Goal: Task Accomplishment & Management: Manage account settings

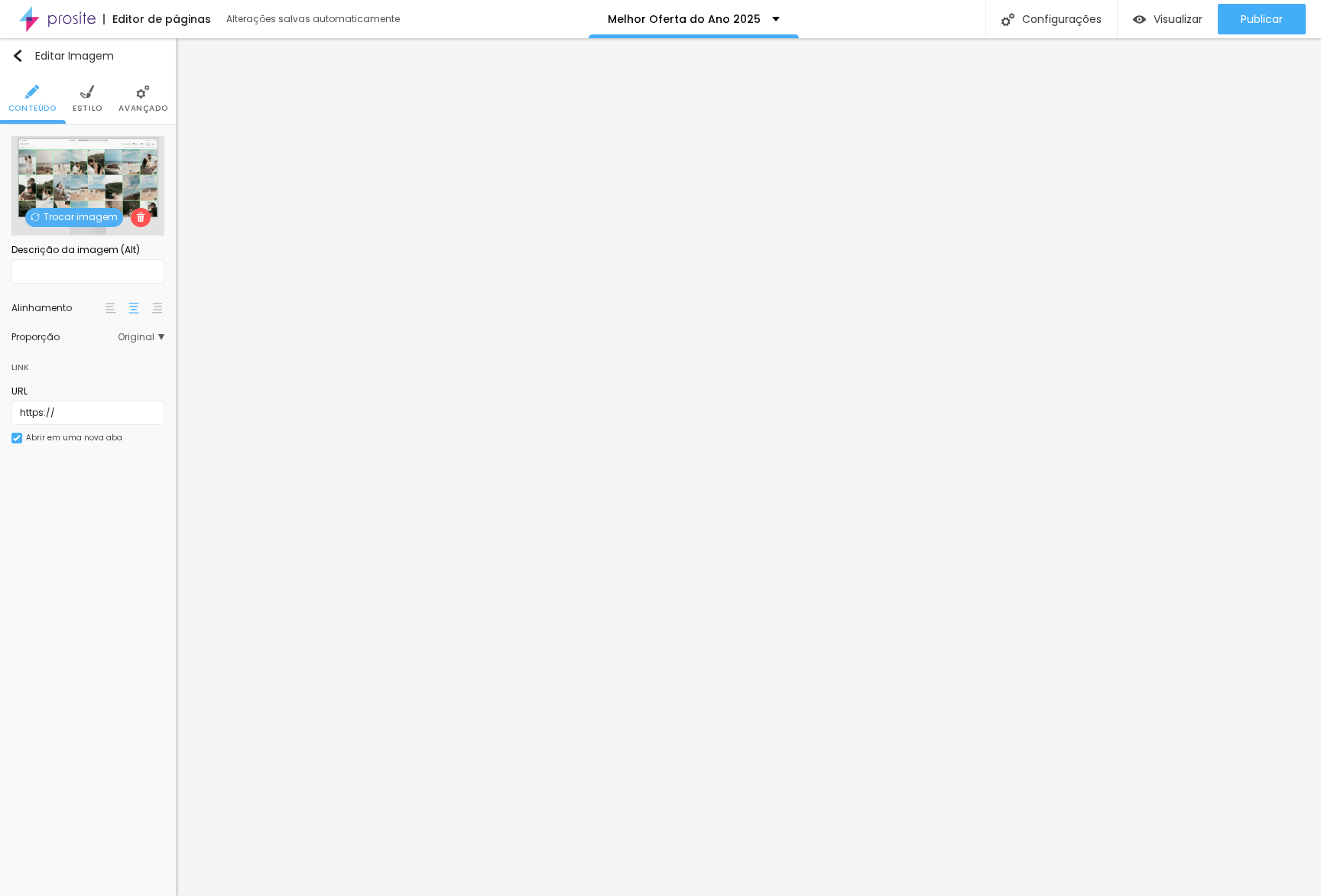
click at [77, 207] on div "Trocar imagem" at bounding box center [87, 186] width 153 height 99
click at [75, 216] on span "Trocar imagem" at bounding box center [74, 218] width 98 height 19
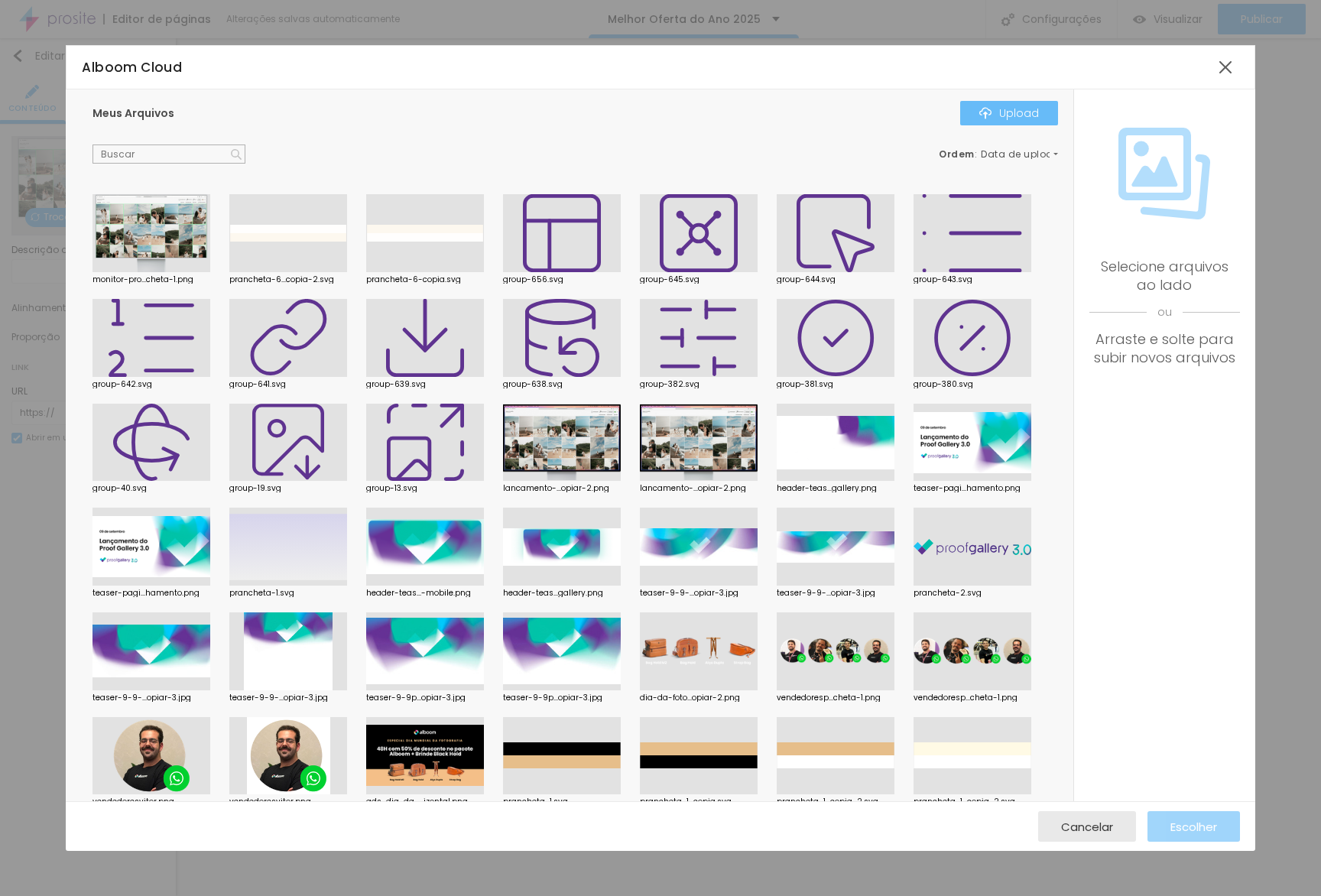
click at [1039, 117] on div "Upload" at bounding box center [1009, 113] width 59 height 12
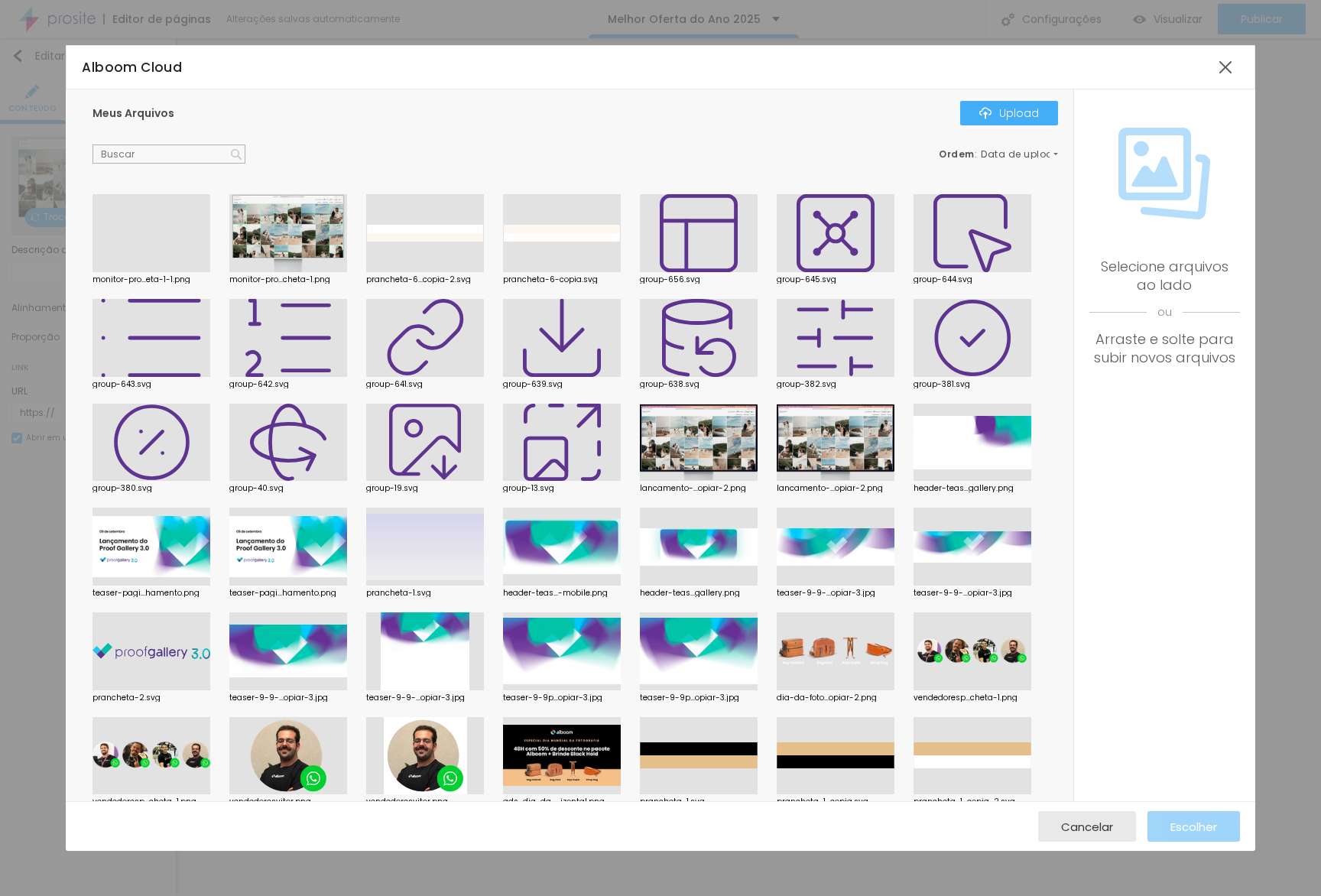
click at [197, 272] on div at bounding box center [151, 272] width 118 height 0
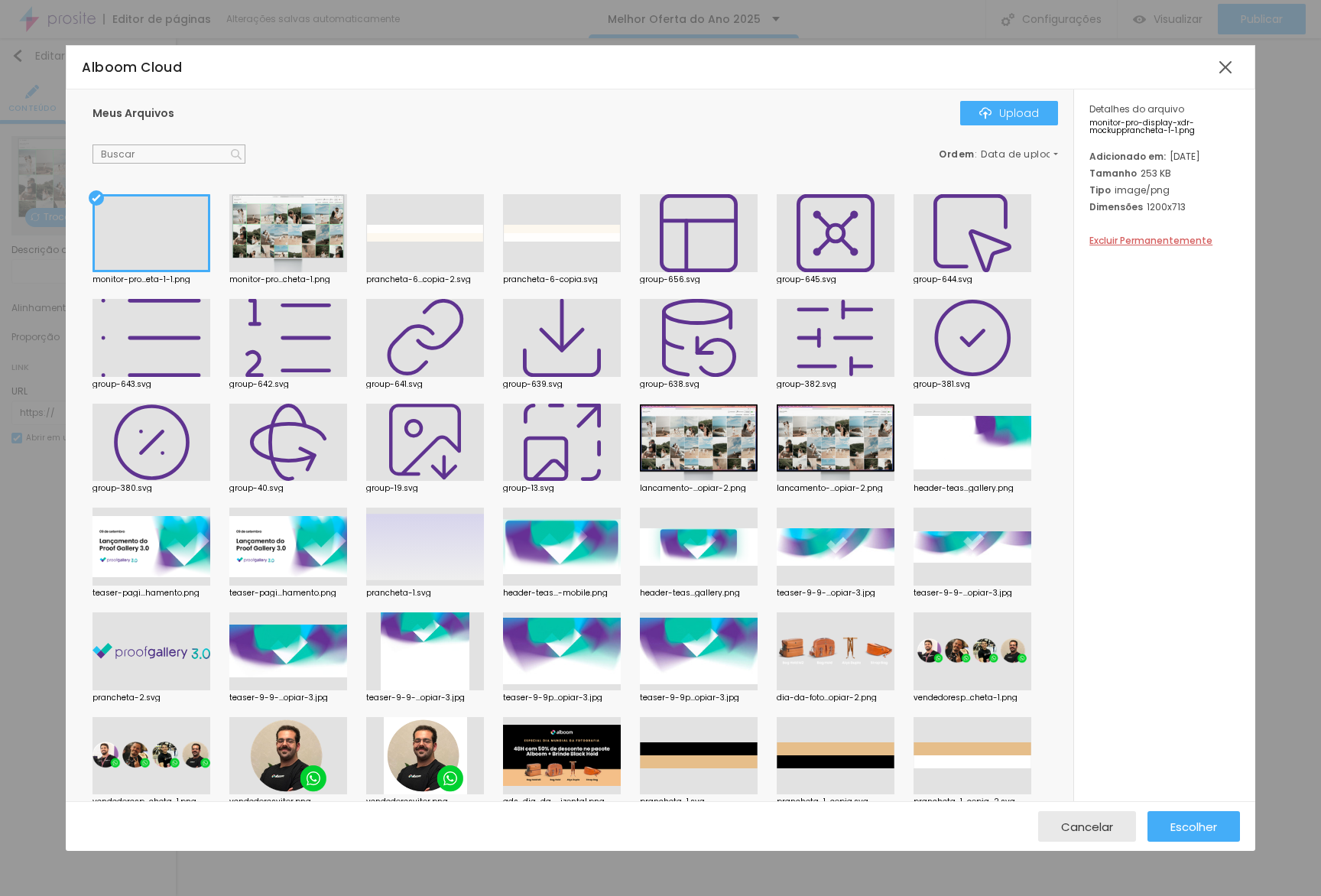
click at [1187, 843] on div "Cancelar Escolher" at bounding box center [660, 826] width 1189 height 50
click at [1193, 834] on span "Escolher" at bounding box center [1194, 826] width 46 height 13
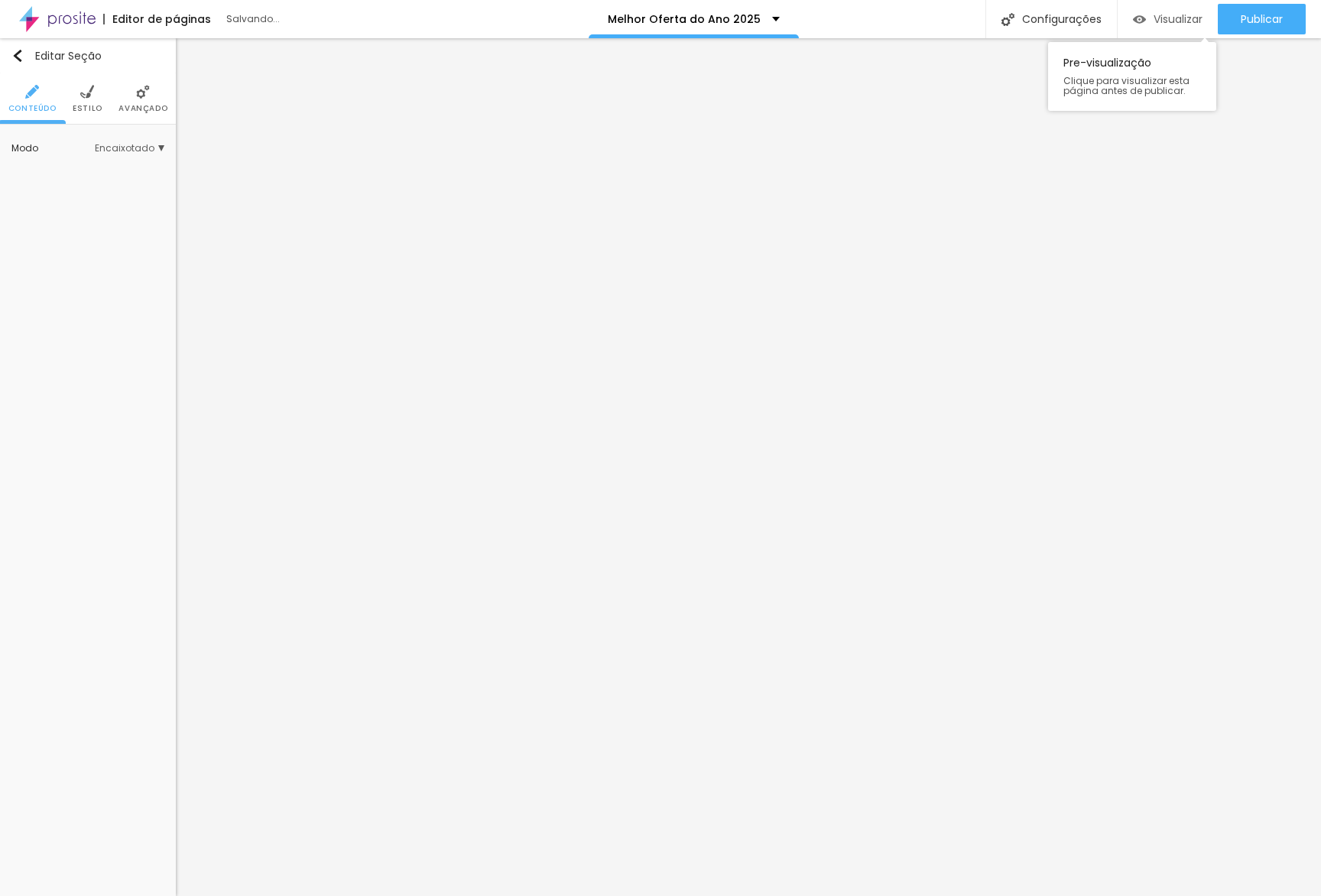
click at [1149, 27] on div "Visualizar" at bounding box center [1167, 19] width 70 height 30
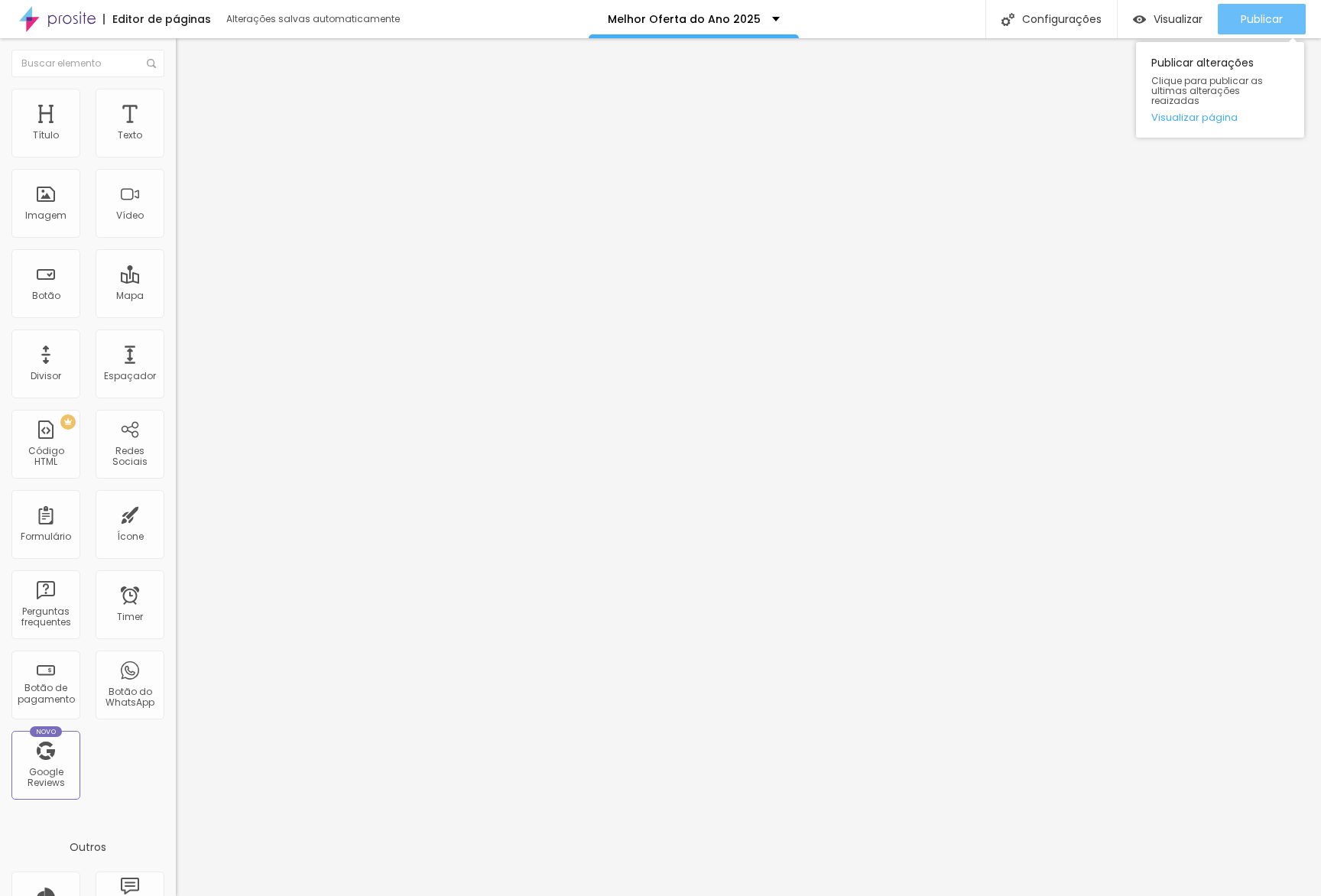
click at [1261, 18] on span "Publicar" at bounding box center [1262, 18] width 42 height 12
click at [1159, 16] on span "Visualizar" at bounding box center [1178, 18] width 49 height 12
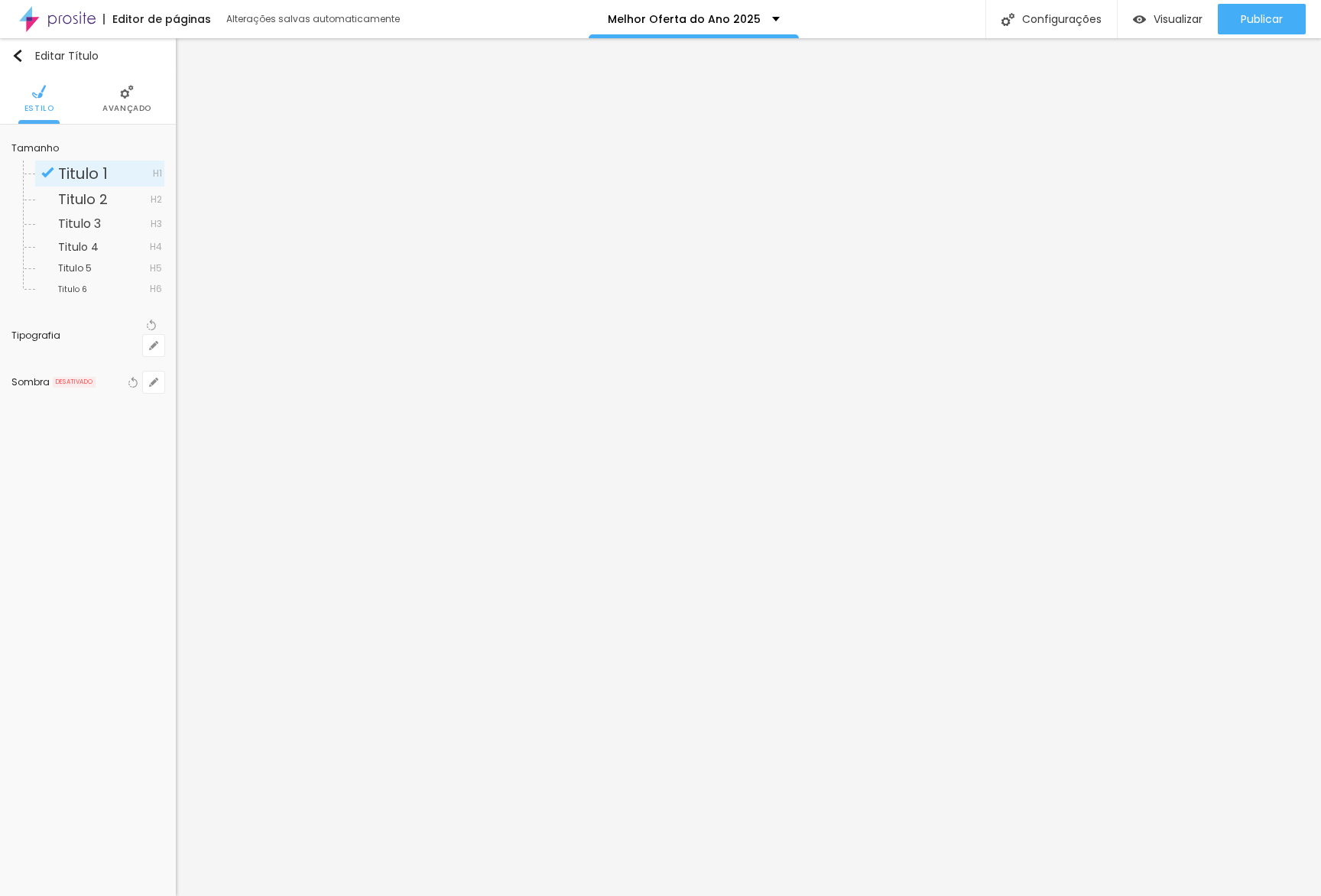
click at [135, 107] on span "Avançado" at bounding box center [126, 109] width 49 height 8
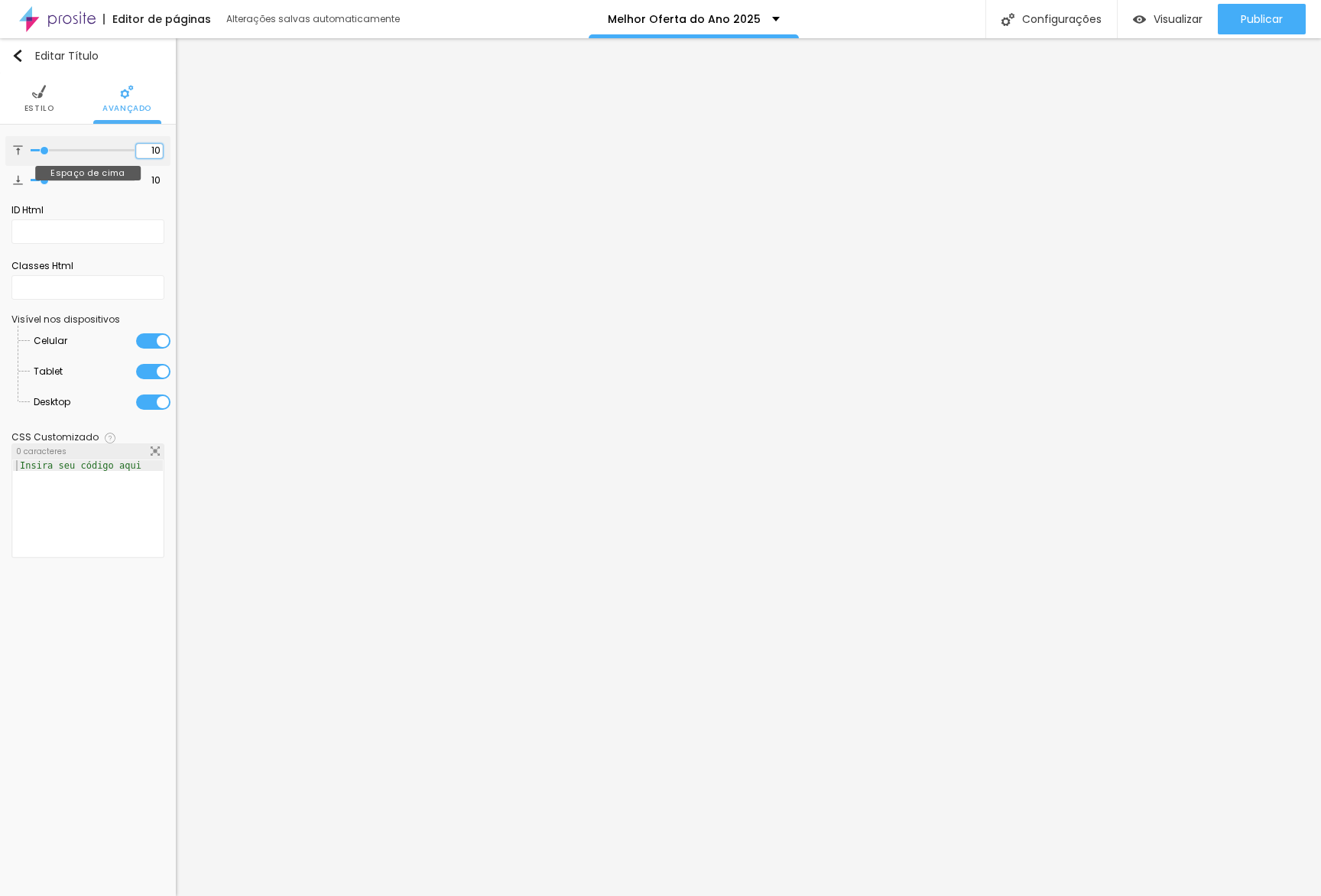
click at [141, 143] on input "10" at bounding box center [149, 151] width 26 height 14
click at [145, 146] on input "10" at bounding box center [149, 151] width 26 height 14
type input "3"
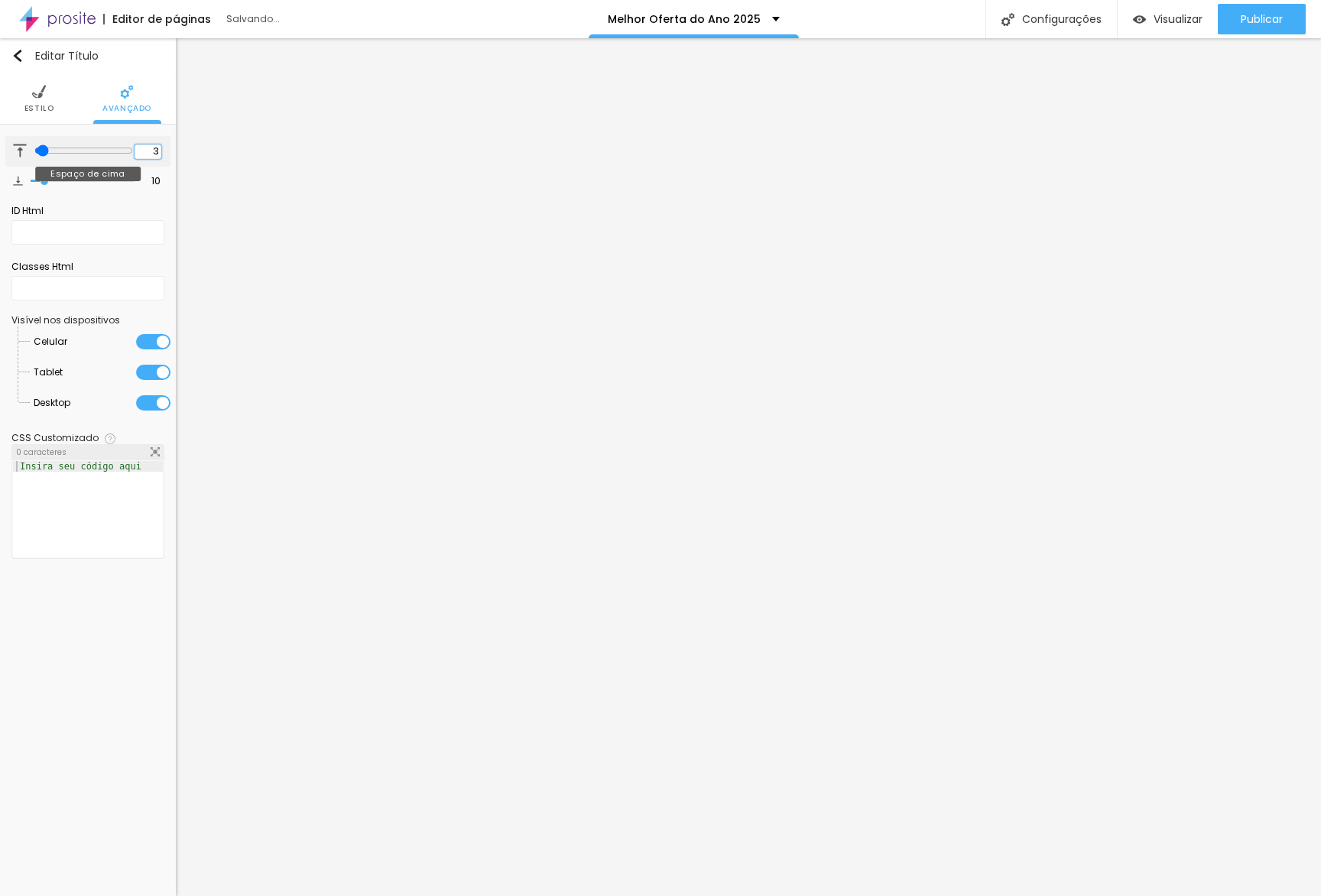
type input "30"
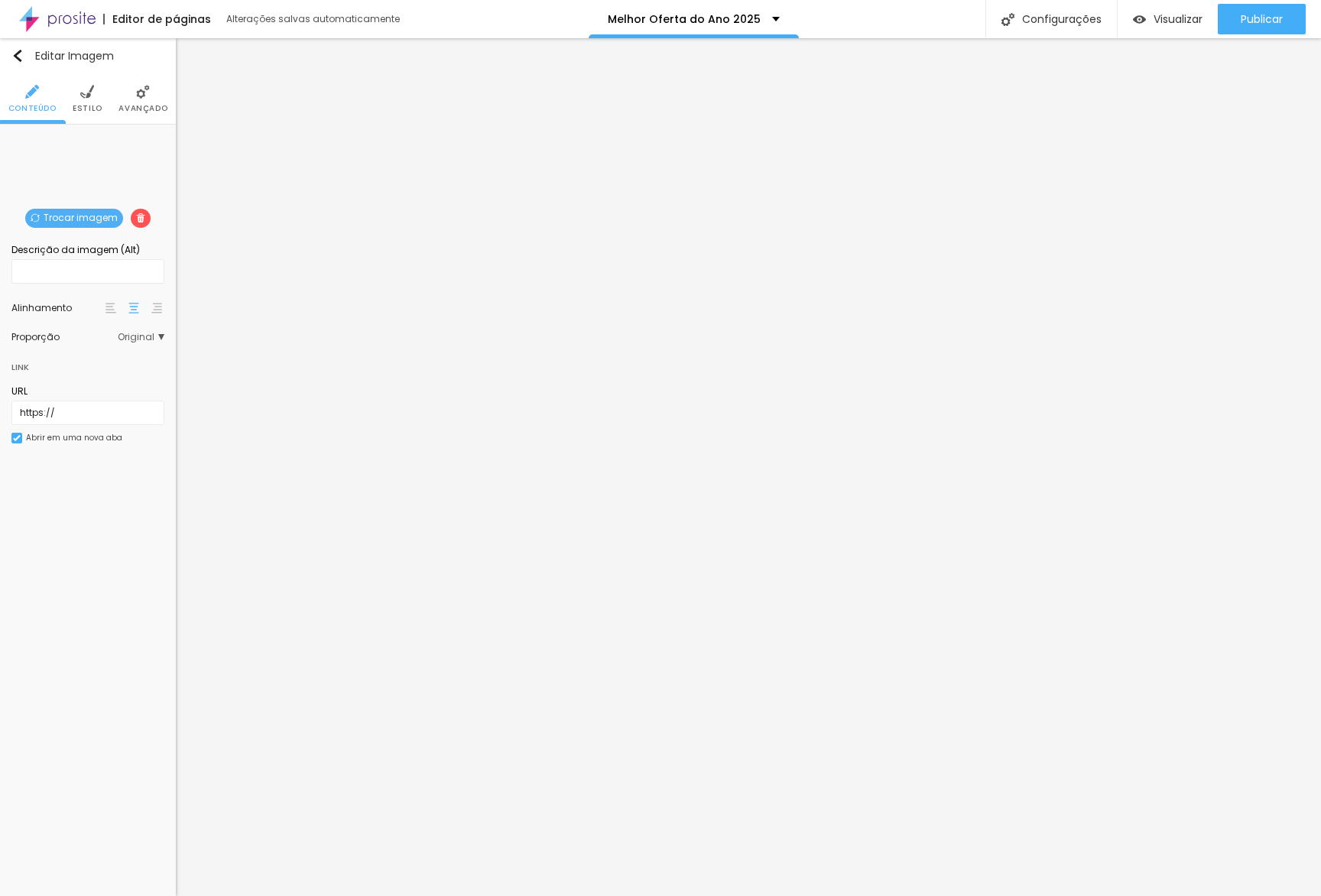
click at [80, 109] on span "Estilo" at bounding box center [87, 109] width 30 height 8
click at [118, 99] on ul "Conteúdo Estilo Avançado" at bounding box center [88, 99] width 176 height 51
click at [135, 105] on span "Avançado" at bounding box center [143, 109] width 49 height 8
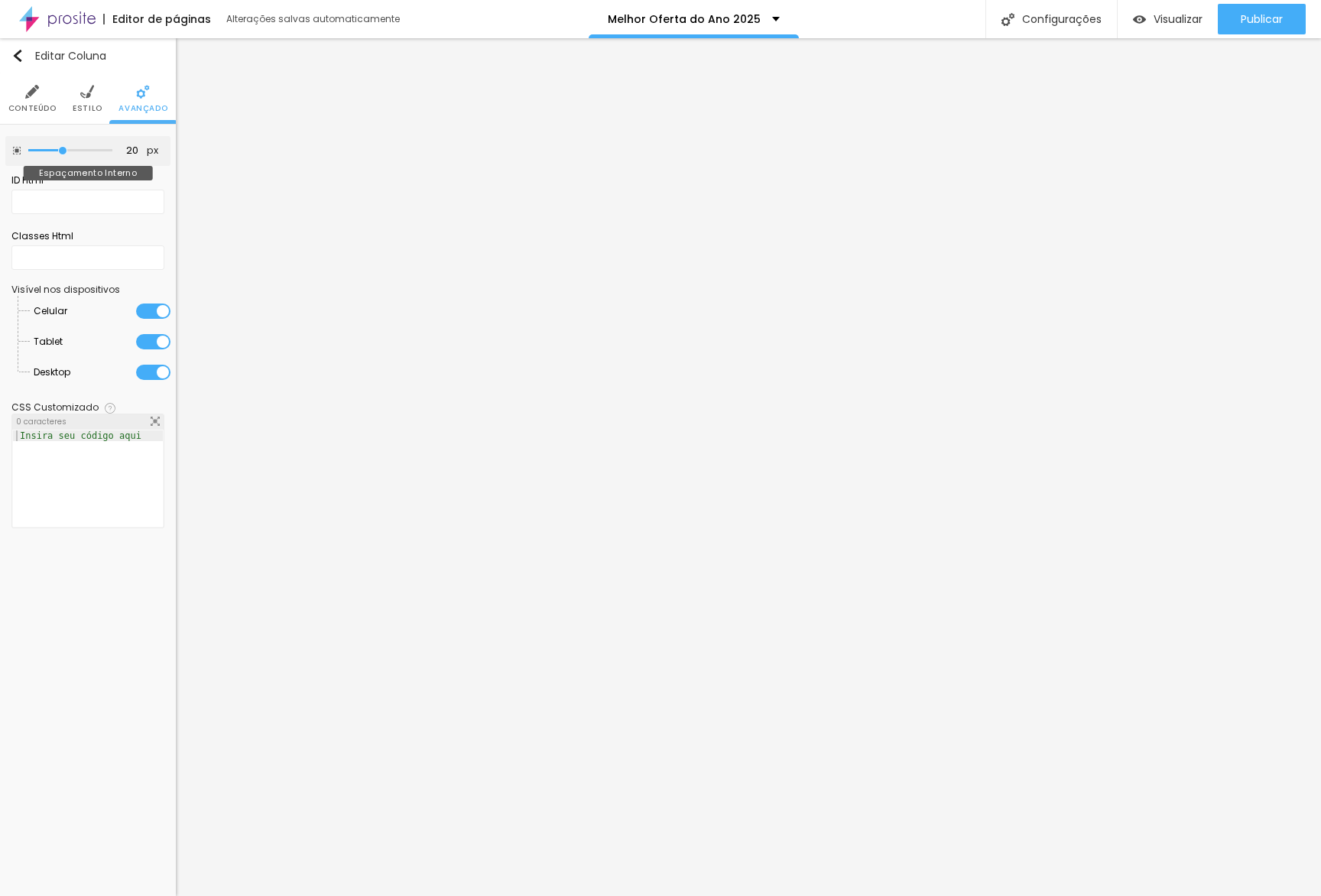
type input "0"
drag, startPoint x: 63, startPoint y: 148, endPoint x: 0, endPoint y: 143, distance: 63.2
type input "0"
click at [28, 147] on input "range" at bounding box center [70, 151] width 84 height 8
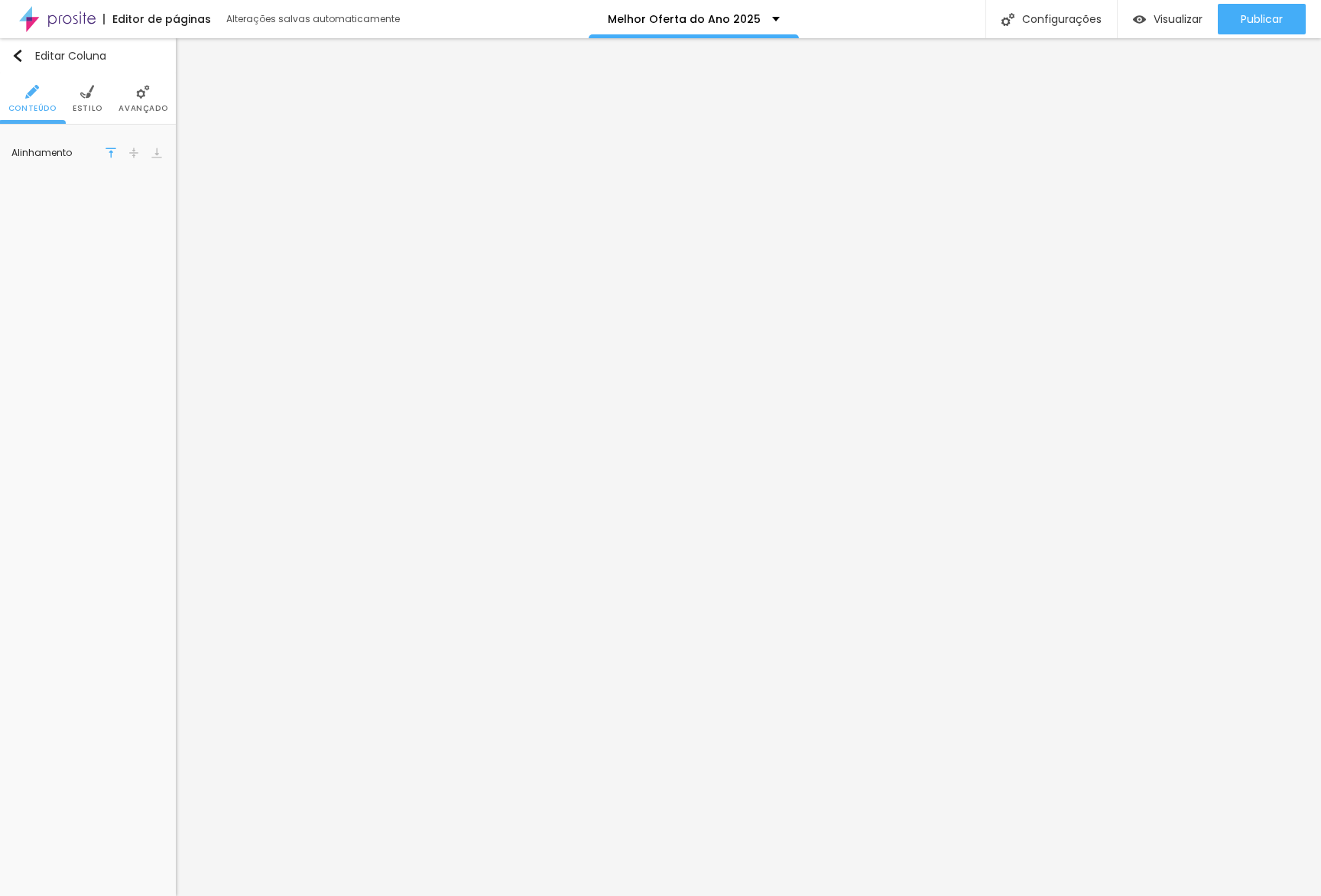
click at [139, 110] on span "Avançado" at bounding box center [143, 109] width 49 height 8
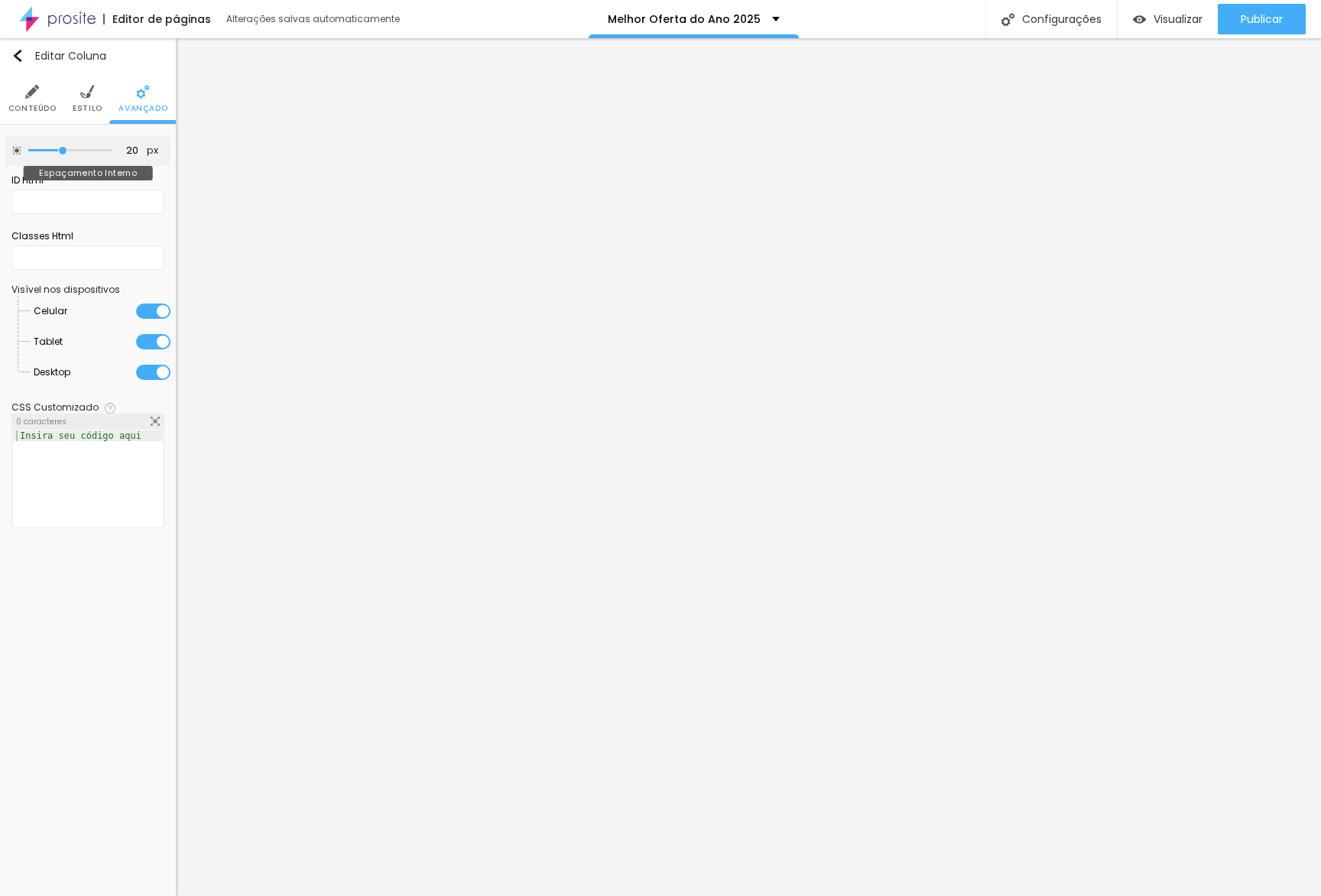
type input "0"
drag, startPoint x: 61, startPoint y: 150, endPoint x: 135, endPoint y: 182, distance: 80.6
click at [0, 147] on div "0 px Espaçamento Interno ID Html Classes Html Visível nos dispositivos Celular …" at bounding box center [88, 336] width 176 height 423
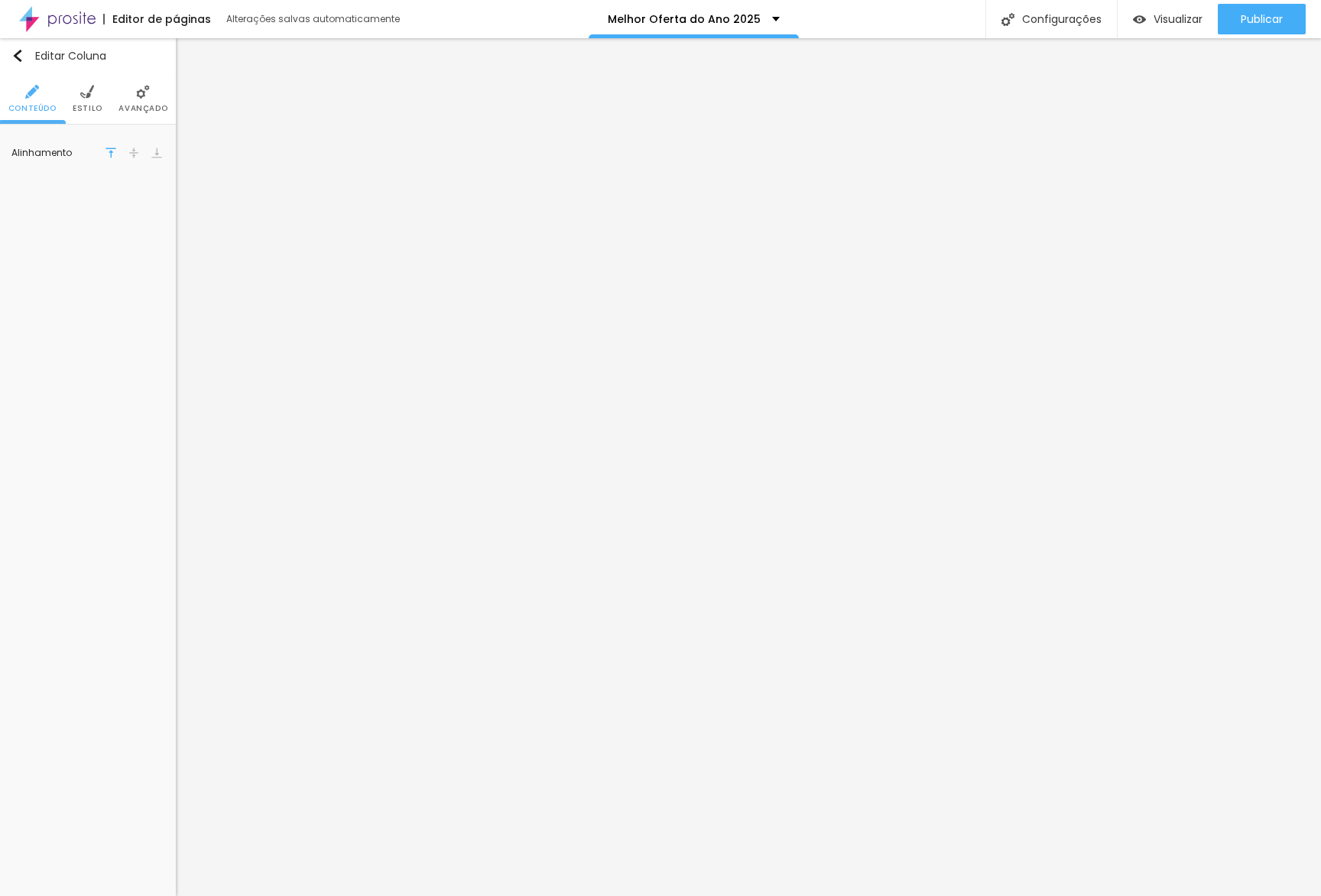
click at [143, 94] on img at bounding box center [143, 91] width 14 height 14
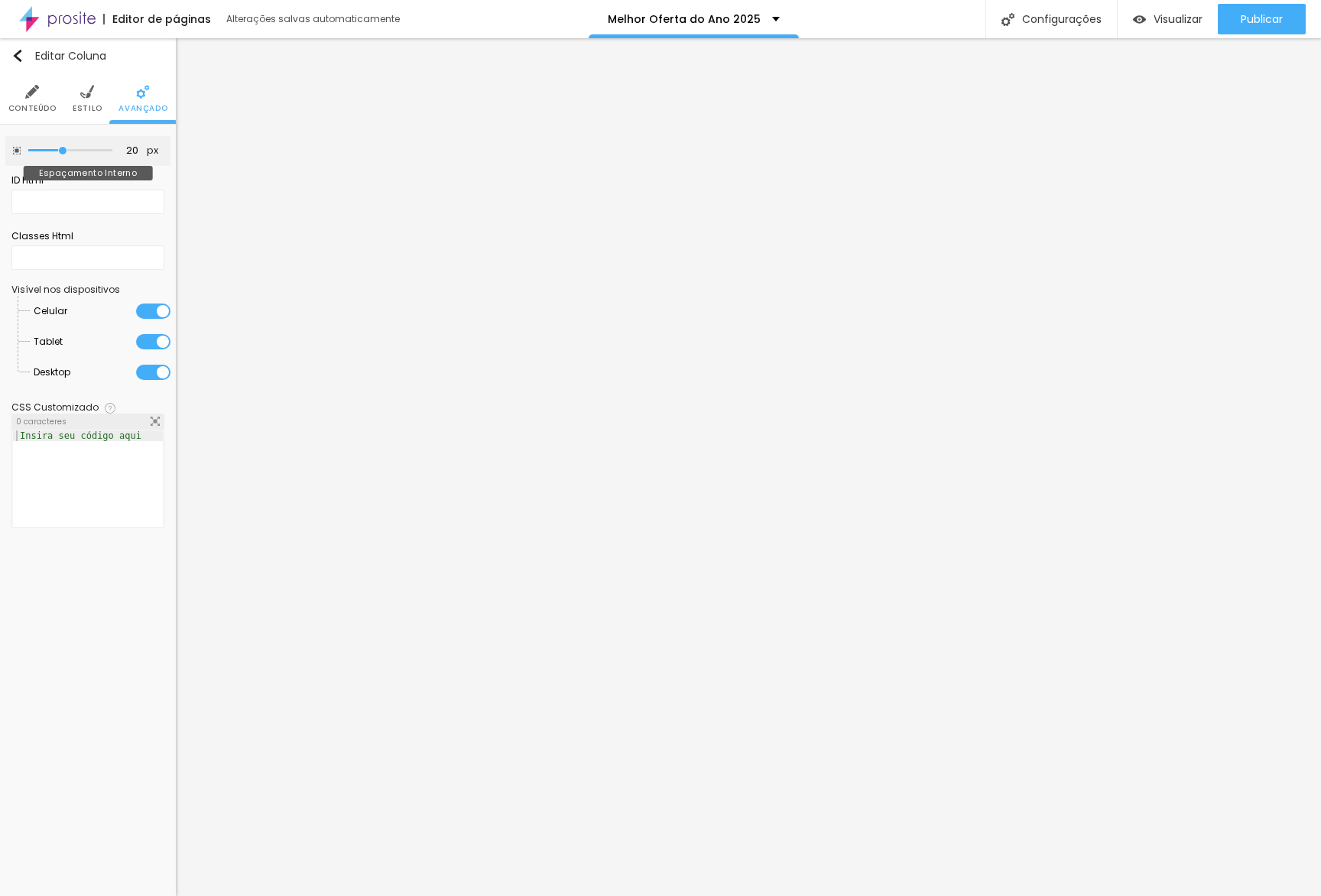
type input "15"
type input "0"
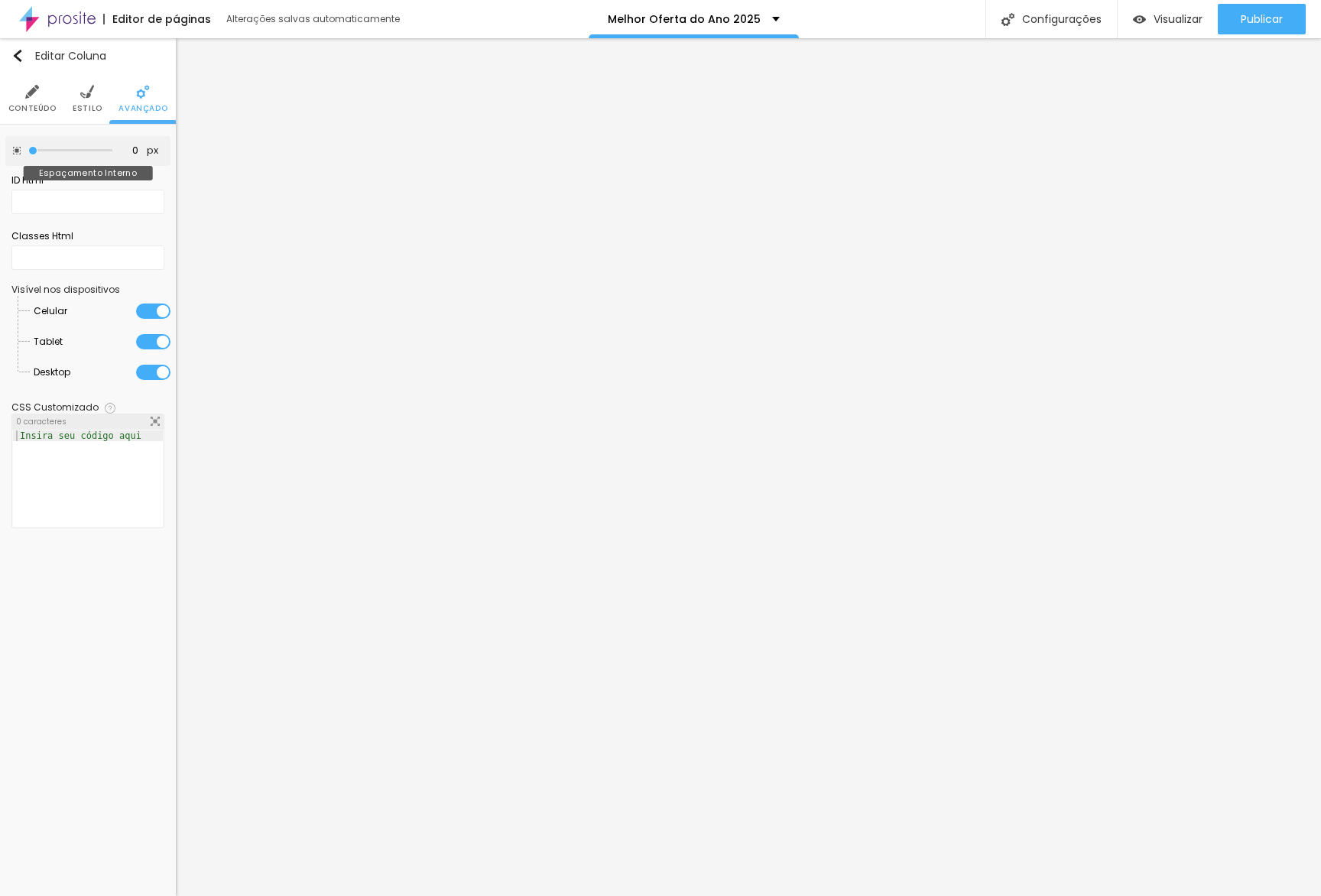
drag, startPoint x: 72, startPoint y: 147, endPoint x: 0, endPoint y: 166, distance: 74.5
click at [0, 166] on div "0 px Espaçamento Interno ID Html Classes Html Visível nos dispositivos Celular …" at bounding box center [88, 336] width 176 height 423
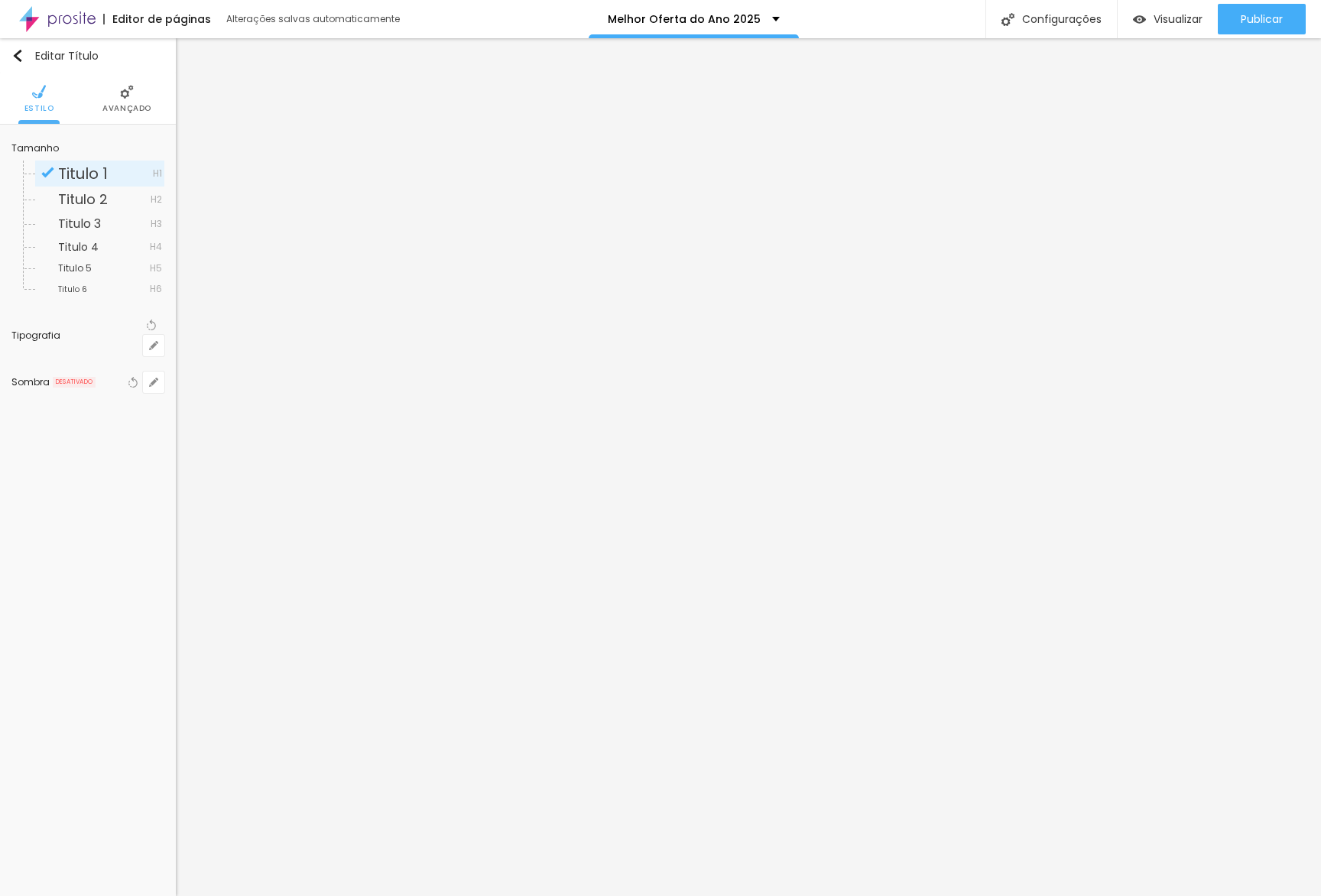
click at [115, 105] on span "Avançado" at bounding box center [126, 109] width 49 height 8
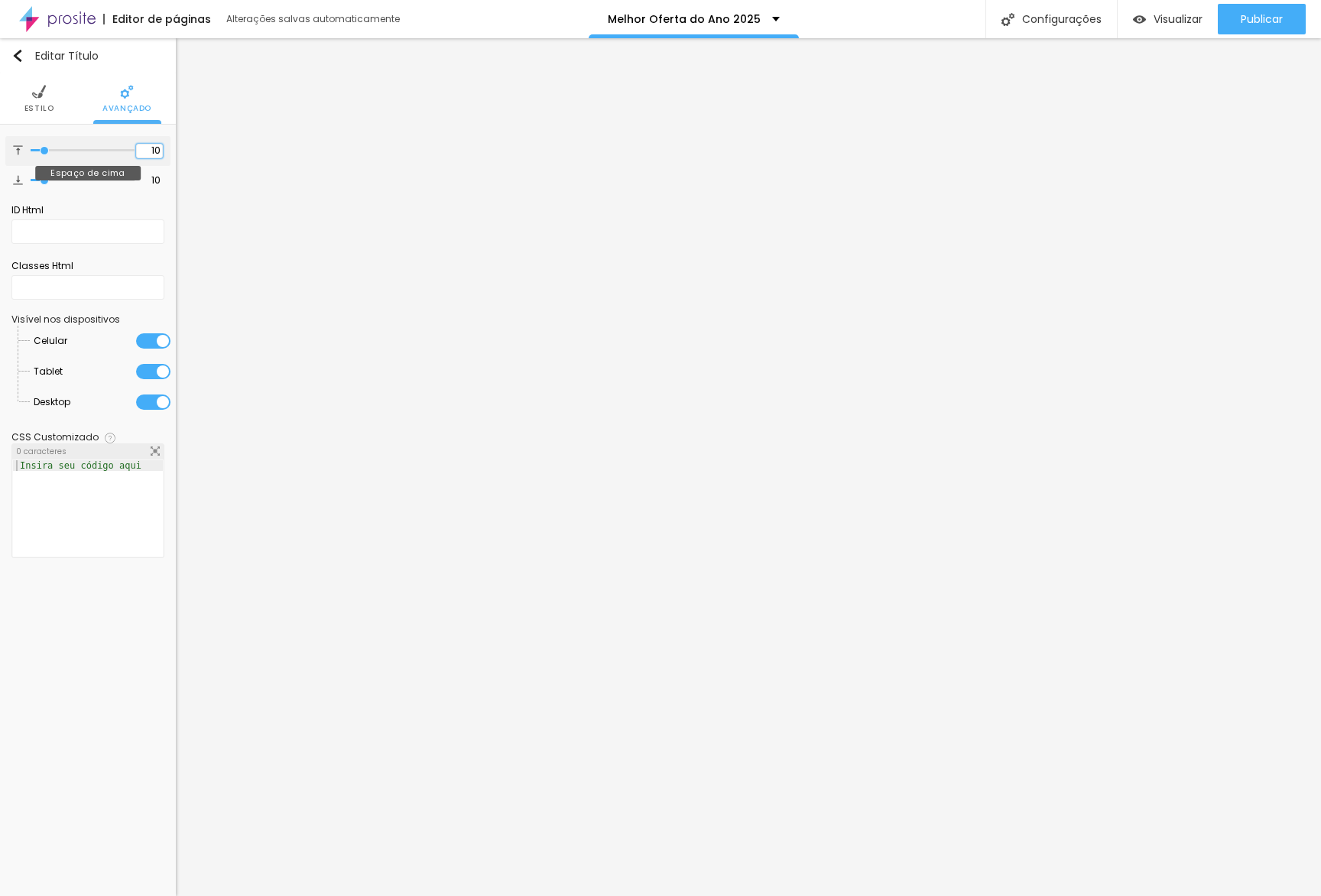
click at [147, 151] on input "10" at bounding box center [149, 151] width 26 height 14
type input "3"
type input "30"
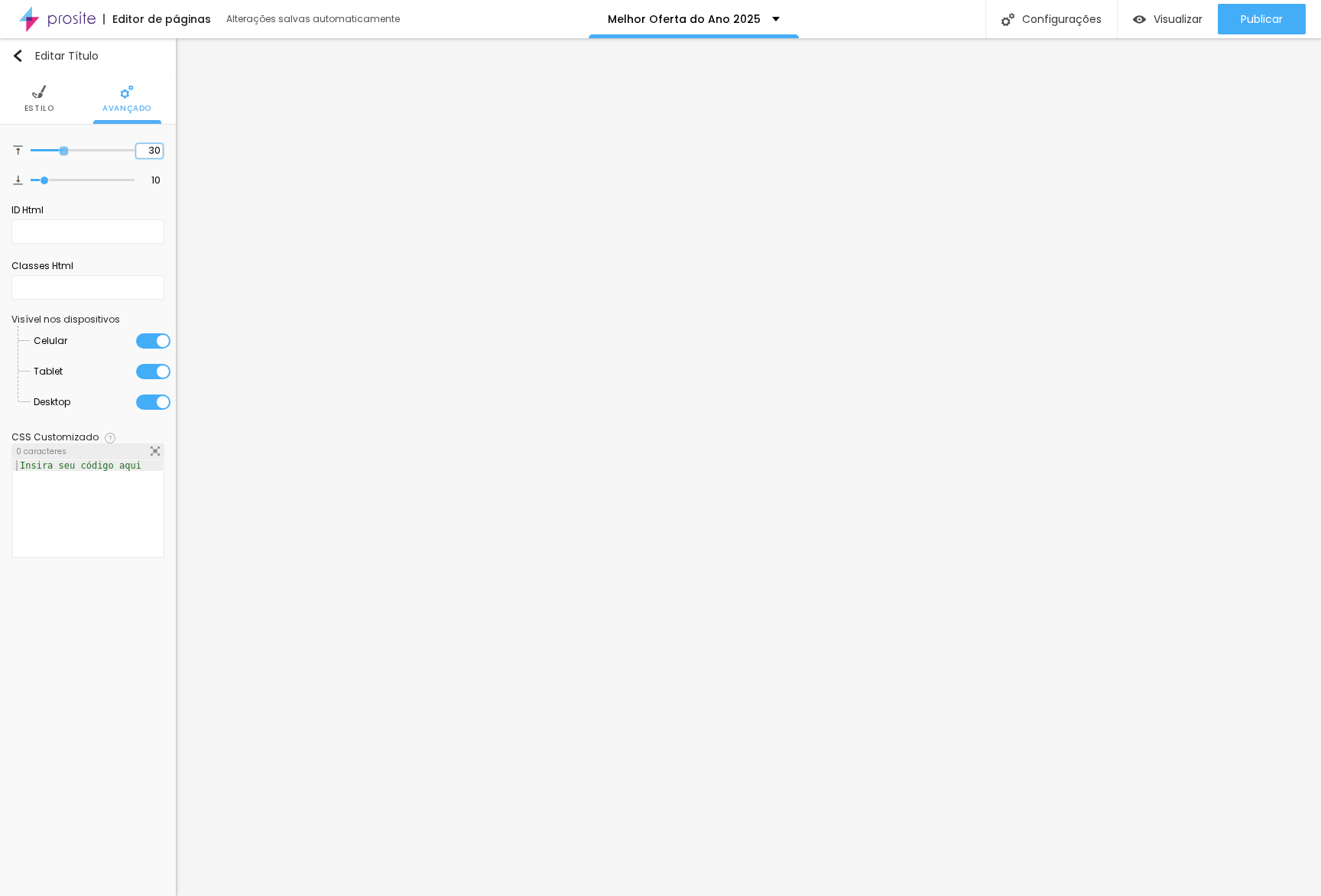
type input "30"
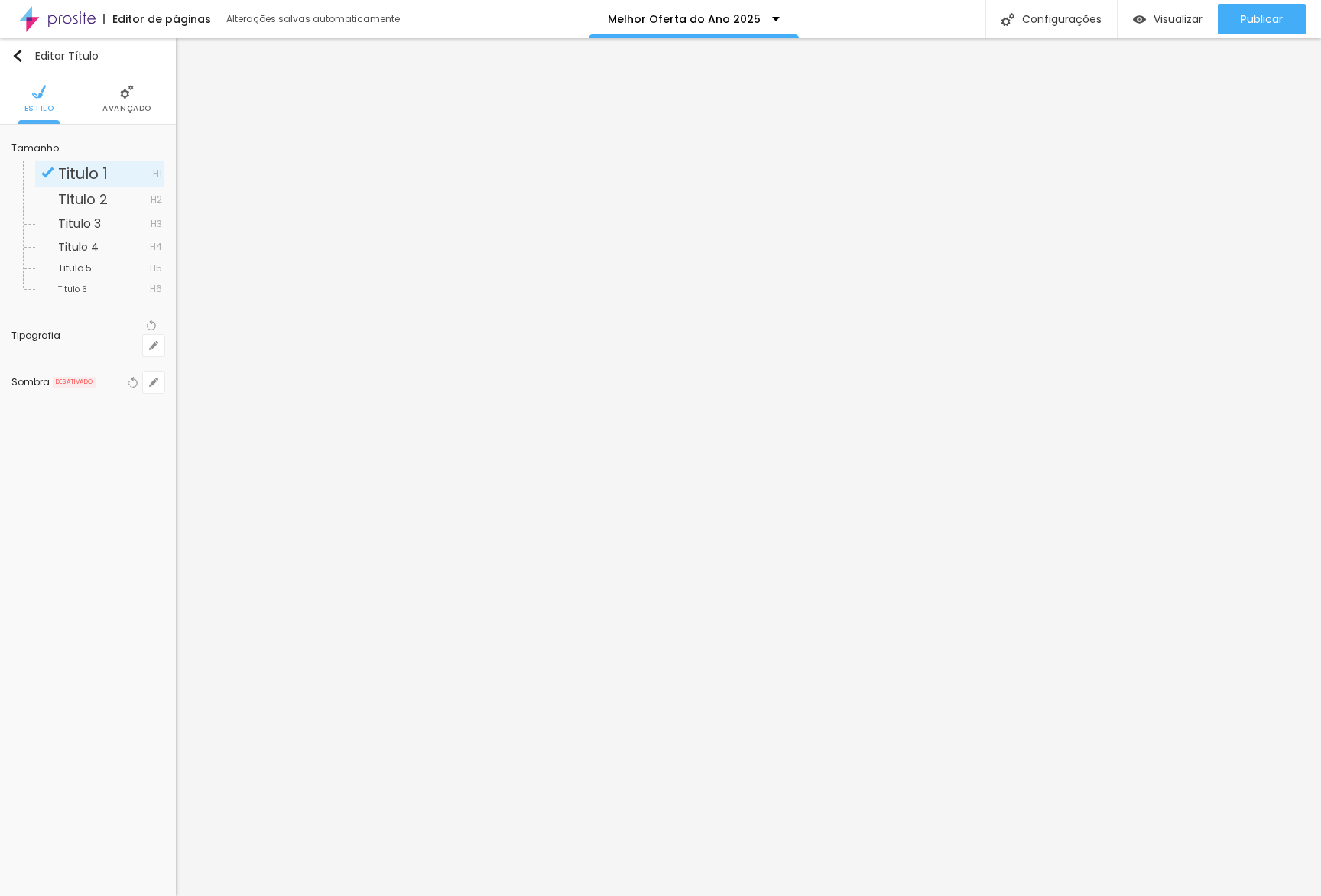
click at [110, 95] on li "Avançado" at bounding box center [126, 98] width 49 height 50
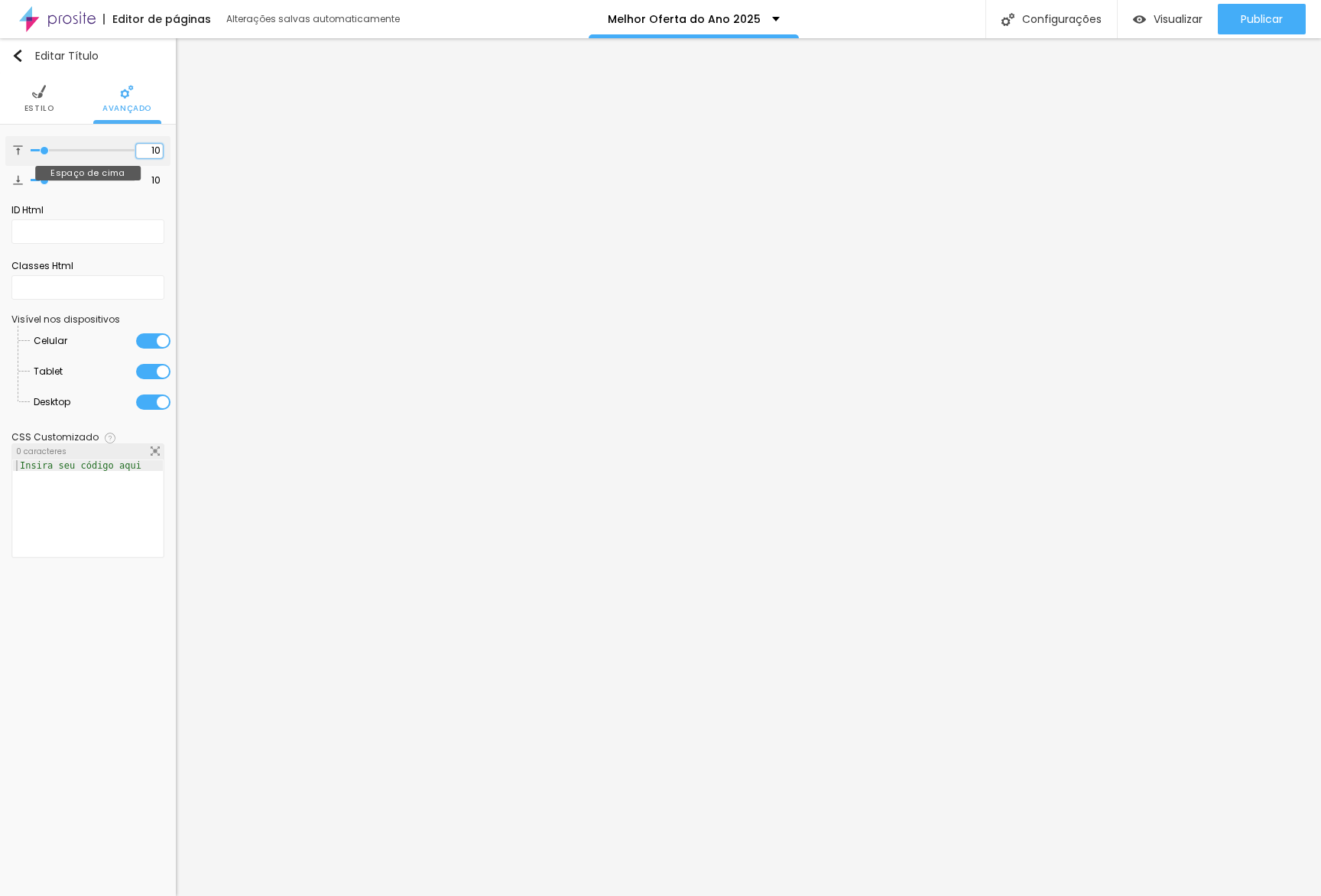
click at [151, 154] on input "10" at bounding box center [149, 151] width 26 height 14
type input "3"
type input "30"
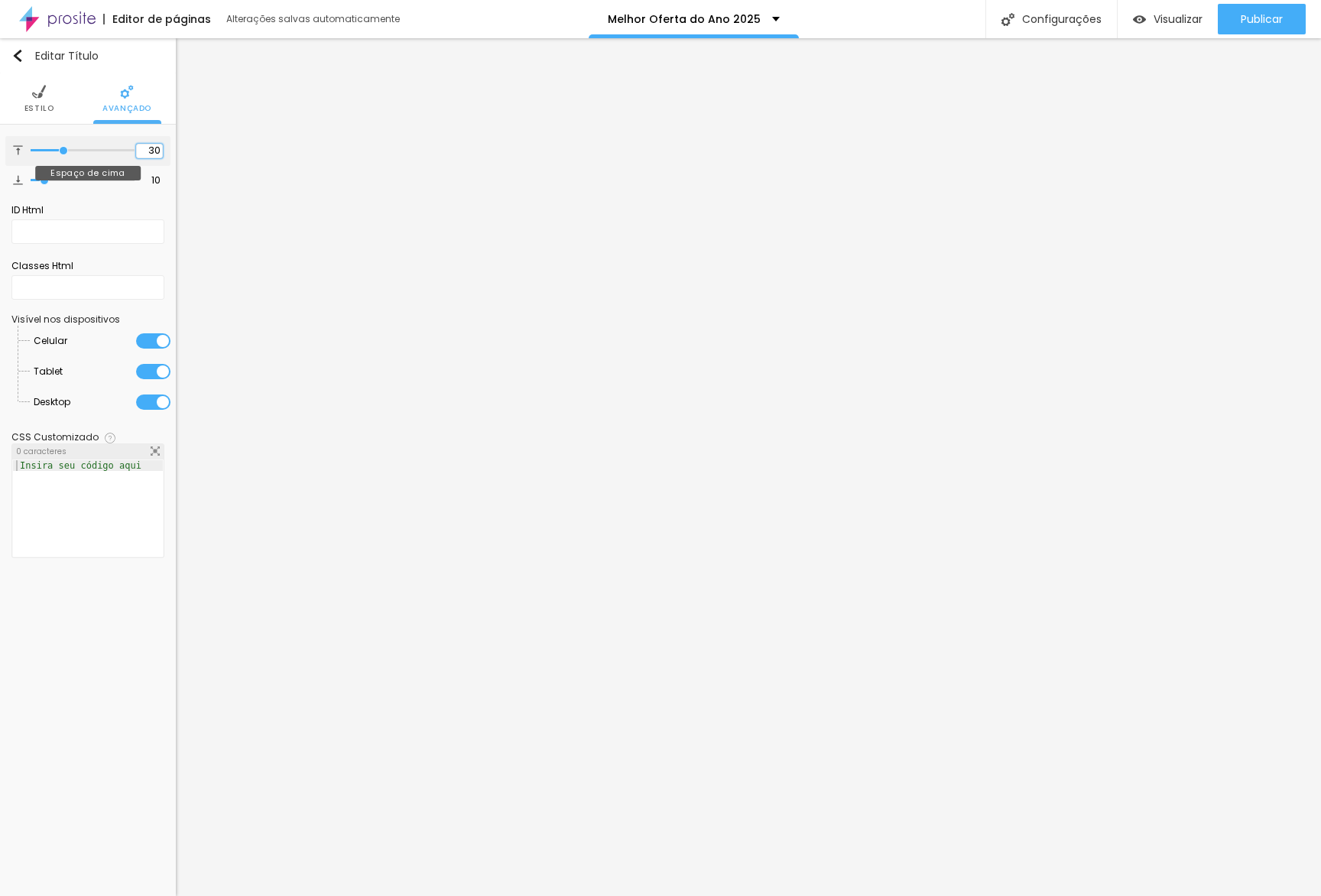
type input "30"
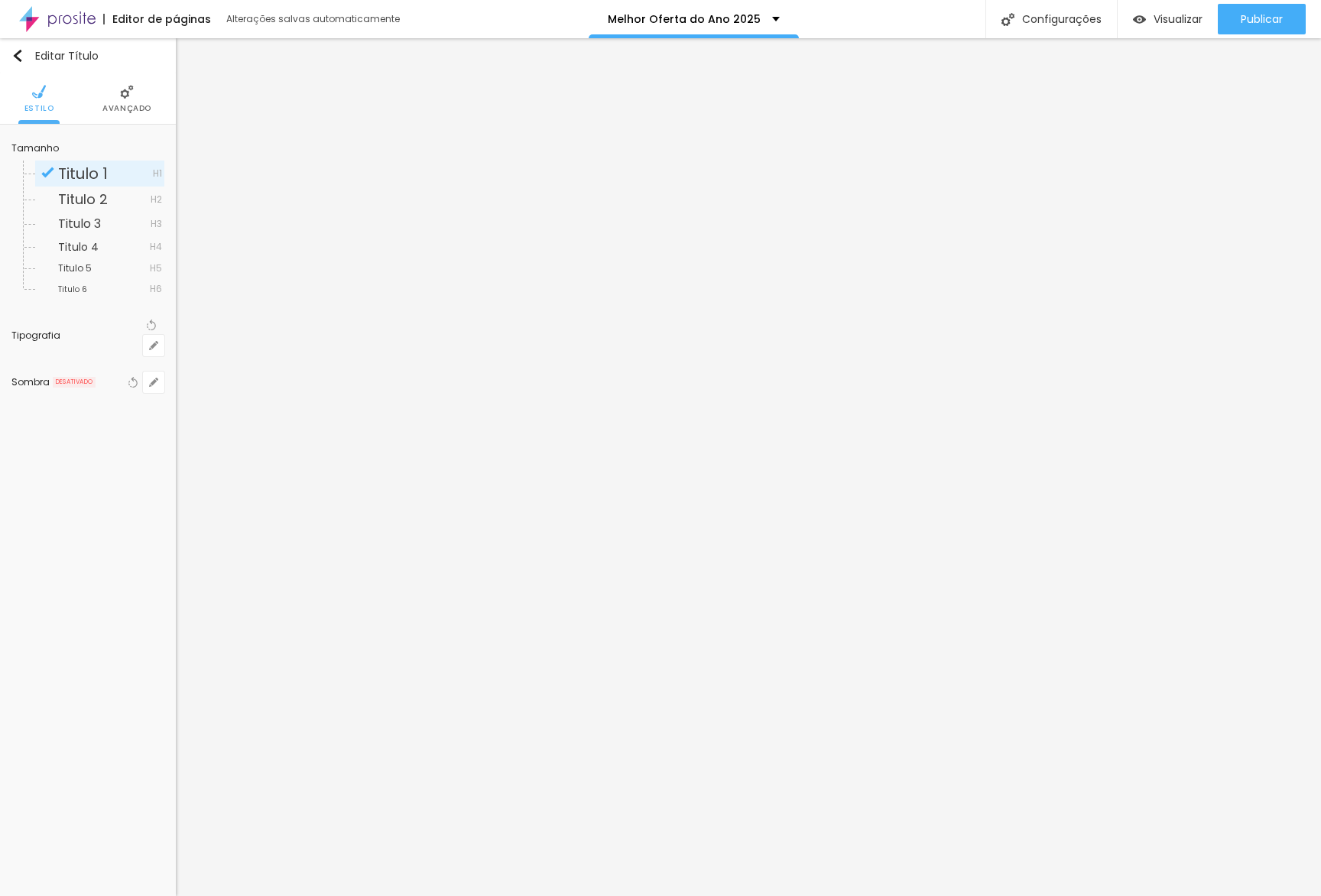
click at [120, 110] on span "Avançado" at bounding box center [126, 109] width 49 height 8
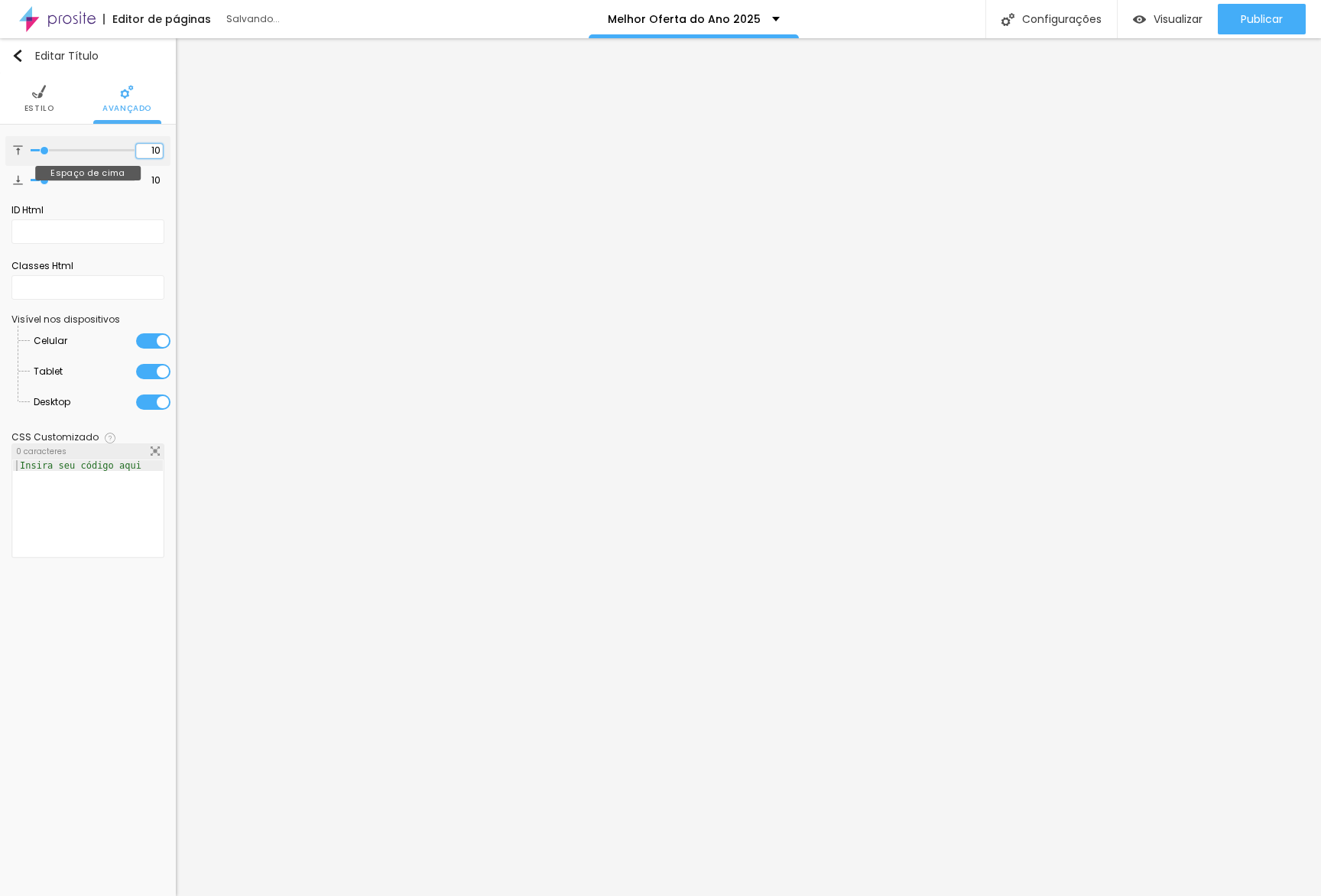
click at [155, 152] on input "10" at bounding box center [149, 151] width 26 height 14
type input "3"
type input "30"
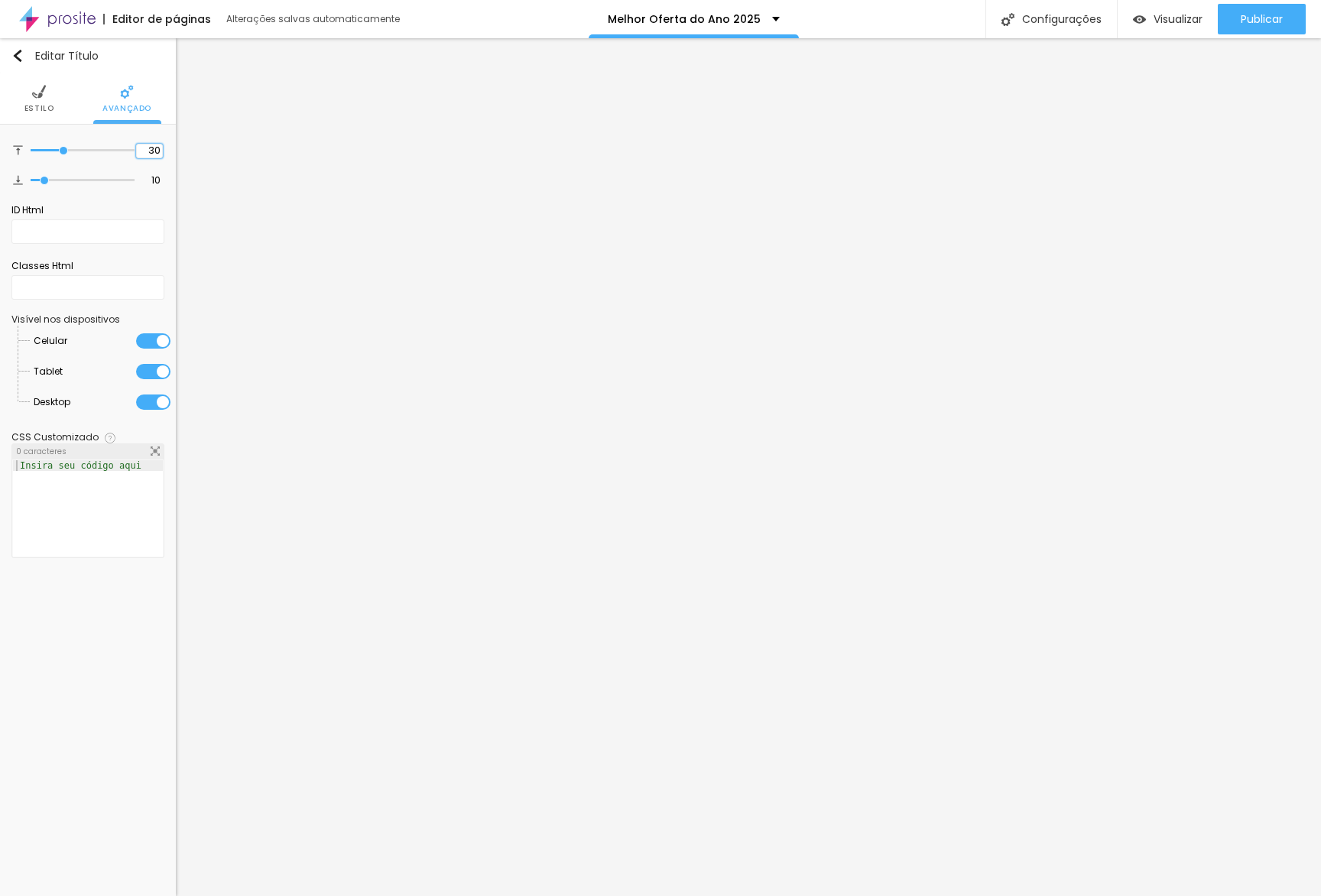
type input "30"
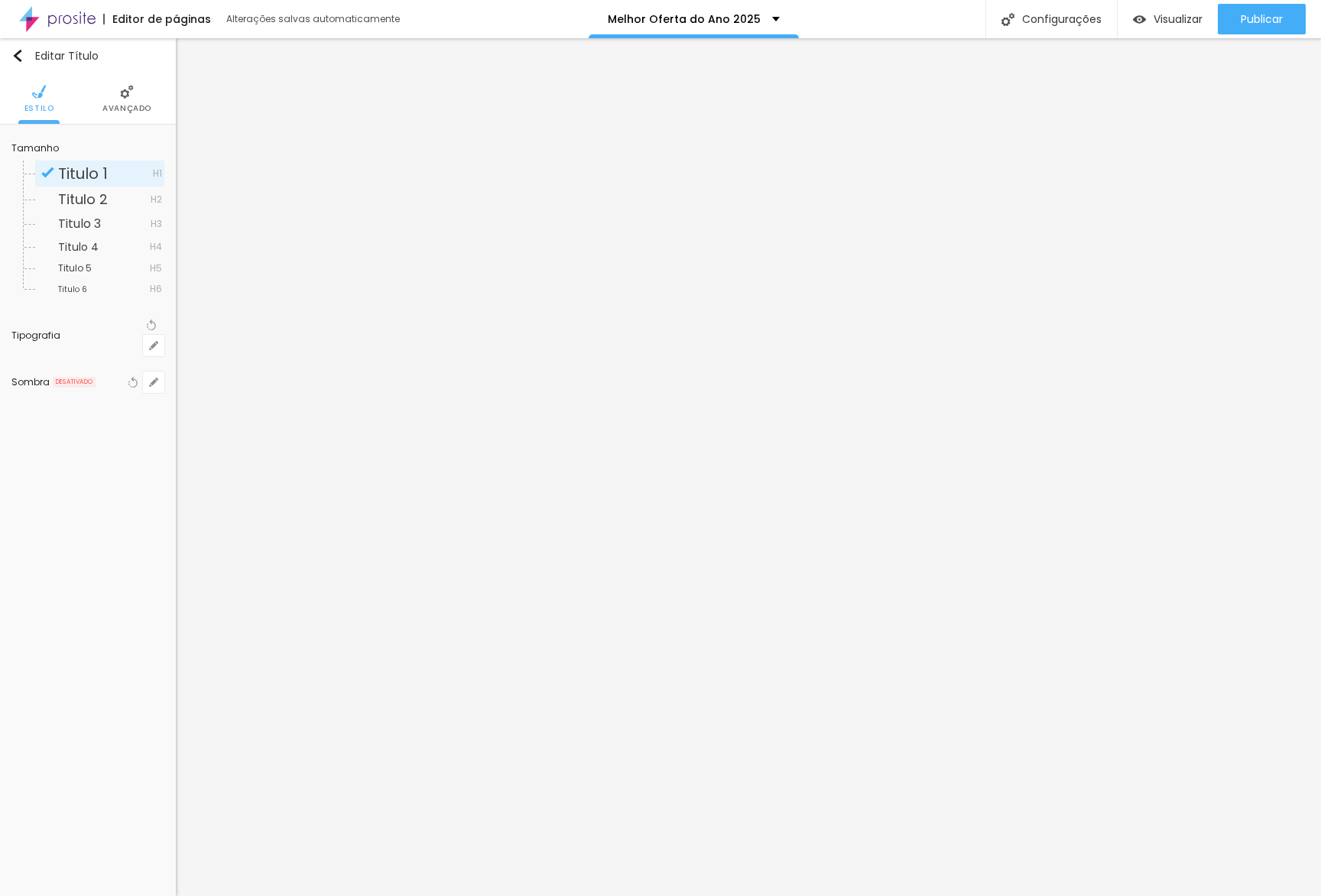
click at [113, 98] on li "Avançado" at bounding box center [126, 98] width 49 height 50
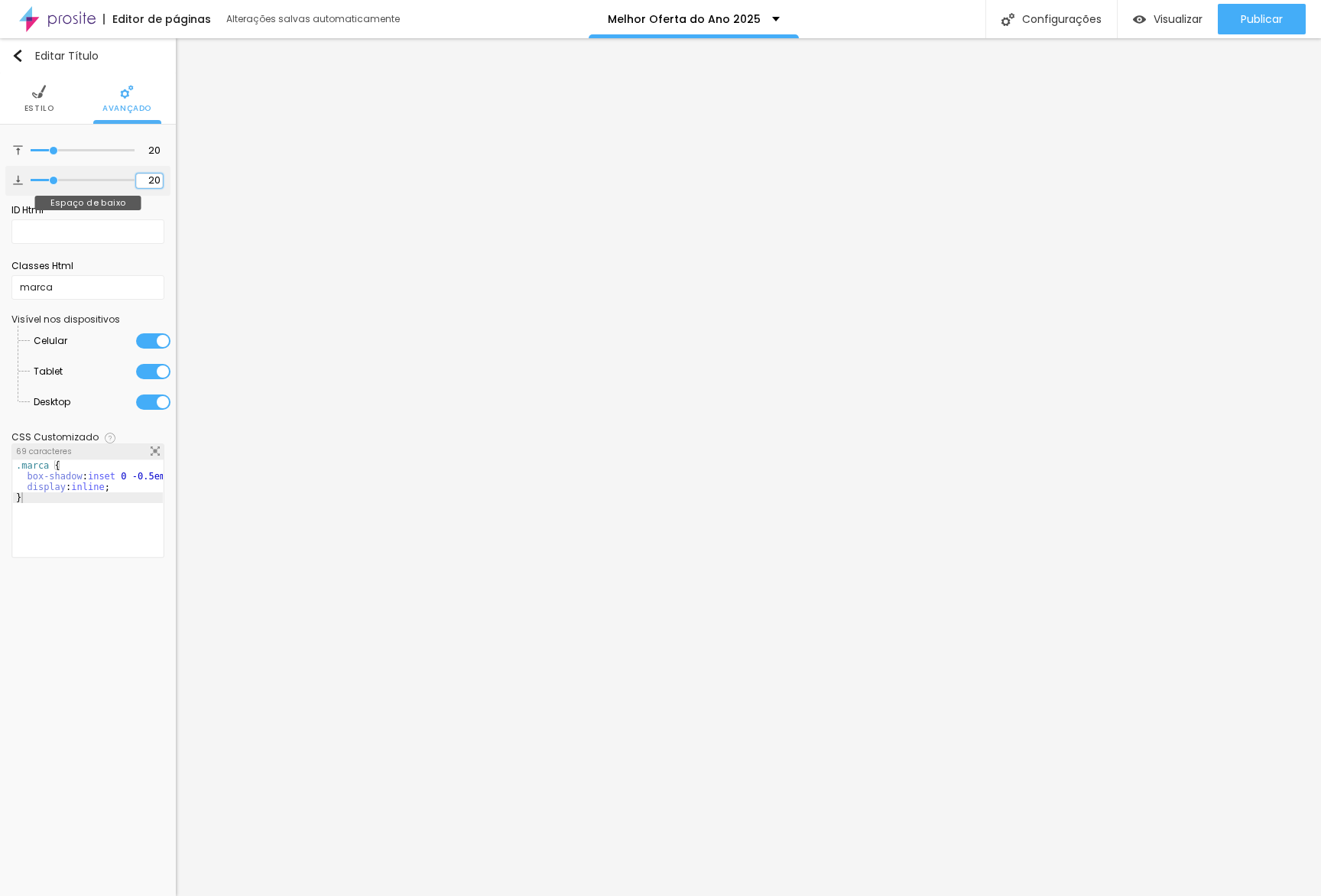
click at [138, 175] on input "20" at bounding box center [149, 181] width 26 height 14
type input "4"
type input "40"
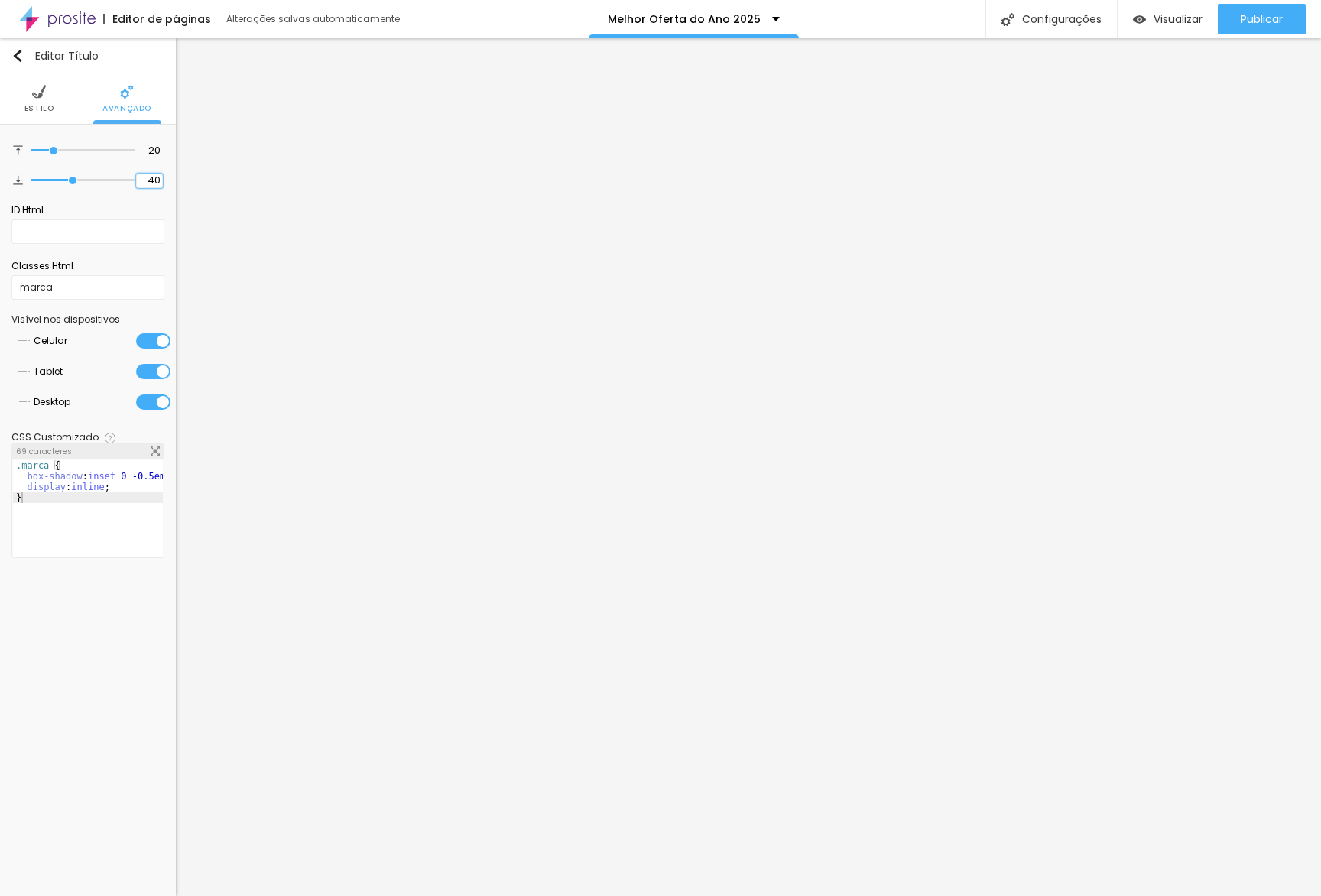
type input "40"
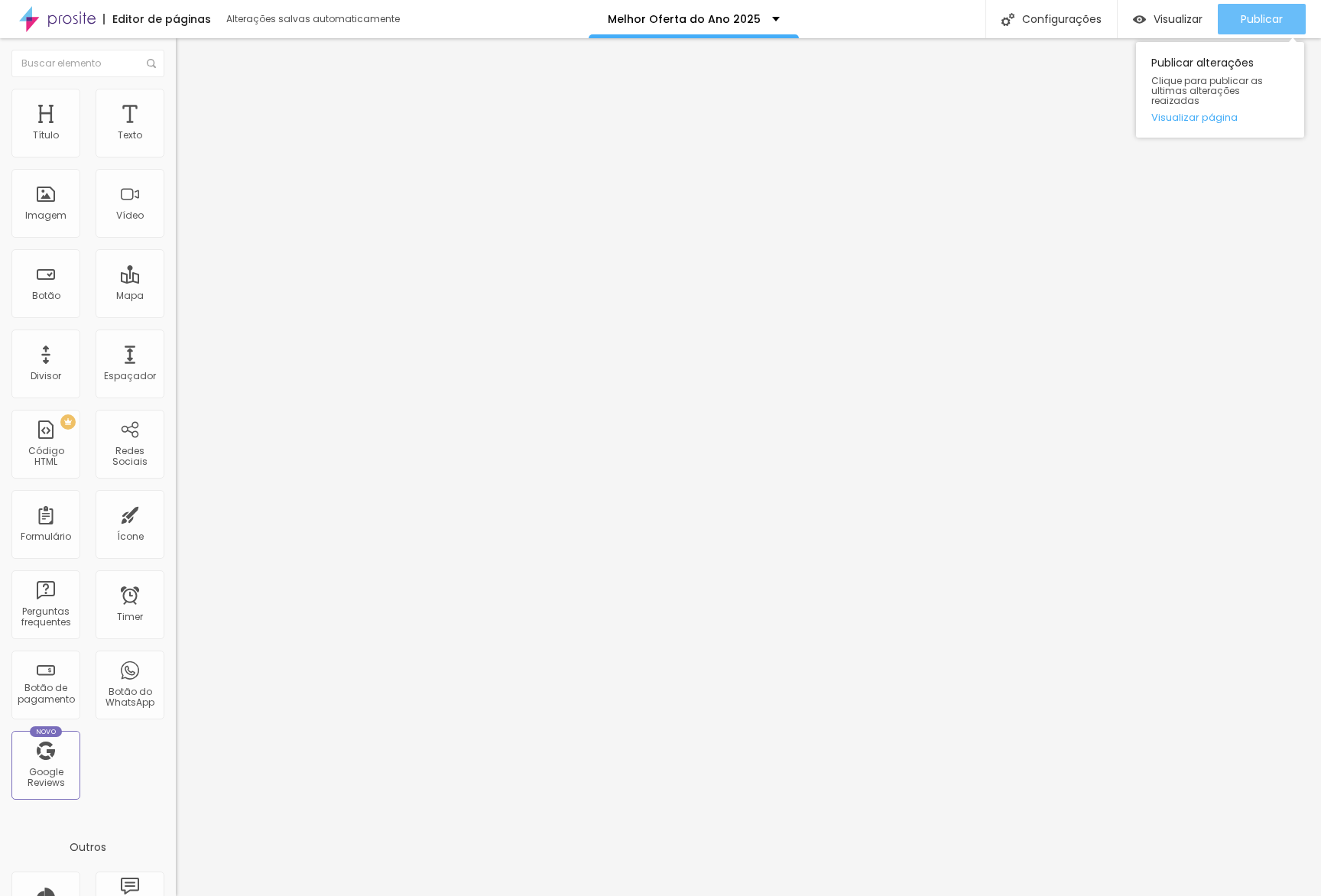
click at [1233, 22] on button "Publicar" at bounding box center [1262, 19] width 88 height 30
drag, startPoint x: 1219, startPoint y: 119, endPoint x: 1220, endPoint y: 110, distance: 9.1
click at [1220, 119] on div "Publicar alterações Clique para publicar as ultimas alterações reaizadas Visual…" at bounding box center [1220, 90] width 168 height 95
click at [1220, 112] on link "Visualizar página" at bounding box center [1220, 117] width 138 height 10
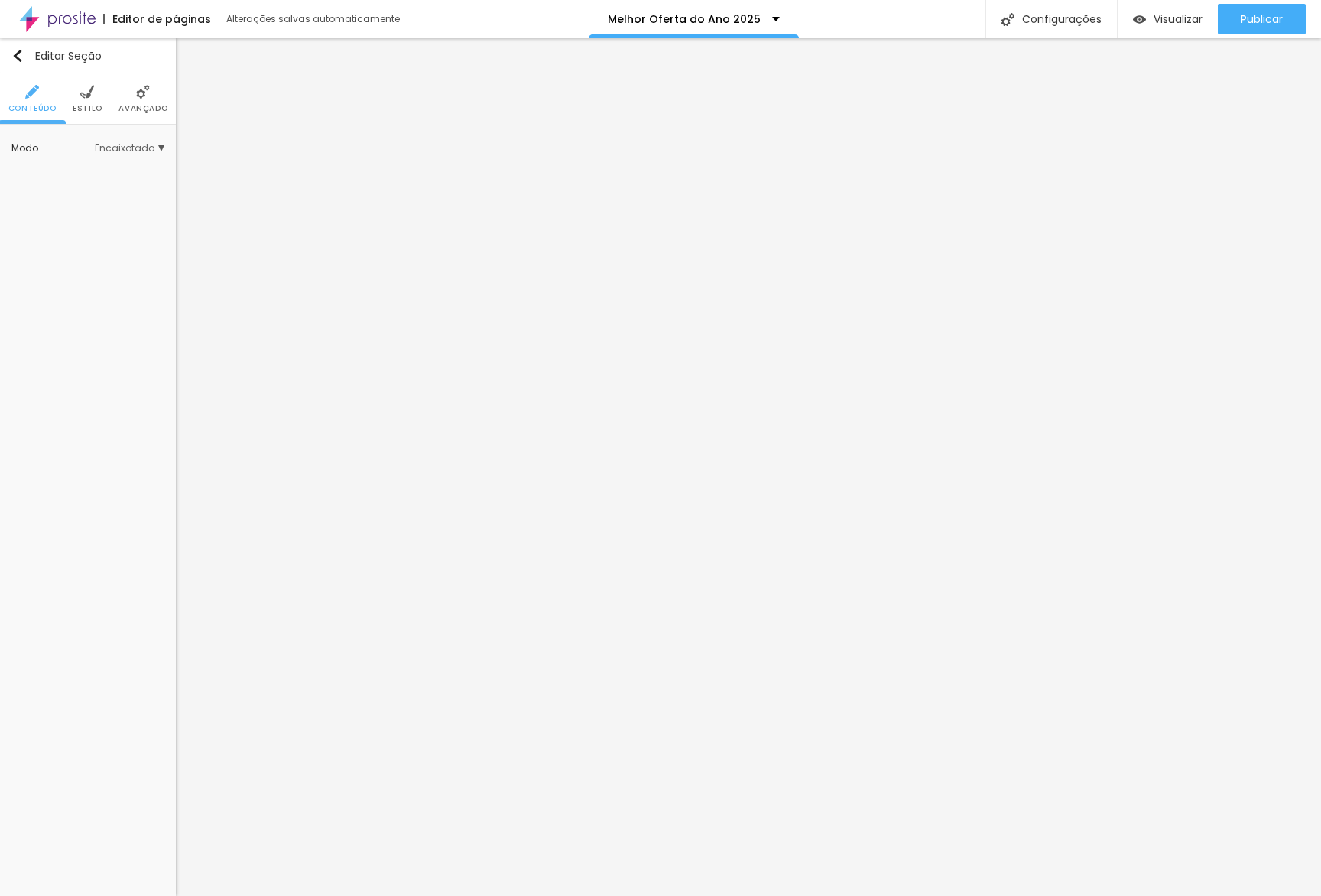
click at [90, 107] on span "Estilo" at bounding box center [87, 109] width 30 height 8
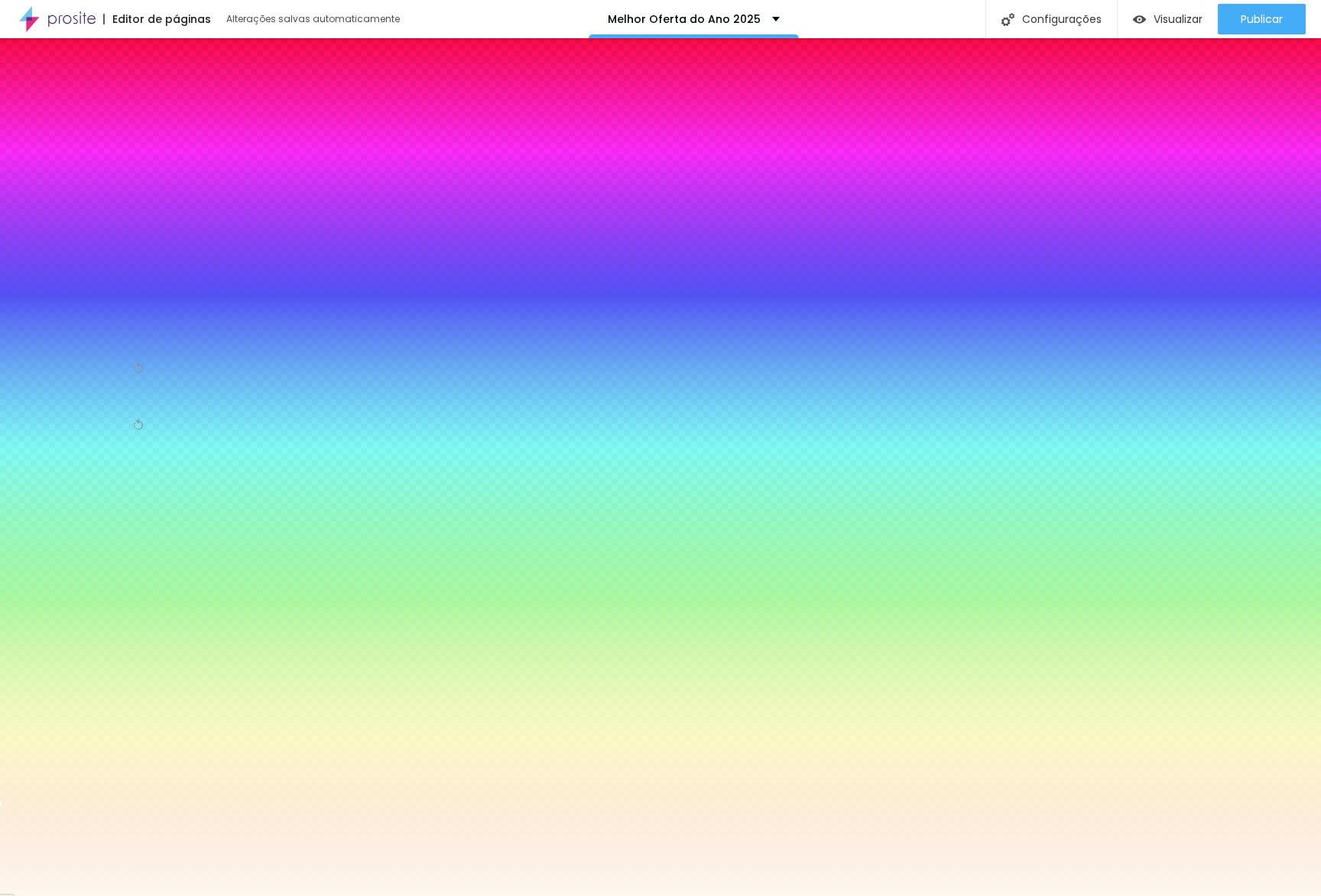
click at [141, 289] on input "#FDF8EF" at bounding box center [102, 296] width 183 height 15
click at [144, 289] on input "#FDF8EF" at bounding box center [102, 296] width 183 height 15
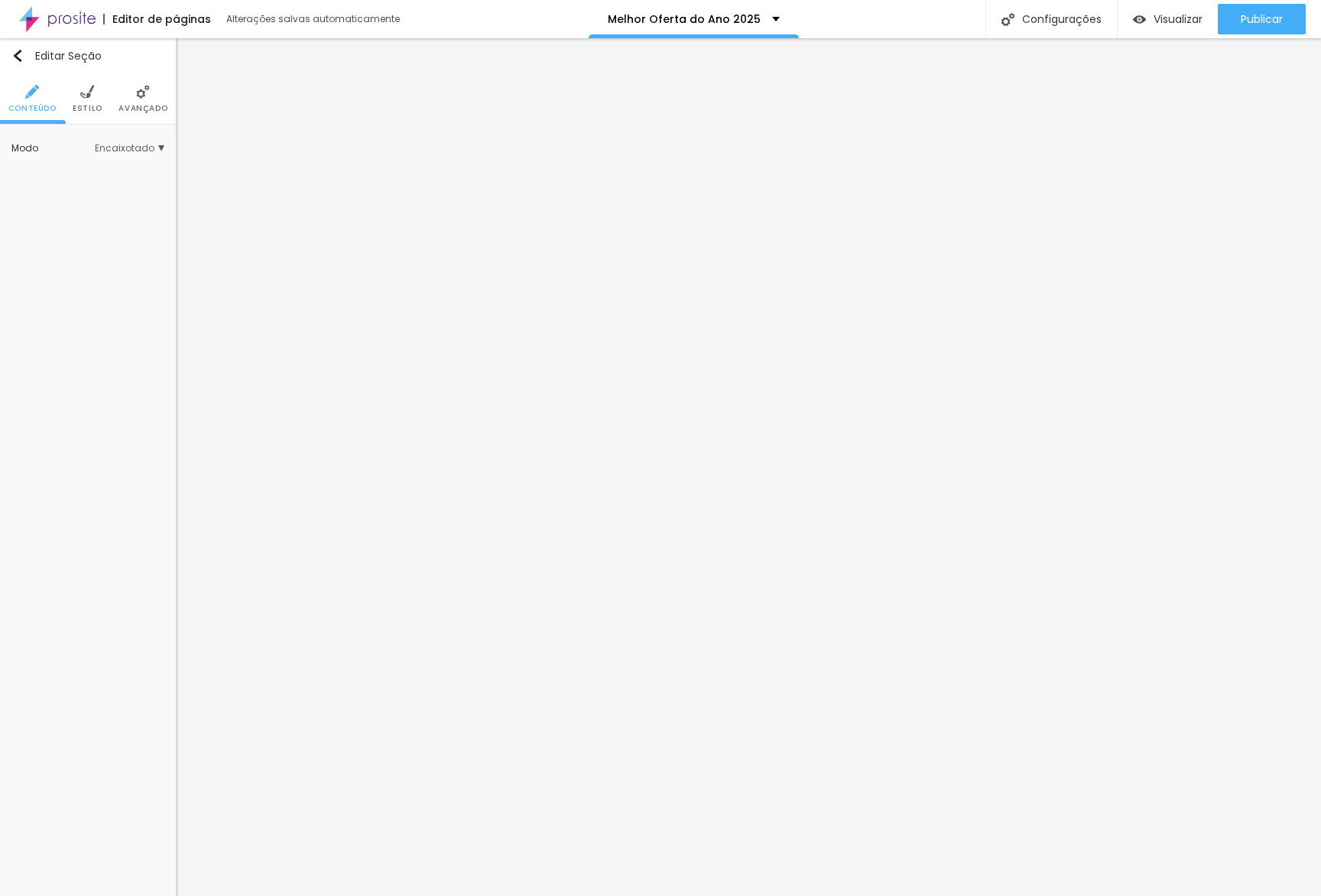
click at [77, 105] on span "Estilo" at bounding box center [87, 109] width 30 height 8
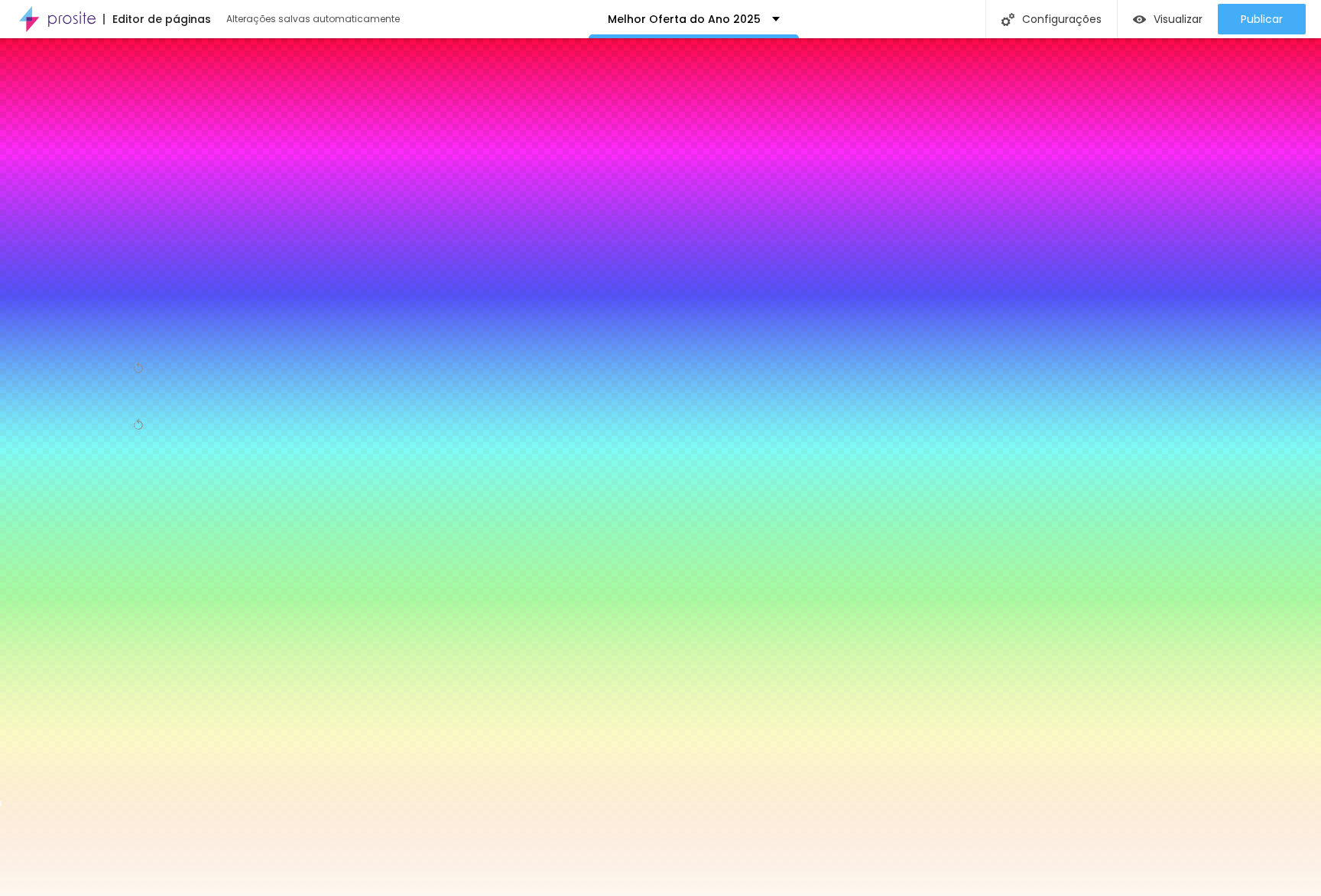
click at [149, 289] on input "#FDF8EF" at bounding box center [102, 296] width 183 height 15
paste input "FDF8E"
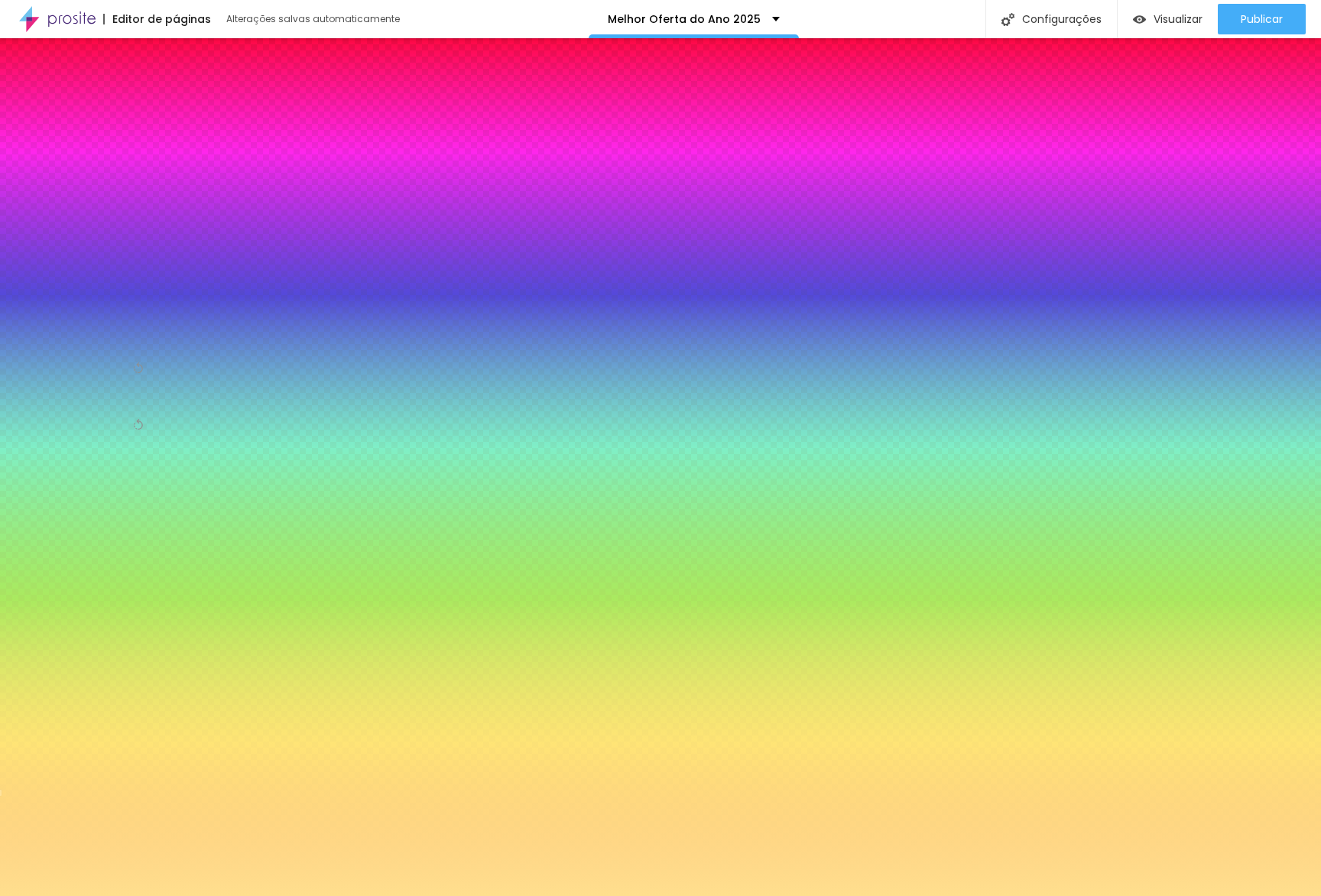
type input "#FFDF8E"
click at [102, 289] on div at bounding box center [87, 289] width 153 height 0
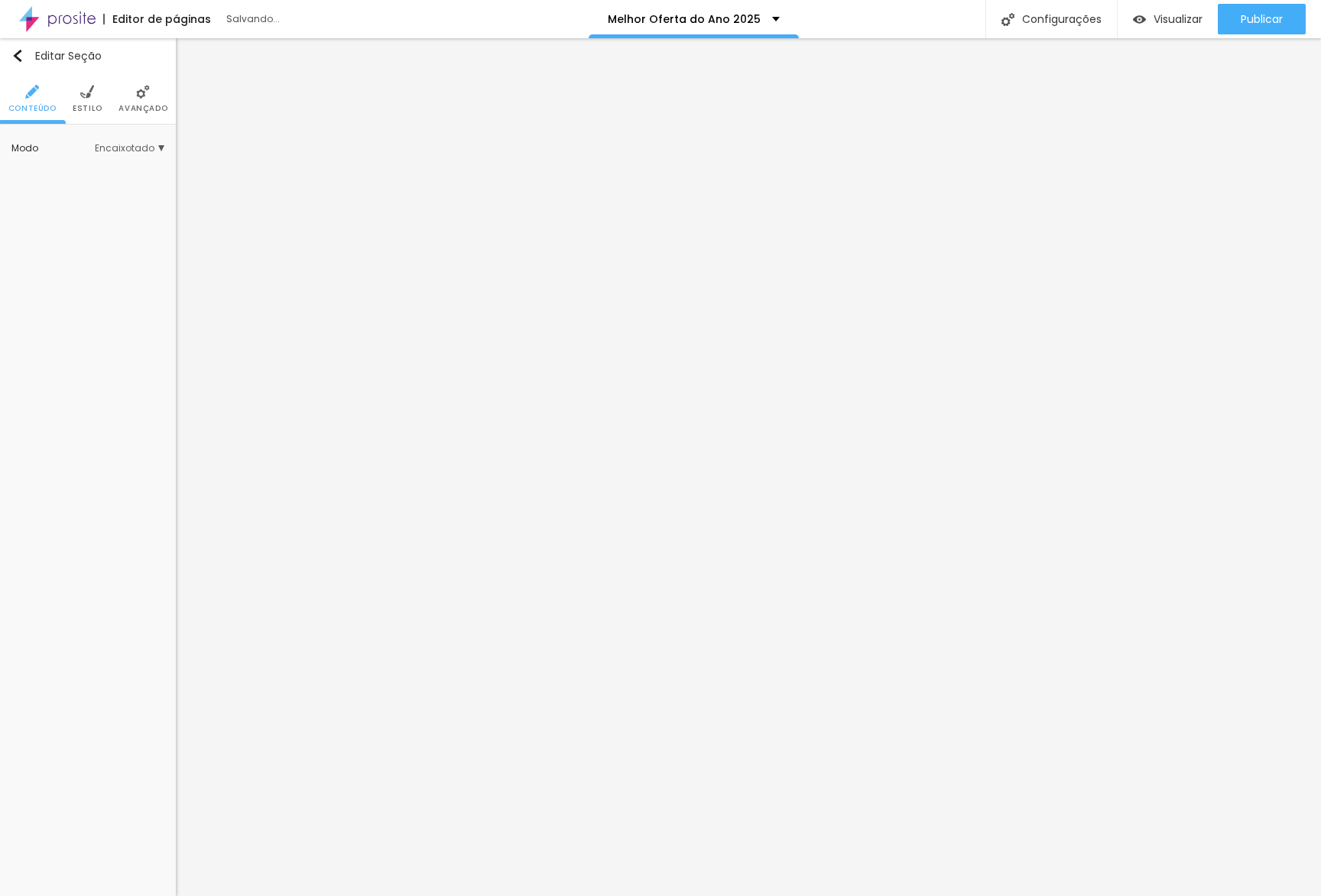
drag, startPoint x: 89, startPoint y: 102, endPoint x: 95, endPoint y: 116, distance: 15.2
click at [89, 102] on li "Estilo" at bounding box center [87, 98] width 30 height 50
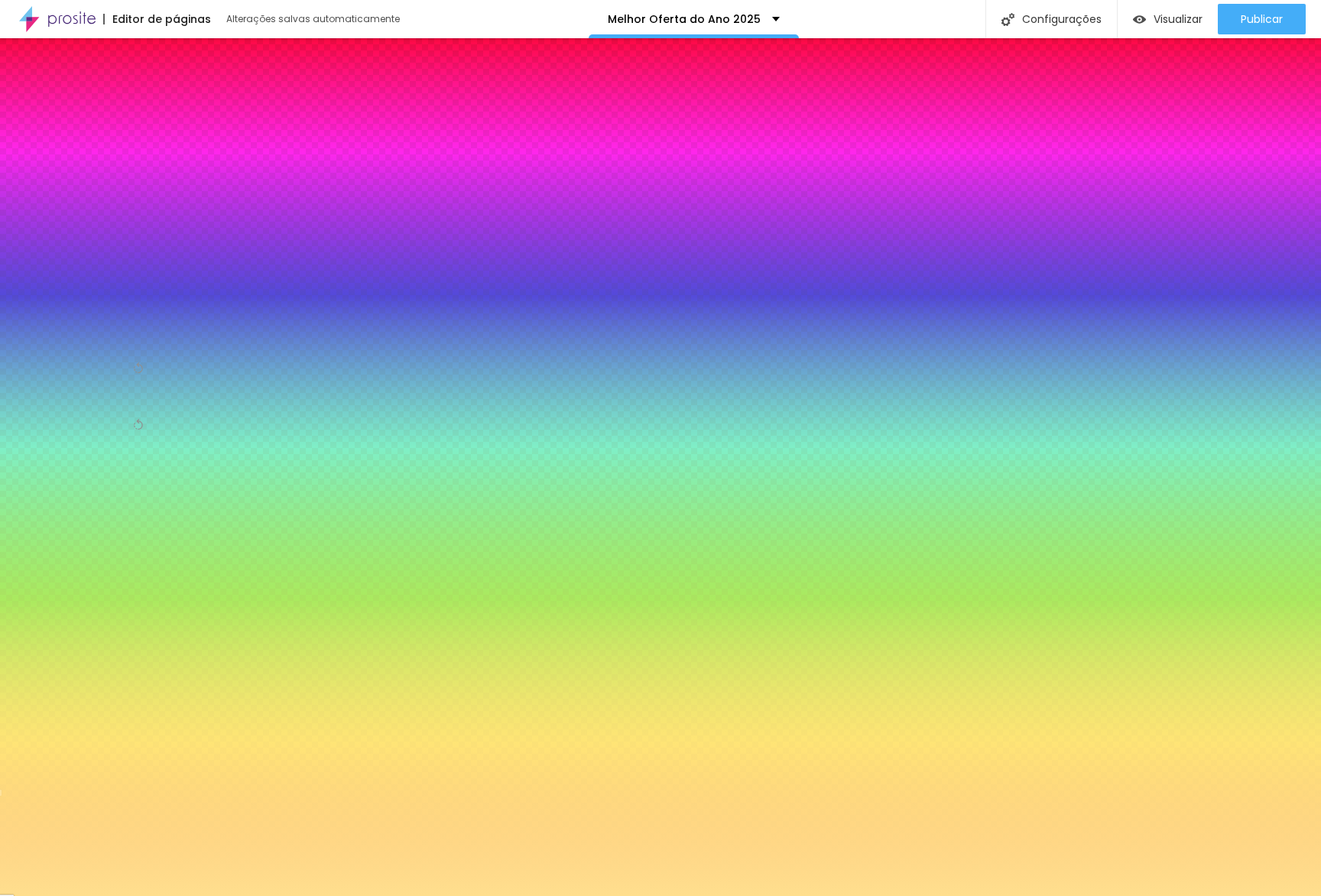
click at [151, 289] on input "#FFDF8E" at bounding box center [102, 296] width 183 height 15
paste input "DF8EF"
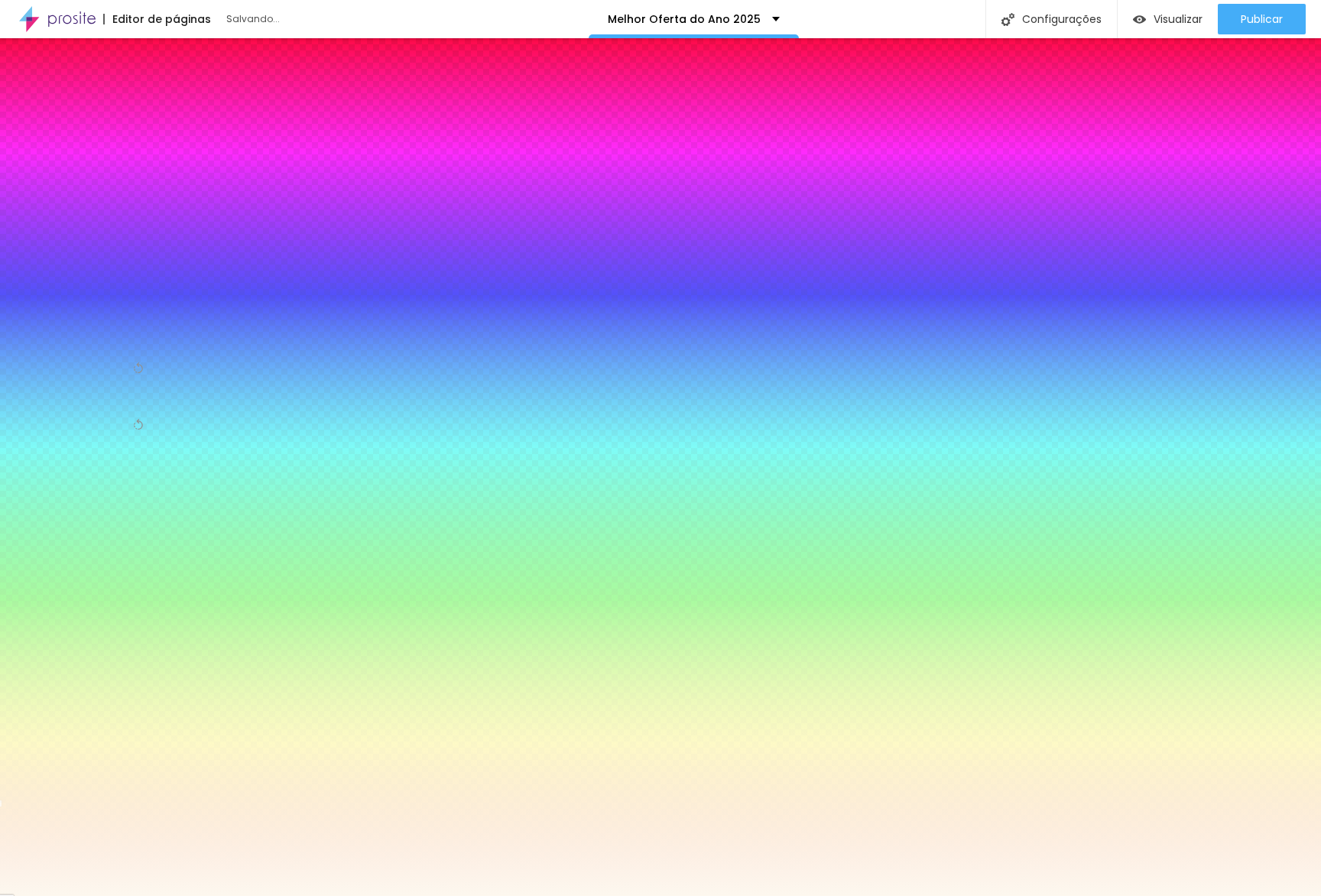
type input "#FDF8EF"
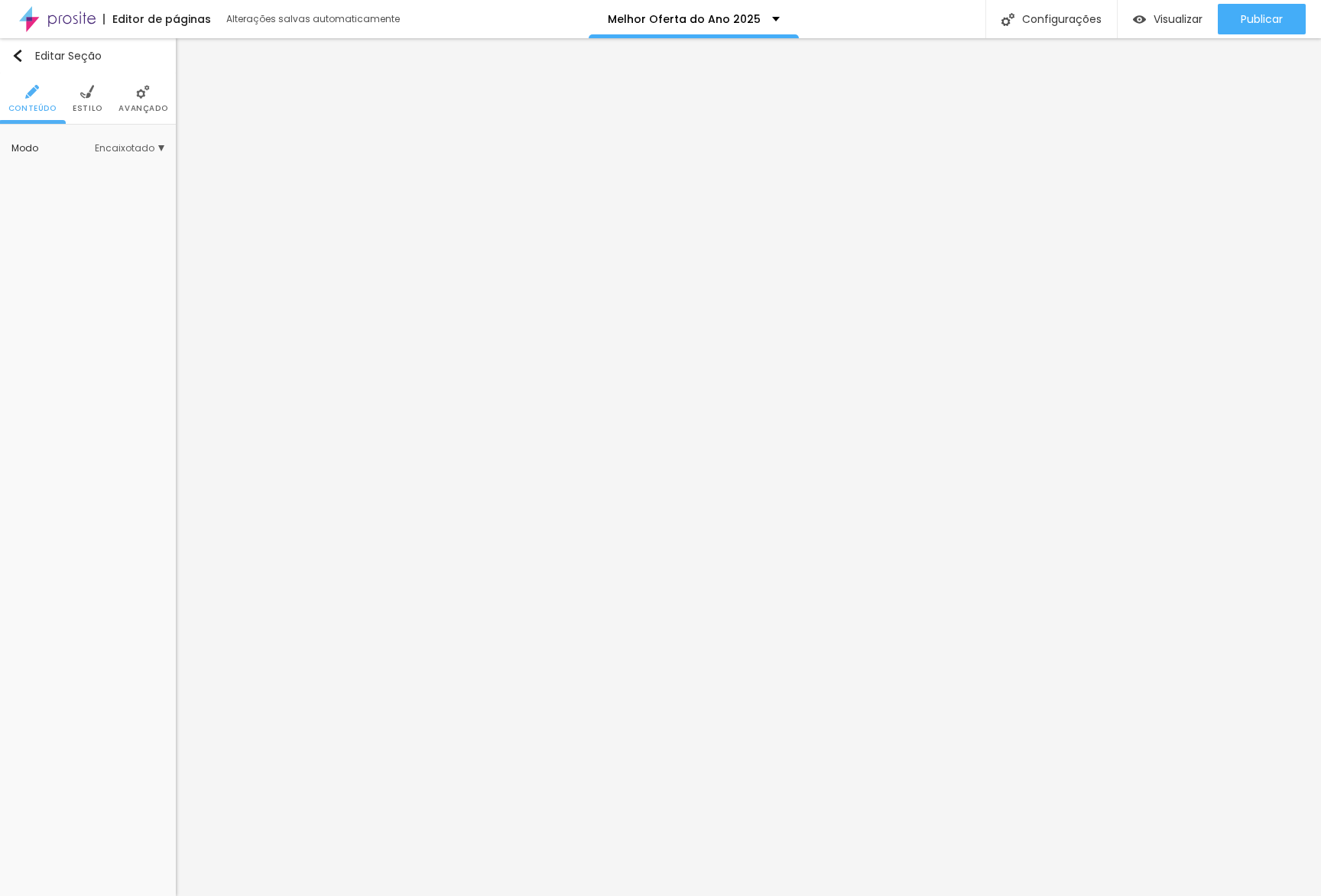
click at [74, 90] on li "Estilo" at bounding box center [87, 98] width 30 height 50
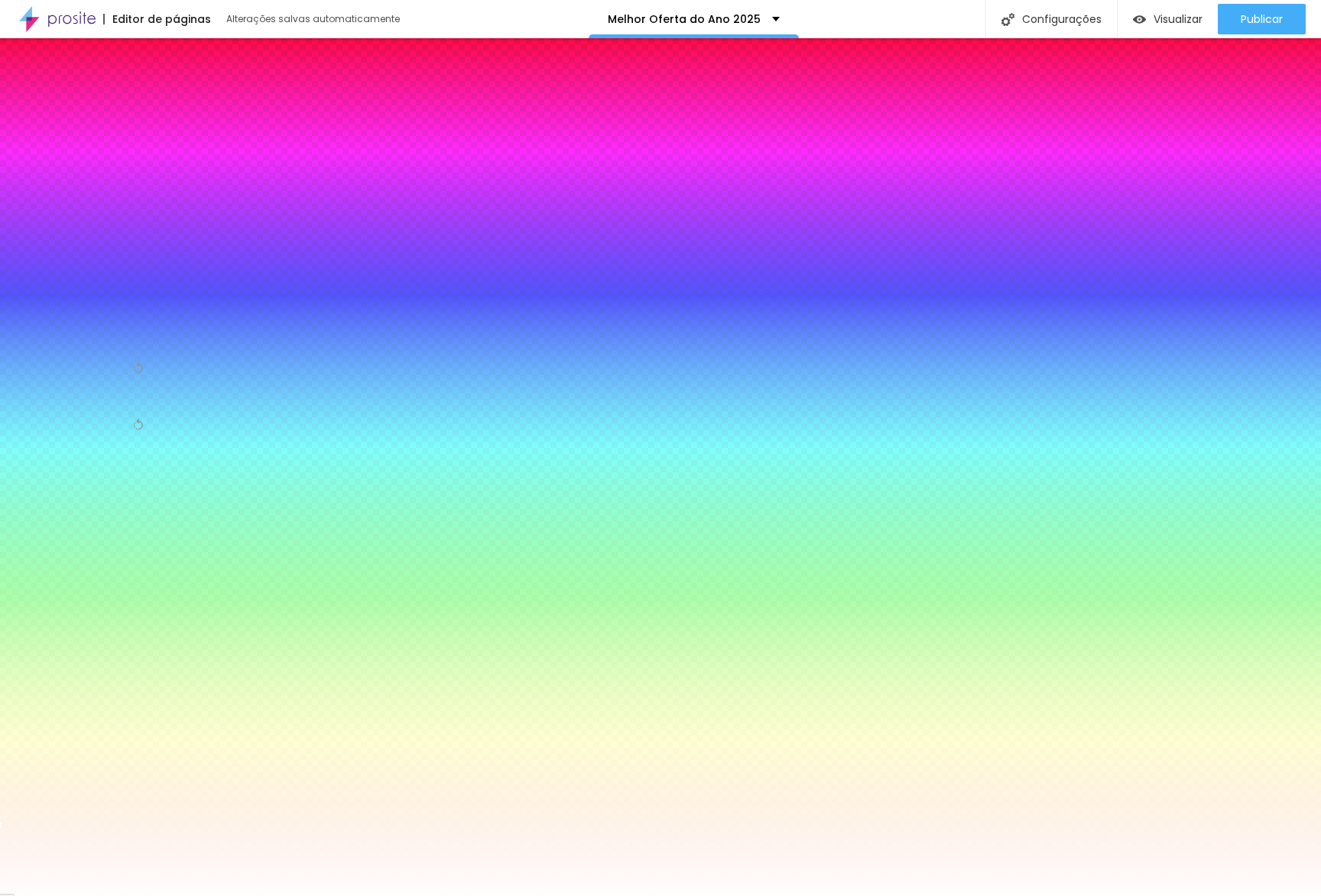
click at [147, 289] on input "#FFFEFD" at bounding box center [102, 296] width 183 height 15
paste input "DF8EF"
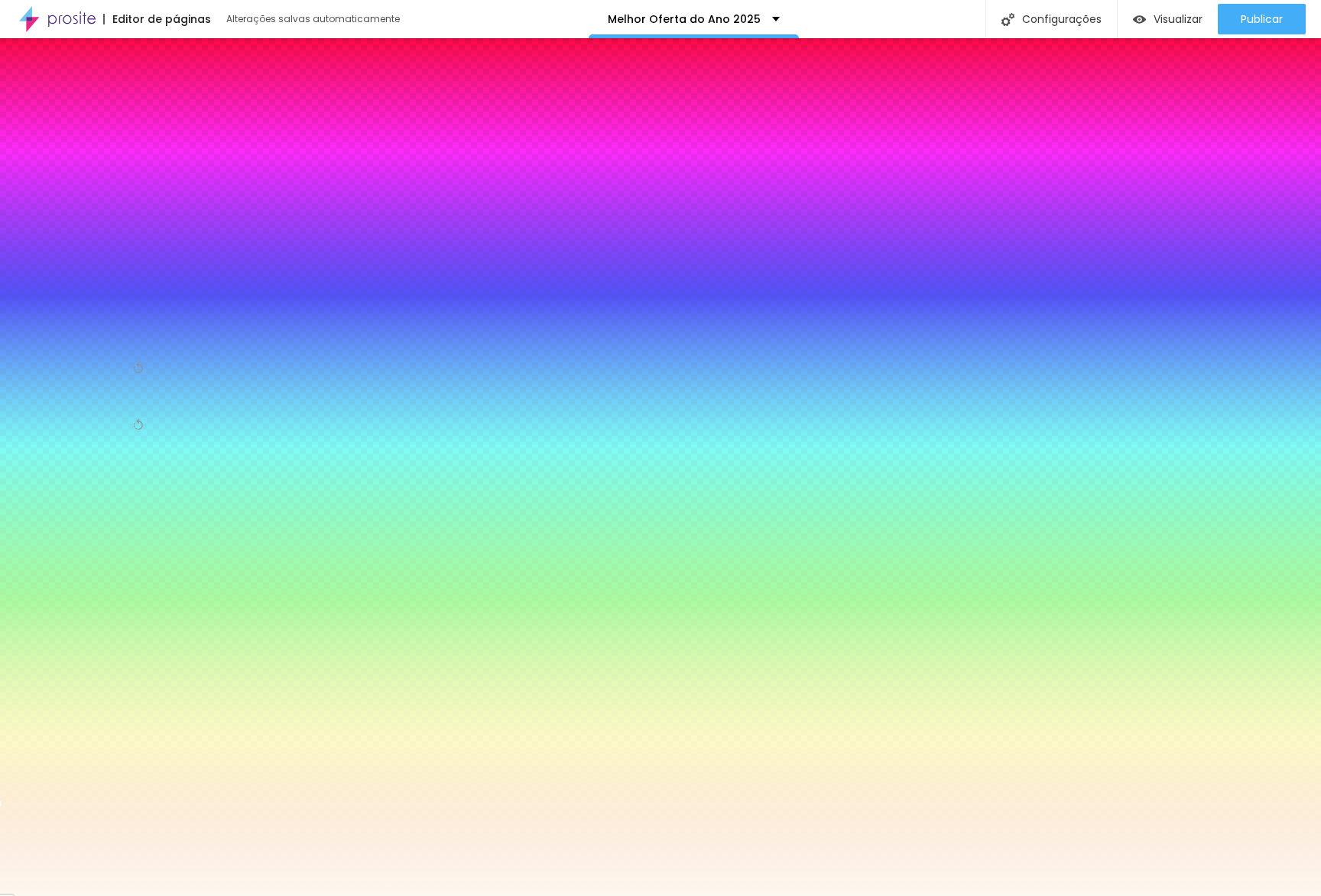
type input "#FDF8EF"
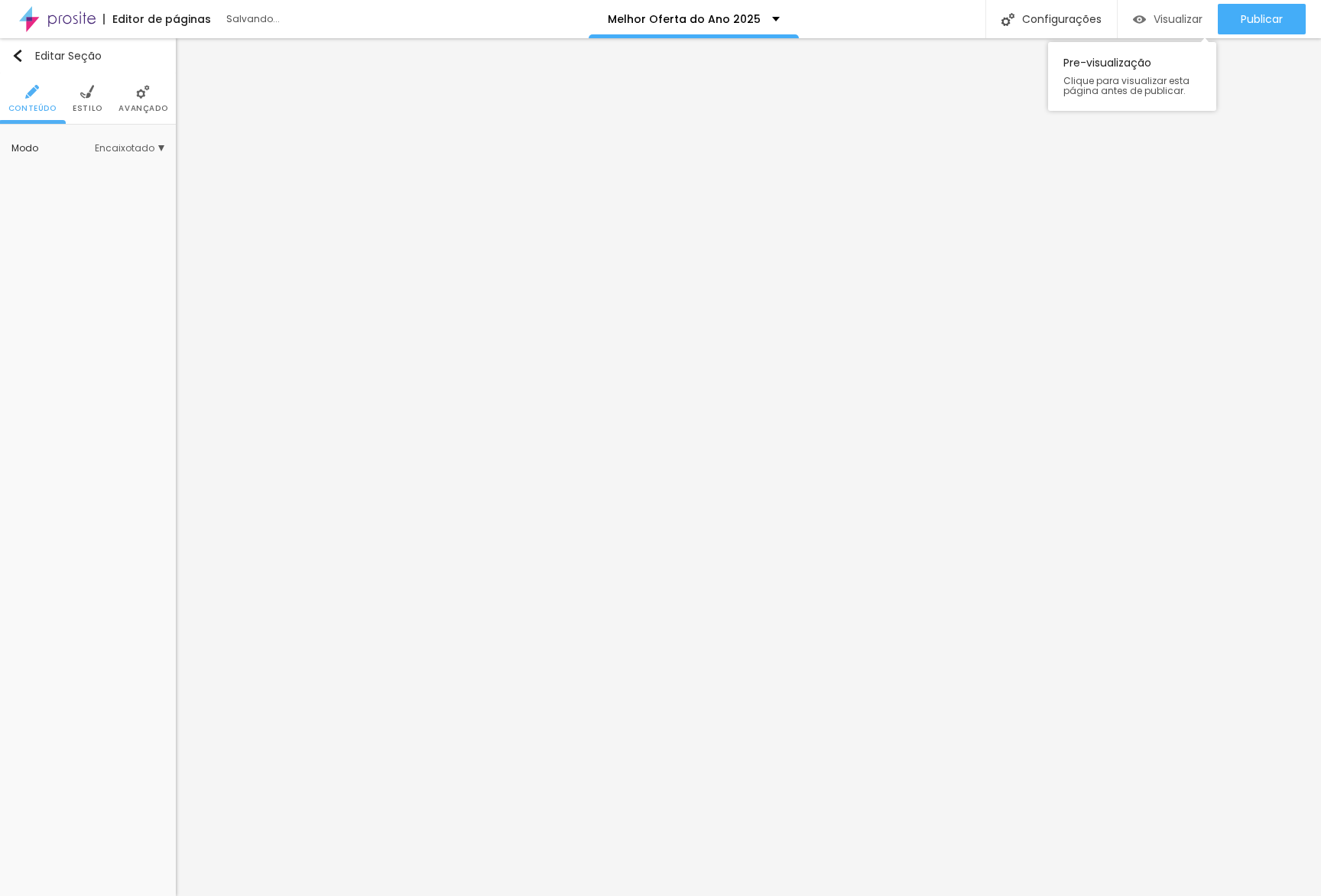
click at [1169, 9] on div "Visualizar" at bounding box center [1167, 19] width 70 height 30
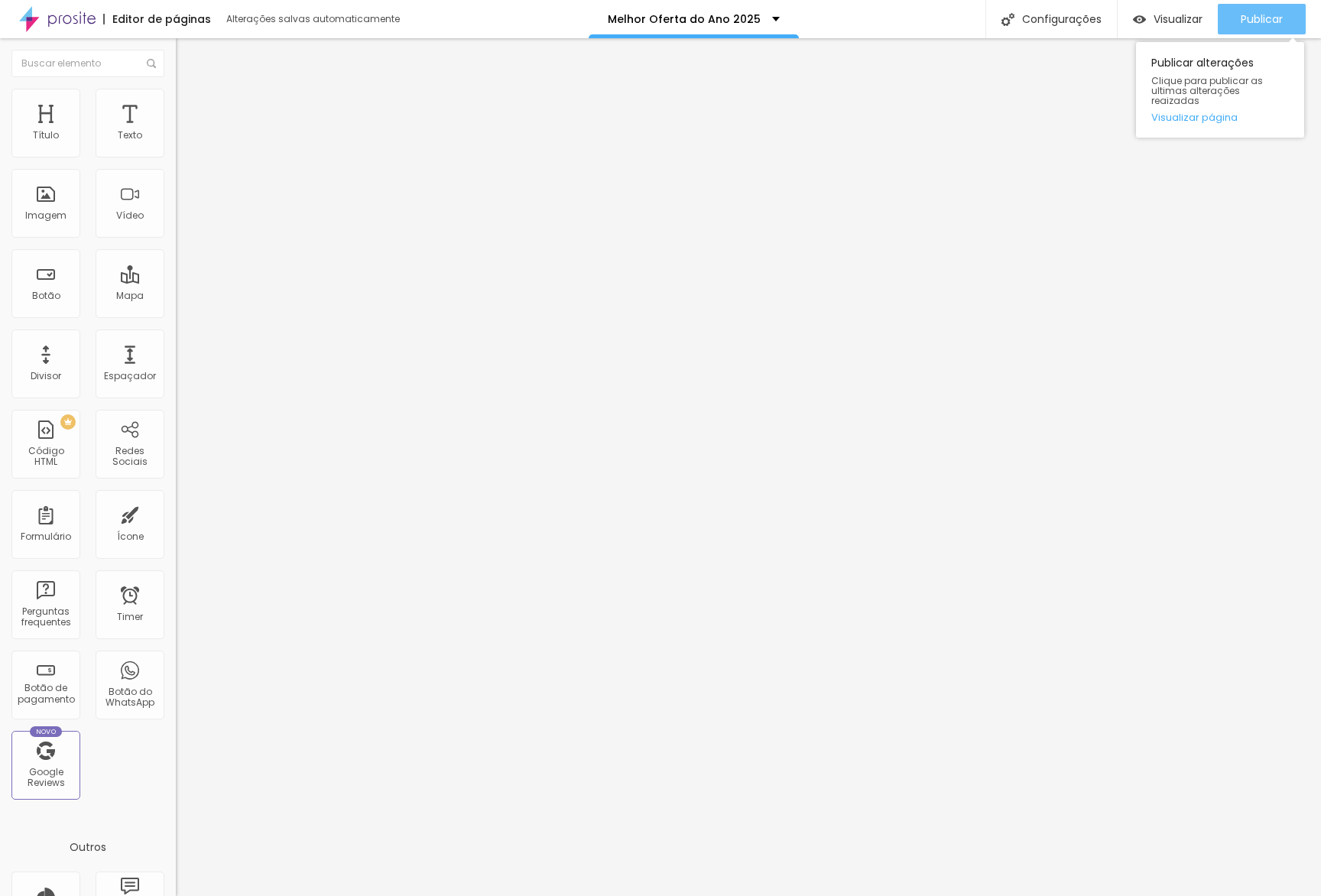
click at [1227, 26] on button "Publicar" at bounding box center [1262, 19] width 88 height 30
click at [1210, 112] on link "Visualizar página" at bounding box center [1220, 117] width 138 height 10
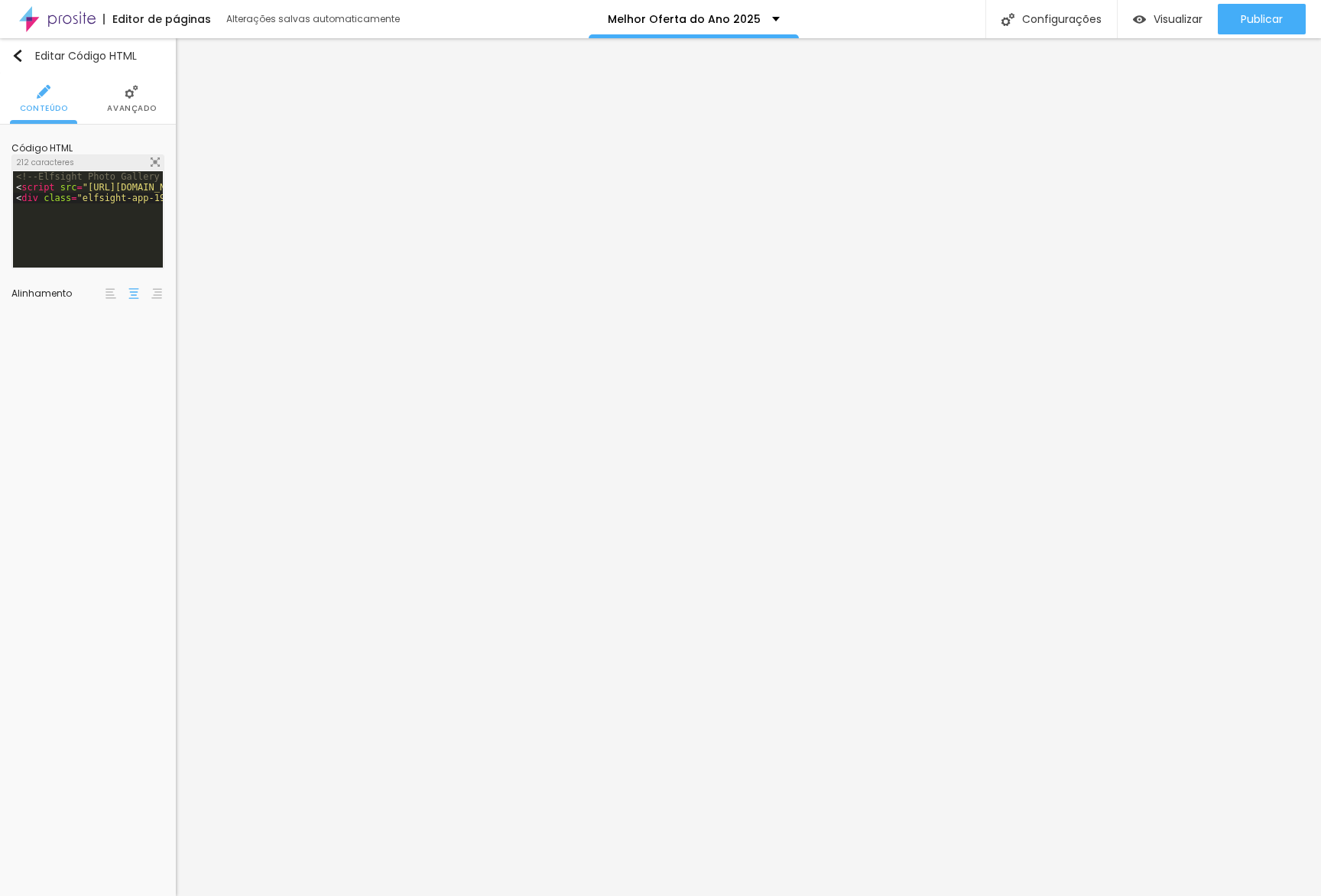
click at [122, 102] on li "Avançado" at bounding box center [131, 98] width 49 height 50
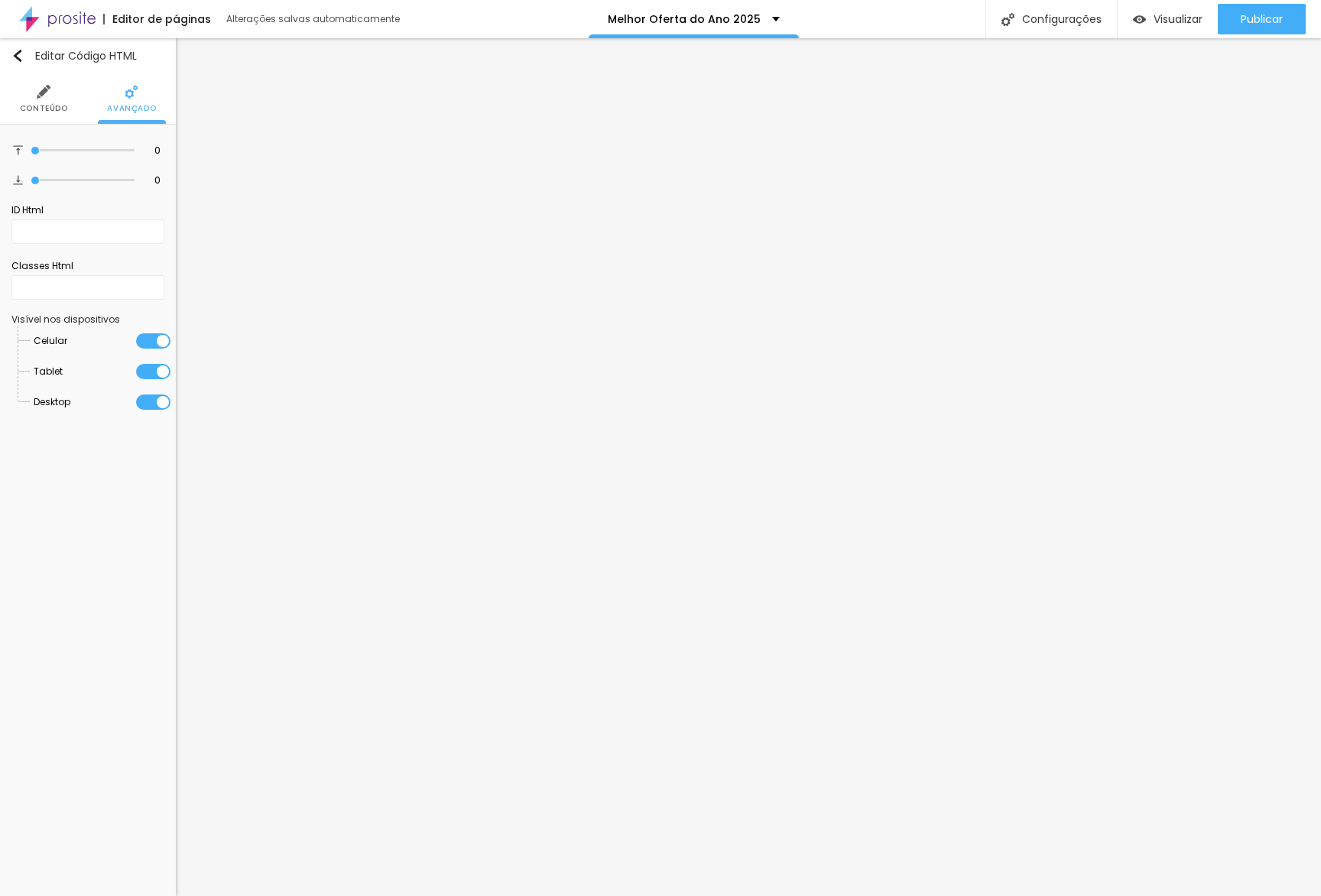
click at [52, 105] on span "Conteúdo" at bounding box center [44, 109] width 48 height 8
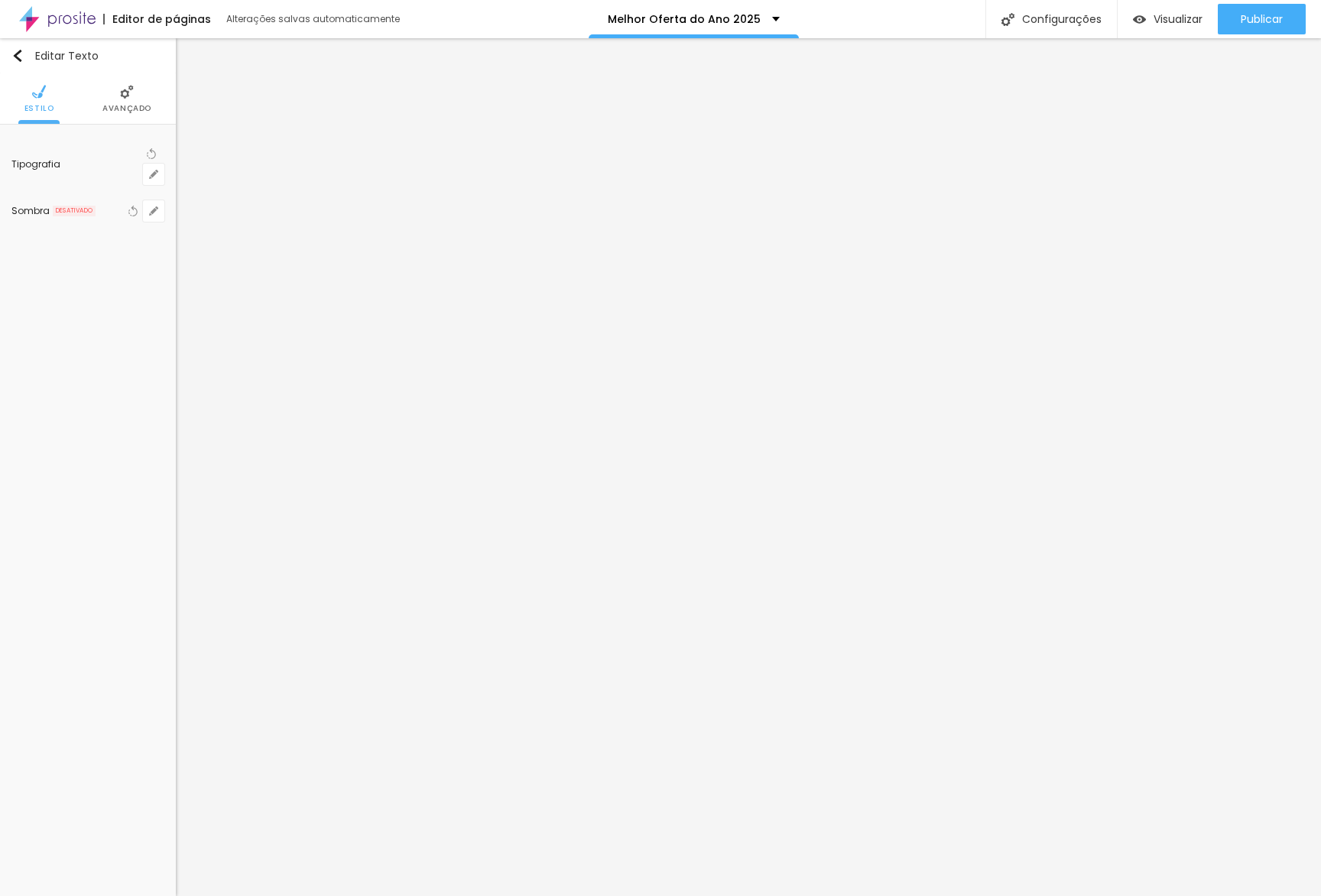
click at [126, 110] on span "Avançado" at bounding box center [126, 109] width 49 height 8
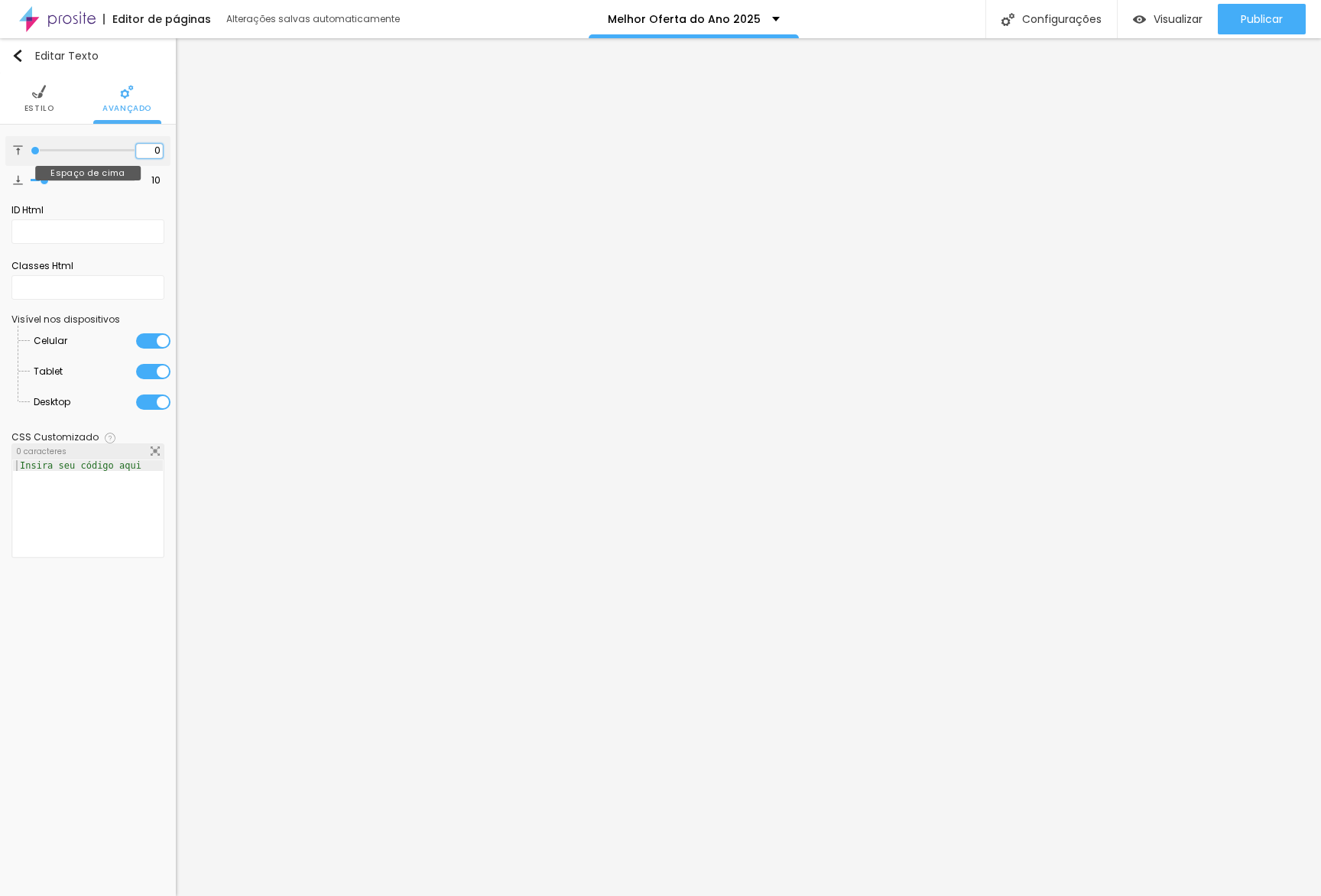
click at [151, 157] on input "0" at bounding box center [149, 151] width 26 height 14
click at [149, 155] on input "0" at bounding box center [149, 151] width 26 height 14
type input "1"
type input "2"
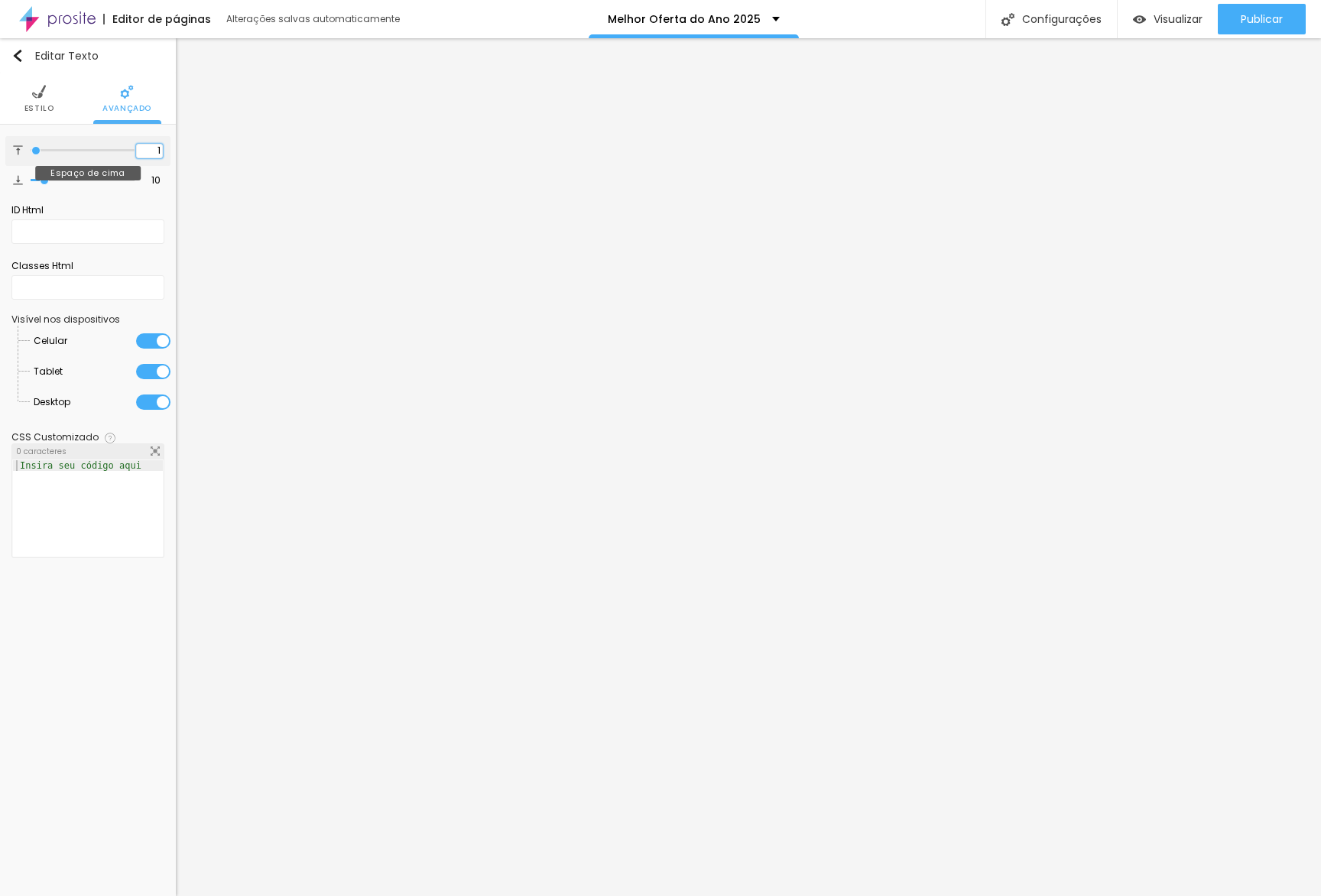
type input "2"
type input "3"
type input "4"
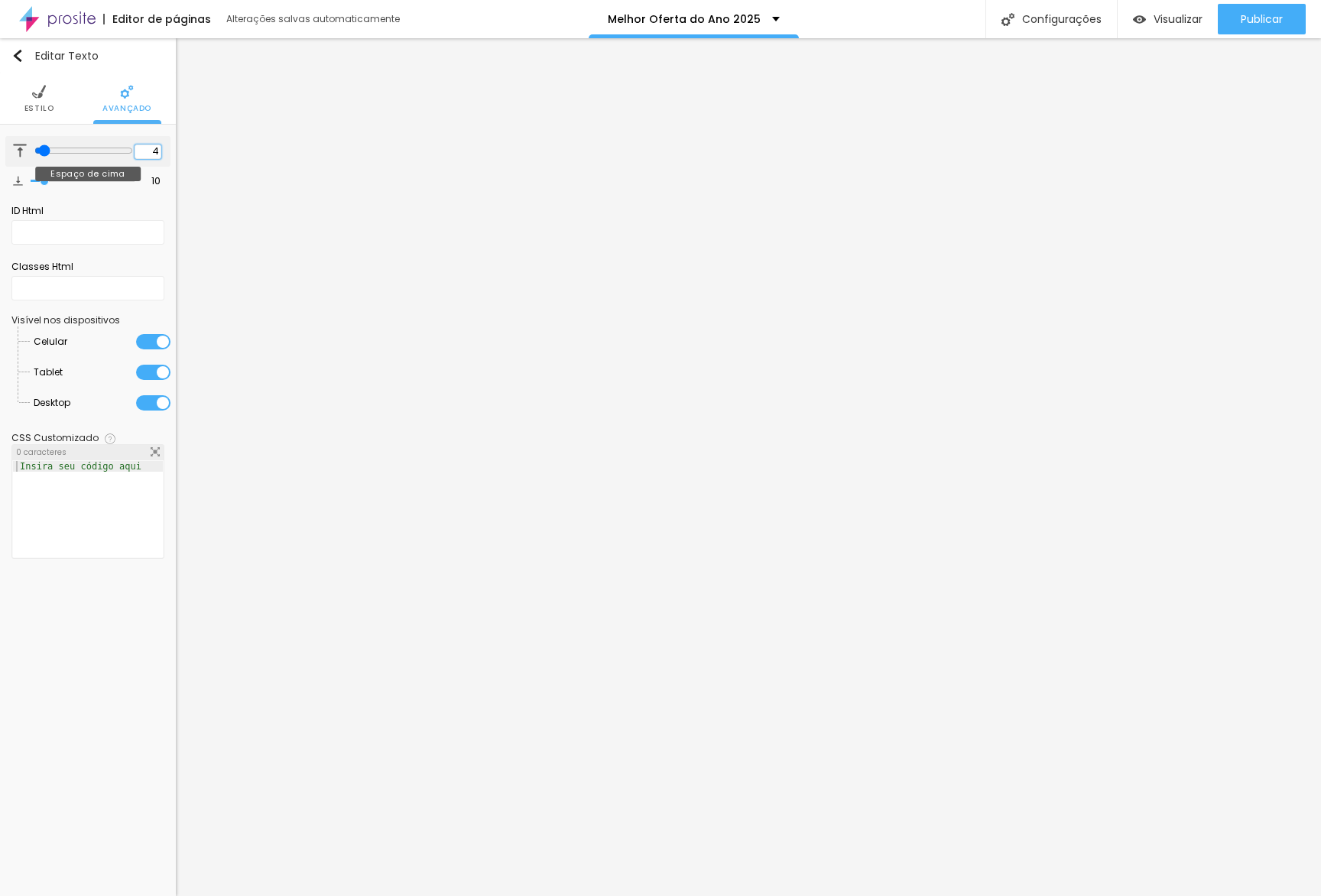
type input "5"
click at [151, 150] on input "5" at bounding box center [147, 151] width 26 height 14
type input "3"
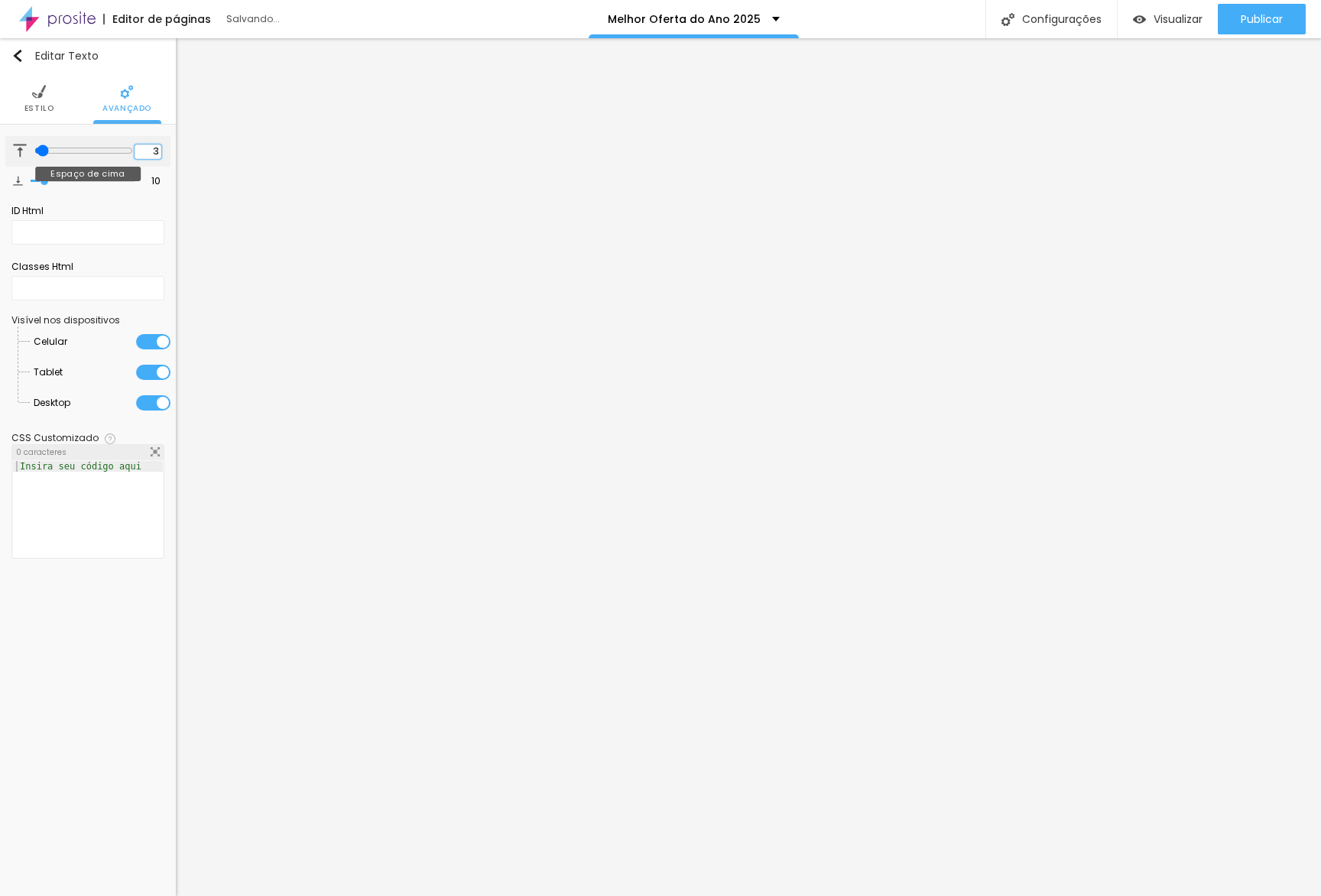
click at [151, 150] on input "3" at bounding box center [147, 151] width 26 height 14
type input "50"
type input "5"
type input "50"
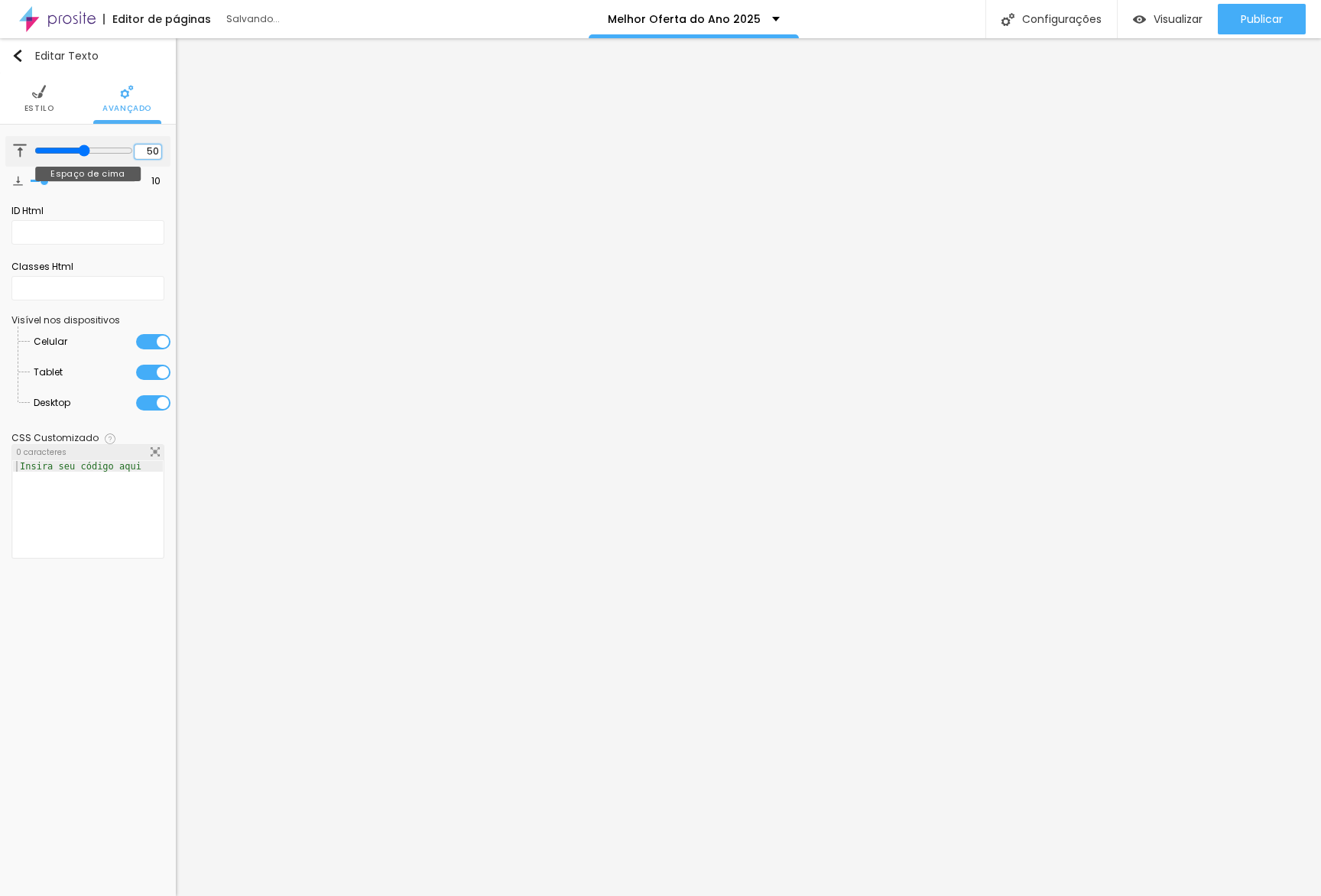
type input "50"
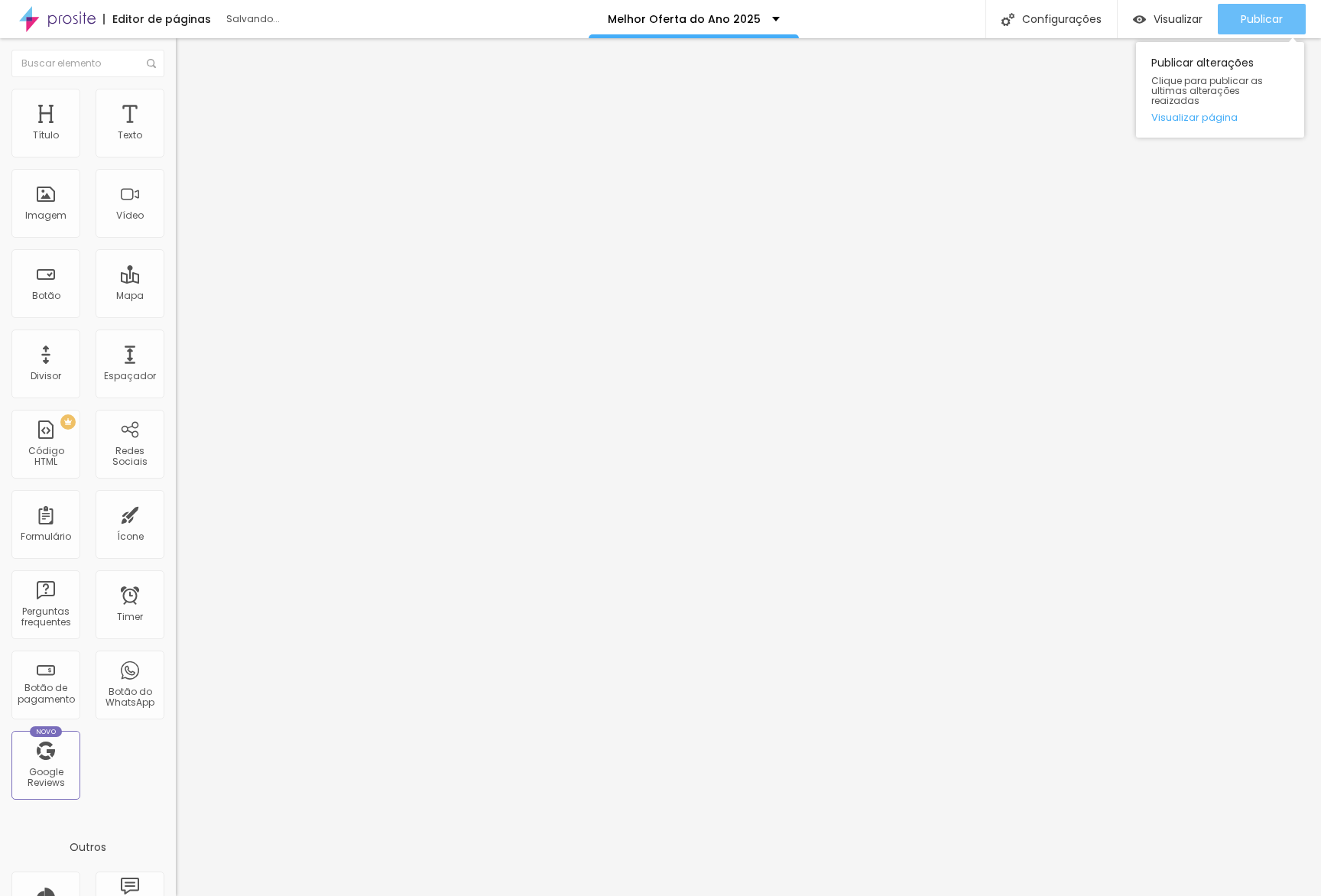
click at [1275, 33] on div "Publicar" at bounding box center [1262, 19] width 42 height 30
click at [1262, 23] on span "Publicar" at bounding box center [1262, 18] width 42 height 12
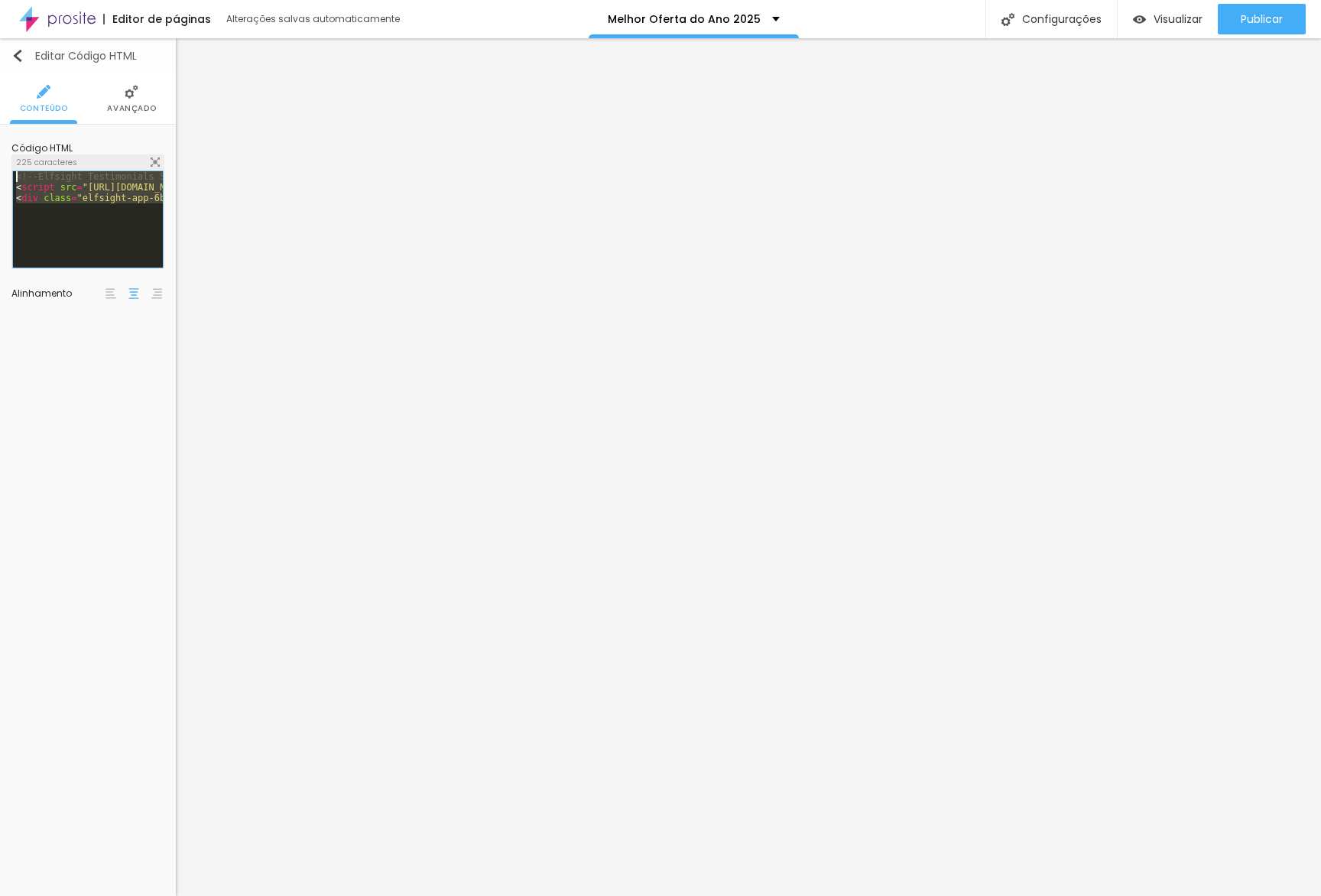
drag, startPoint x: 118, startPoint y: 215, endPoint x: 0, endPoint y: 60, distance: 194.8
click at [0, 60] on div "Editar Código HTML Conteúdo Avançado Código HTML 225 caracteres <!-- Elfsight T…" at bounding box center [88, 467] width 176 height 858
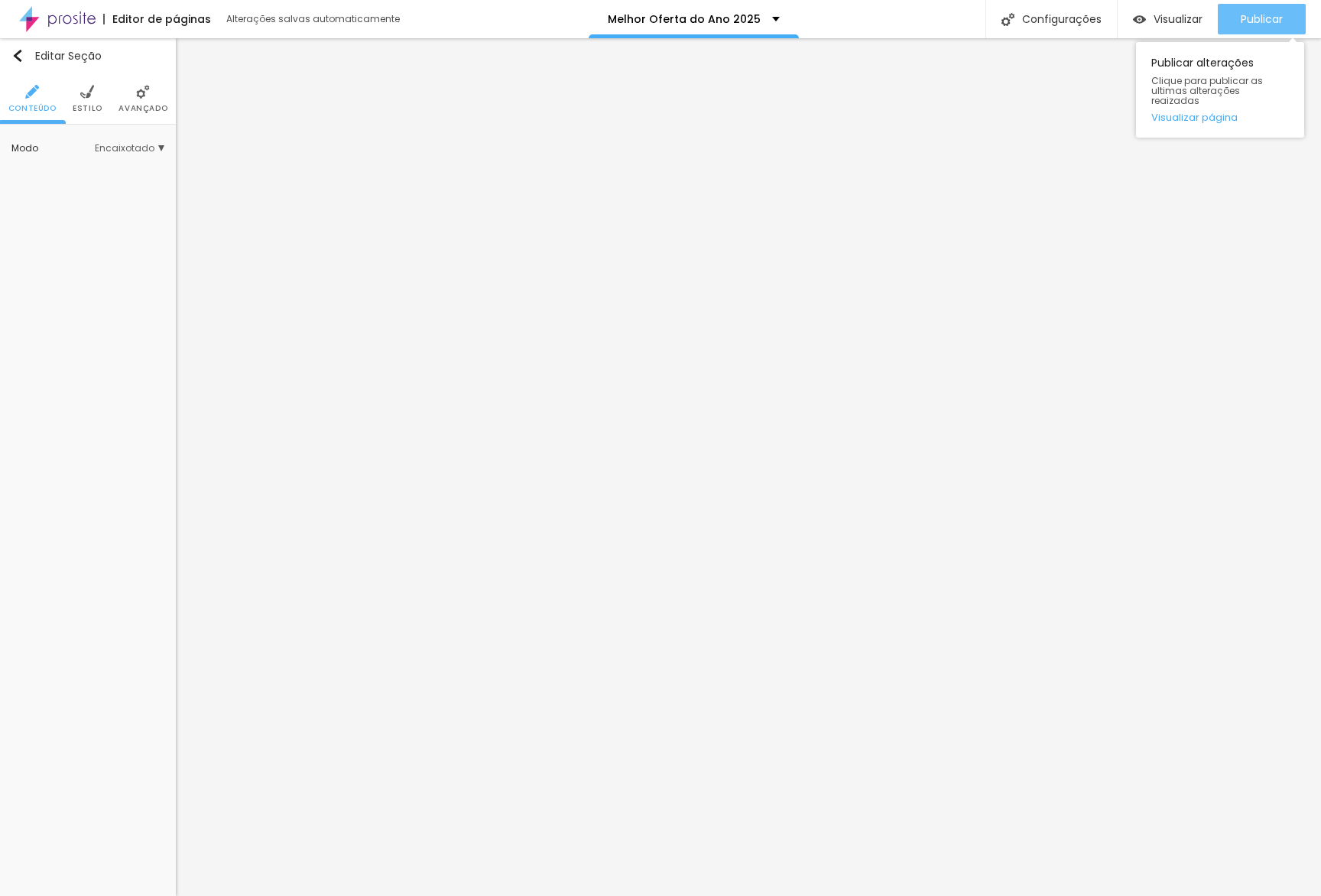
click at [1252, 29] on div "Publicar" at bounding box center [1262, 19] width 42 height 30
click at [118, 264] on div "Editar Seção Conteúdo Estilo Avançado Modo Encaixotado Encaixotado Completo" at bounding box center [88, 467] width 176 height 858
click at [78, 108] on span "Estilo" at bounding box center [87, 109] width 30 height 8
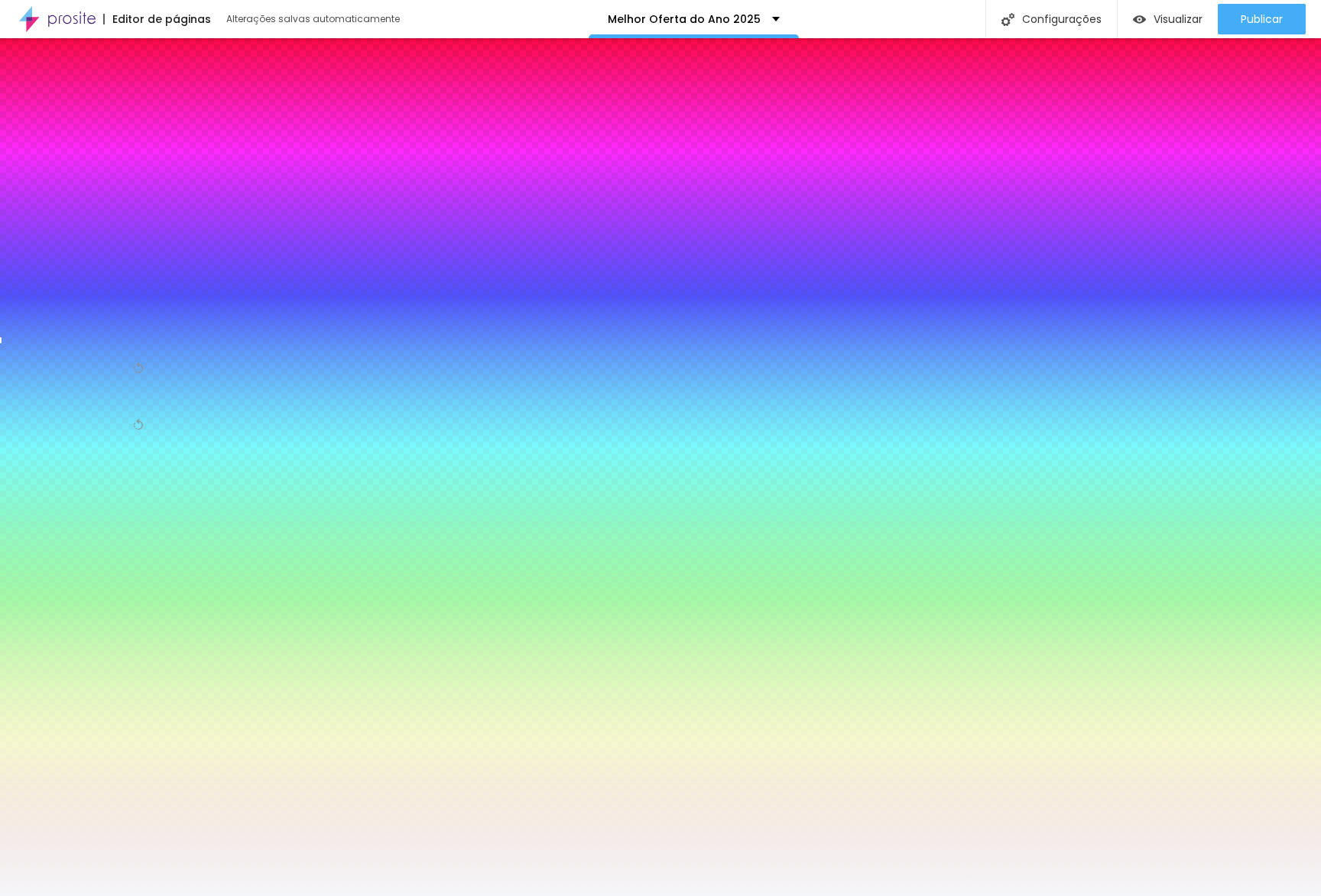
click at [88, 145] on div "Trocar imagem" at bounding box center [88, 145] width 0 height 0
click at [98, 220] on span "Trocar imagem" at bounding box center [74, 219] width 98 height 19
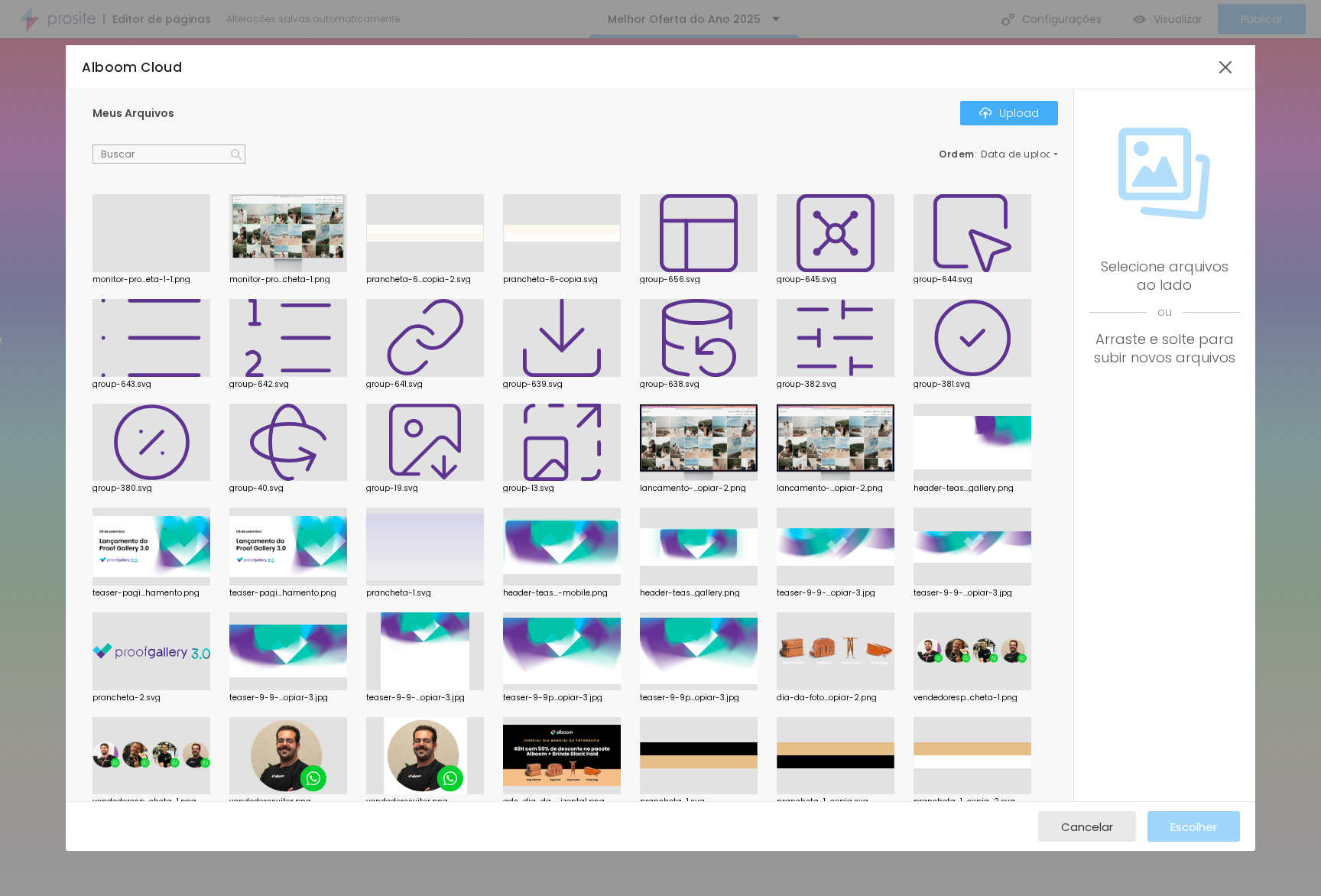
click at [436, 239] on div at bounding box center [424, 233] width 118 height 78
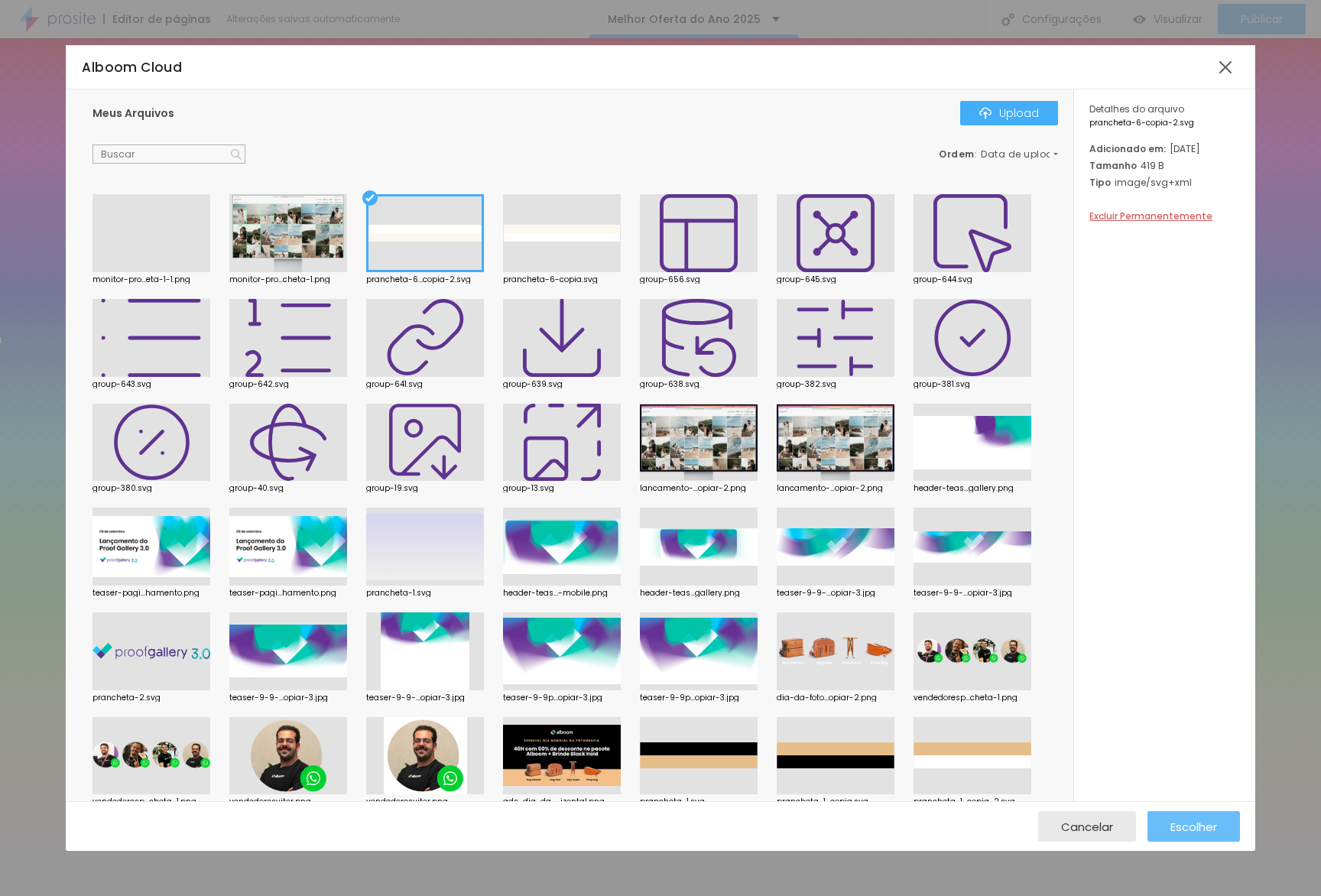
click at [1207, 842] on div "Cancelar Escolher" at bounding box center [660, 826] width 1189 height 50
click at [1207, 835] on div "Escolher" at bounding box center [1194, 826] width 46 height 30
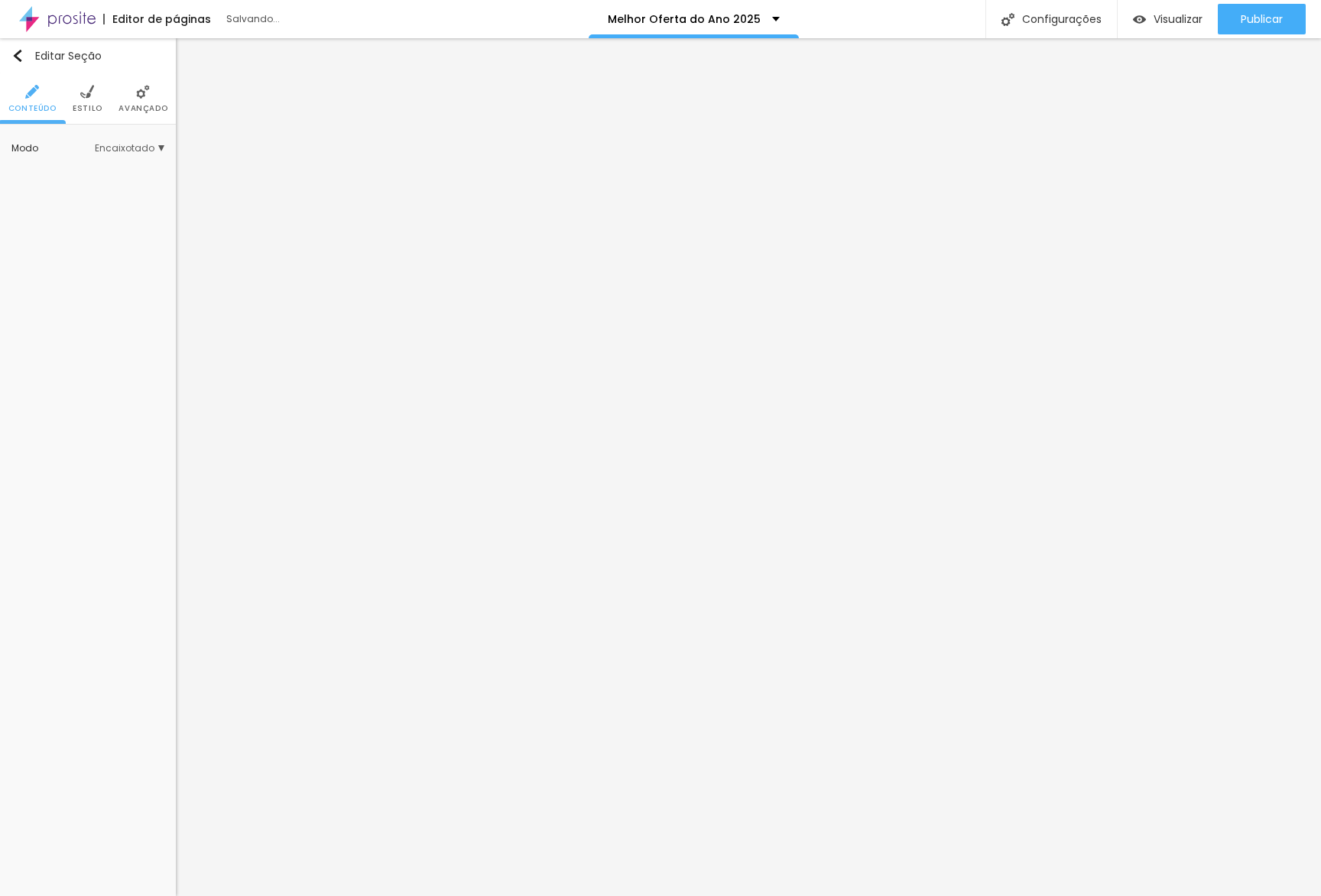
click at [62, 112] on ul "Conteúdo Estilo Avançado" at bounding box center [88, 99] width 176 height 51
click at [76, 109] on span "Estilo" at bounding box center [87, 109] width 30 height 8
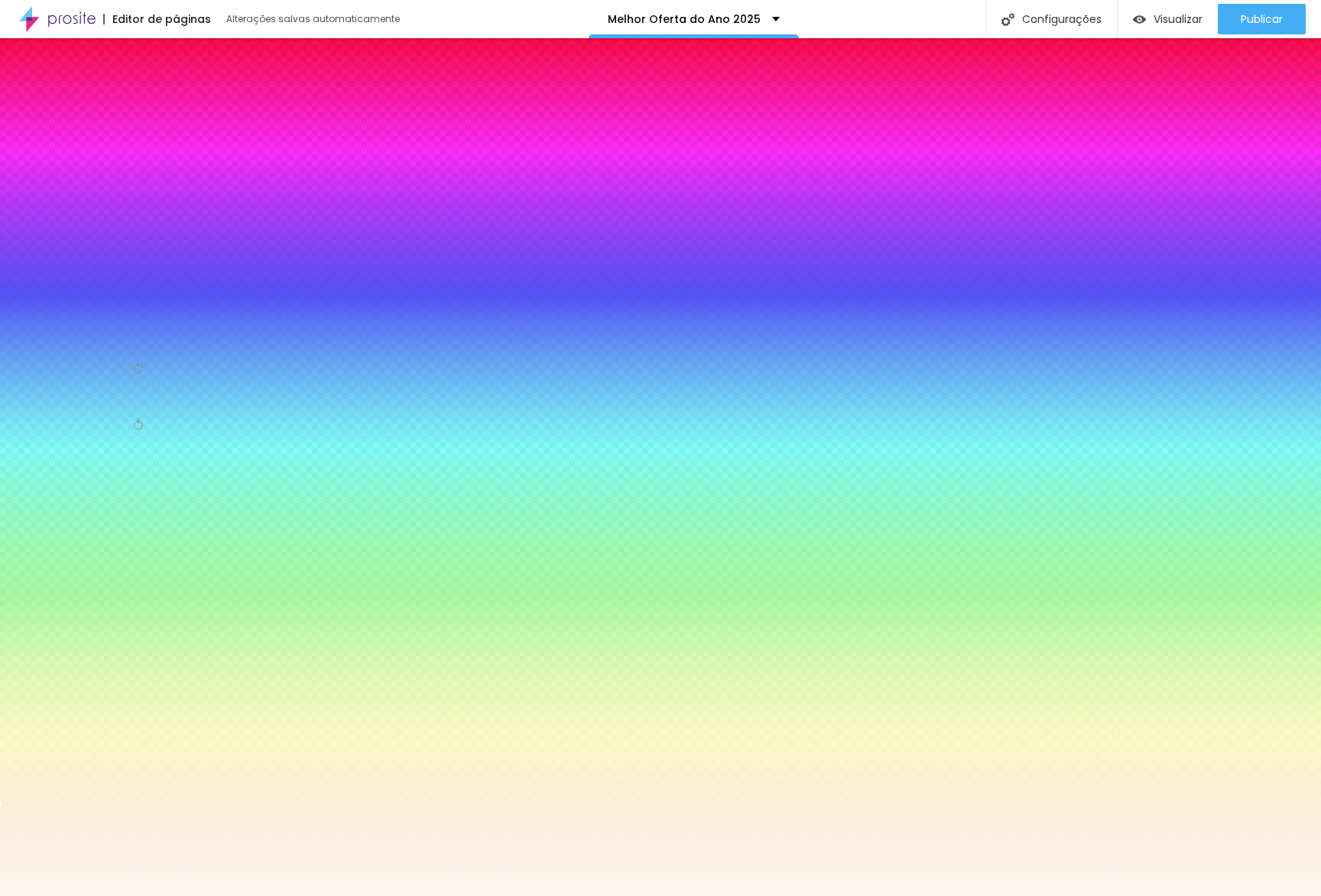
click at [138, 289] on input "#FDF8EF" at bounding box center [102, 296] width 183 height 15
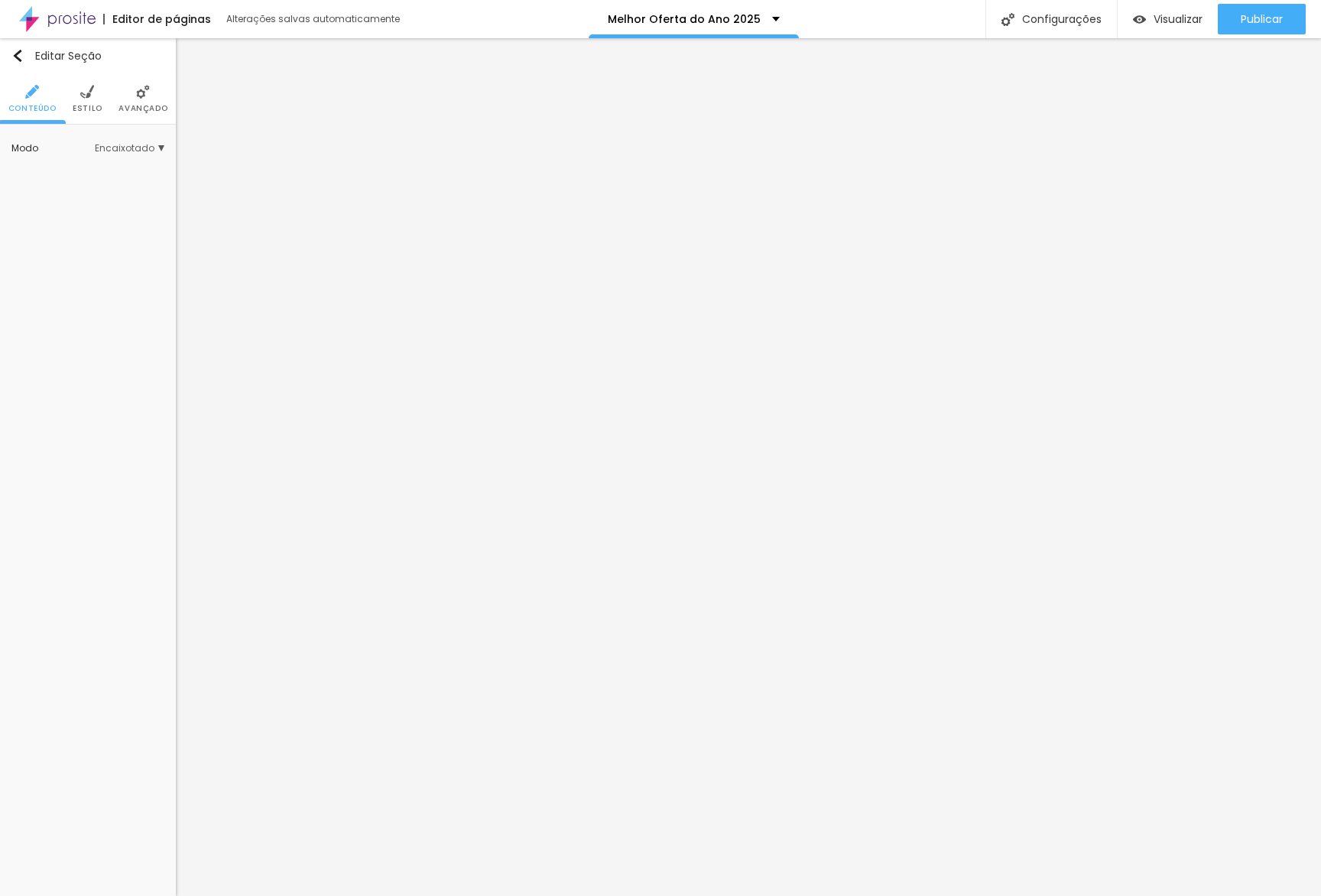
click at [99, 105] on span "Estilo" at bounding box center [87, 109] width 30 height 8
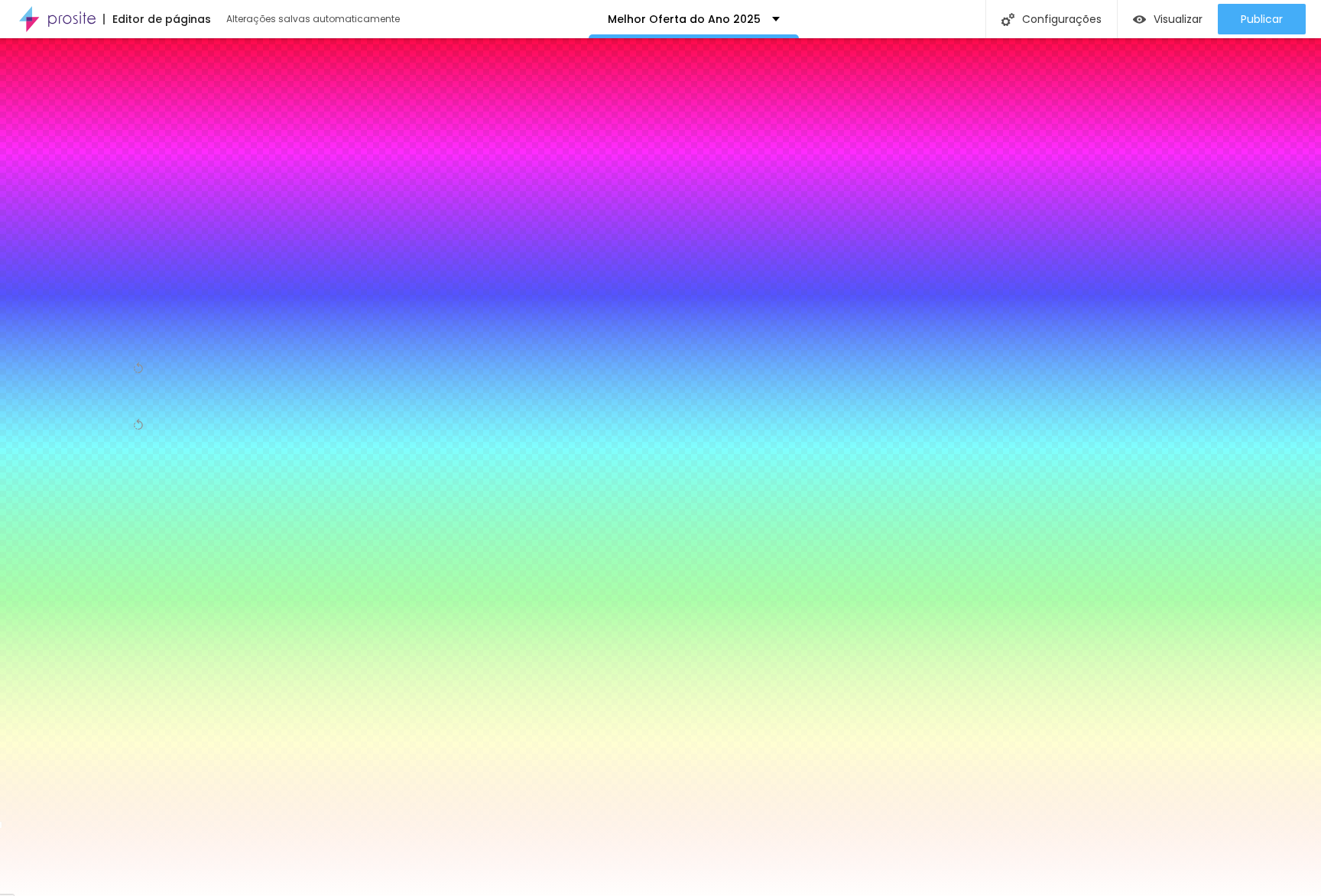
click at [150, 289] on input "#FFFEFD" at bounding box center [102, 296] width 183 height 15
paste input "DF8EF"
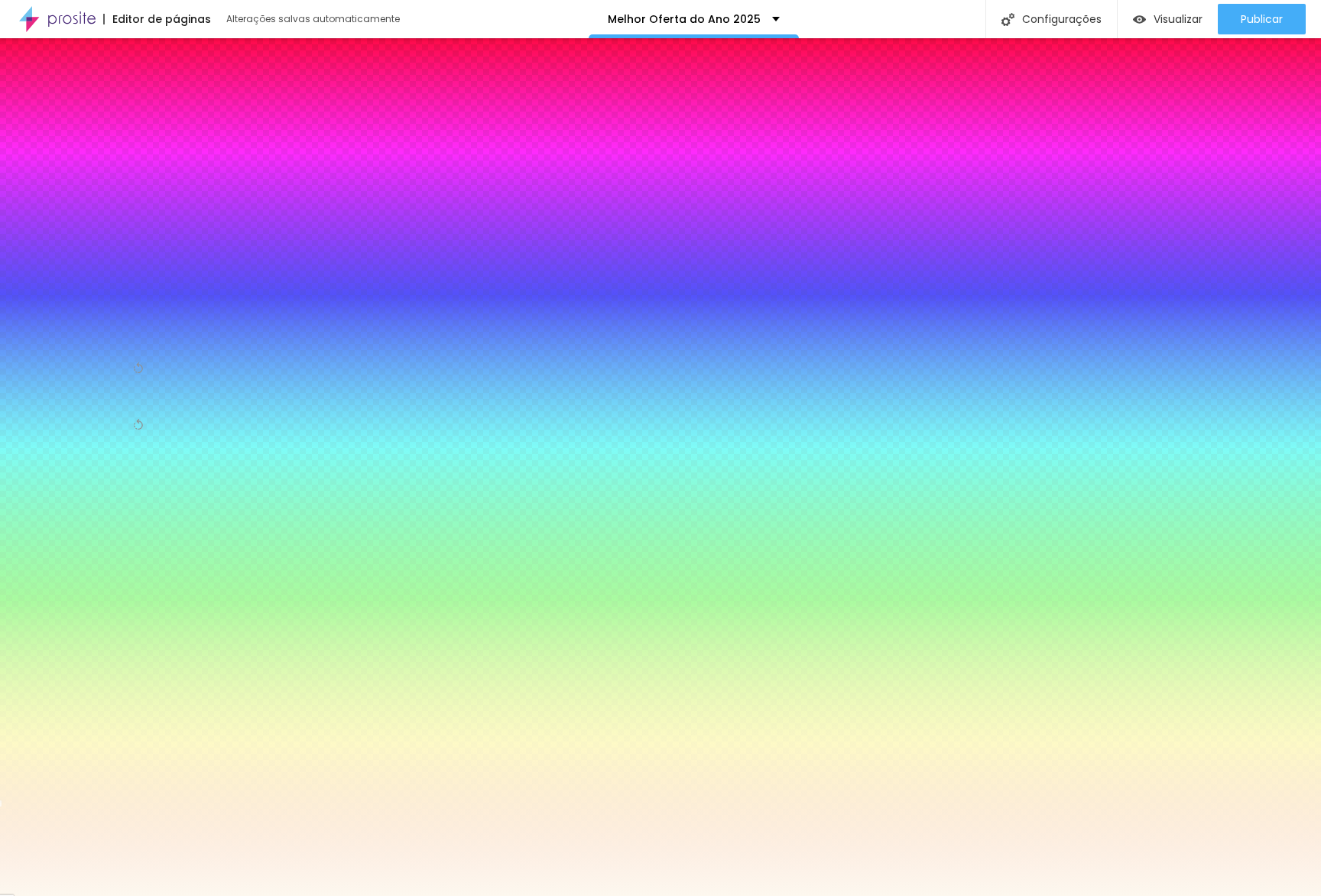
type input "#FDF8EF"
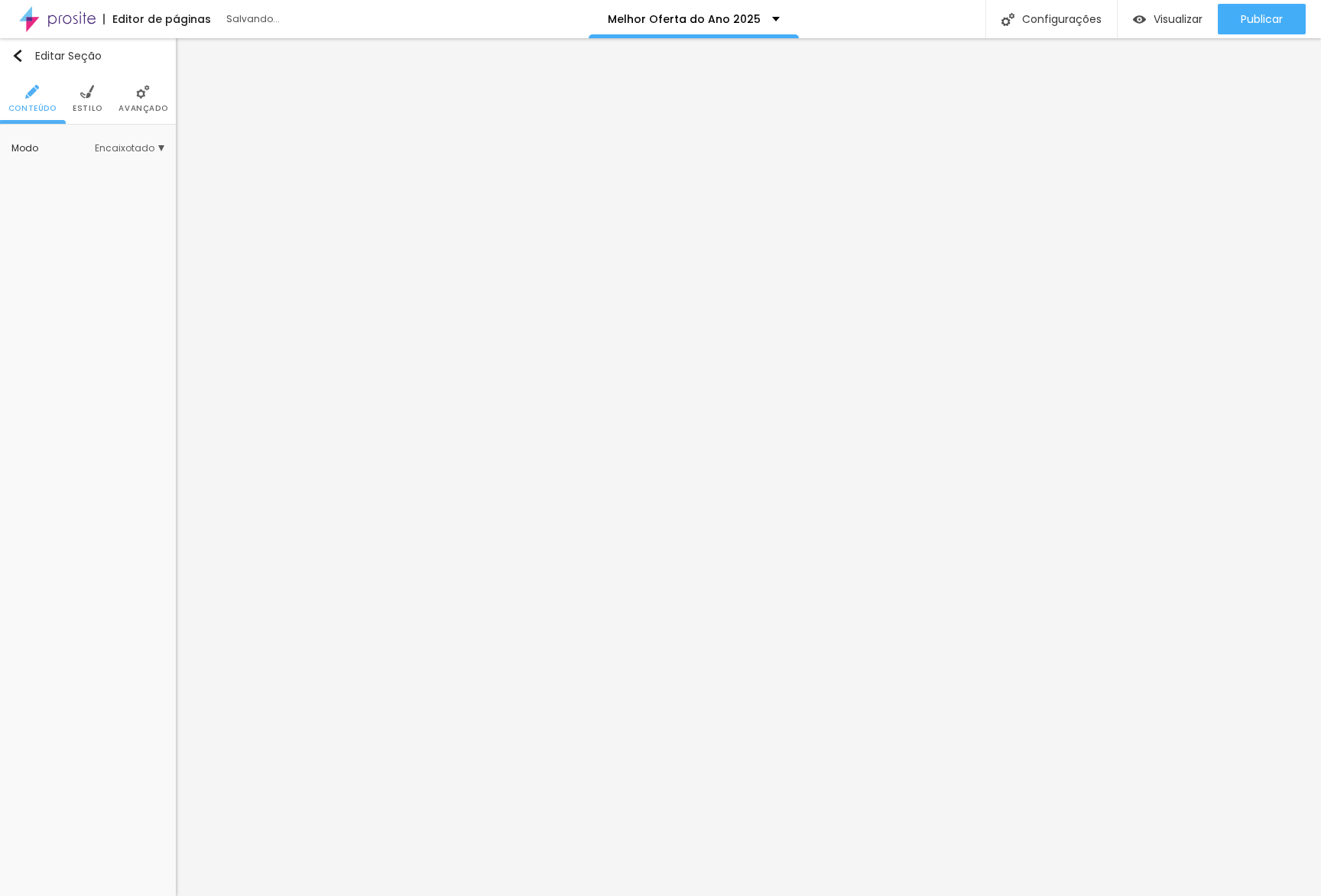
click at [89, 90] on img at bounding box center [86, 91] width 14 height 14
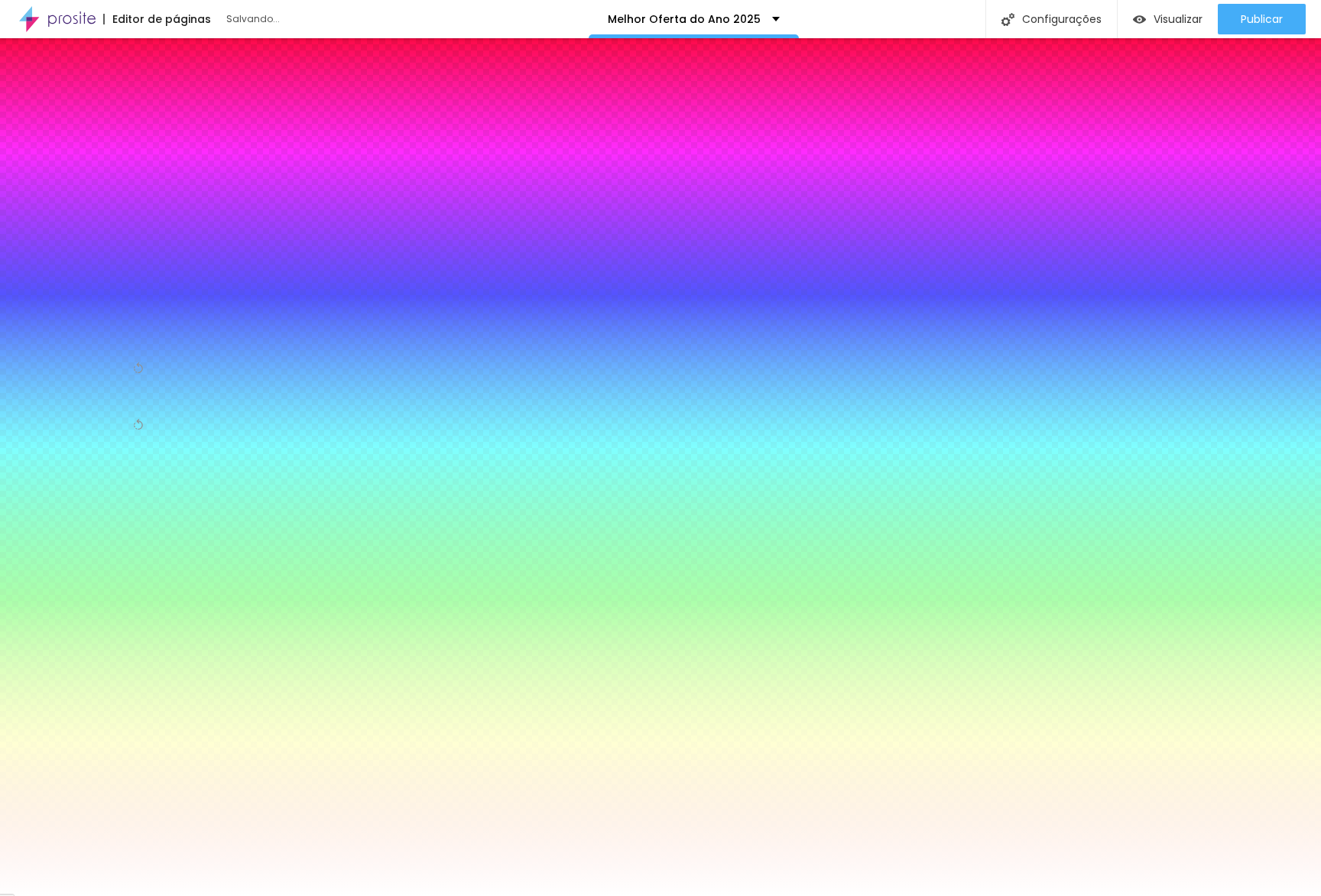
click at [141, 289] on input "#FFFFFF" at bounding box center [102, 296] width 183 height 15
paste input "DF8E"
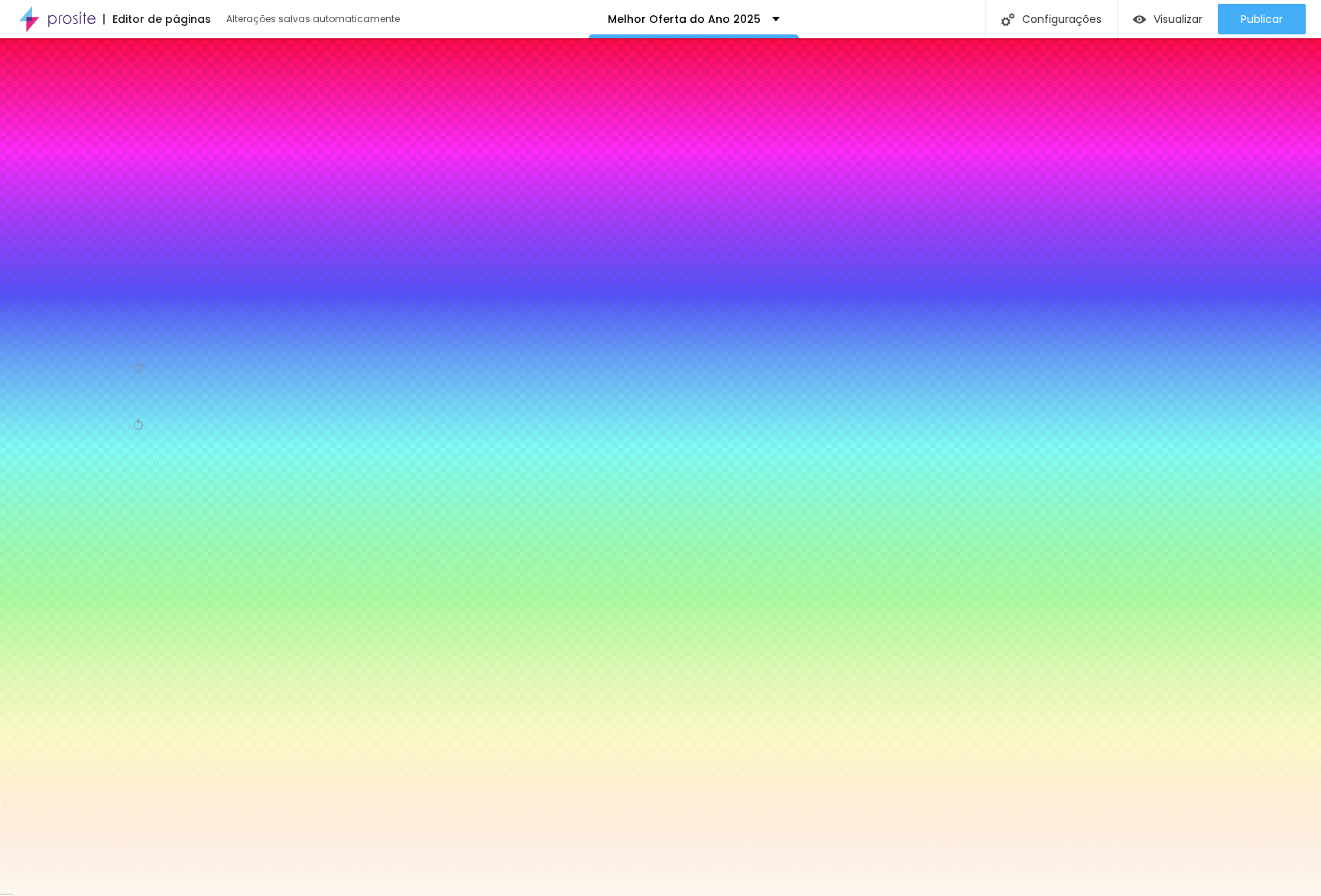
type input "#FDF8EF"
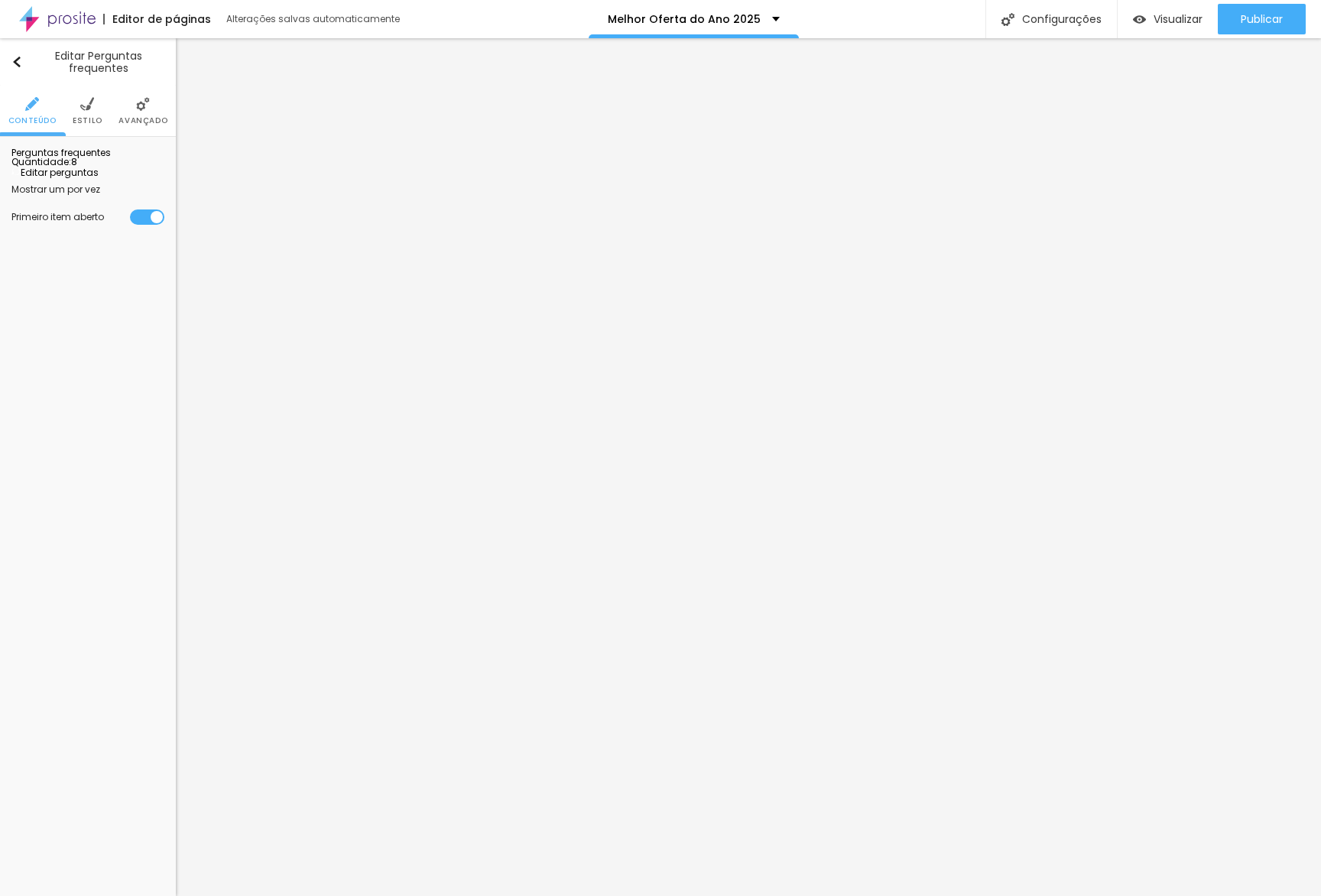
click at [90, 124] on span "Estilo" at bounding box center [87, 121] width 30 height 8
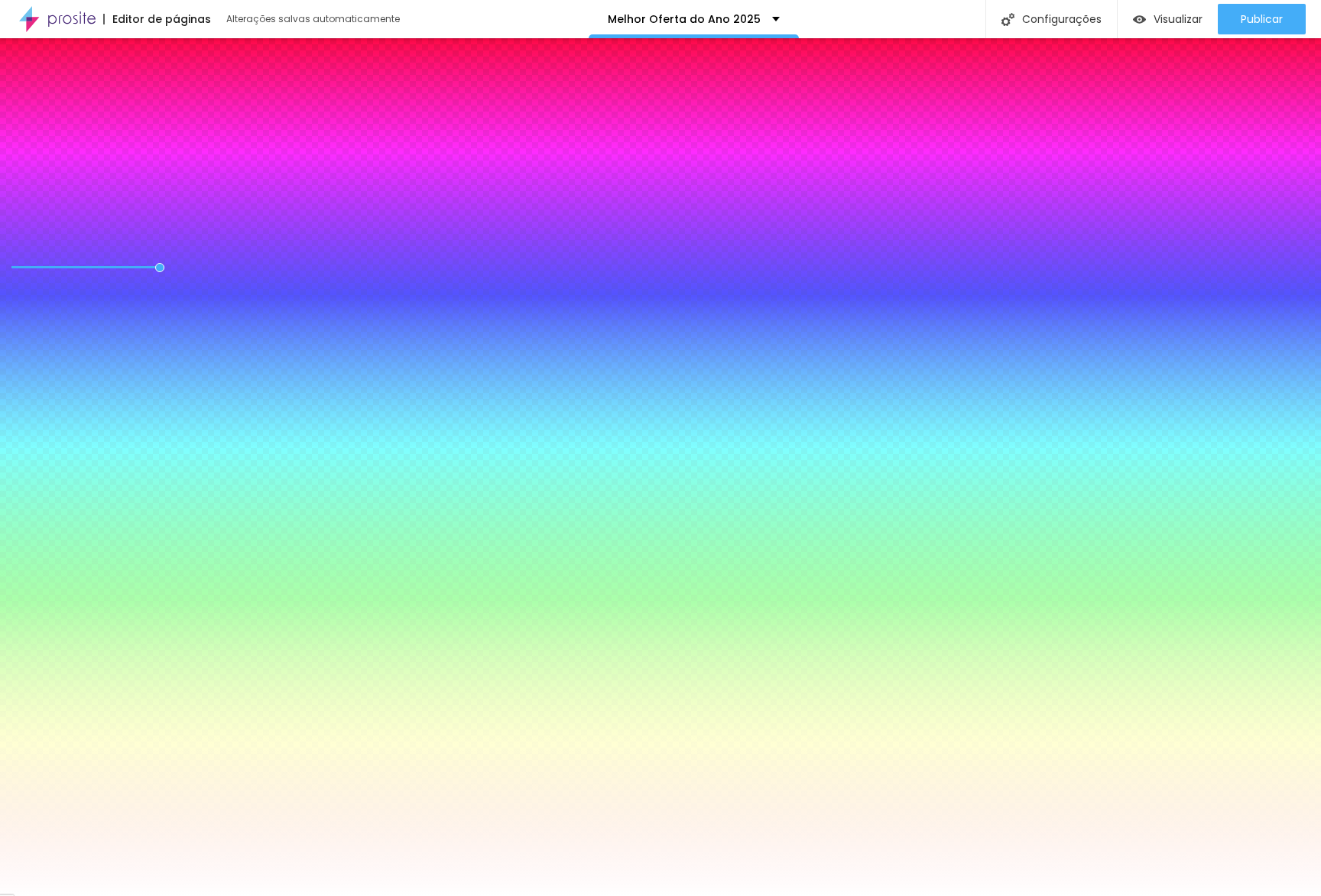
click at [155, 318] on icon "button" at bounding box center [154, 321] width 6 height 6
drag, startPoint x: 279, startPoint y: 416, endPoint x: 288, endPoint y: 443, distance: 28.5
type input "#FFFFFF"
drag, startPoint x: 279, startPoint y: 472, endPoint x: 111, endPoint y: 341, distance: 213.0
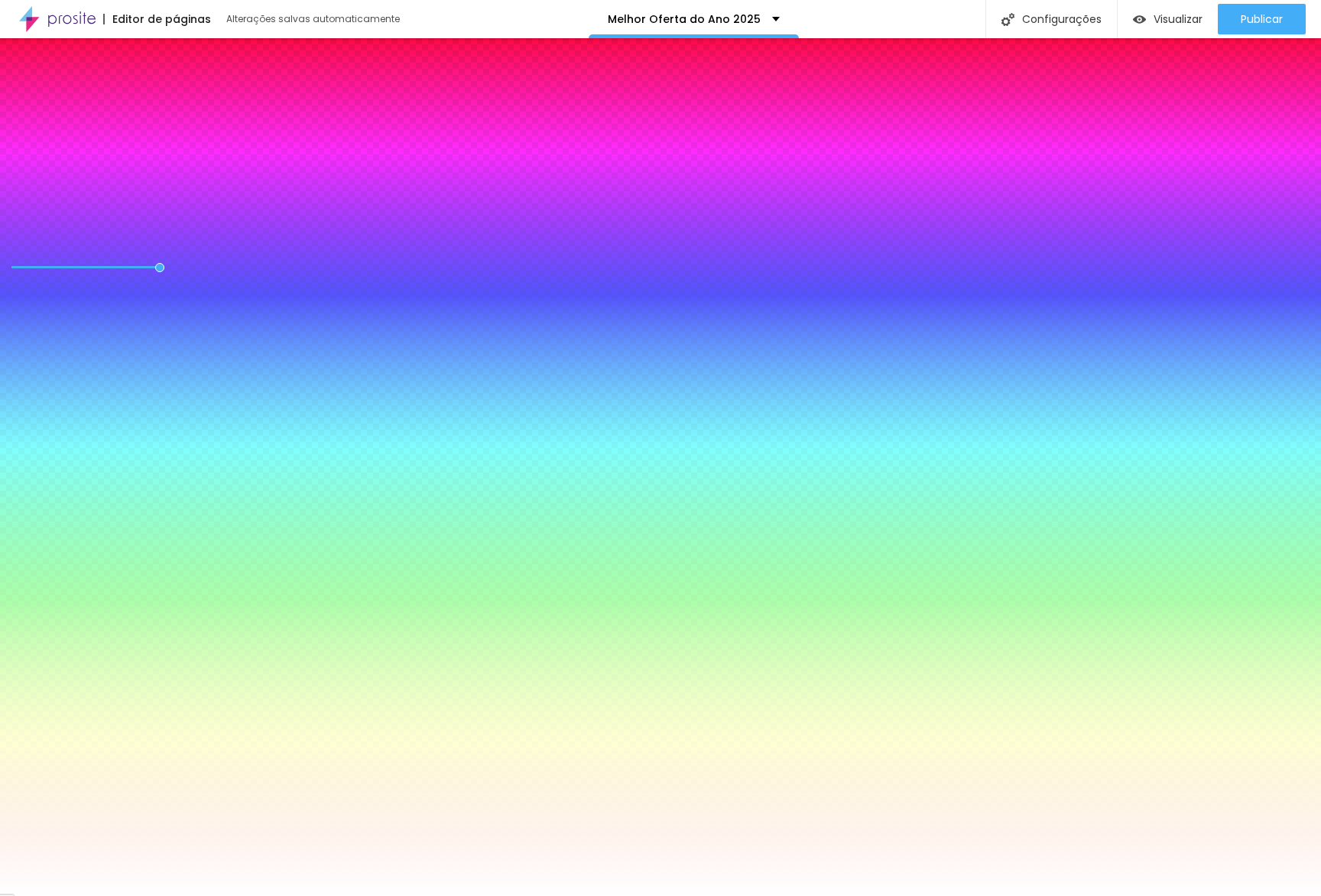
click at [108, 337] on body "Editor de páginas Alterações salvas automaticamente Melhor Oferta do Ano 2025 C…" at bounding box center [660, 448] width 1321 height 896
type input "26"
type input "21"
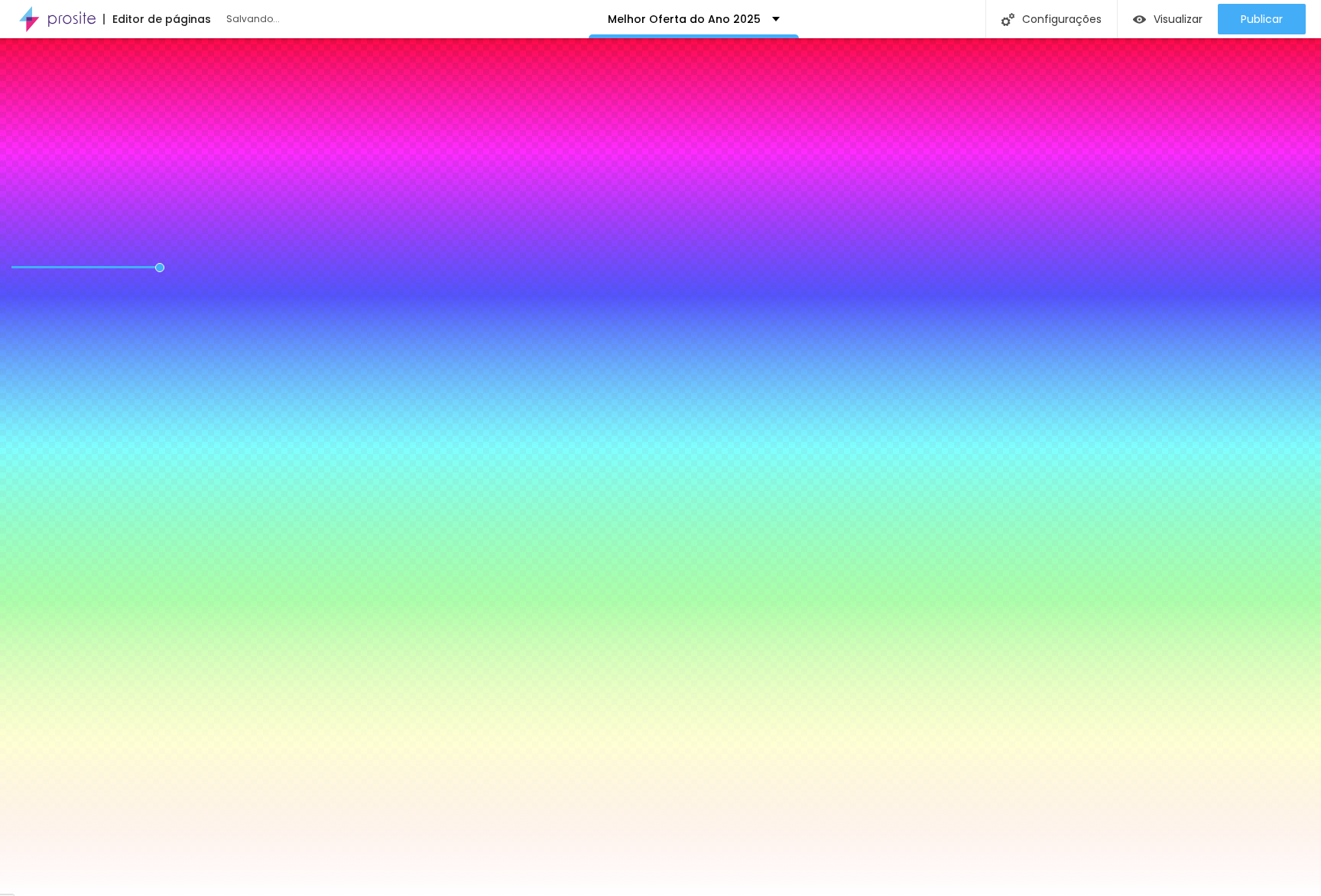
type input "14"
type input "13"
type input "12"
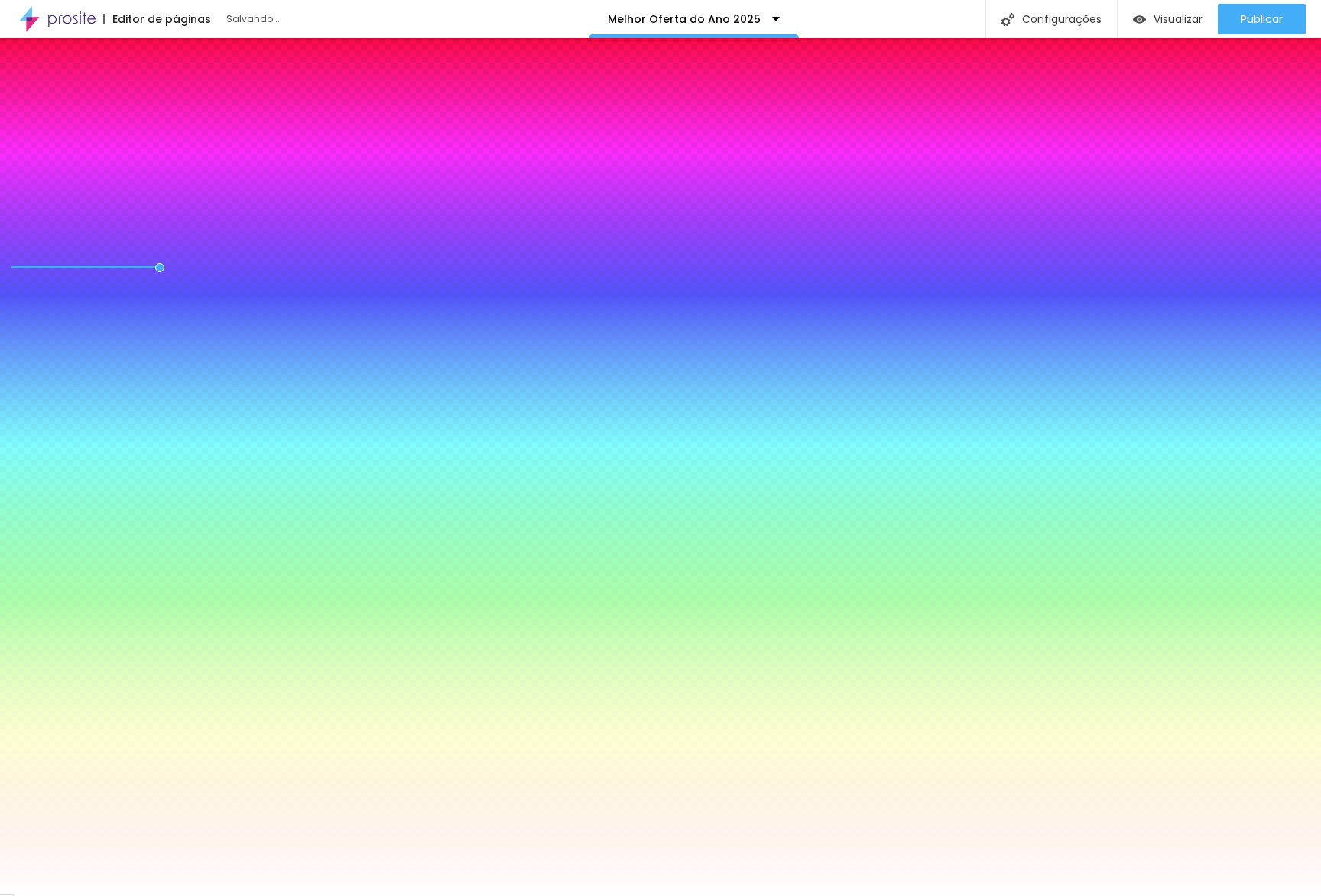
type input "12"
type input "10"
drag, startPoint x: 313, startPoint y: 351, endPoint x: 225, endPoint y: 352, distance: 88.0
type input "10"
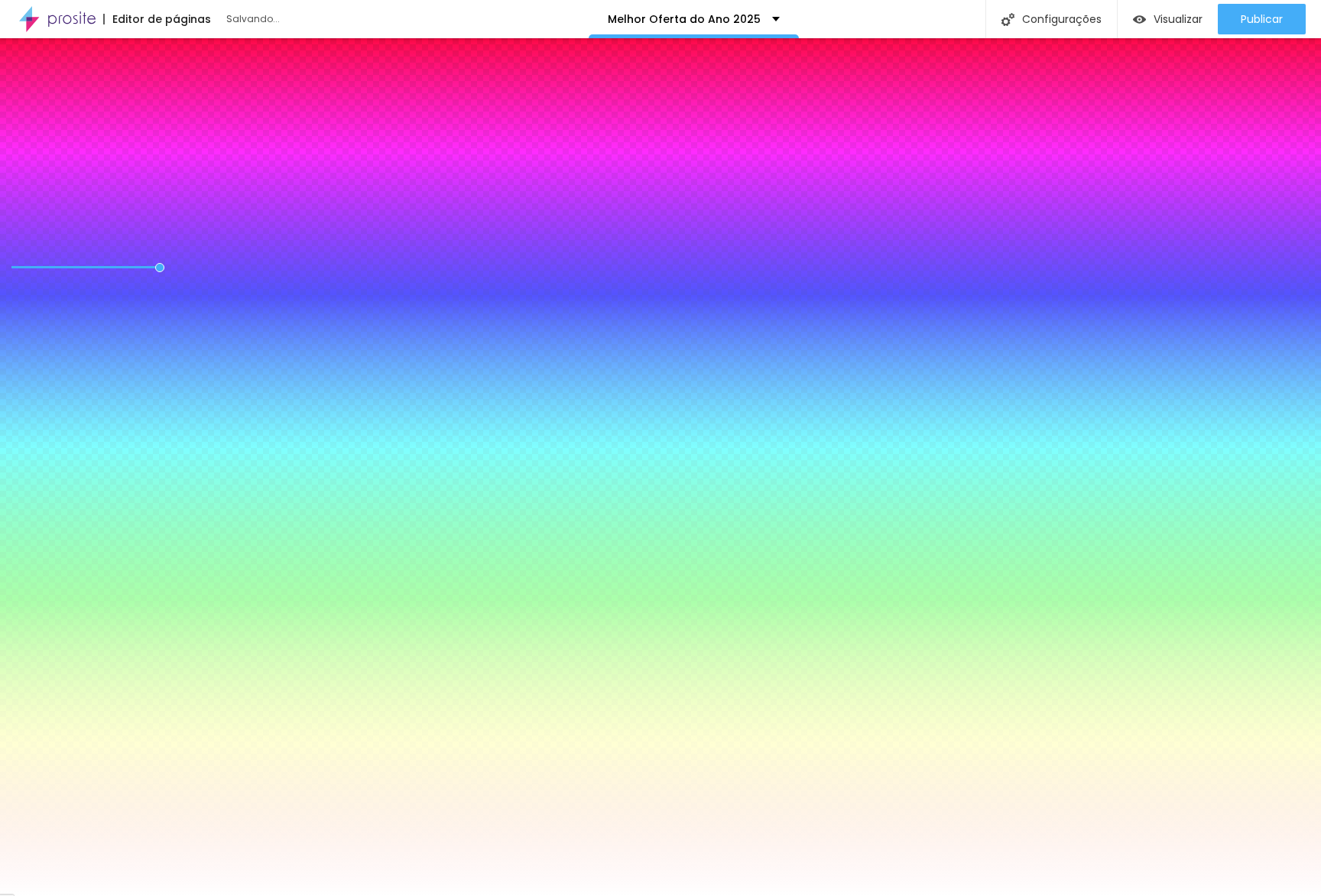
click at [243, 895] on div at bounding box center [660, 896] width 1321 height 0
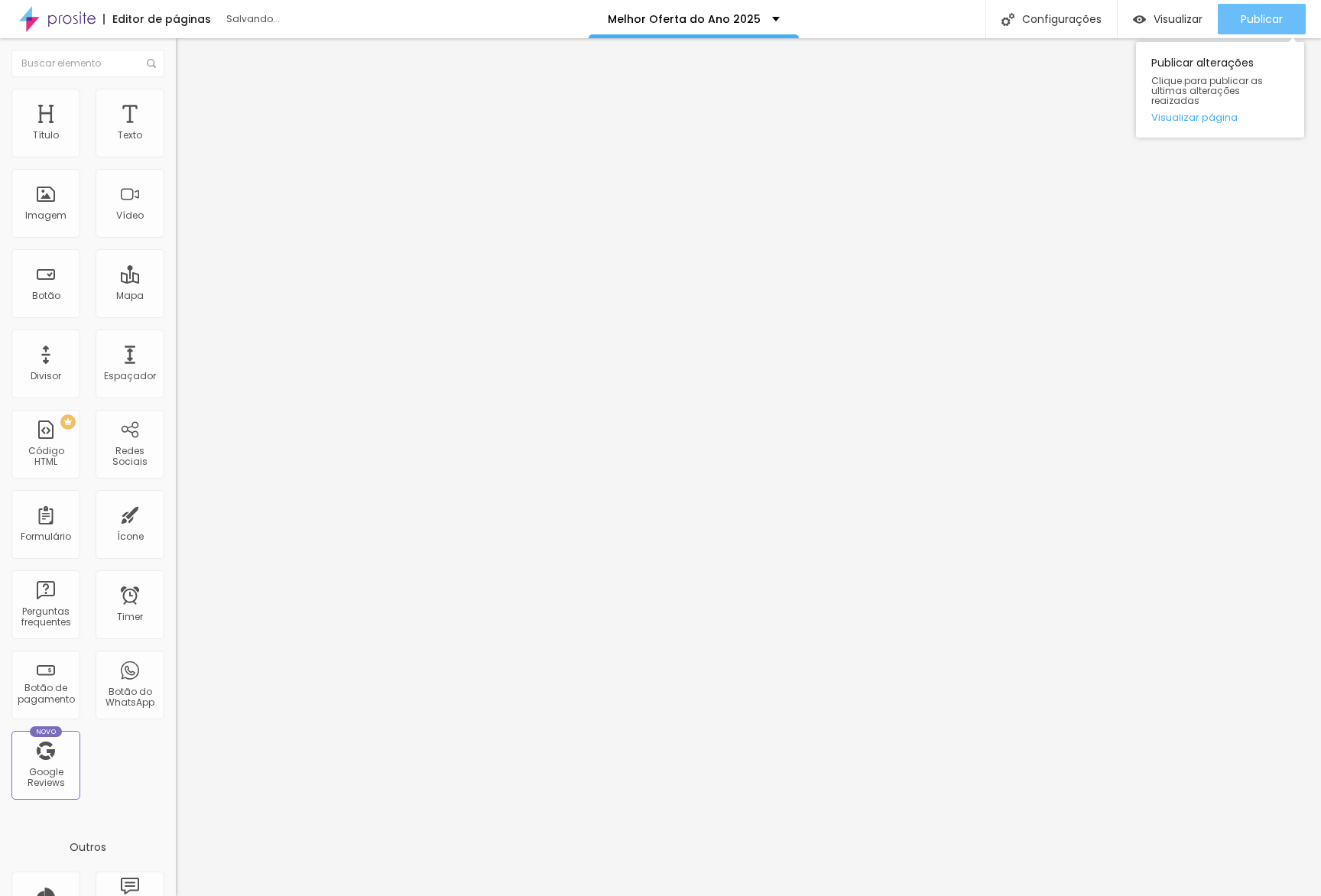
click at [1247, 30] on div "Publicar" at bounding box center [1262, 19] width 42 height 30
click at [1193, 112] on link "Visualizar página" at bounding box center [1220, 117] width 138 height 10
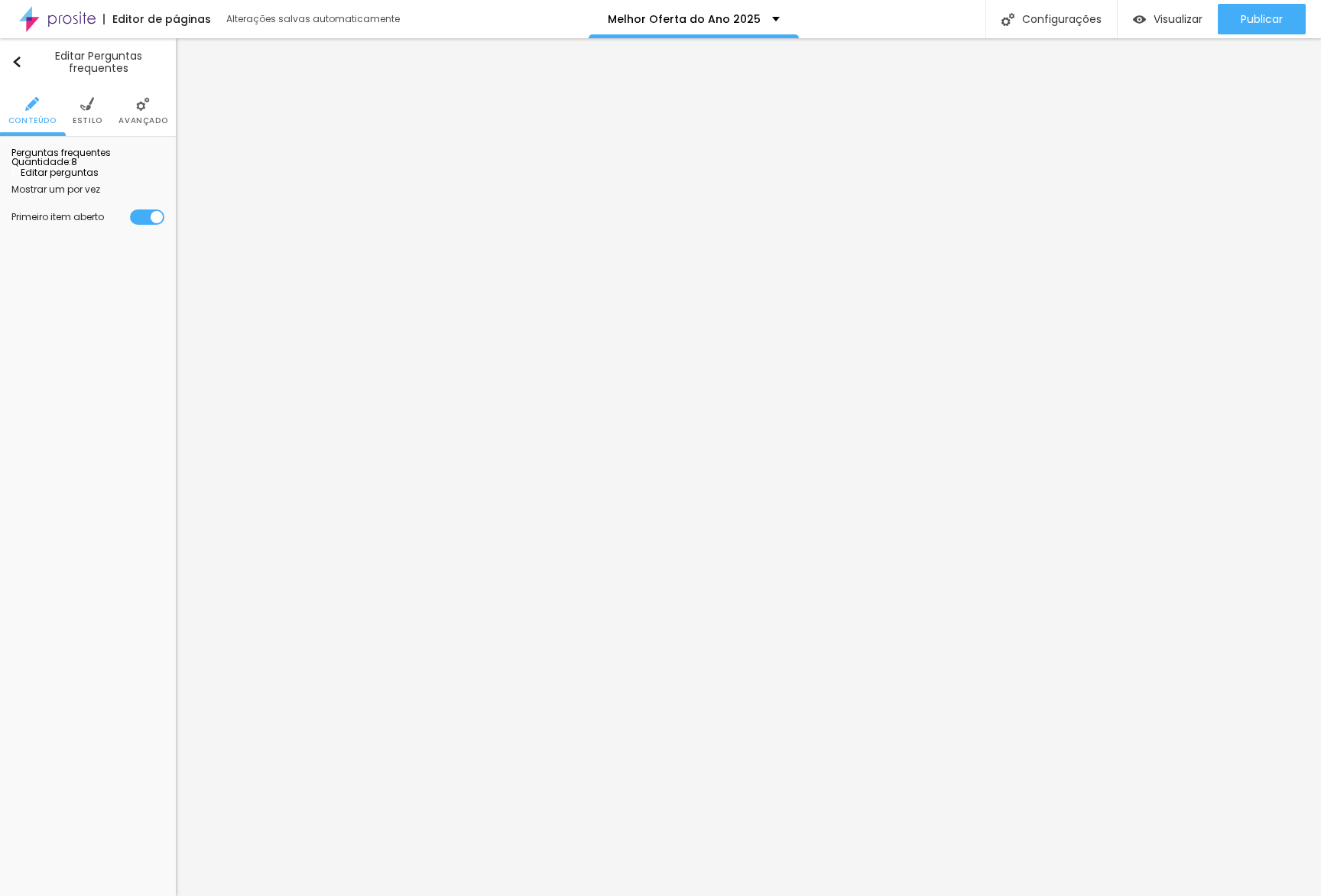
click at [124, 131] on li "Avançado" at bounding box center [143, 110] width 49 height 50
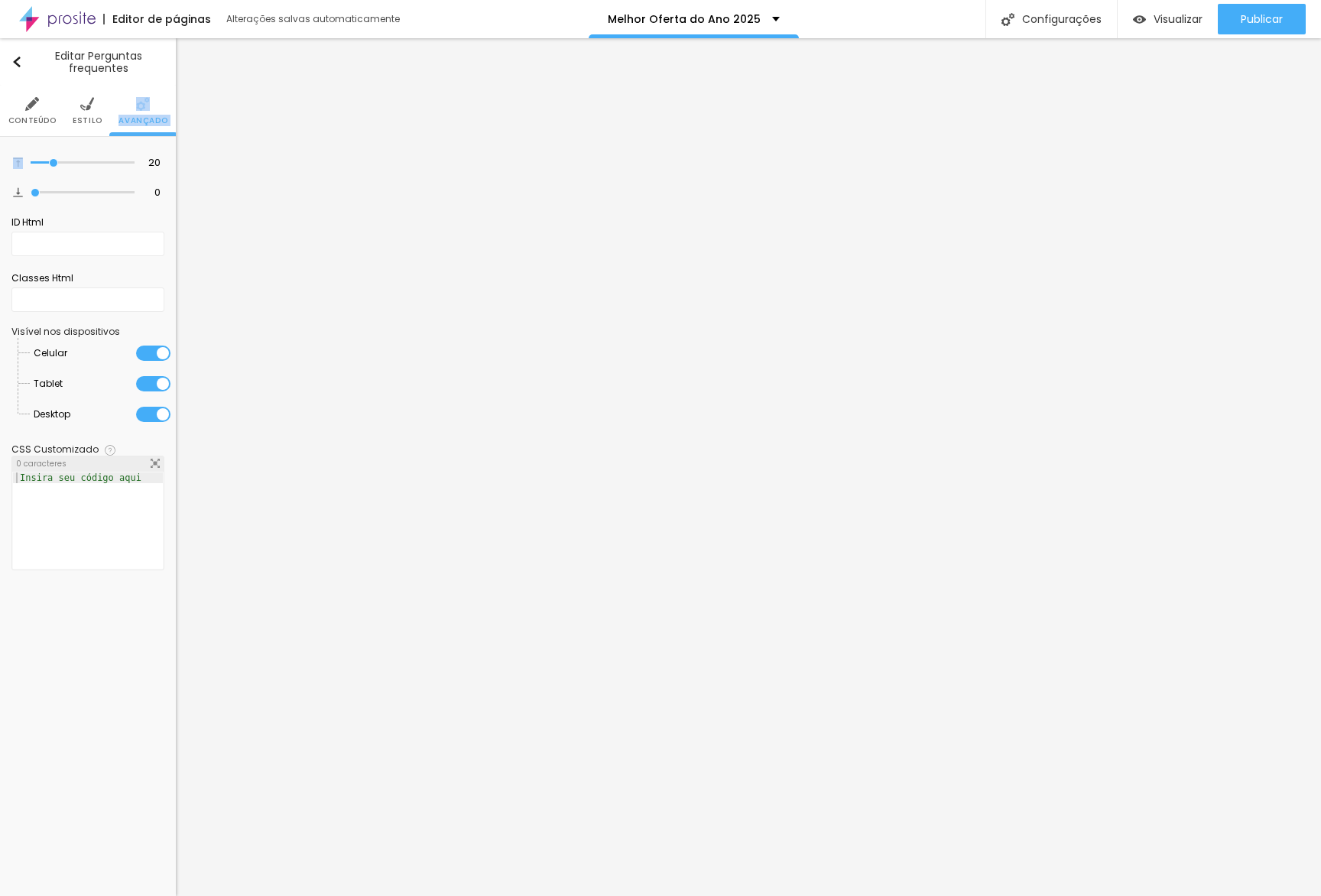
click at [83, 137] on div "Conteúdo Estilo Avançado 20 Espaço de cima 0 Espaço de baixo ID Html Classes Ht…" at bounding box center [88, 337] width 176 height 503
click at [90, 112] on li "Estilo" at bounding box center [87, 110] width 30 height 50
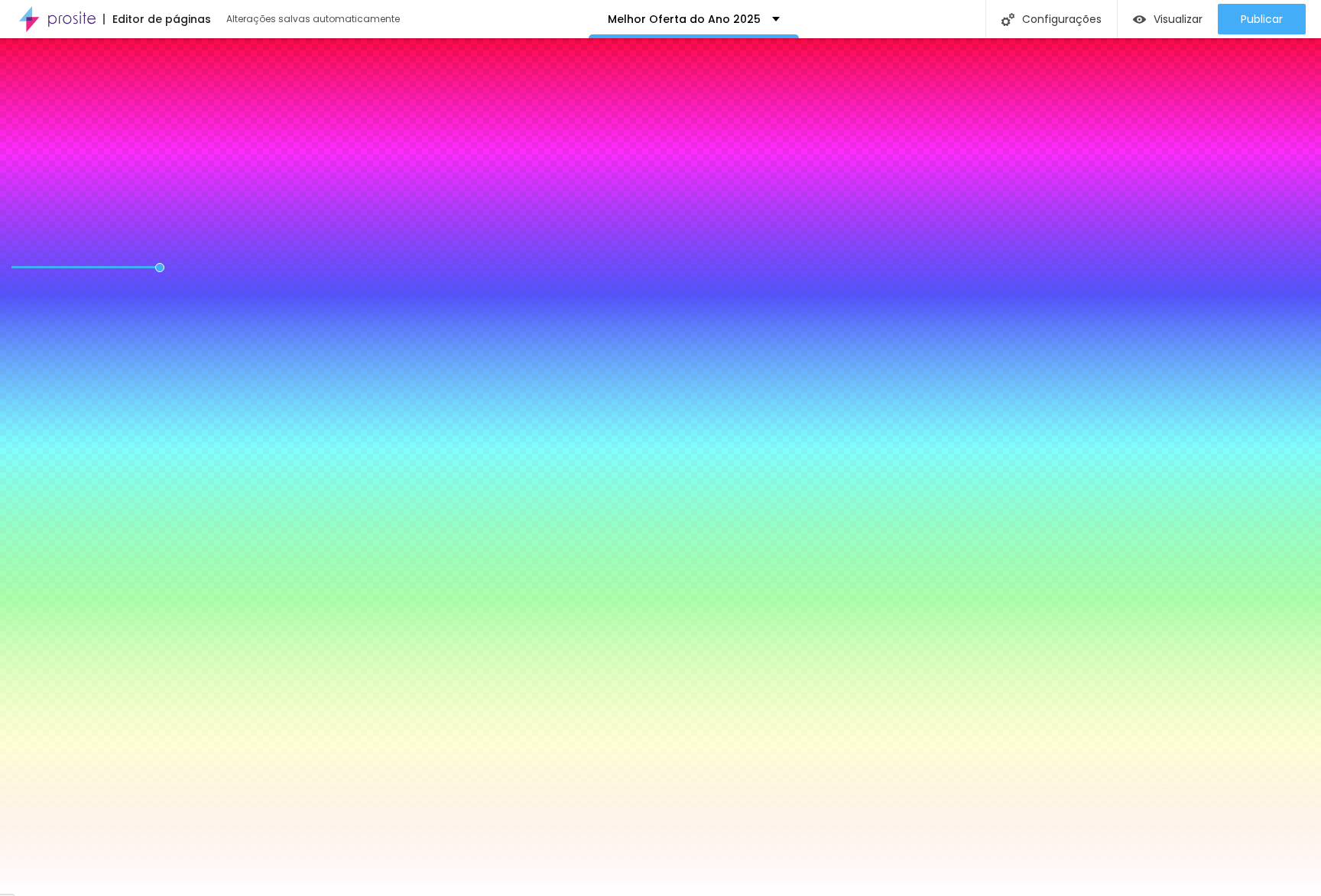
click at [143, 347] on button "button" at bounding box center [154, 357] width 22 height 22
click at [263, 895] on div at bounding box center [660, 905] width 1321 height 0
type input "15"
type input "19"
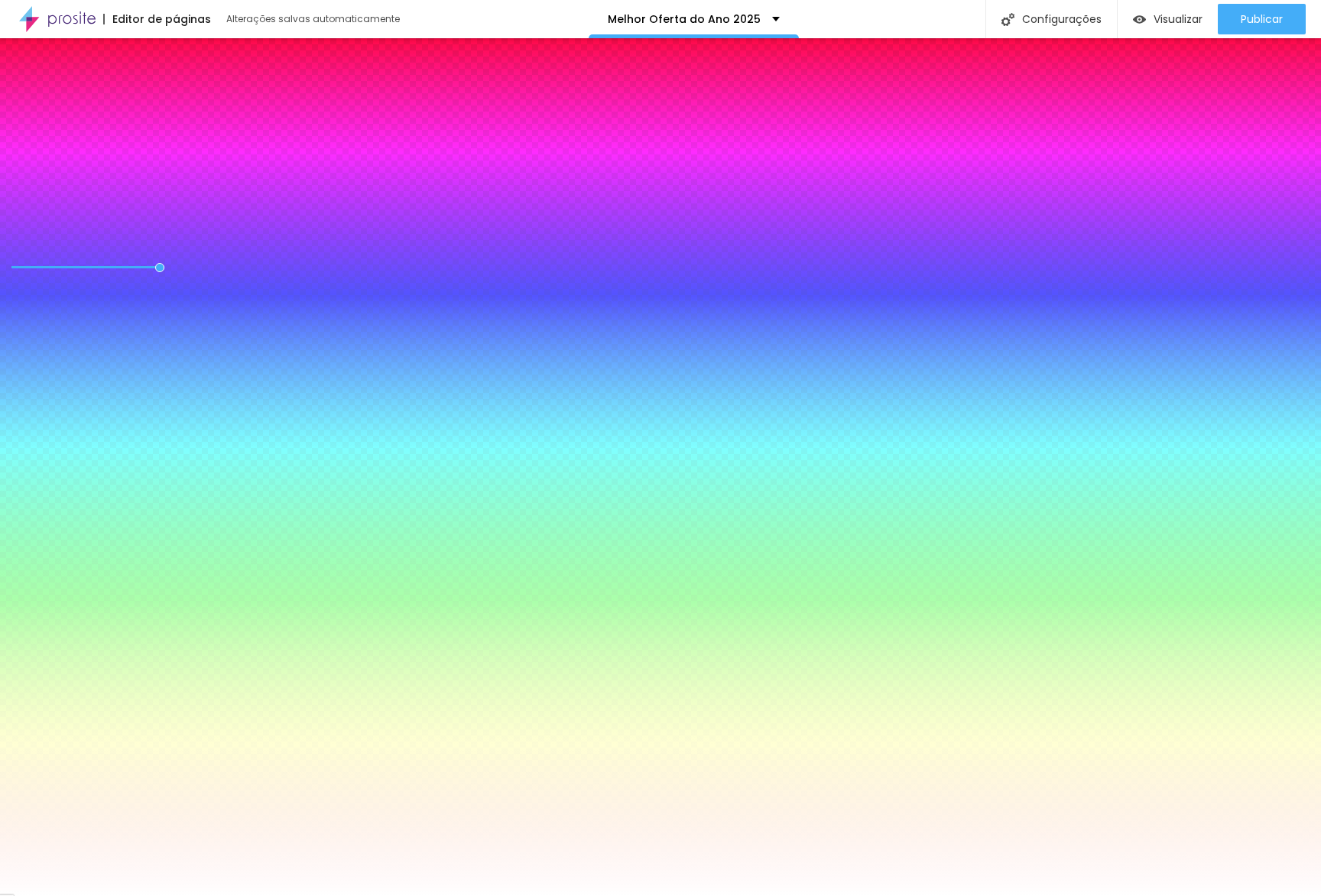
type input "19"
type input "29"
type input "31"
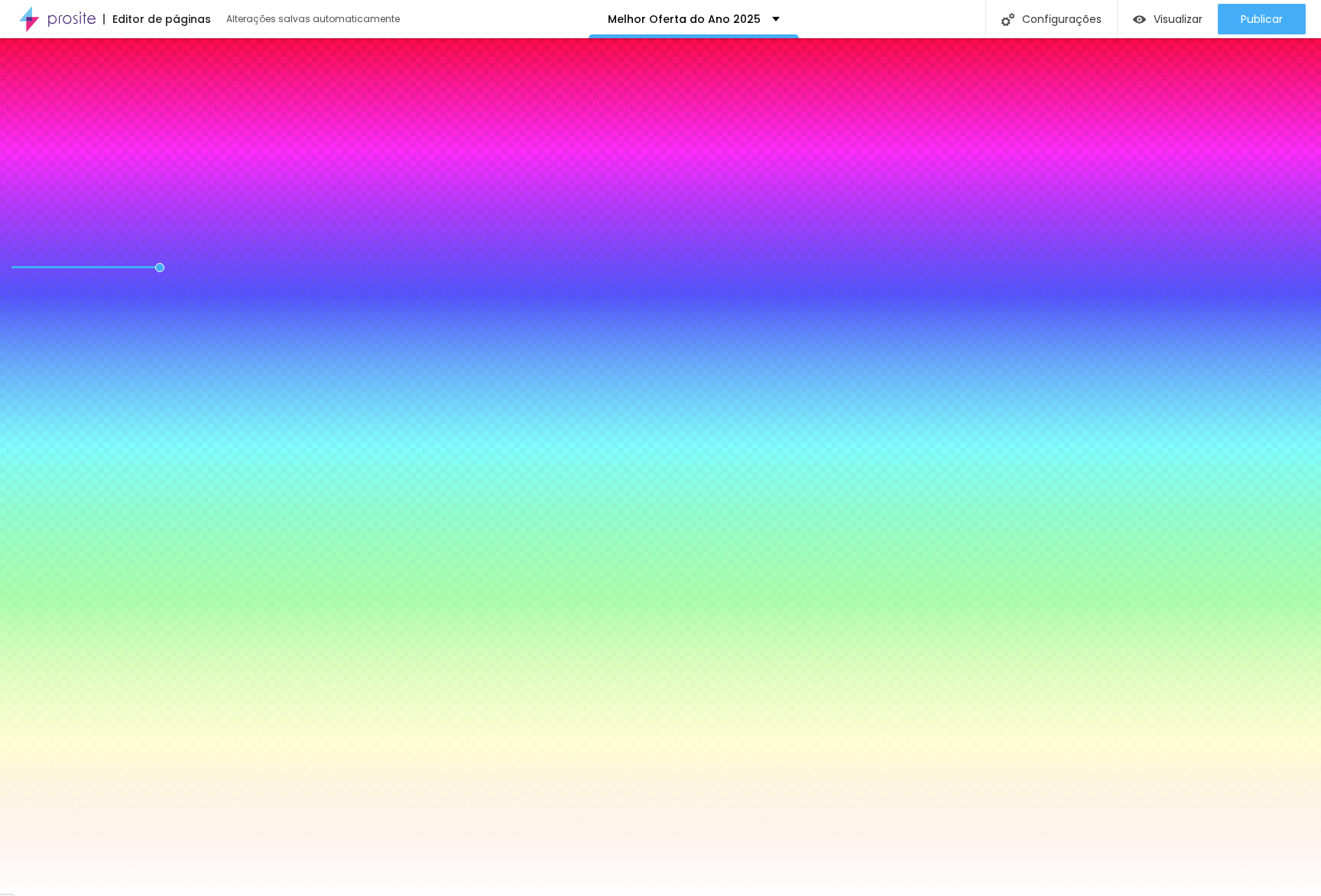
type input "29"
type input "20"
type input "18"
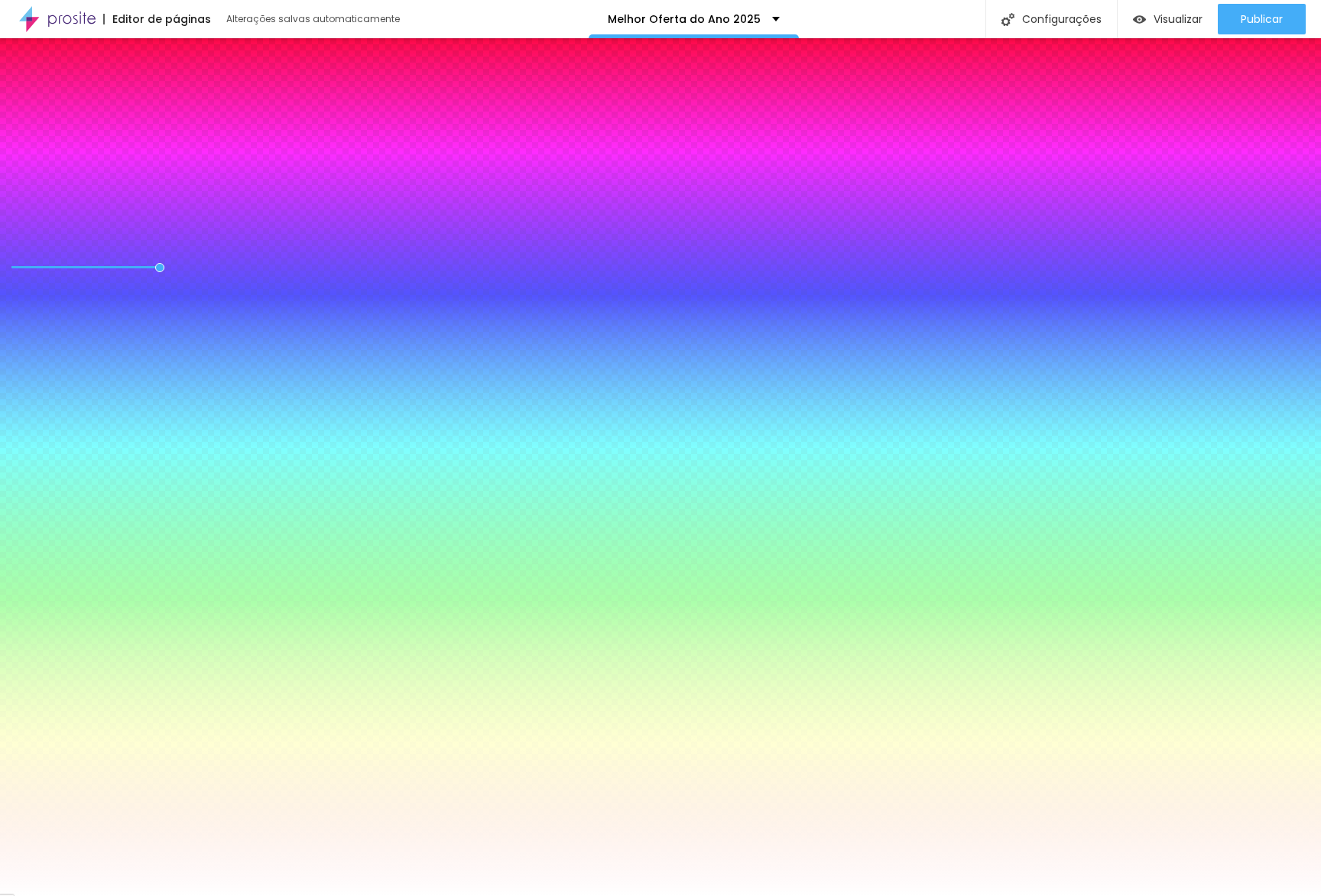
type input "18"
type input "17"
type input "16"
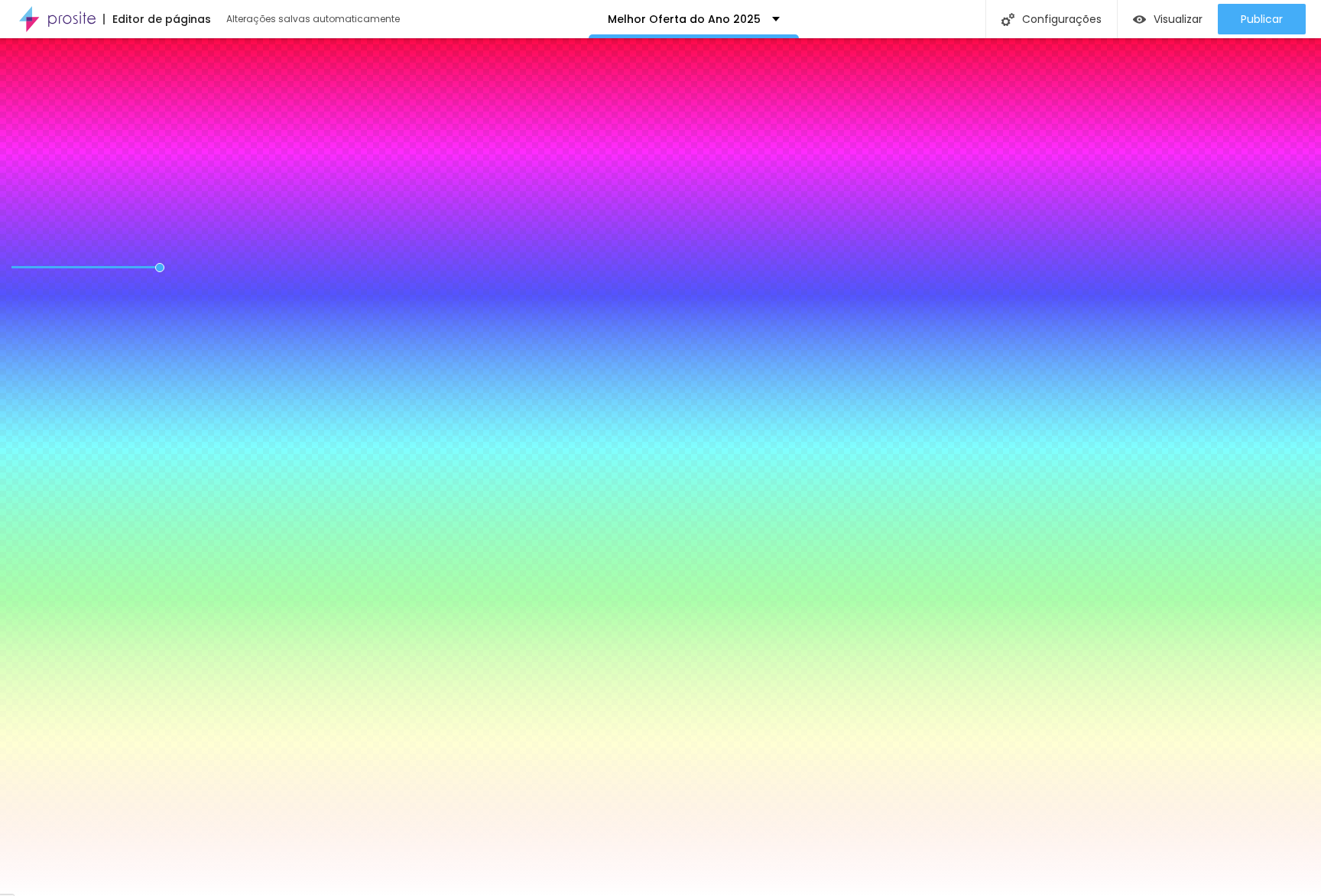
type input "13"
type input "12"
type input "8"
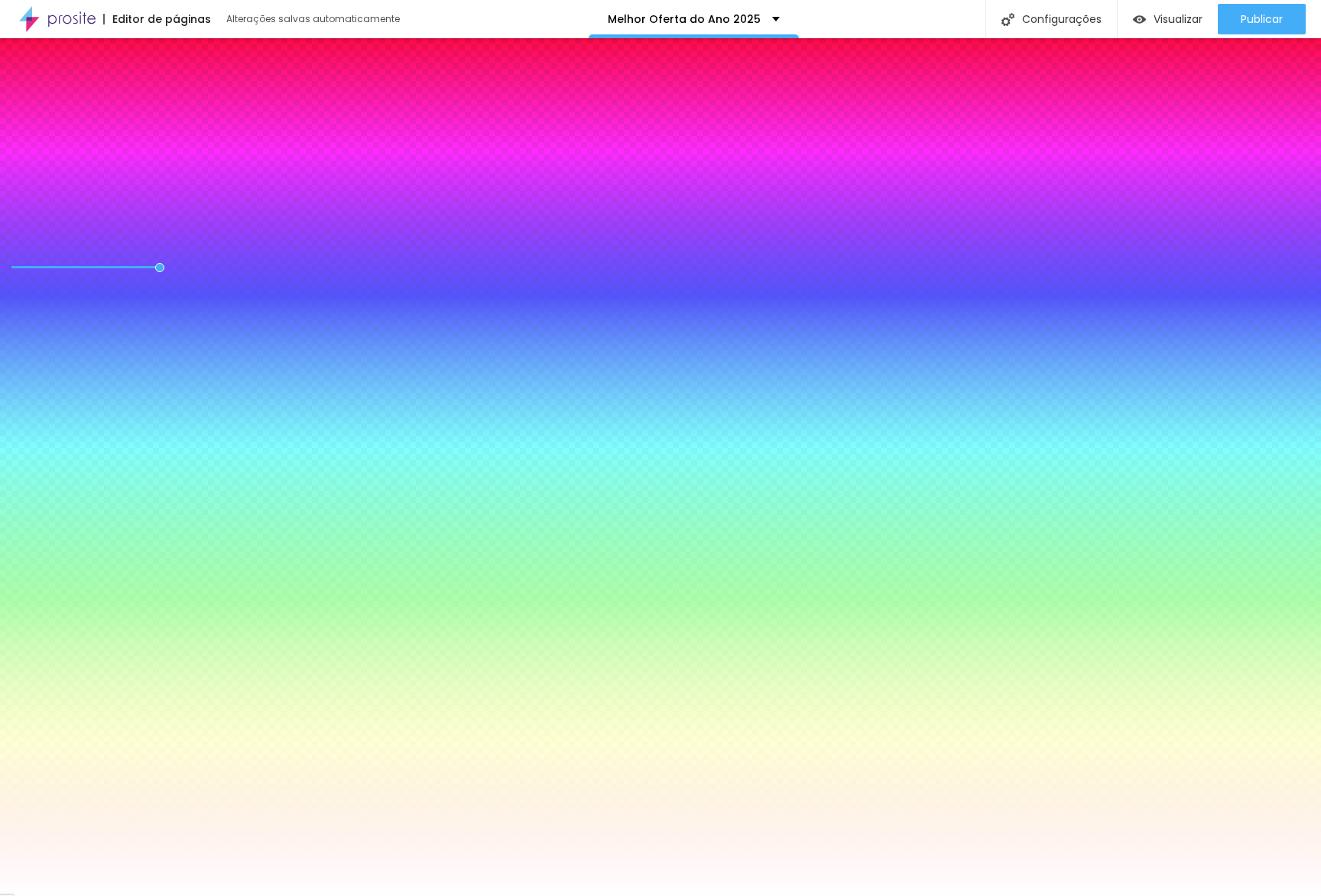
type input "8"
type input "6"
type input "8"
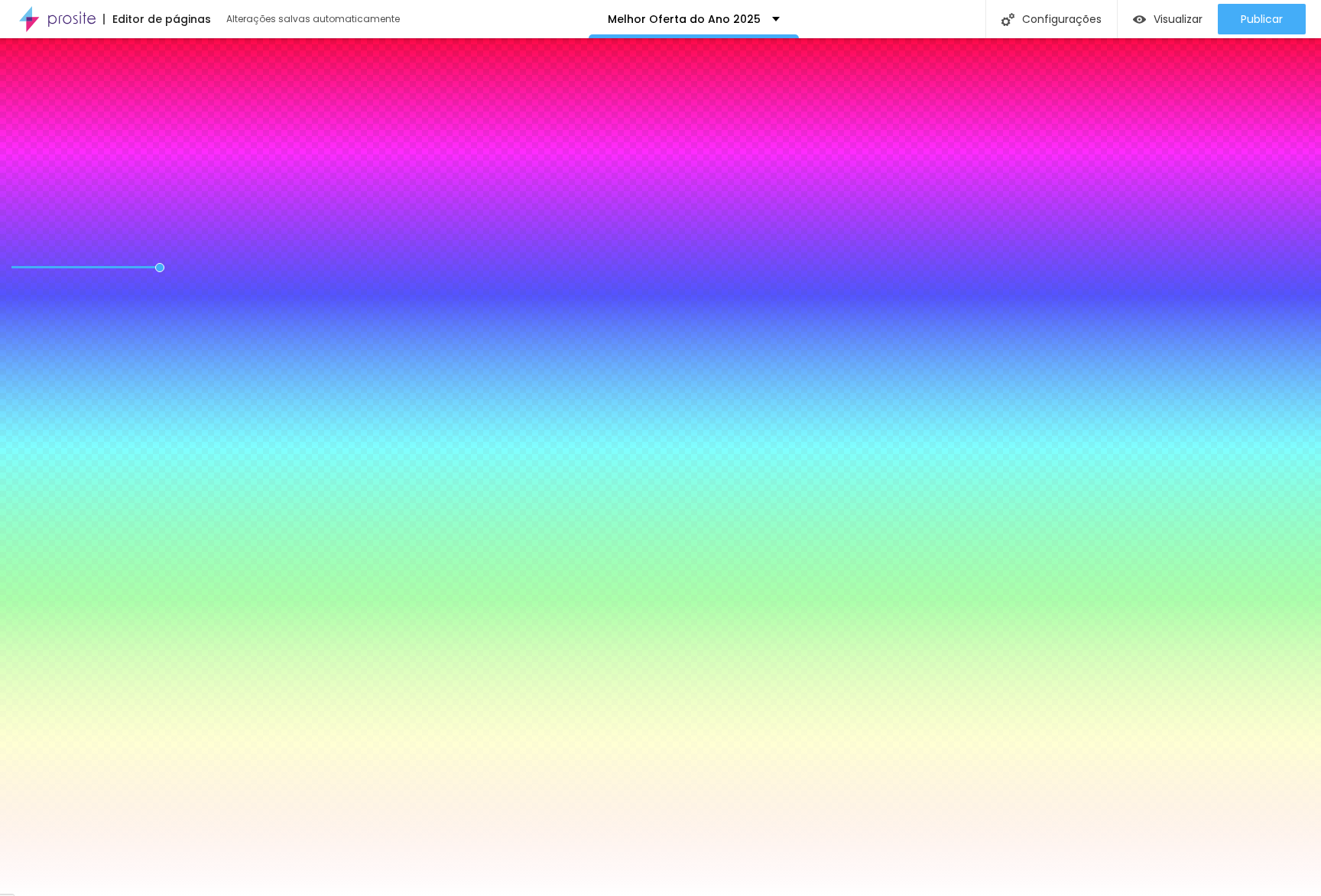
type input "9"
type input "3"
type input "1"
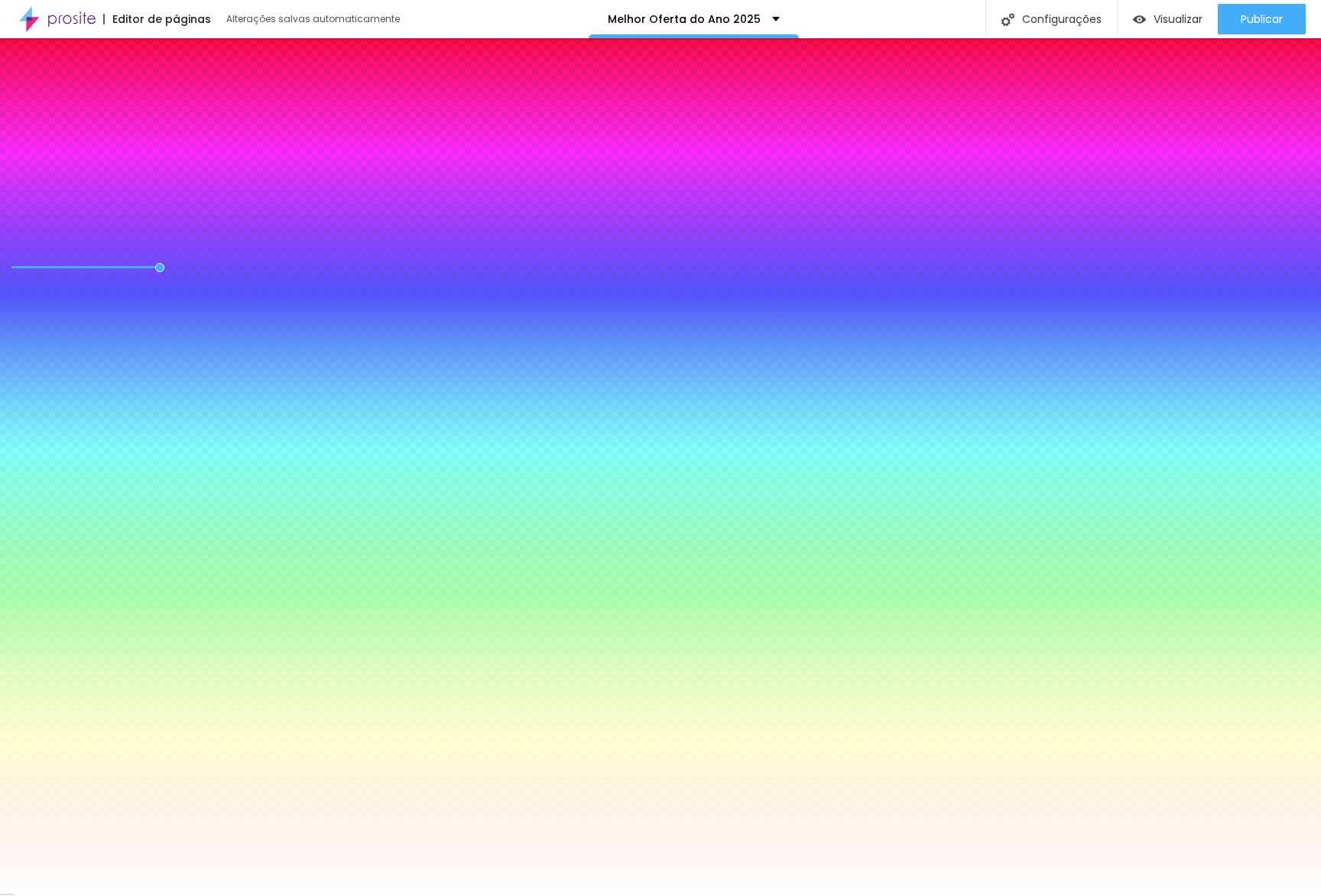
type input "4"
type input "0"
type input "6"
type input "1"
type input "7"
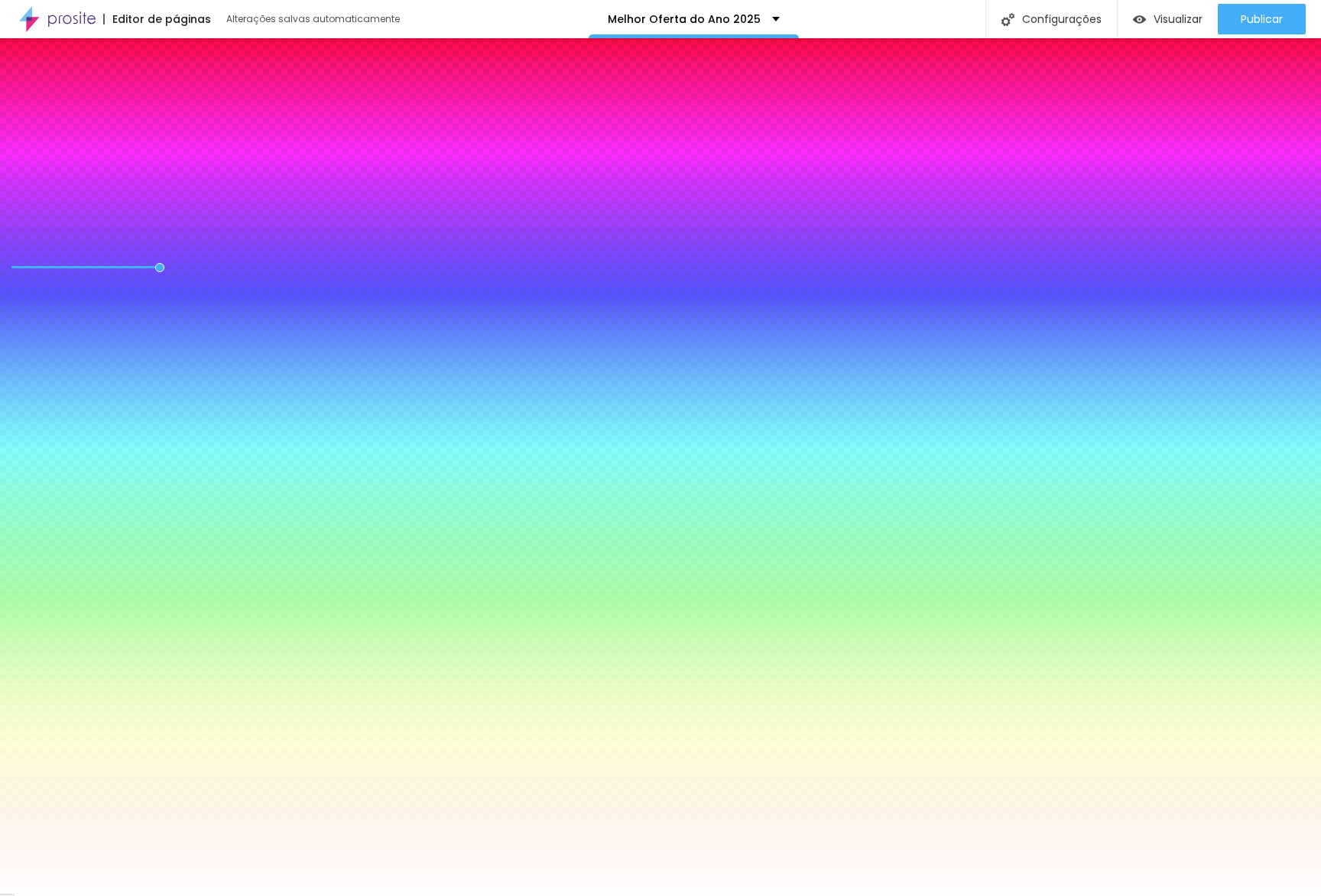
type input "0"
type input "10"
type input "28"
type input "29"
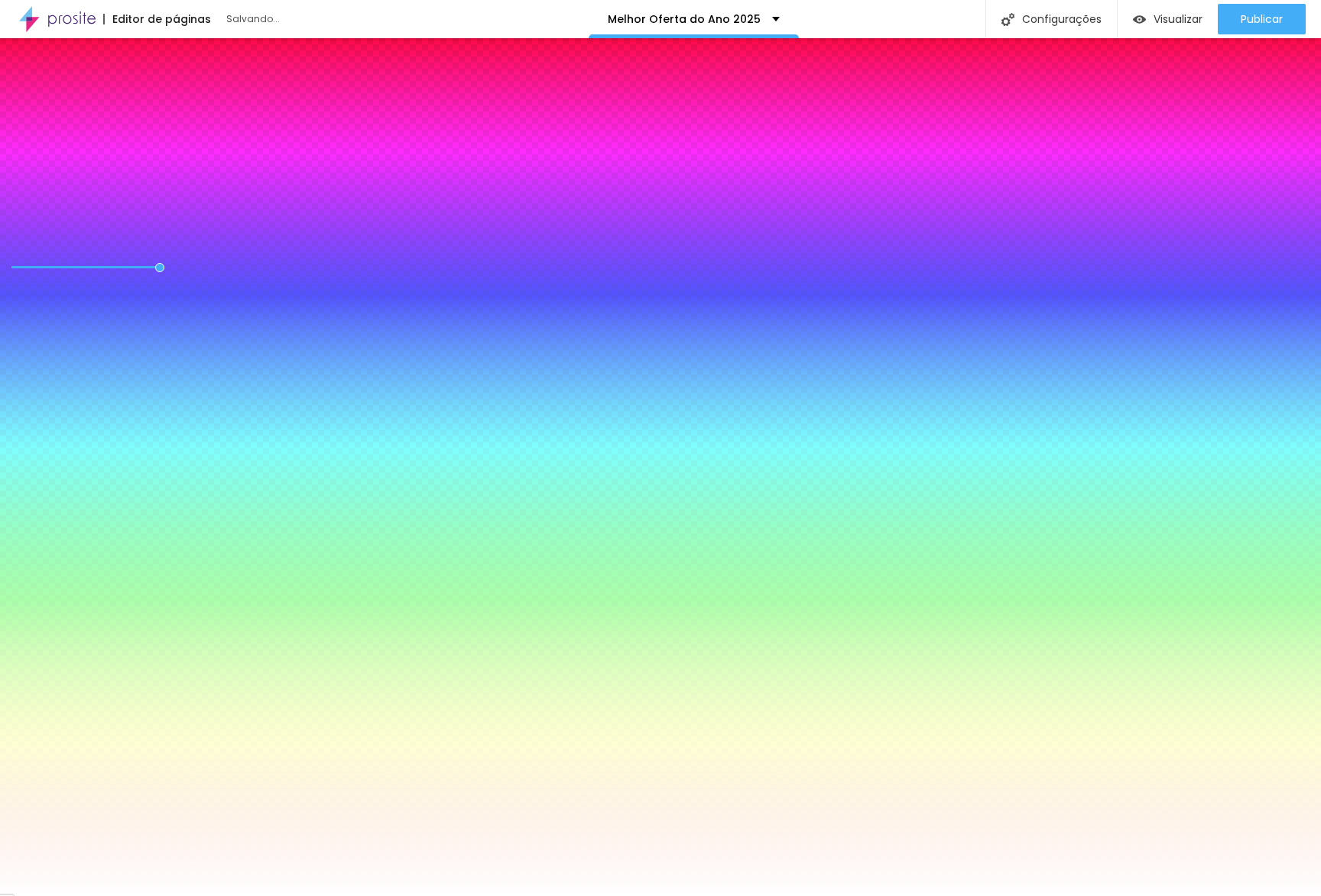
type input "29"
type input "25"
type input "17"
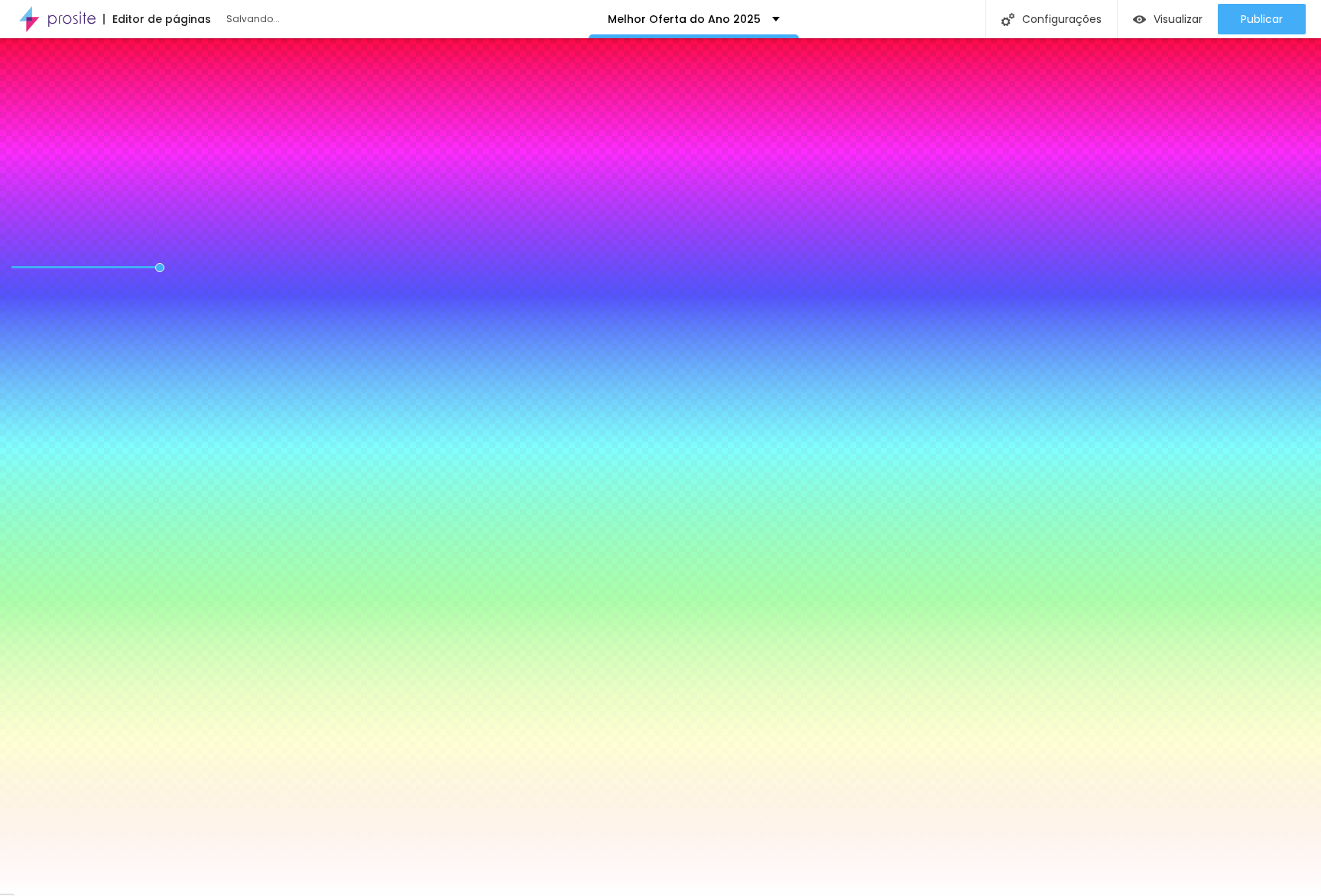
type input "16"
drag, startPoint x: 258, startPoint y: 492, endPoint x: 261, endPoint y: 480, distance: 12.4
drag, startPoint x: 240, startPoint y: 404, endPoint x: 250, endPoint y: 404, distance: 10.0
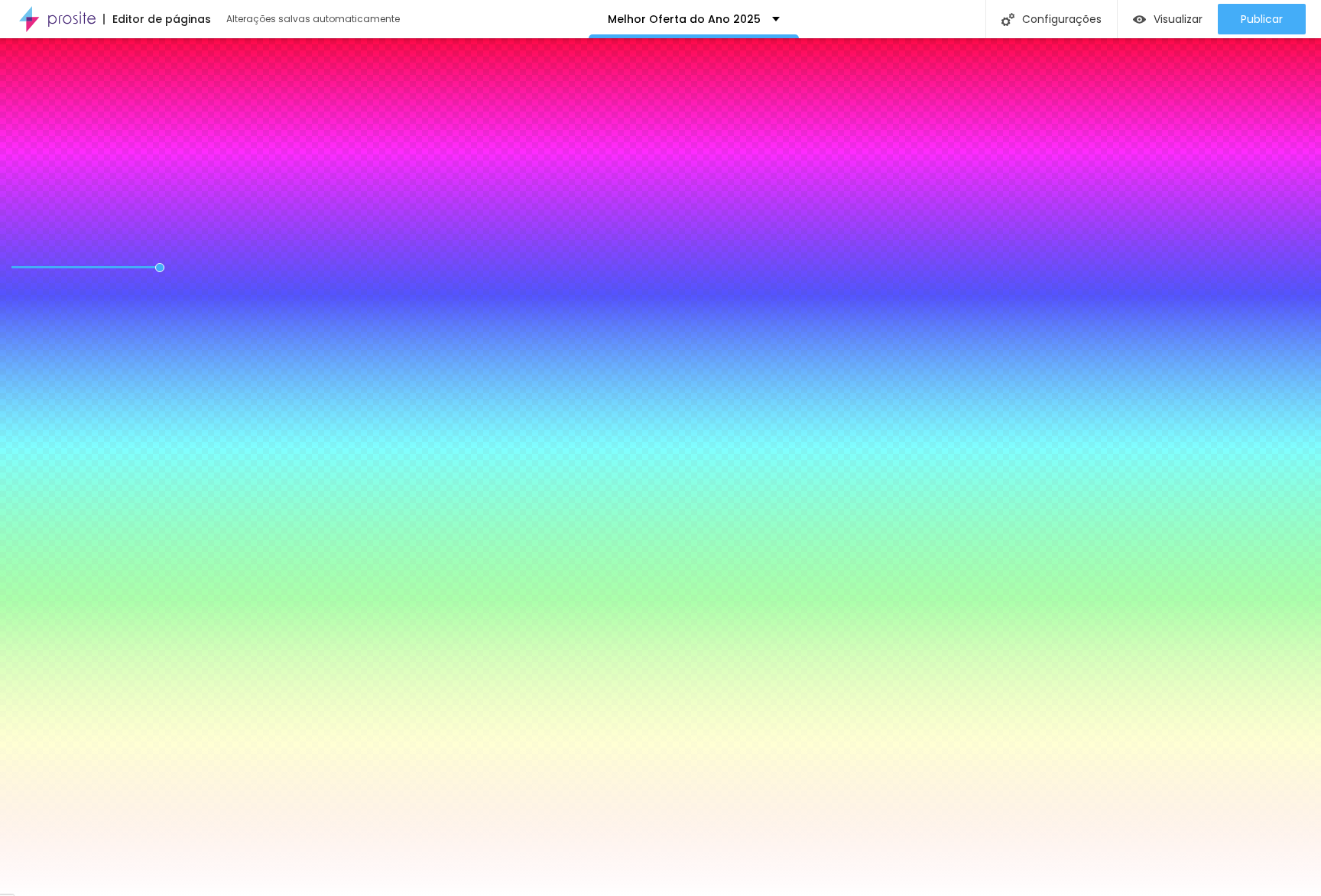
drag, startPoint x: 283, startPoint y: 436, endPoint x: 271, endPoint y: 500, distance: 65.1
click at [283, 430] on div at bounding box center [660, 448] width 1321 height 896
click at [239, 895] on div at bounding box center [660, 896] width 1321 height 0
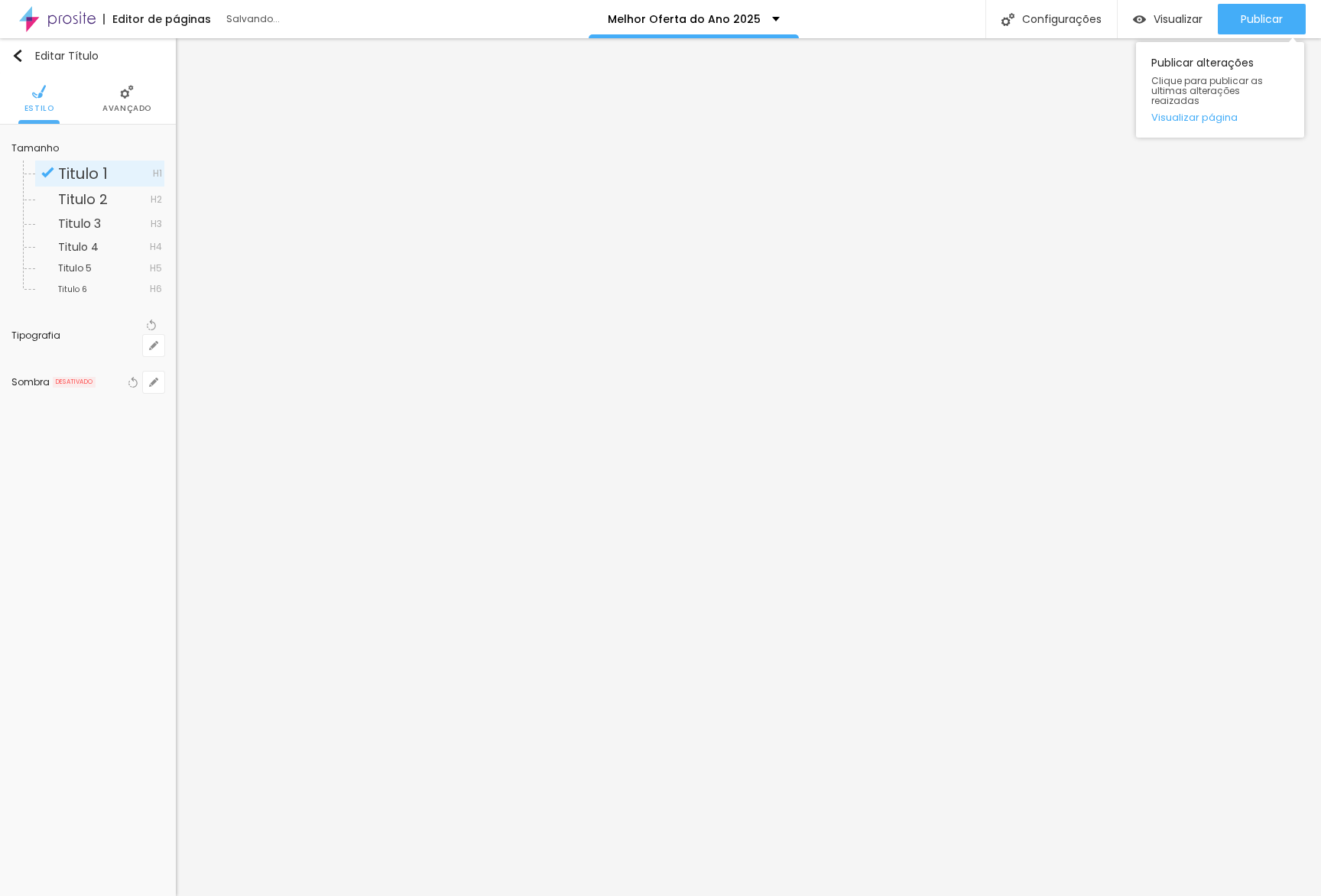
click at [1261, 36] on div "Publicar alterações Clique para publicar as ultimas alterações reaizadas Visual…" at bounding box center [1220, 86] width 168 height 103
click at [1272, 19] on span "Publicar" at bounding box center [1262, 18] width 42 height 12
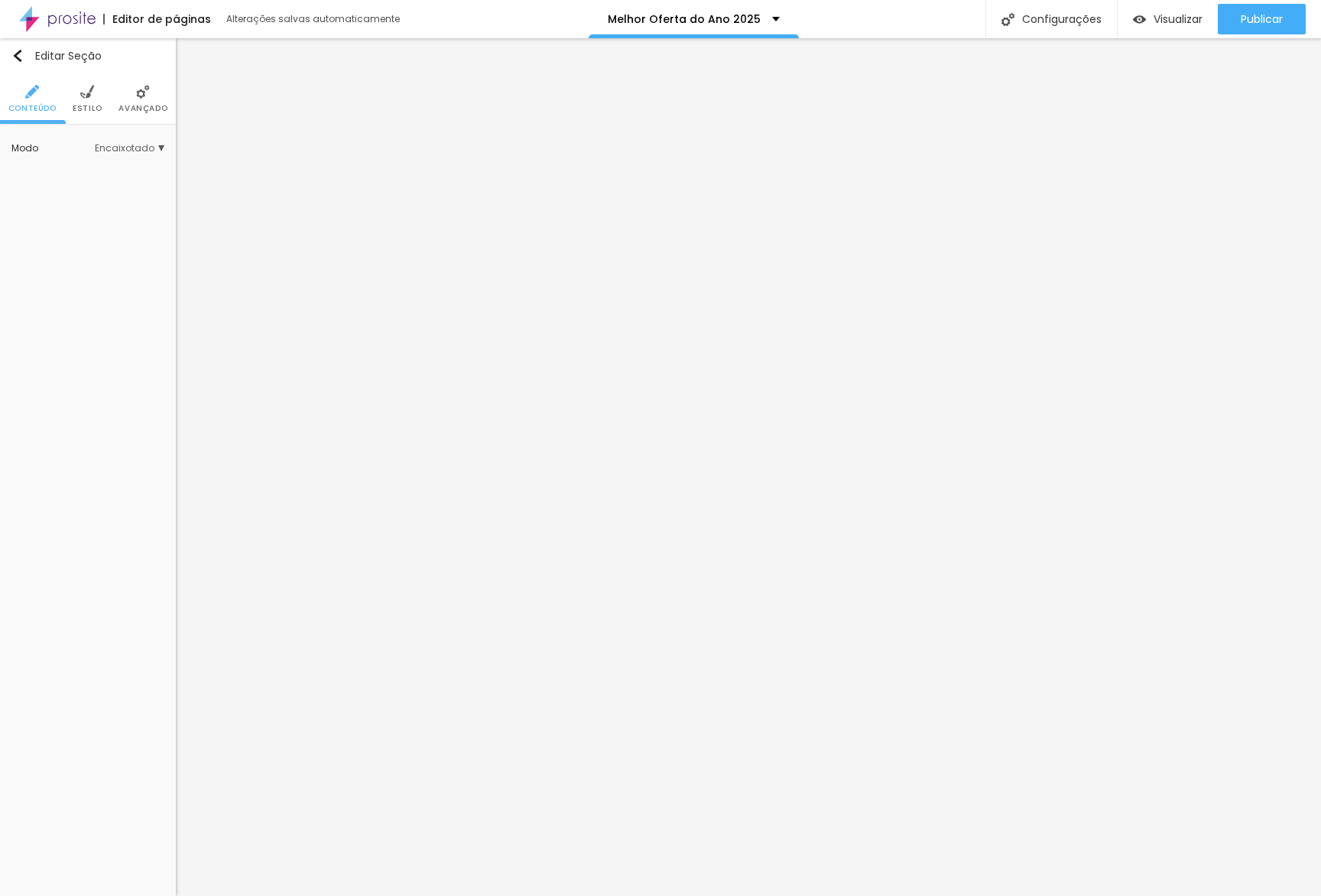
click at [64, 102] on ul "Conteúdo Estilo Avançado" at bounding box center [88, 99] width 176 height 51
click at [83, 105] on span "Estilo" at bounding box center [87, 109] width 30 height 8
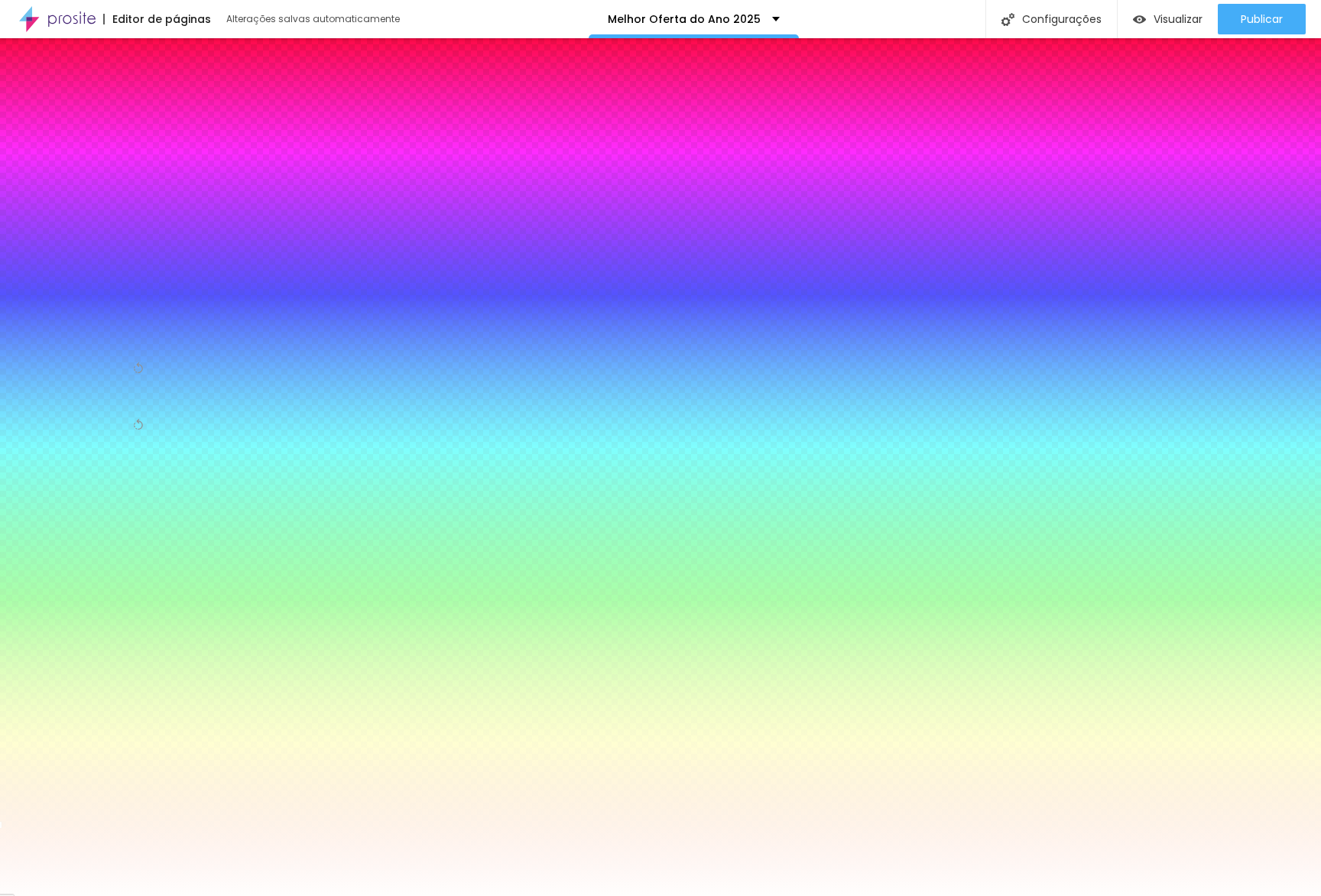
click at [143, 289] on input "#FFFEFD" at bounding box center [102, 296] width 183 height 15
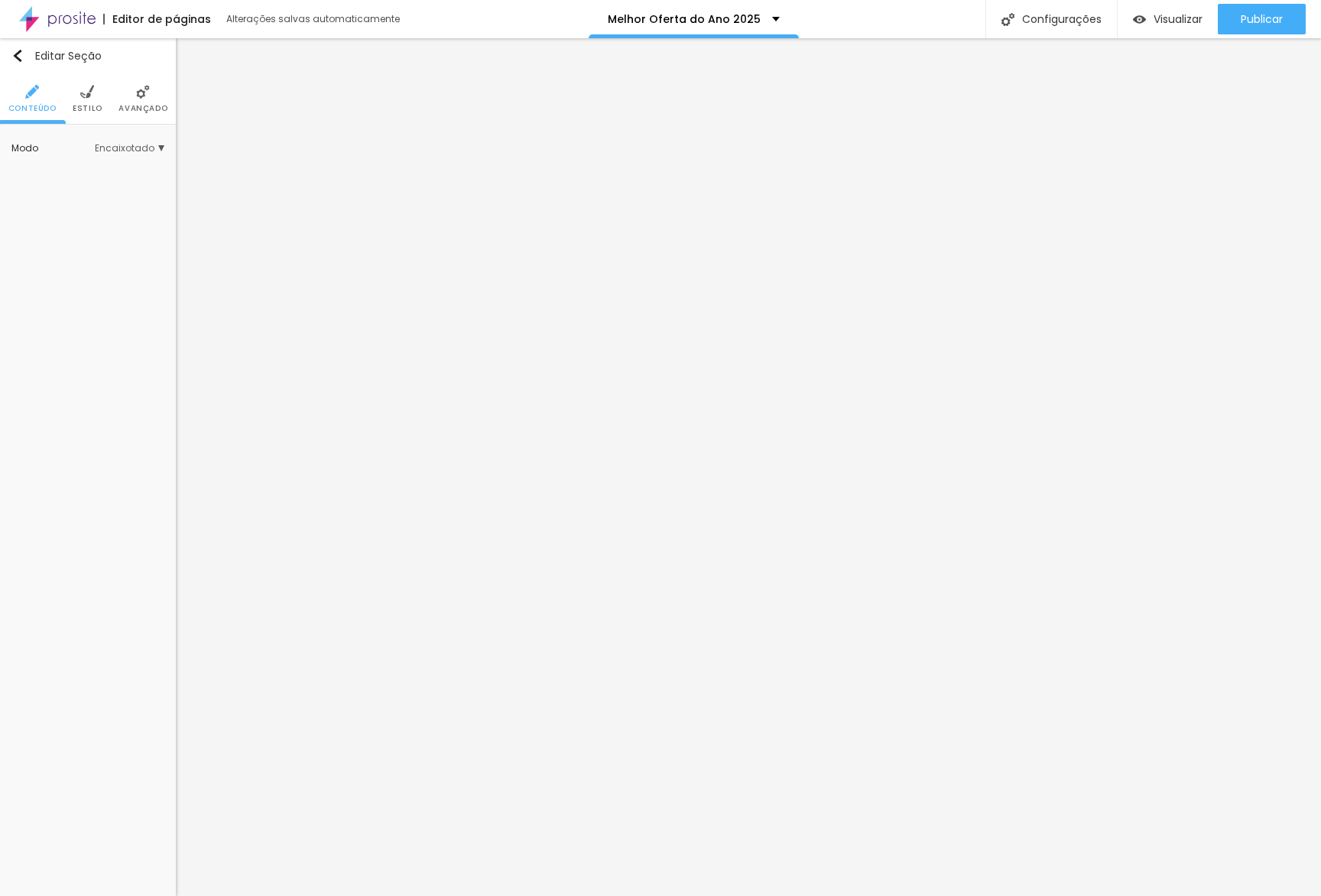
click at [94, 101] on li "Estilo" at bounding box center [87, 98] width 30 height 50
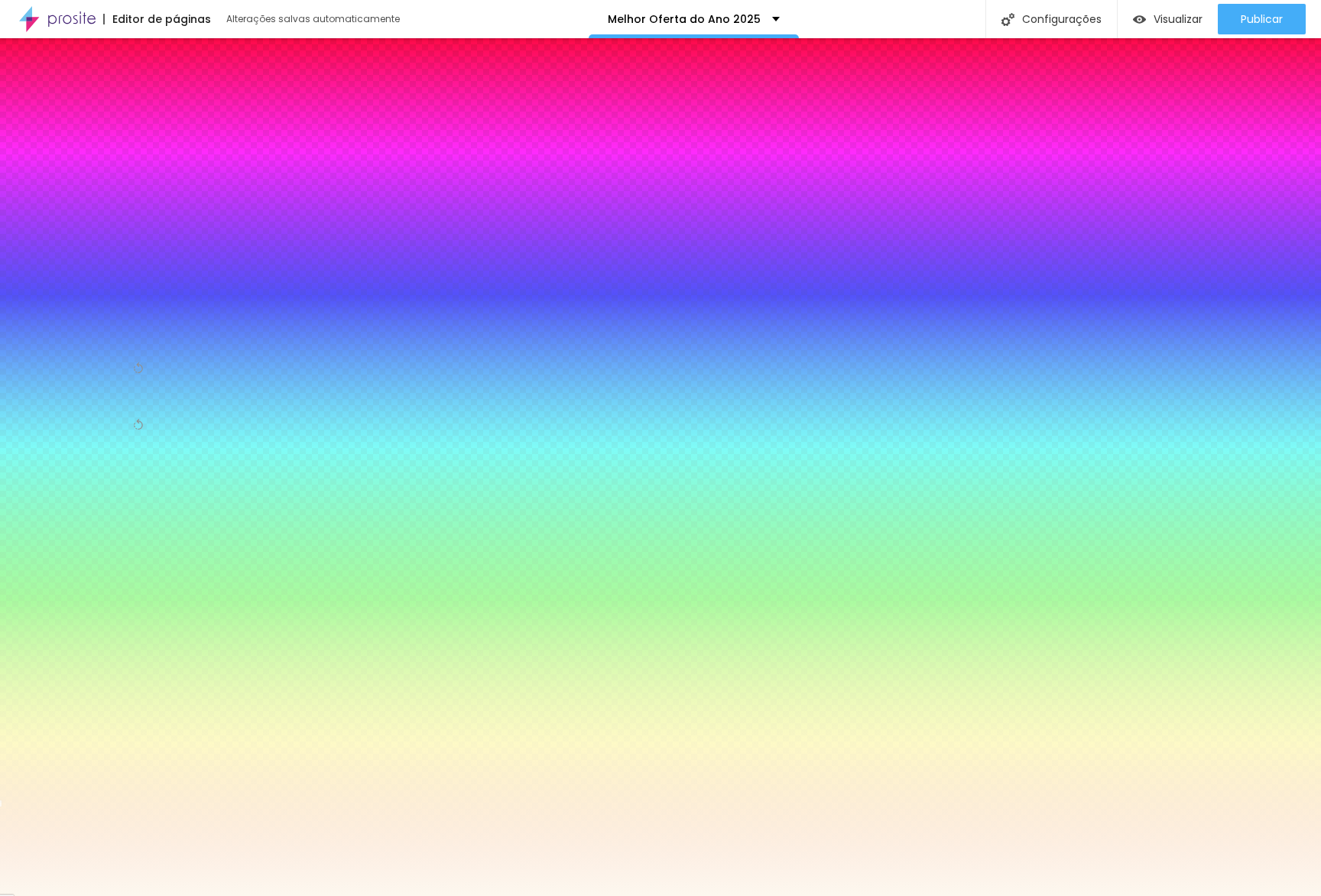
click at [147, 289] on input "#FDF8EF" at bounding box center [102, 296] width 183 height 15
paste input "FFEFD"
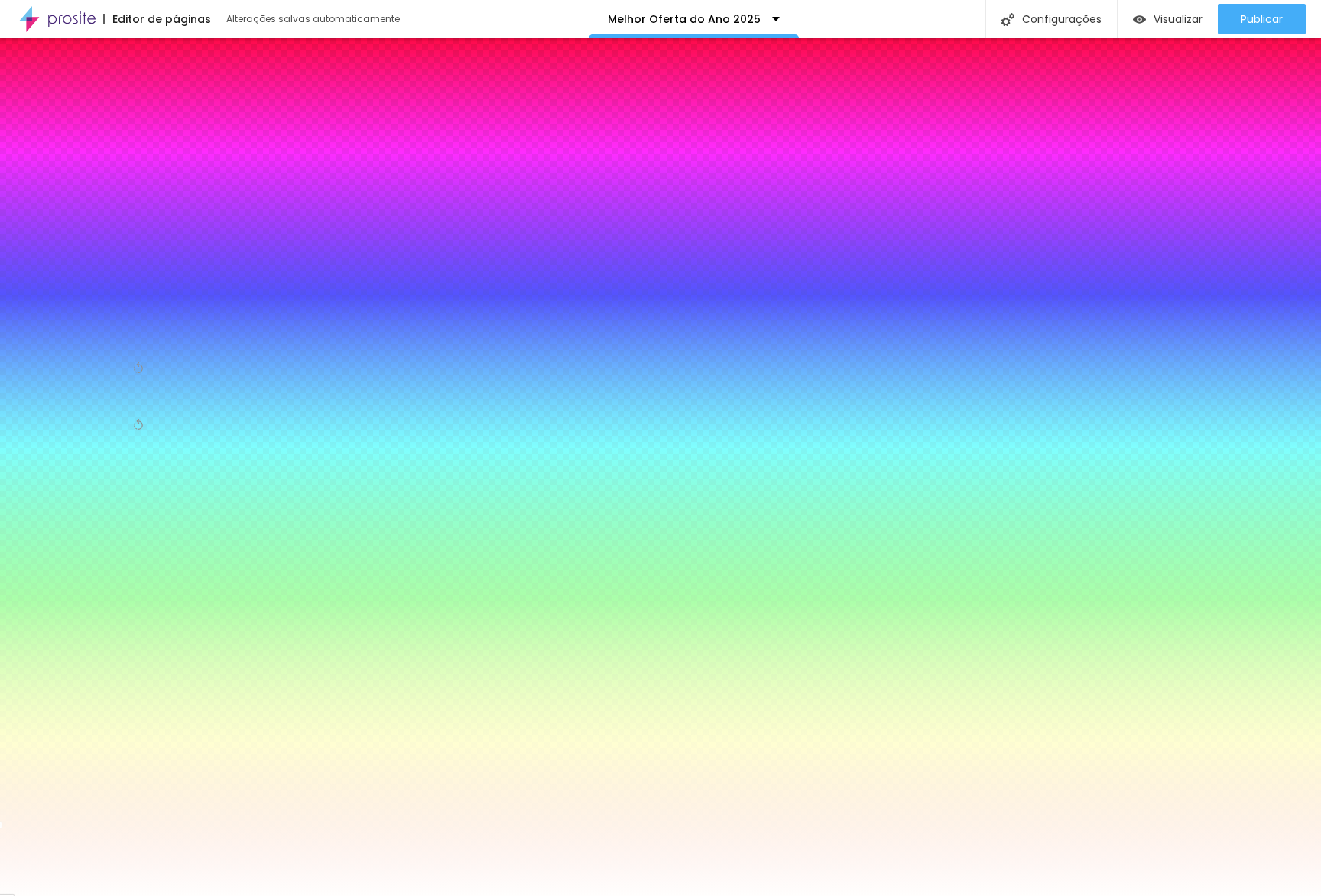
type input "#FFFEFD"
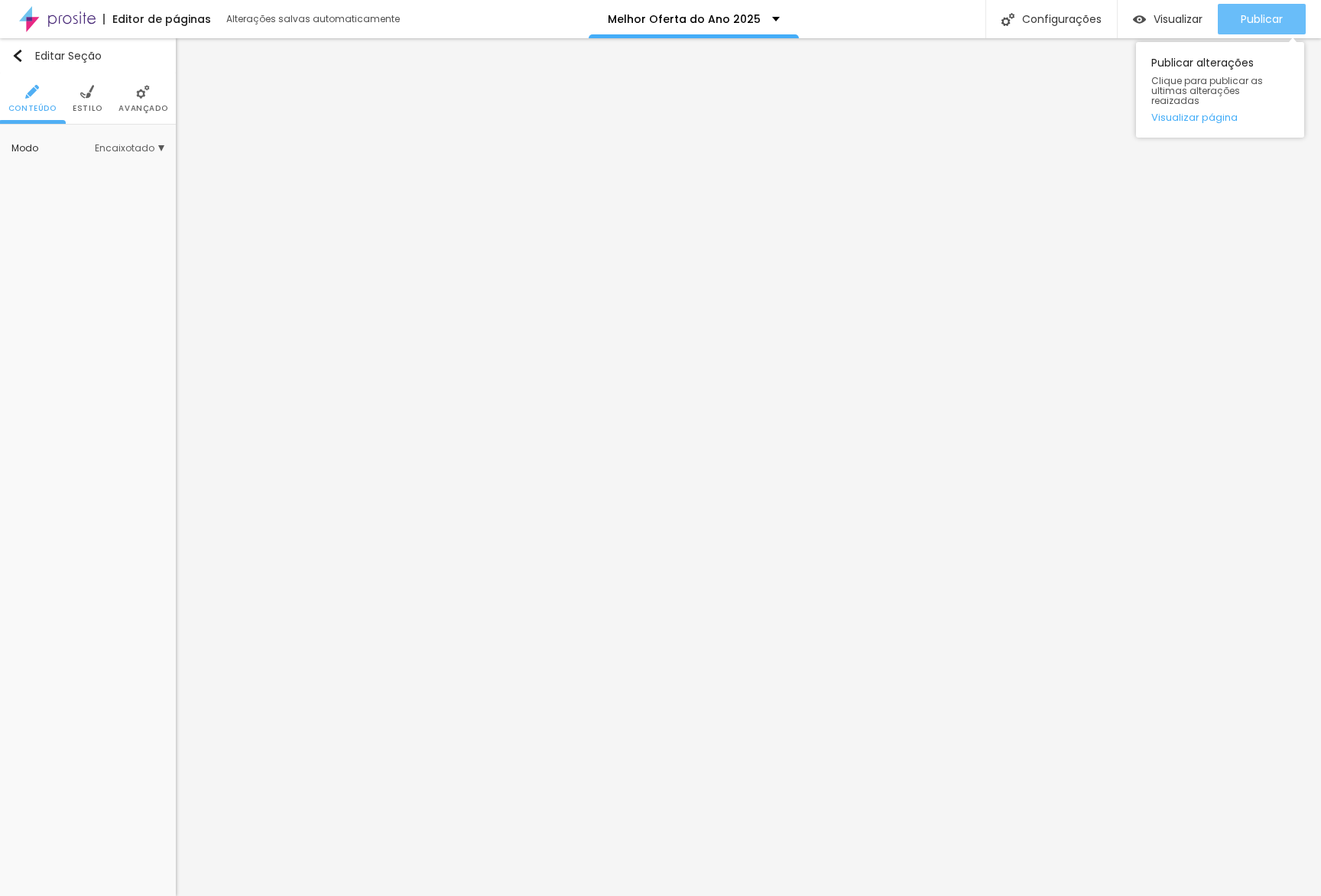
click at [1256, 28] on div "Publicar" at bounding box center [1262, 19] width 42 height 30
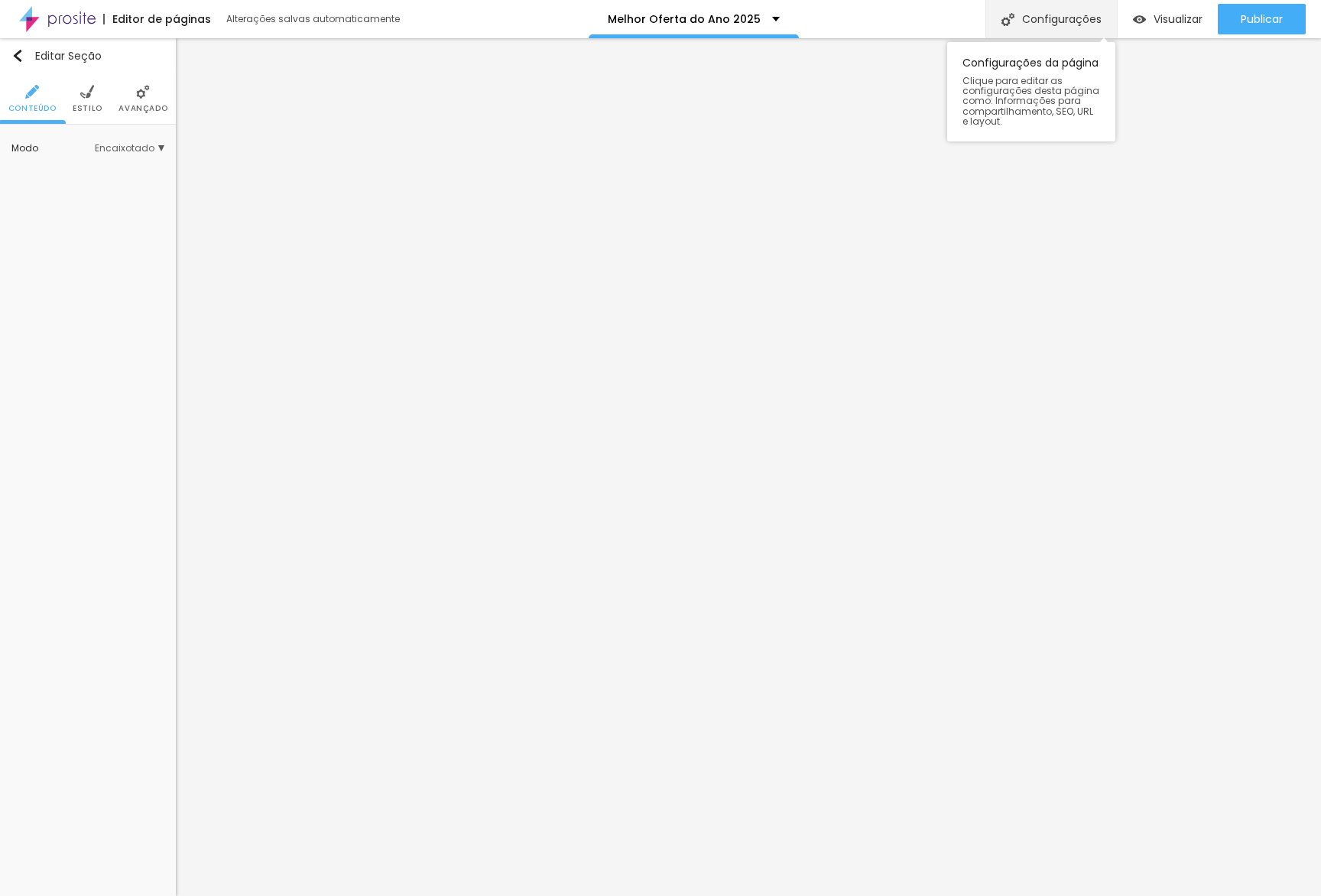
click at [1056, 4] on div "Configurações" at bounding box center [1051, 19] width 131 height 38
click at [949, 895] on div at bounding box center [660, 911] width 1321 height 14
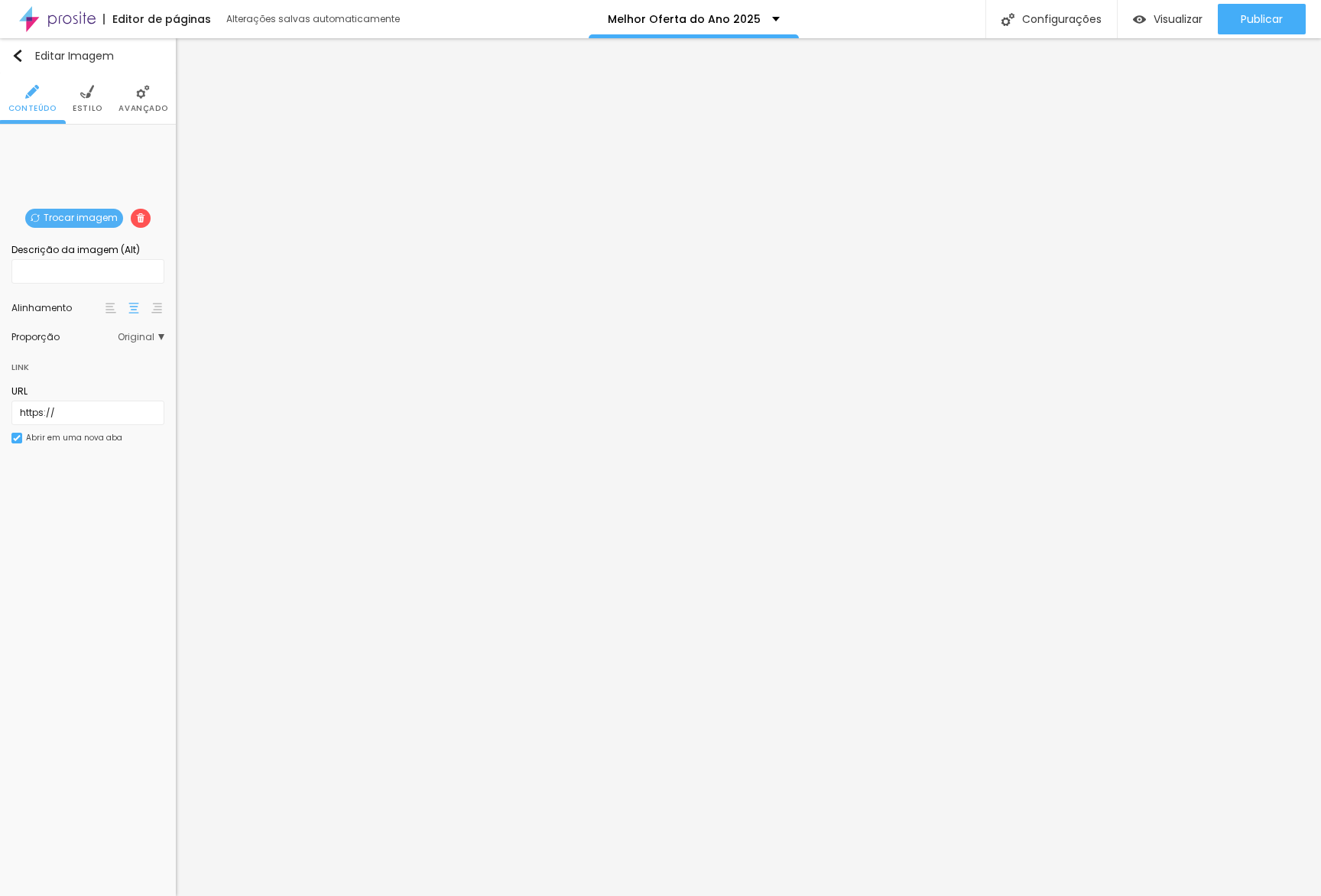
click at [78, 223] on span "Trocar imagem" at bounding box center [74, 219] width 98 height 19
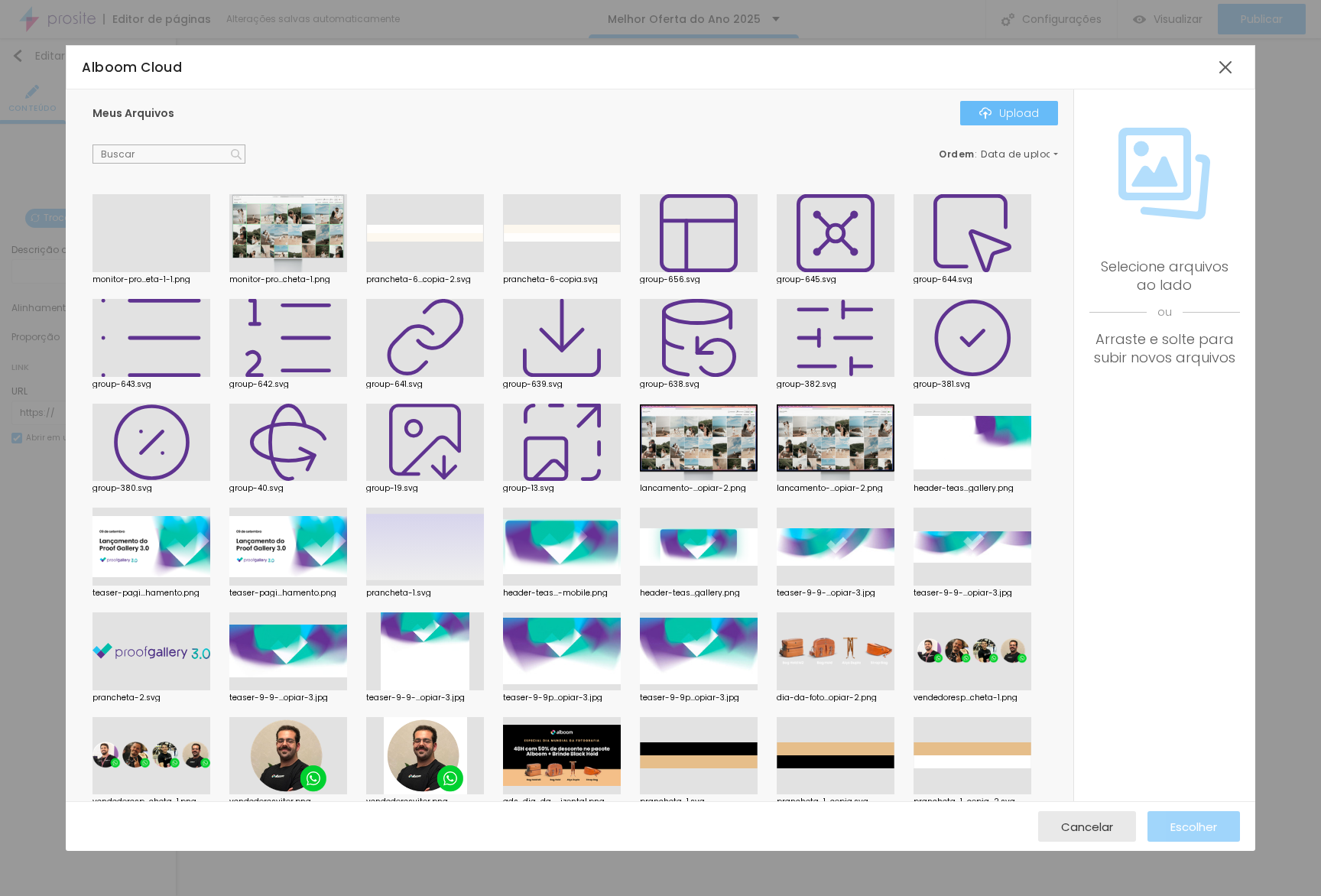
click at [988, 102] on button "Upload" at bounding box center [1009, 113] width 98 height 25
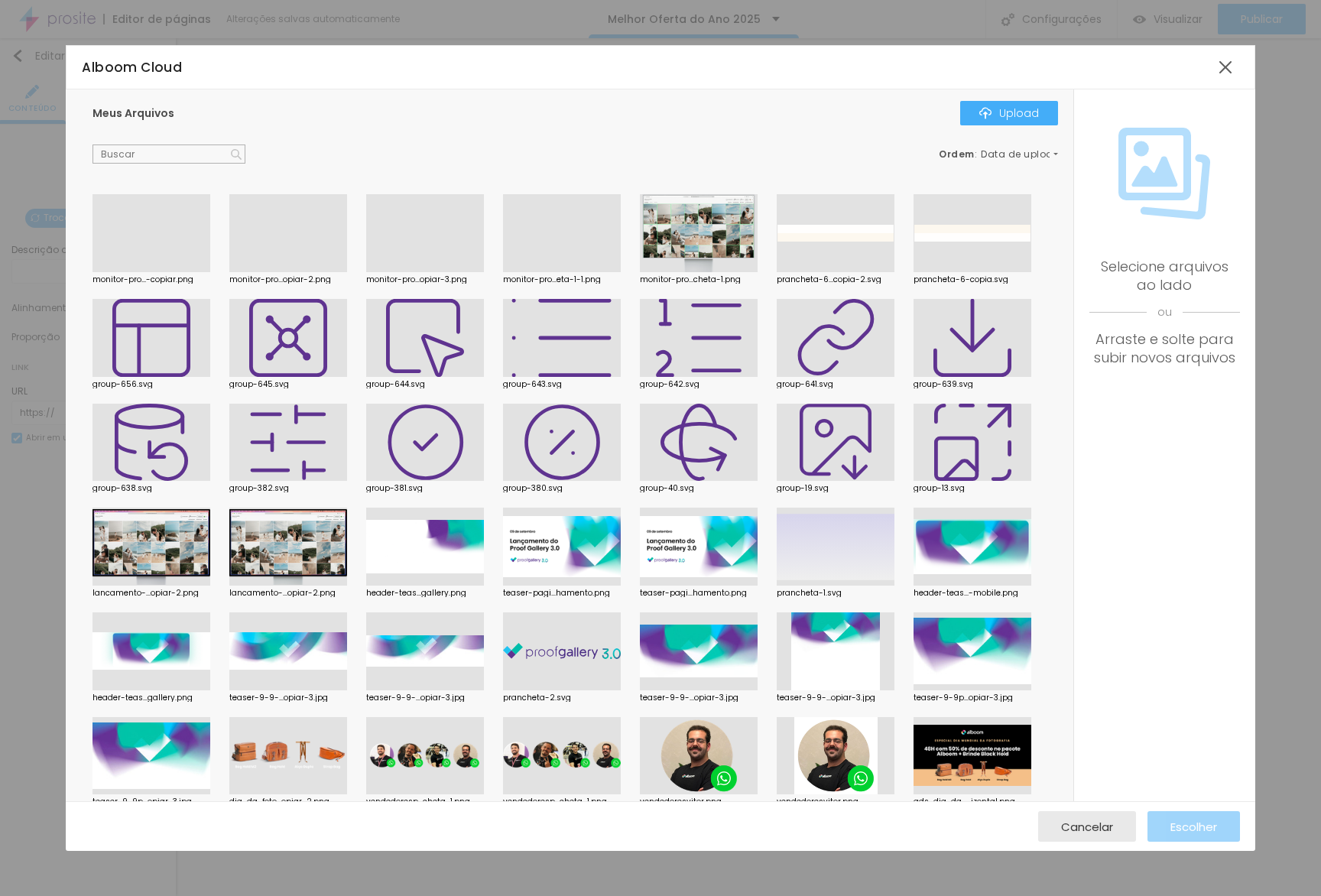
click at [516, 272] on div at bounding box center [561, 272] width 118 height 0
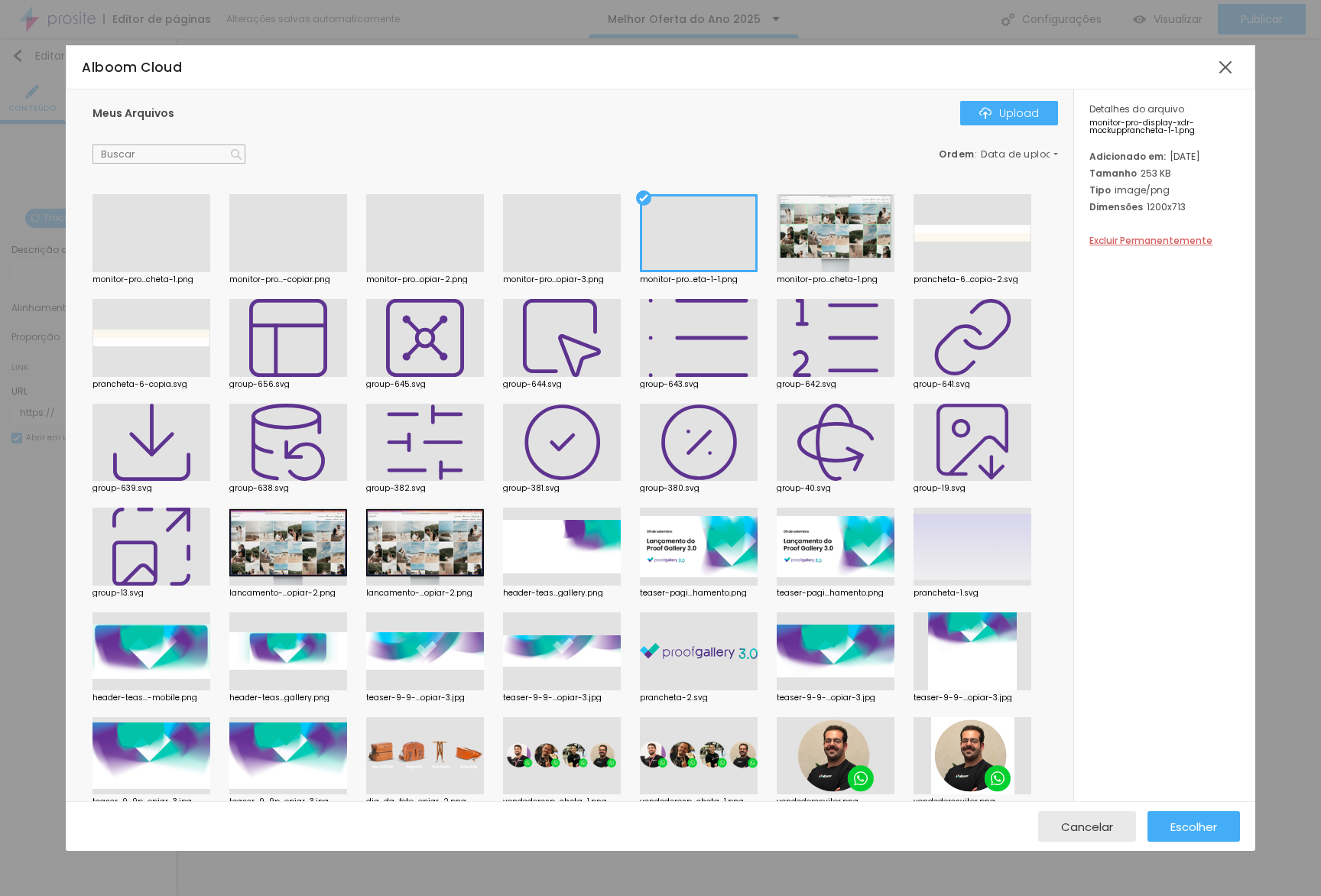
click at [189, 272] on div at bounding box center [151, 272] width 118 height 0
click at [1229, 830] on button "Escolher" at bounding box center [1194, 826] width 93 height 30
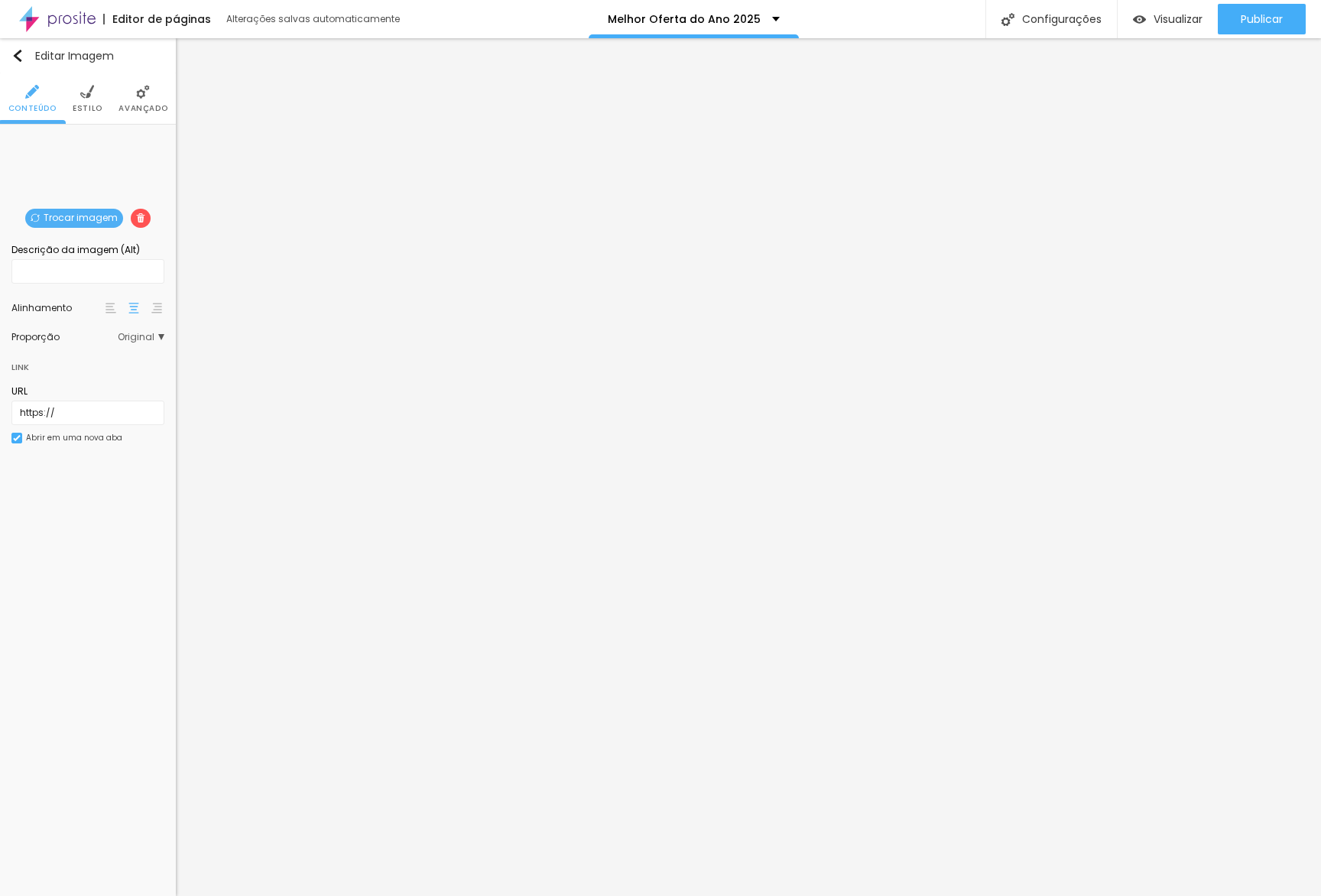
click at [93, 211] on span "Trocar imagem" at bounding box center [74, 219] width 98 height 19
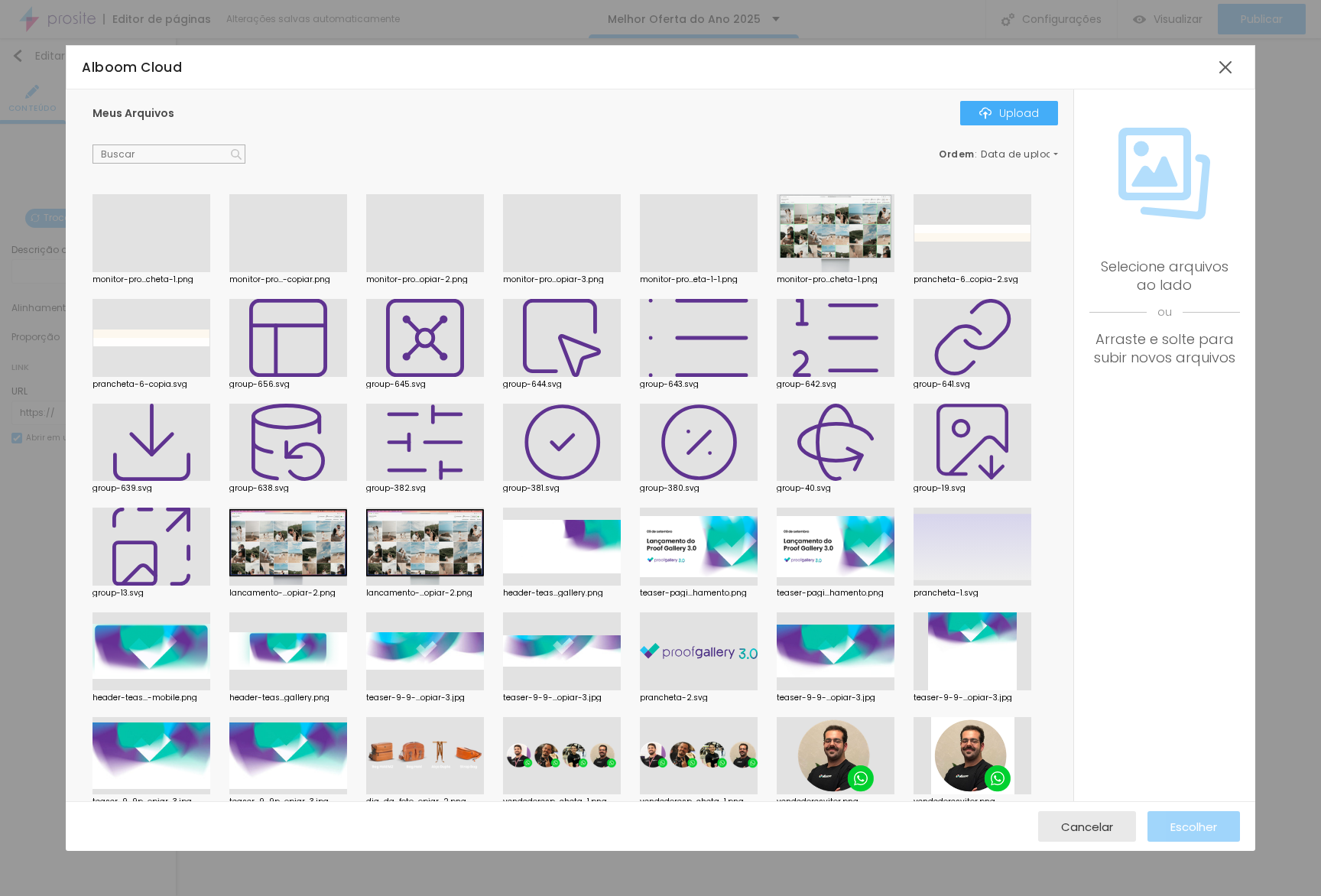
click at [251, 272] on div at bounding box center [287, 272] width 118 height 0
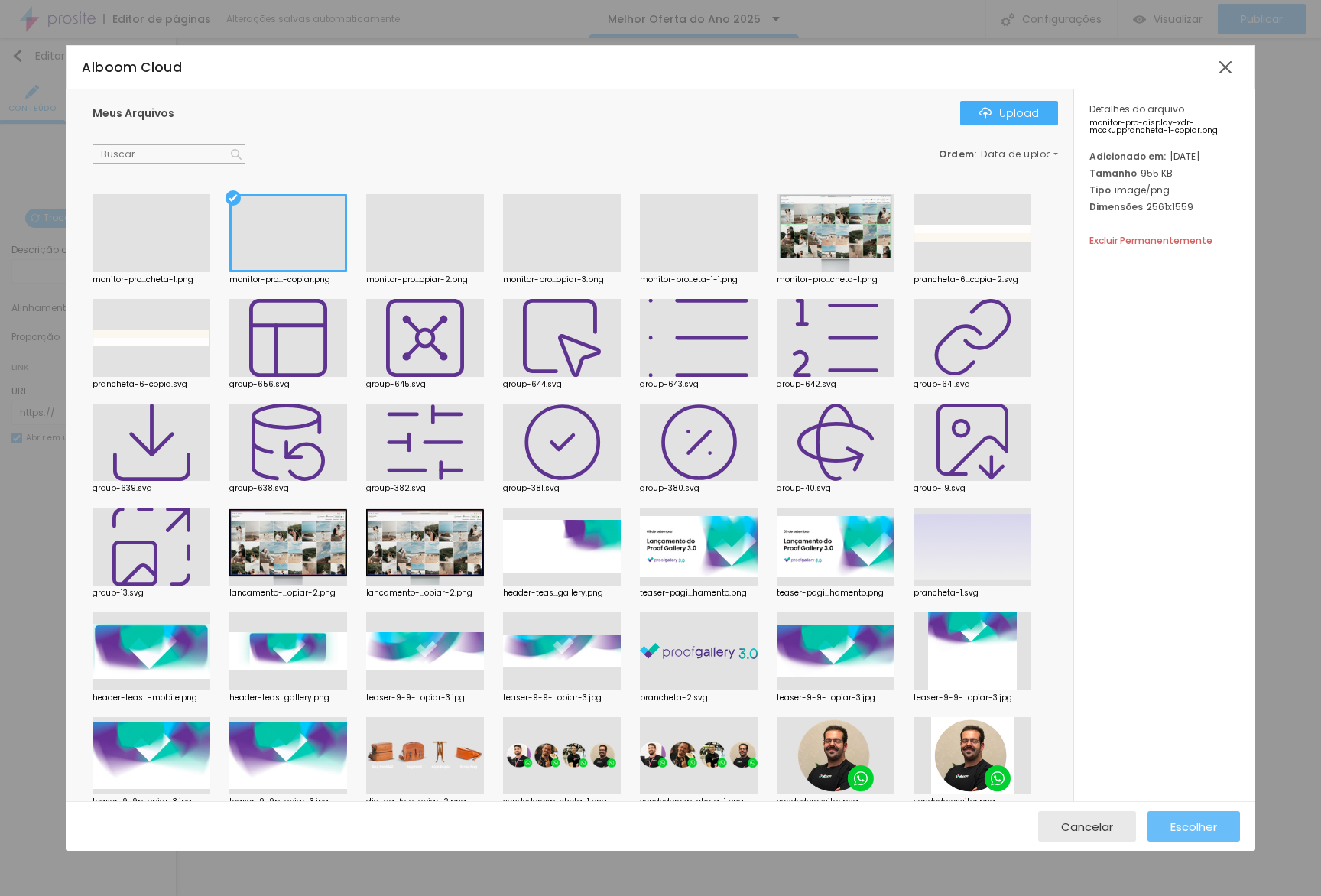
click at [1179, 820] on span "Escolher" at bounding box center [1194, 826] width 46 height 13
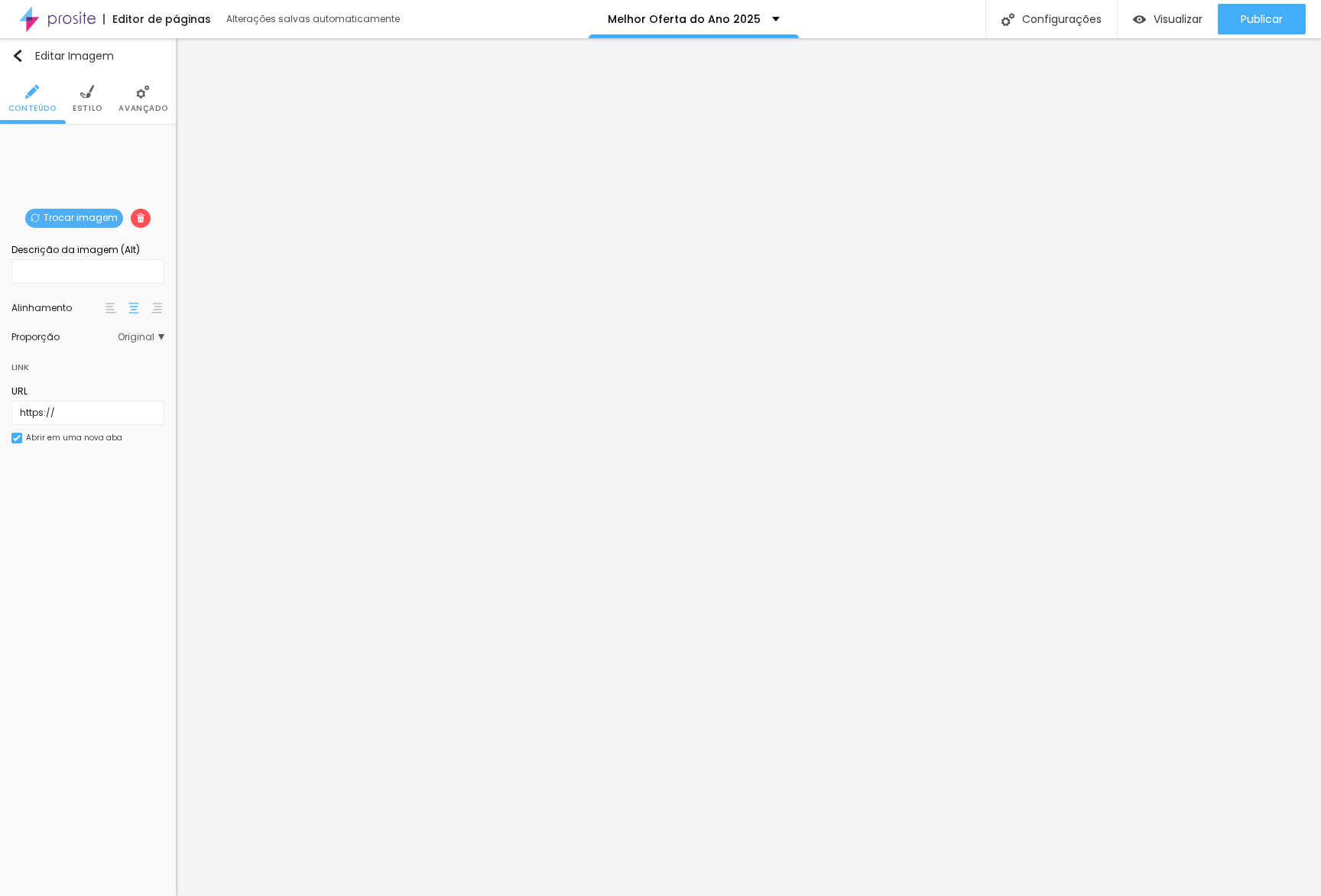
click at [70, 218] on span "Trocar imagem" at bounding box center [74, 219] width 98 height 19
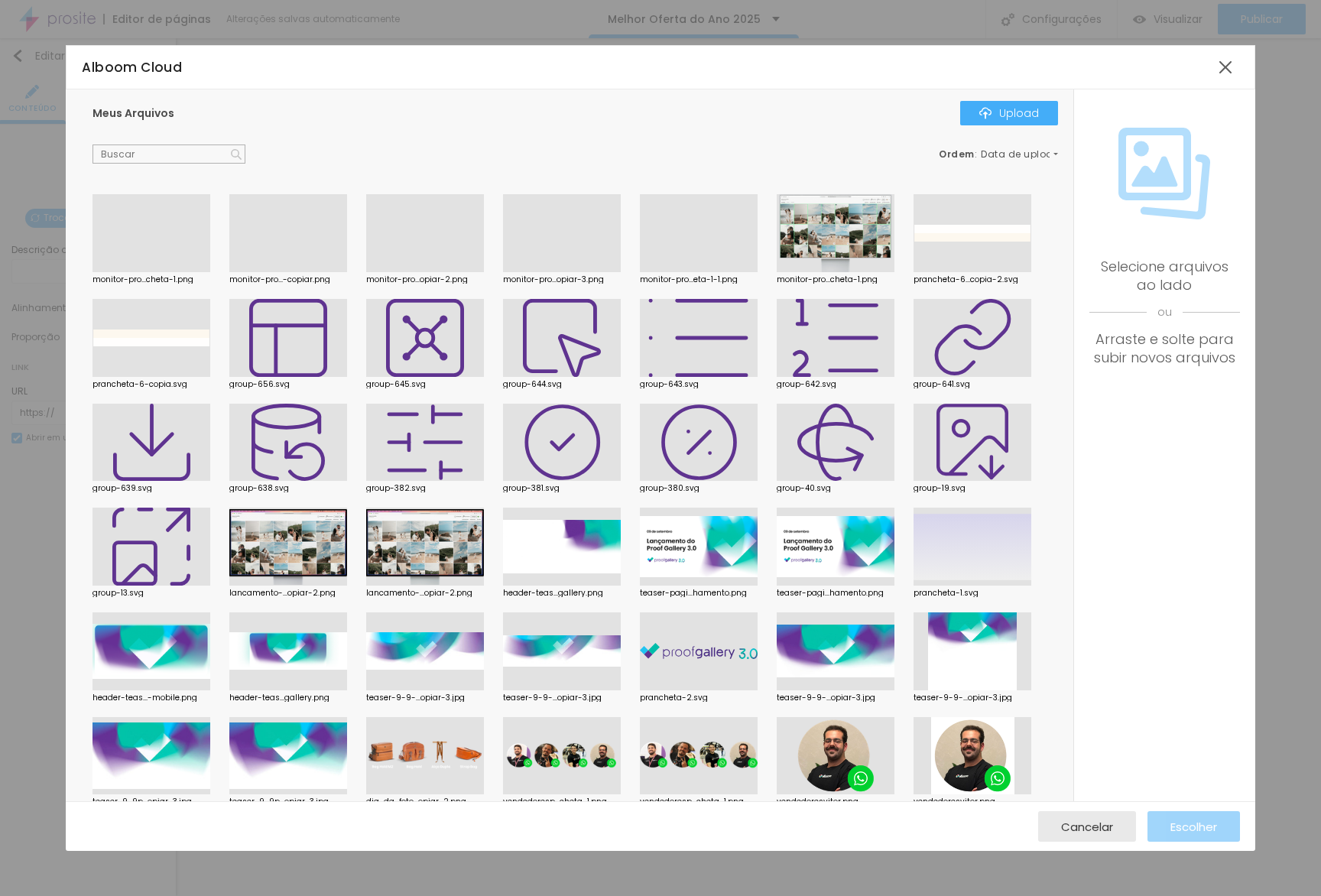
click at [448, 272] on div at bounding box center [424, 272] width 118 height 0
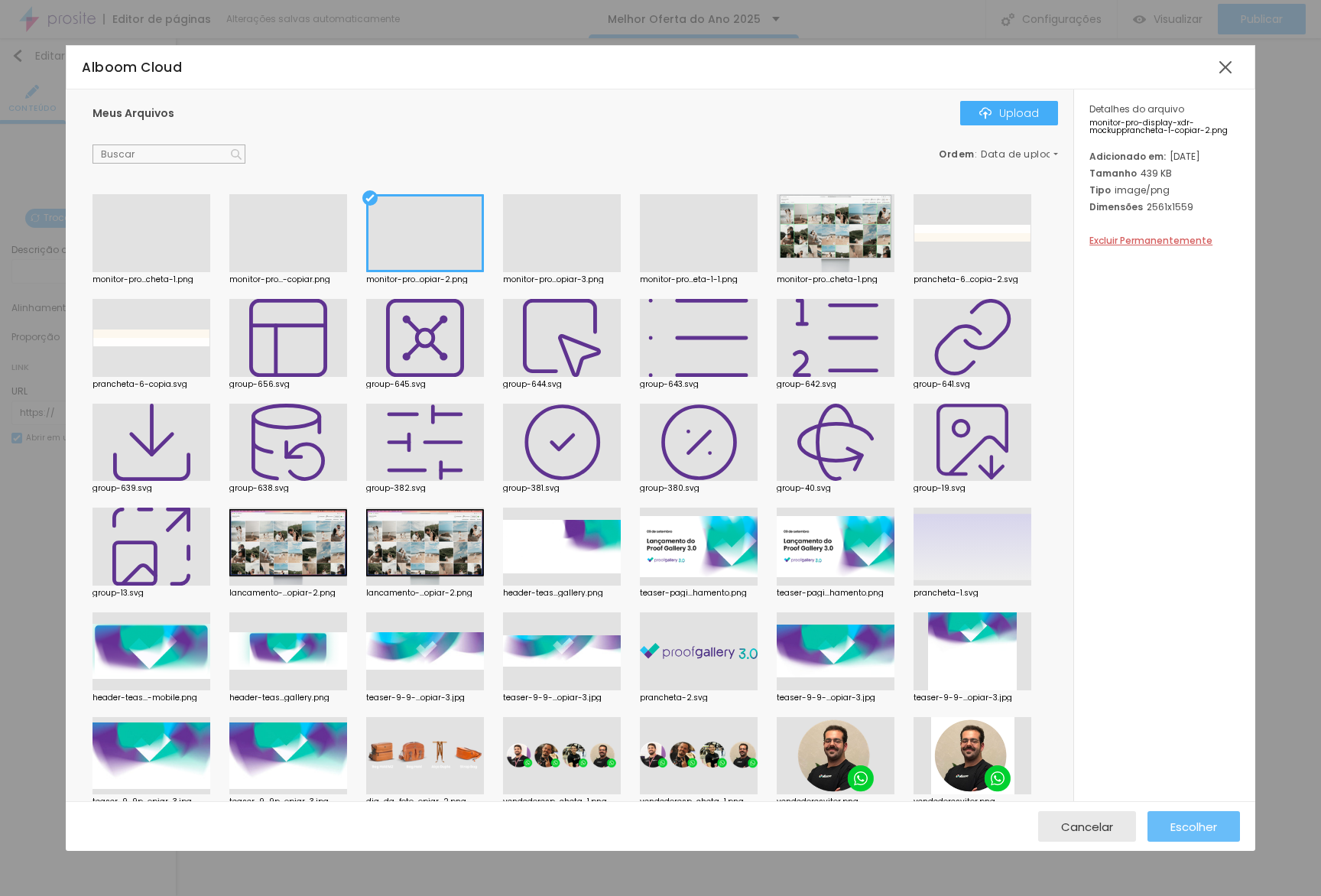
click at [1174, 834] on span "Escolher" at bounding box center [1194, 826] width 46 height 13
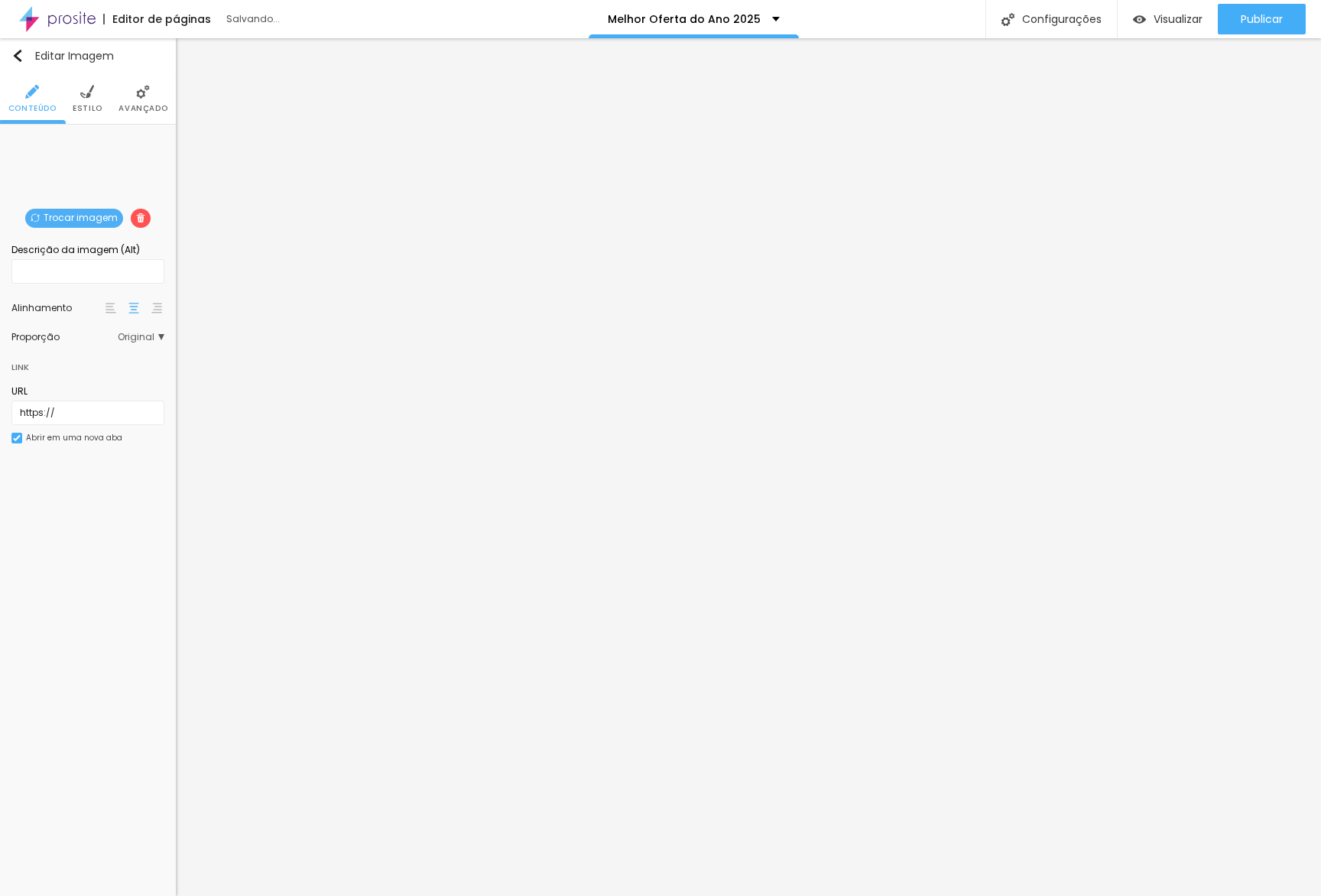
click at [88, 136] on div "Trocar imagem" at bounding box center [88, 136] width 0 height 0
click at [97, 219] on span "Trocar imagem" at bounding box center [74, 219] width 98 height 19
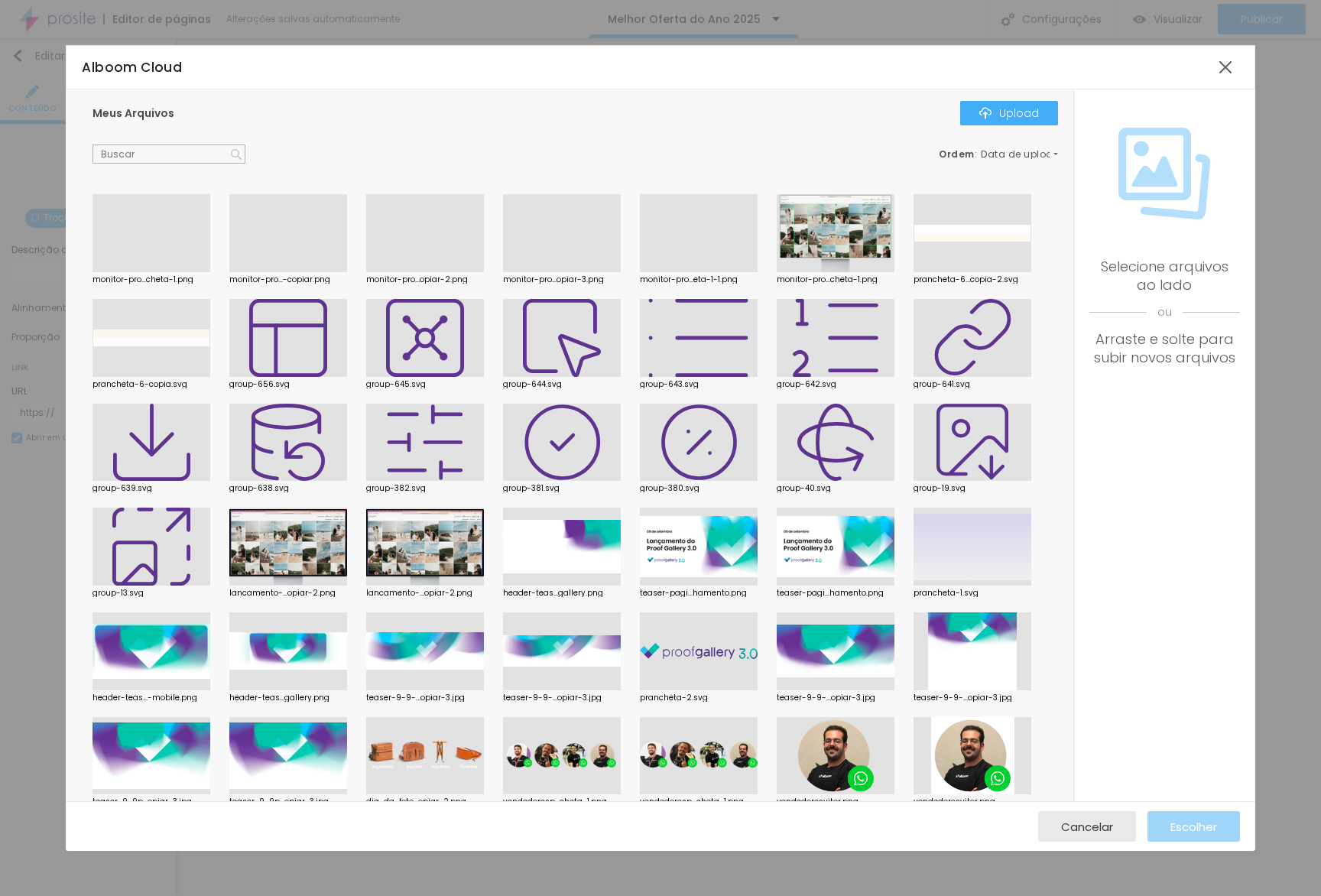
click at [528, 272] on div at bounding box center [561, 272] width 118 height 0
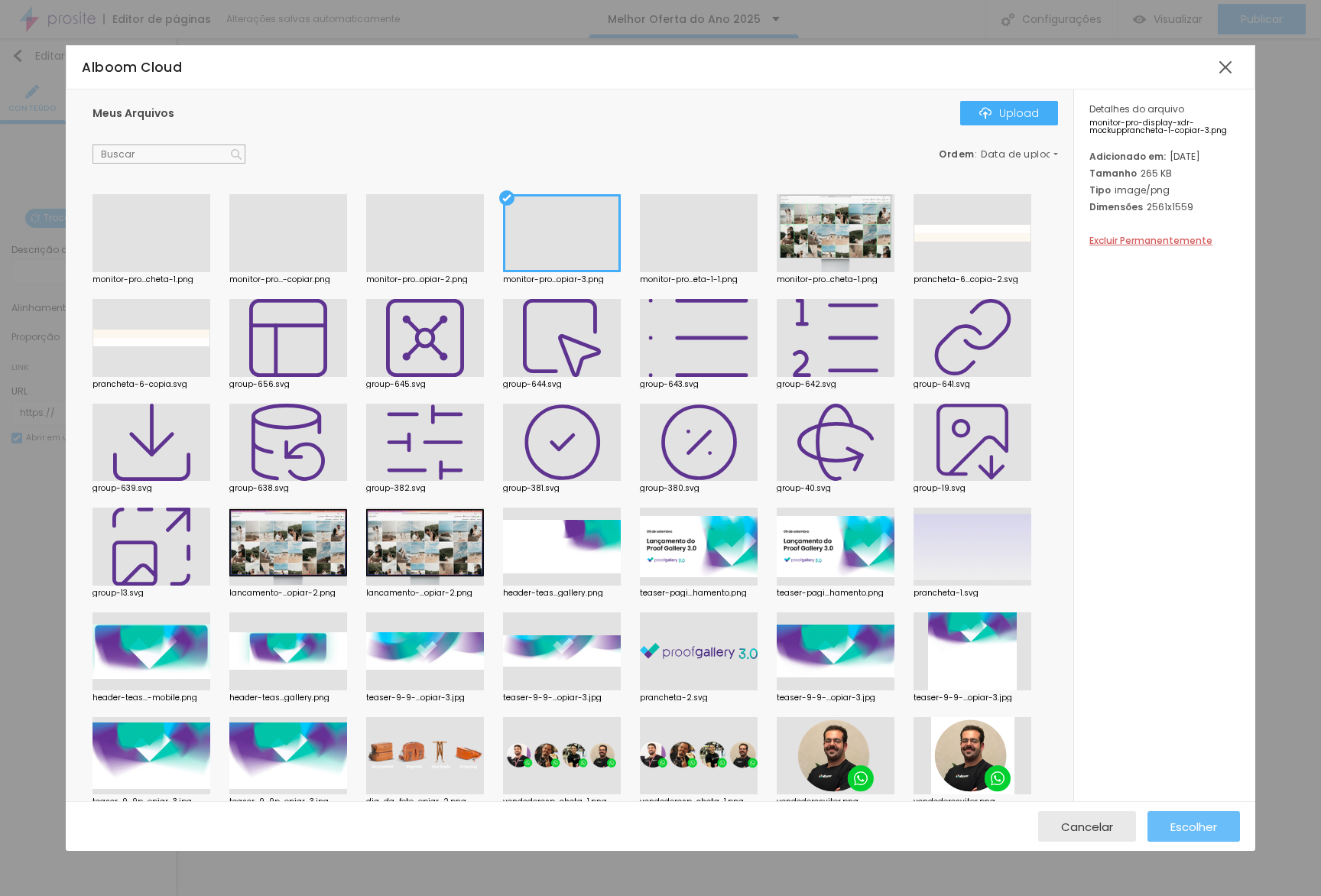
click at [1186, 830] on span "Escolher" at bounding box center [1194, 826] width 46 height 13
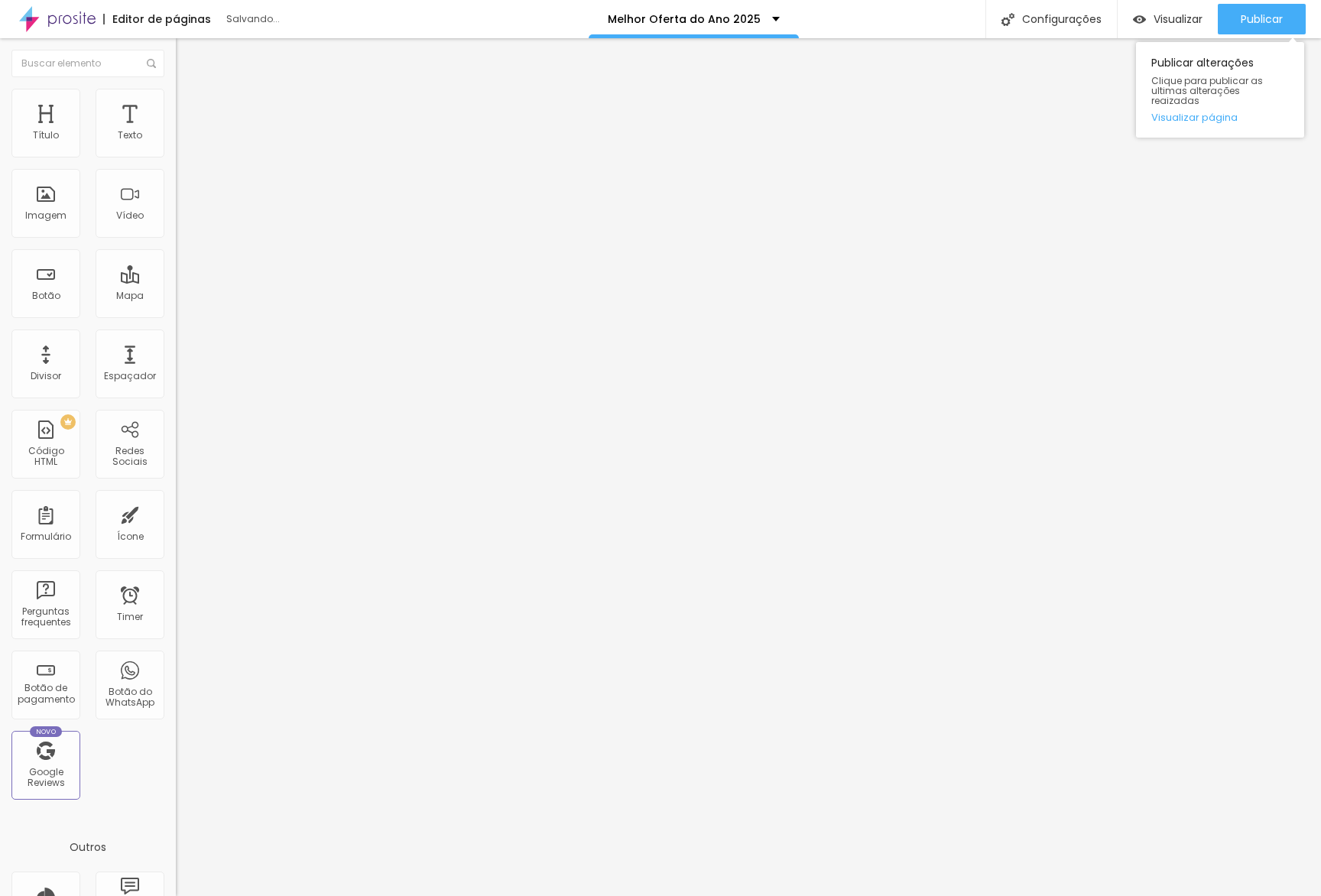
click at [1262, 34] on div "Publicar alterações Clique para publicar as ultimas alterações reaizadas Visual…" at bounding box center [1220, 86] width 168 height 103
click at [1266, 22] on span "Publicar" at bounding box center [1262, 18] width 42 height 12
click at [1179, 13] on span "Visualizar" at bounding box center [1178, 18] width 49 height 12
click at [176, 116] on li "Avançado" at bounding box center [264, 111] width 176 height 15
type input "40"
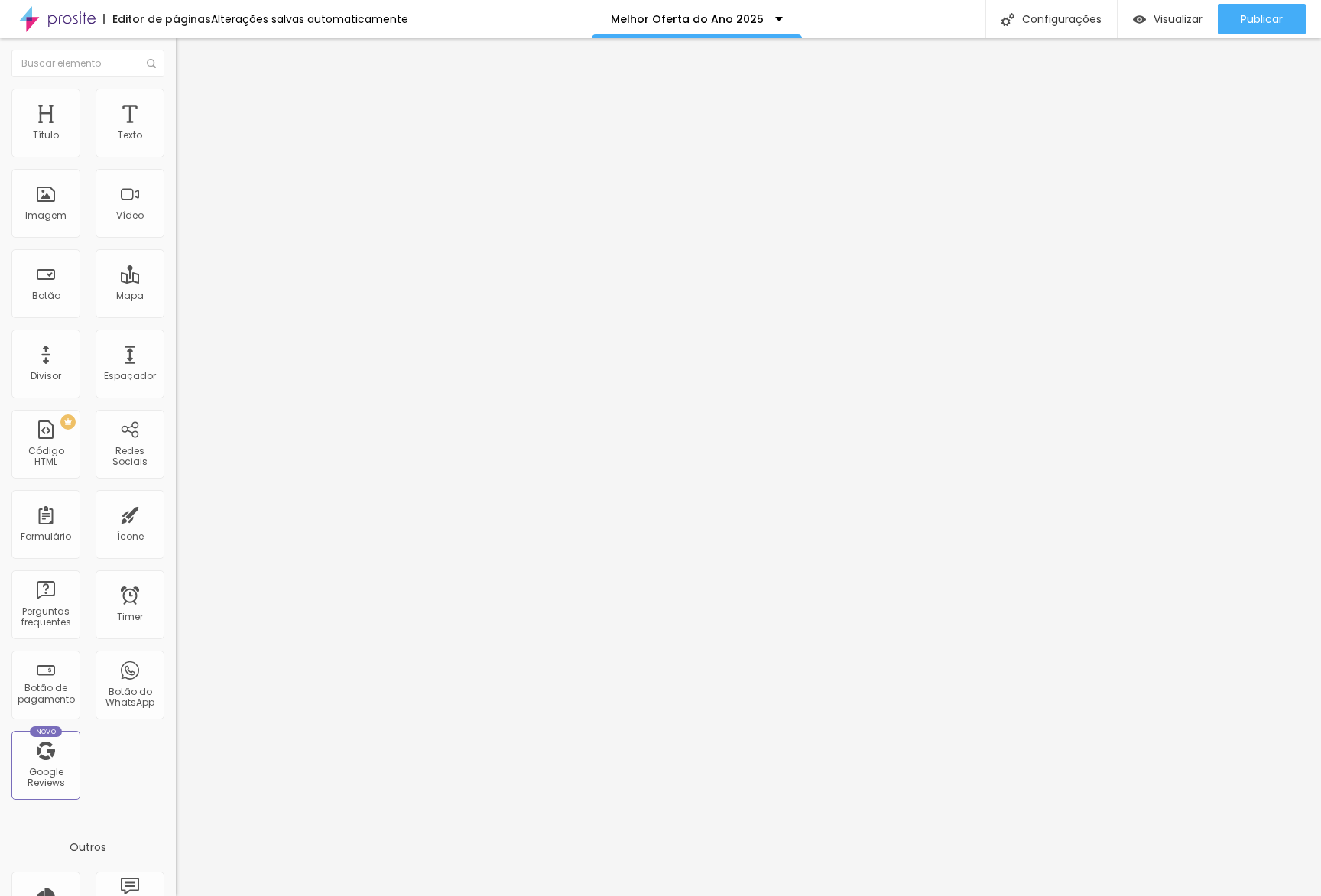
type input "40"
type input "45"
type input "50"
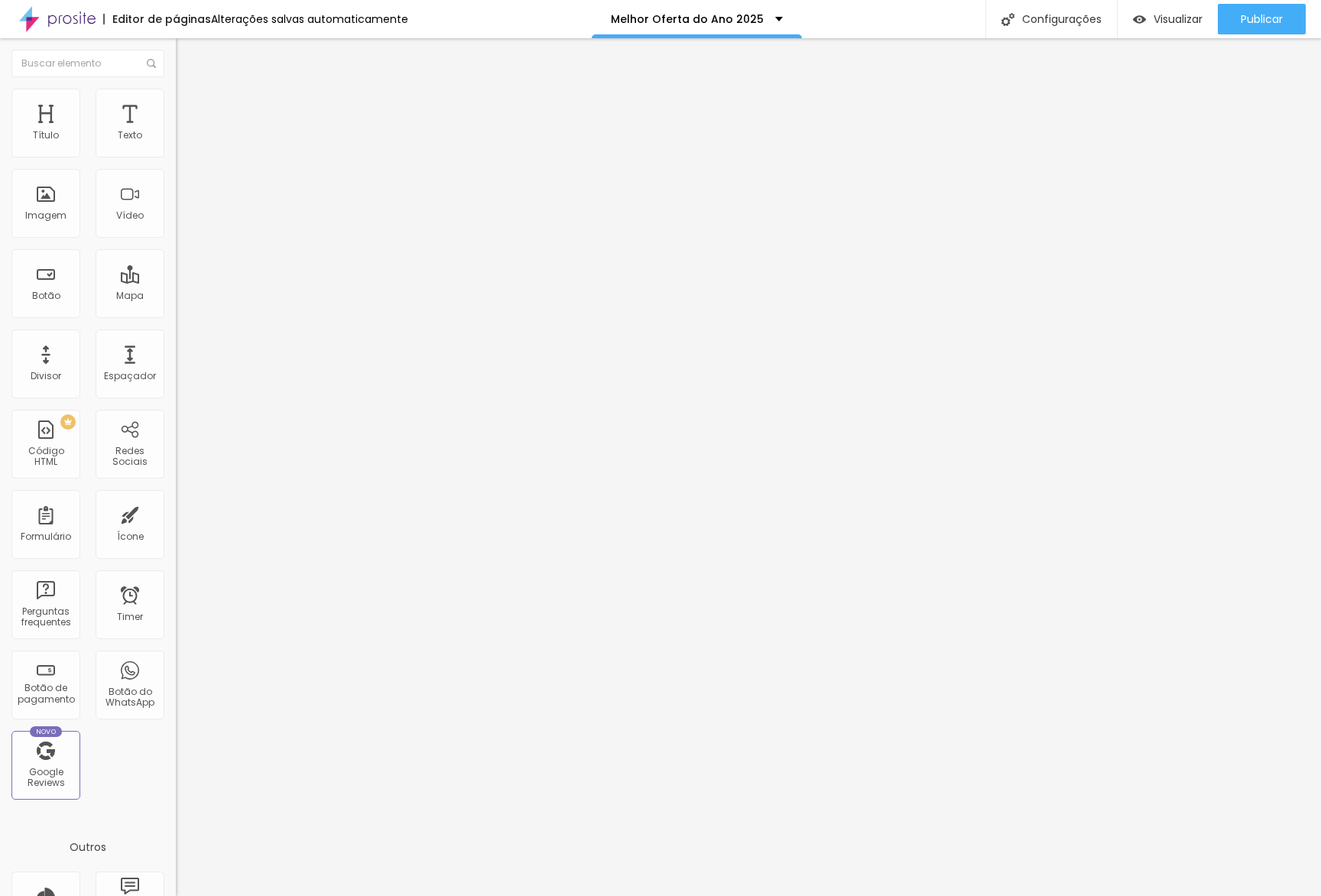
type input "45"
type input "40"
type input "35"
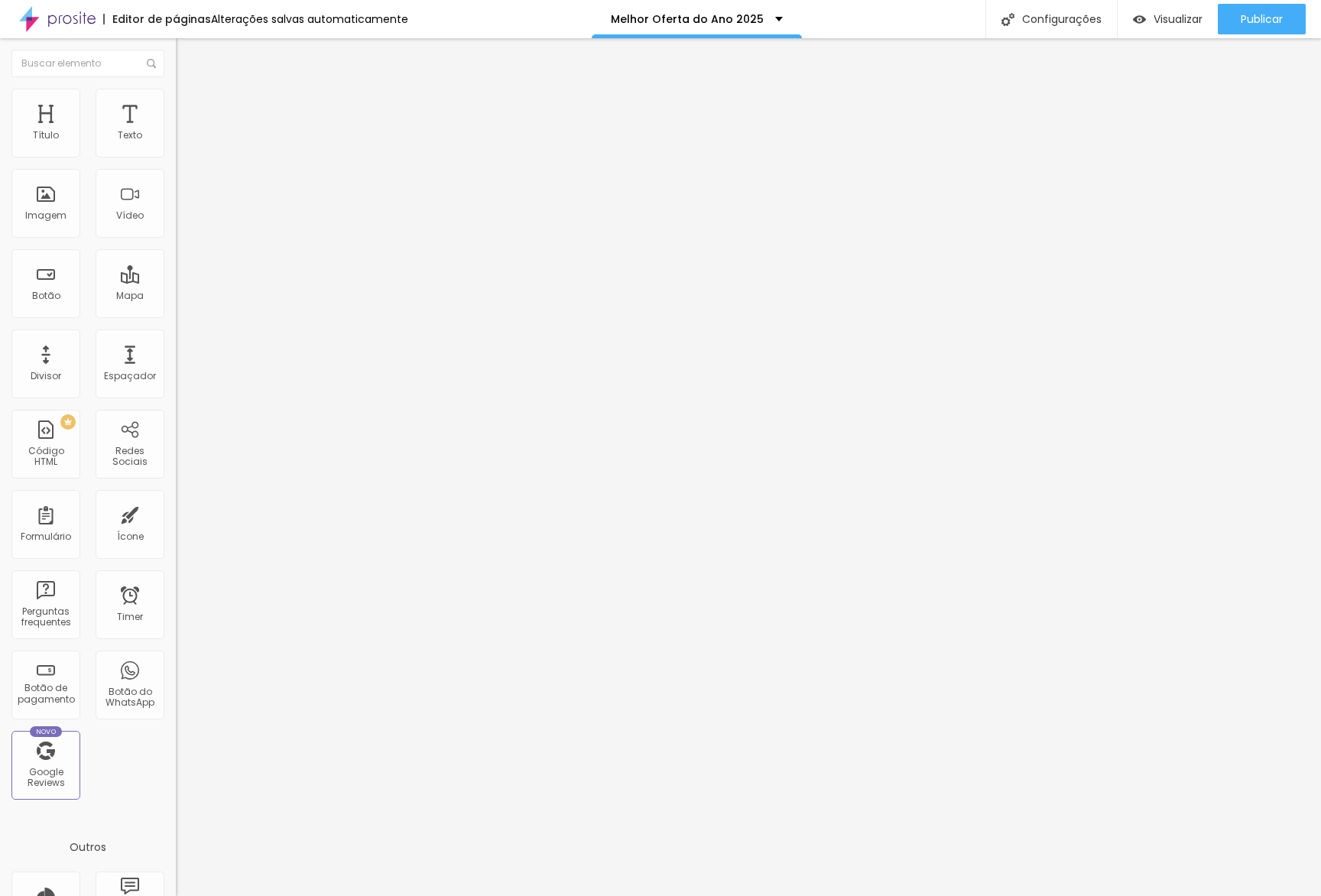
type input "35"
type input "30"
type input "25"
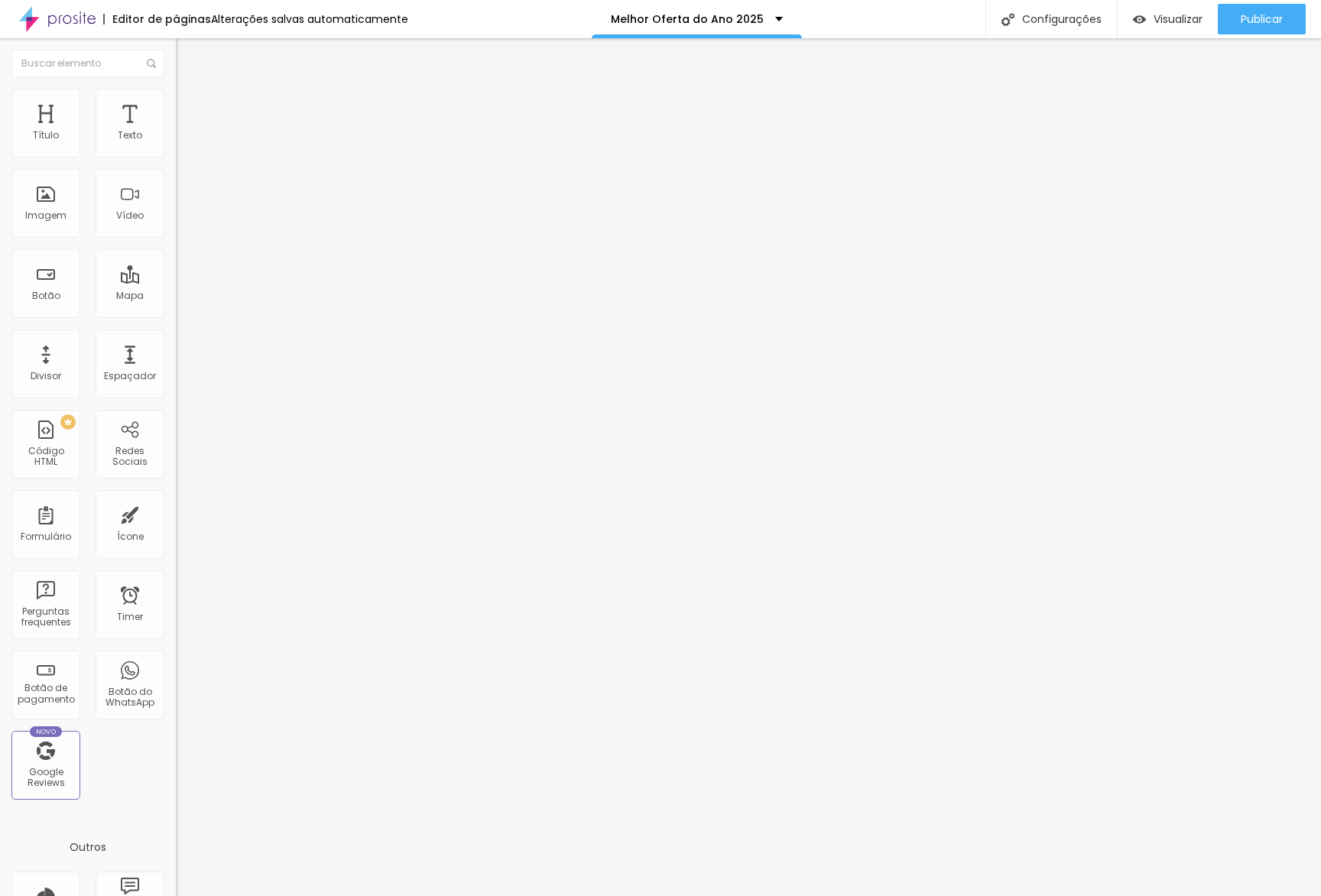
drag, startPoint x: 94, startPoint y: 147, endPoint x: 72, endPoint y: 159, distance: 25.1
type input "25"
click at [176, 296] on input "range" at bounding box center [225, 302] width 98 height 12
click at [190, 112] on span "Avançado" at bounding box center [215, 115] width 50 height 13
type input "20"
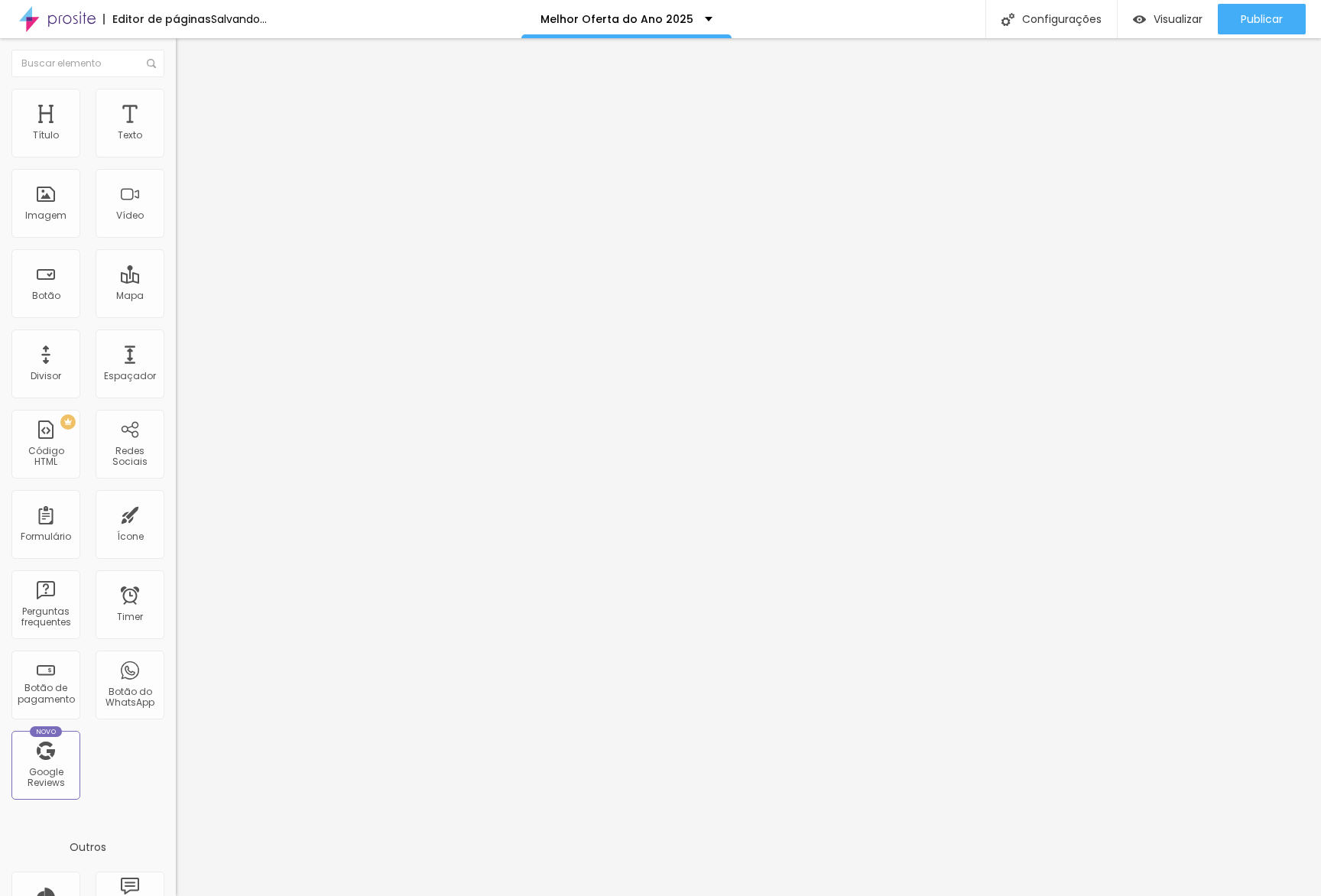
type input "20"
click at [176, 296] on input "range" at bounding box center [225, 302] width 98 height 12
click at [1176, 30] on div "Visualizar" at bounding box center [1167, 19] width 70 height 30
click at [190, 106] on span "Estilo" at bounding box center [202, 99] width 24 height 13
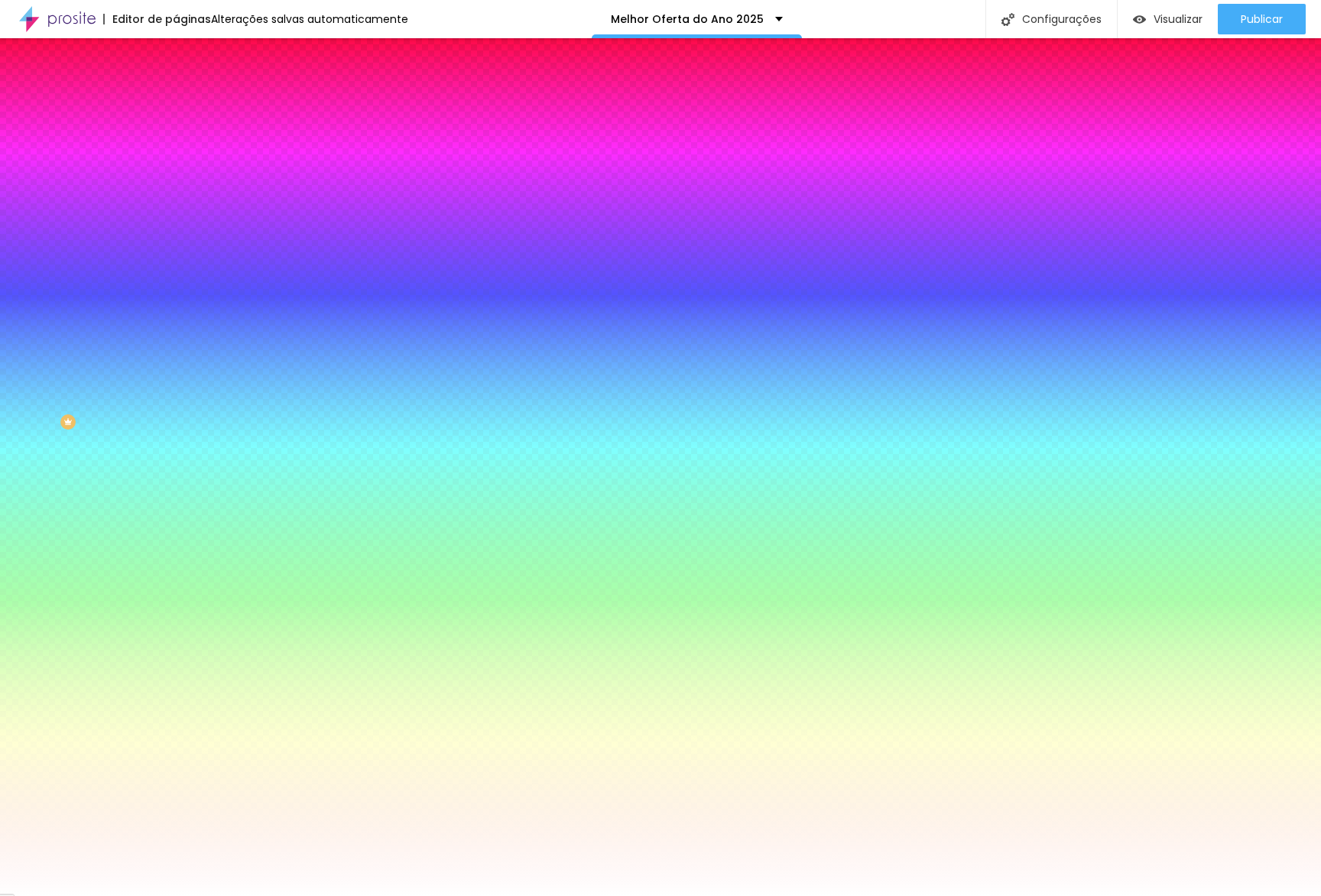
click at [176, 159] on input "#FFFFFF" at bounding box center [267, 153] width 183 height 15
paste input "DFAF5"
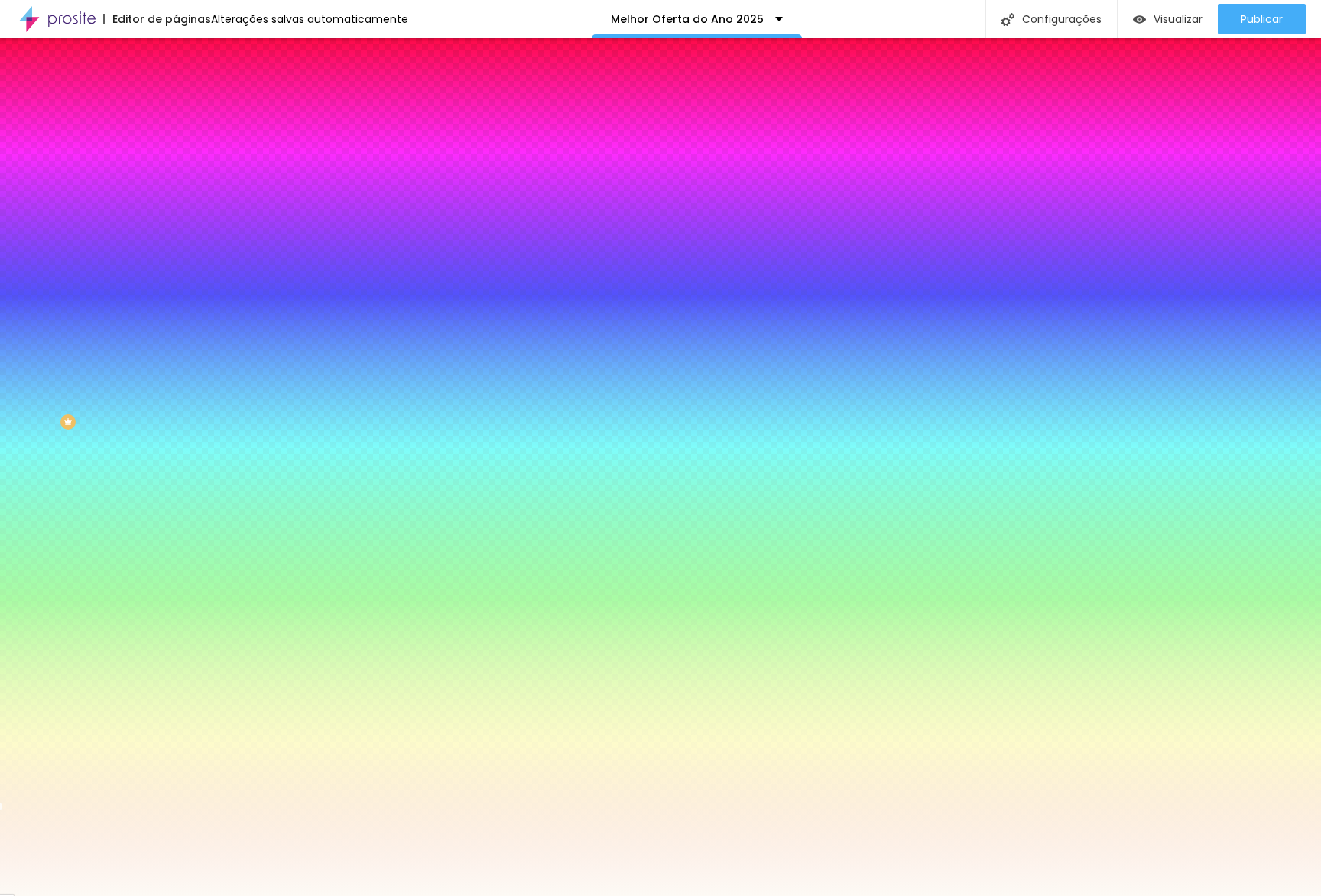
type input "#FDFAF5"
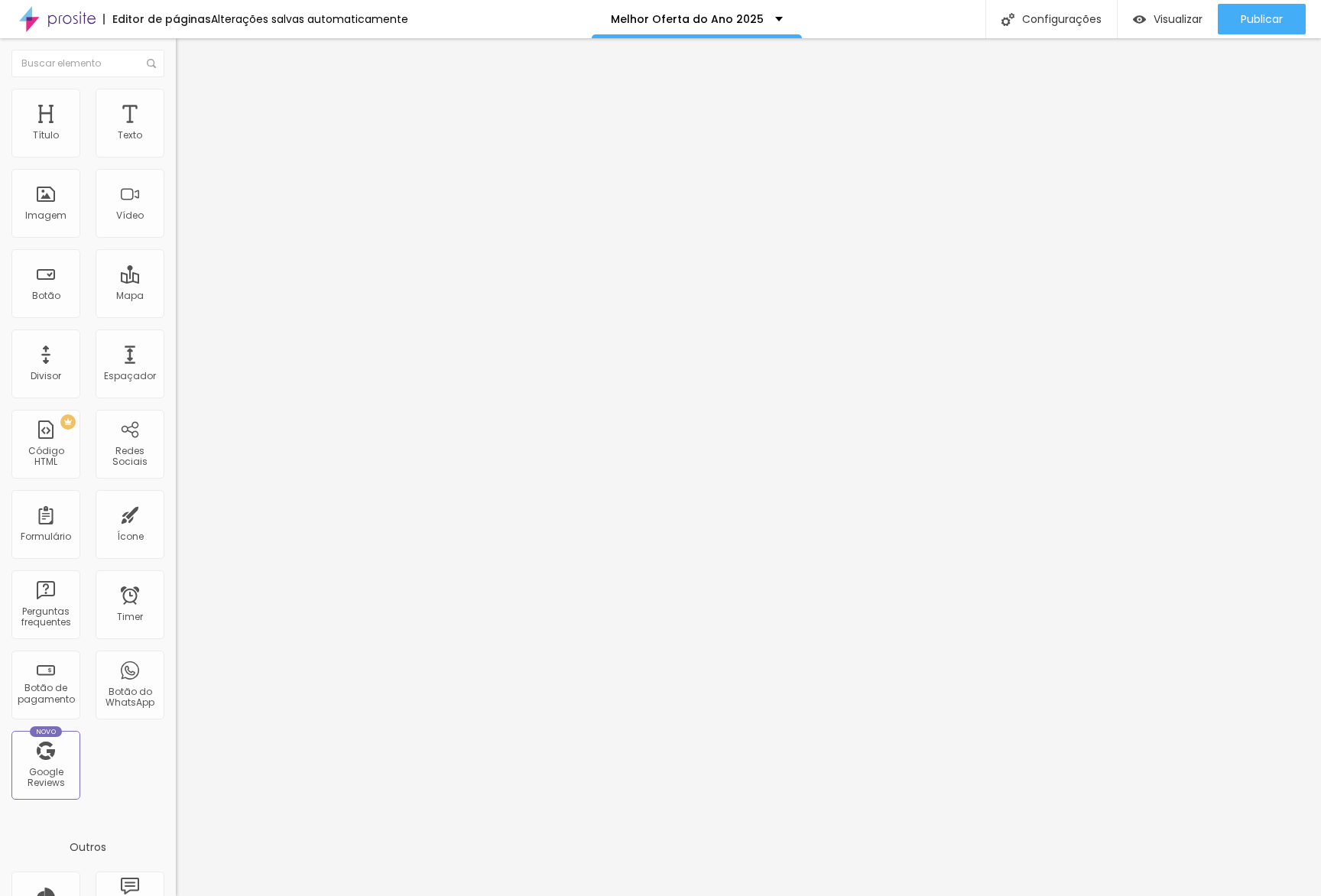
click at [176, 105] on ul "Conteúdo Estilo Avançado" at bounding box center [264, 96] width 176 height 46
drag, startPoint x: 107, startPoint y: 106, endPoint x: 89, endPoint y: 107, distance: 18.0
click at [176, 106] on ul "Conteúdo Estilo Avançado" at bounding box center [264, 96] width 176 height 46
click at [190, 106] on span "Estilo" at bounding box center [202, 99] width 24 height 13
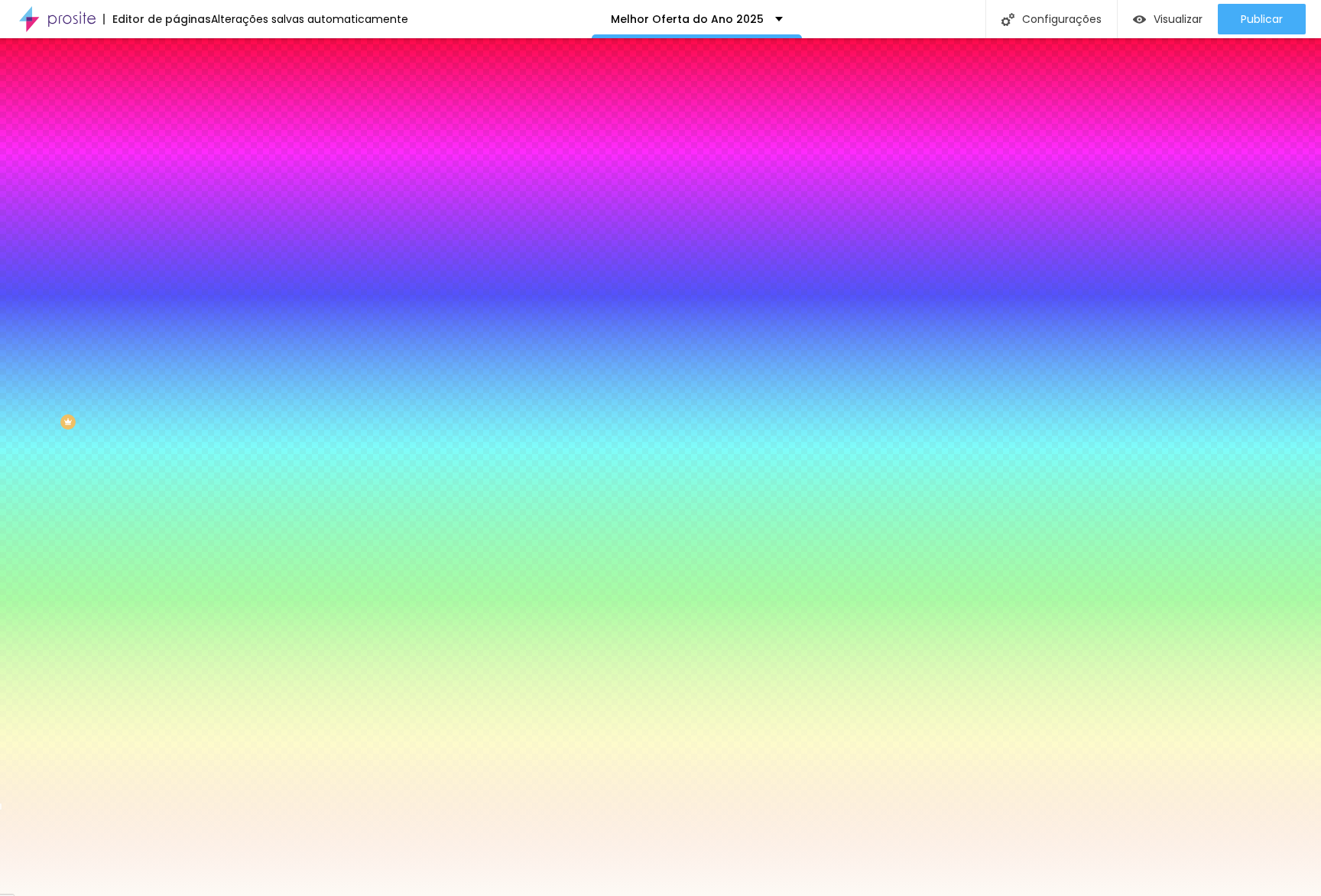
click at [176, 159] on input "#FDFAF5" at bounding box center [267, 153] width 183 height 15
click at [176, 158] on input "#FDFAF5" at bounding box center [267, 153] width 183 height 15
paste input "EFCF9"
type input "#FEFCF9"
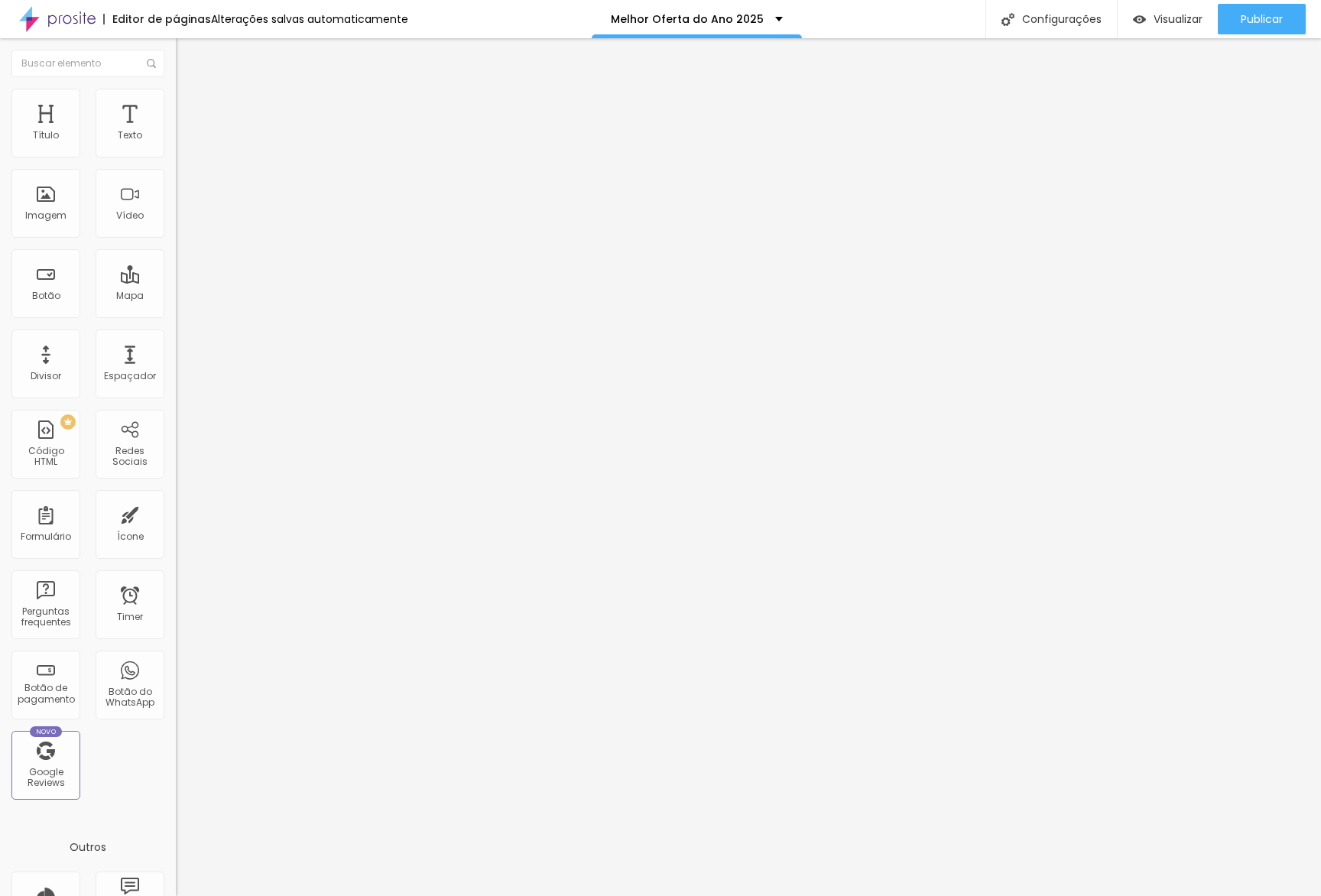
click at [190, 106] on span "Estilo" at bounding box center [202, 99] width 24 height 13
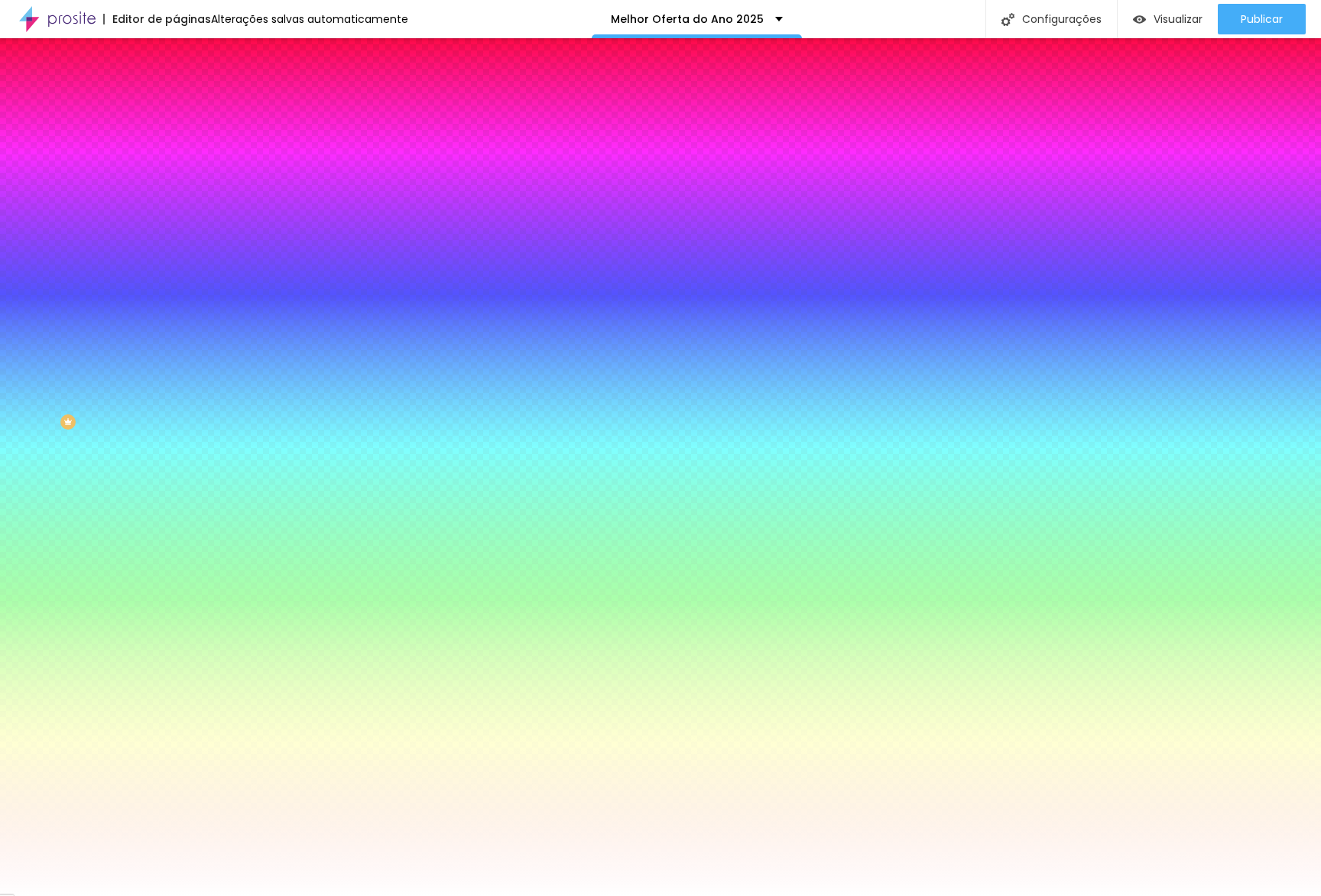
click at [176, 155] on input "#FFFFFF" at bounding box center [267, 153] width 183 height 15
paste input "EFCF9"
type input "#FEFCF9"
click at [190, 113] on span "Avançado" at bounding box center [215, 115] width 50 height 13
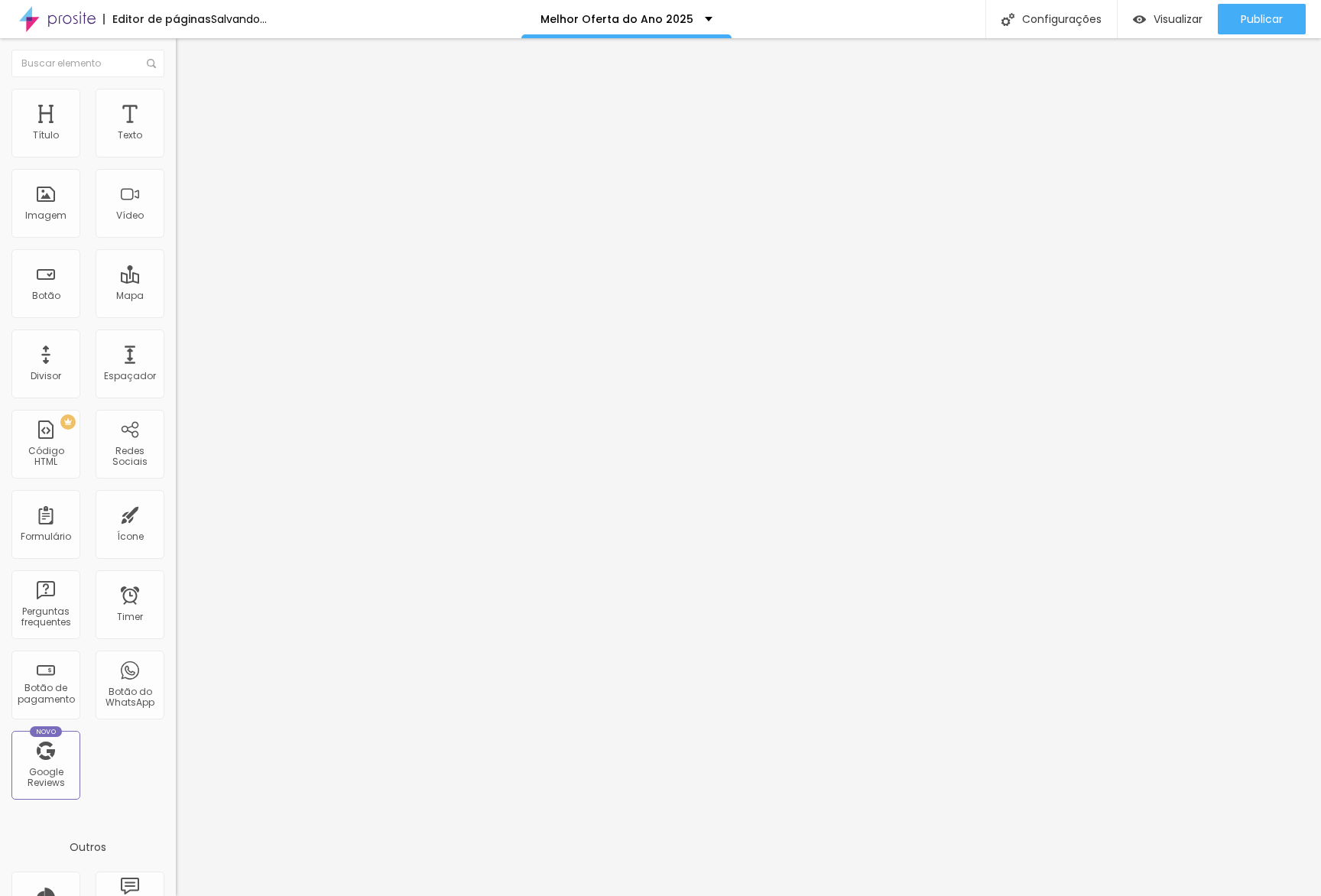
click at [176, 104] on img at bounding box center [183, 110] width 14 height 14
drag, startPoint x: 109, startPoint y: 102, endPoint x: 20, endPoint y: 95, distance: 89.3
click at [176, 102] on ul "Conteúdo Estilo Avançado" at bounding box center [264, 96] width 176 height 46
click at [176, 89] on li "Conteúdo" at bounding box center [264, 81] width 176 height 15
click at [176, 98] on li "Estilo" at bounding box center [264, 96] width 176 height 15
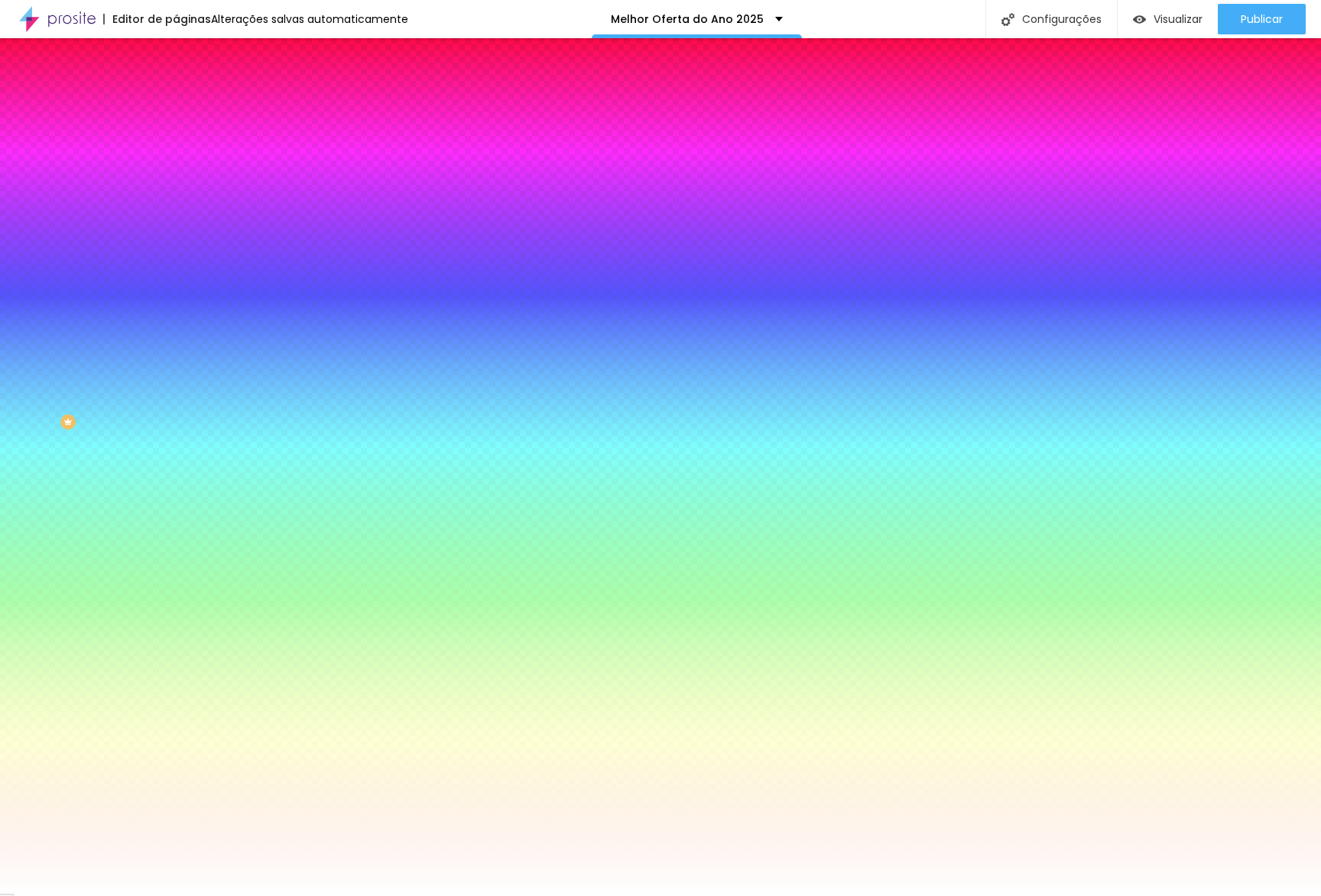
click at [176, 151] on input "#FFFFFF" at bounding box center [267, 153] width 183 height 15
paste input "EFCF9"
type input "#FEFCF9"
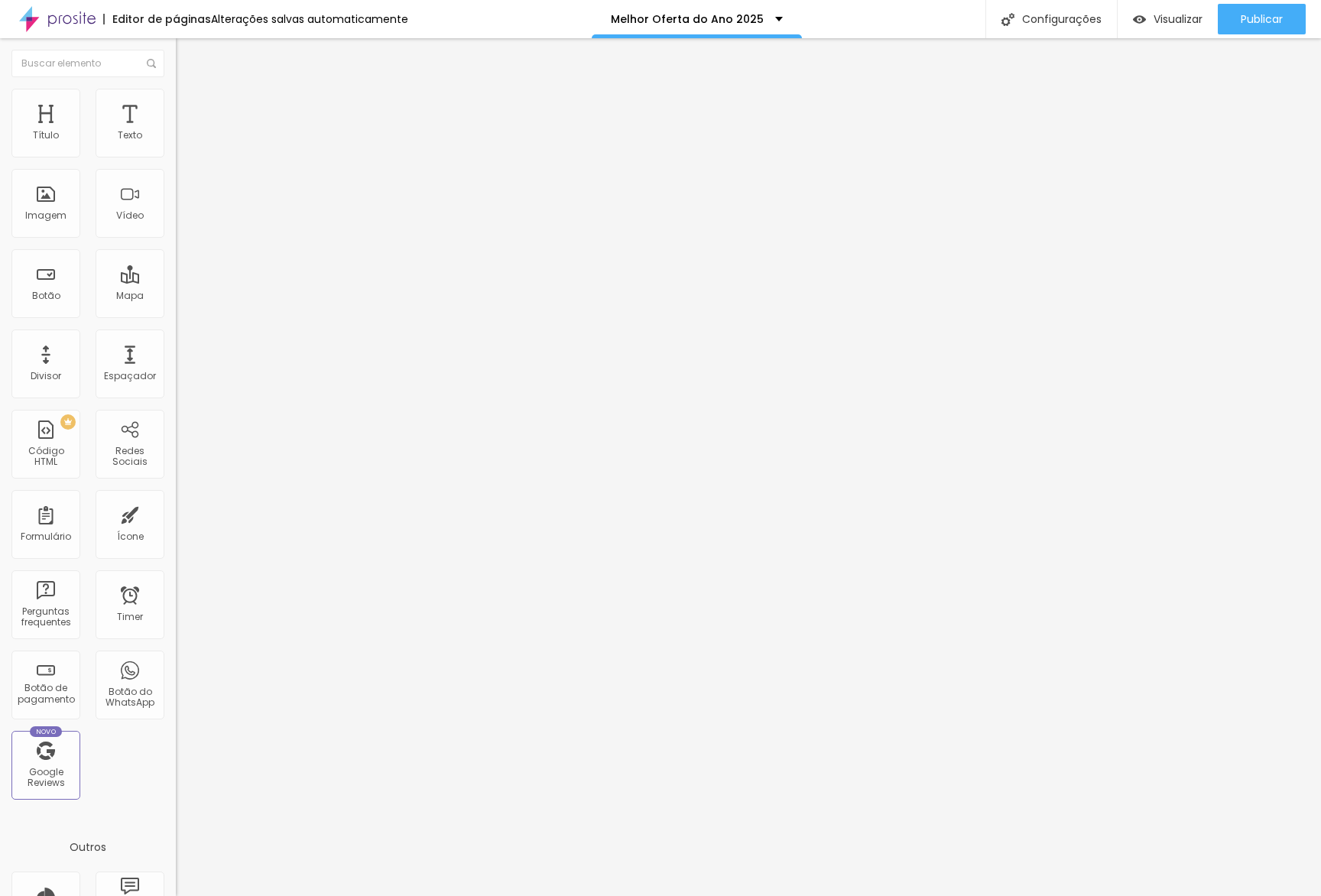
click at [190, 105] on span "Estilo" at bounding box center [202, 99] width 24 height 13
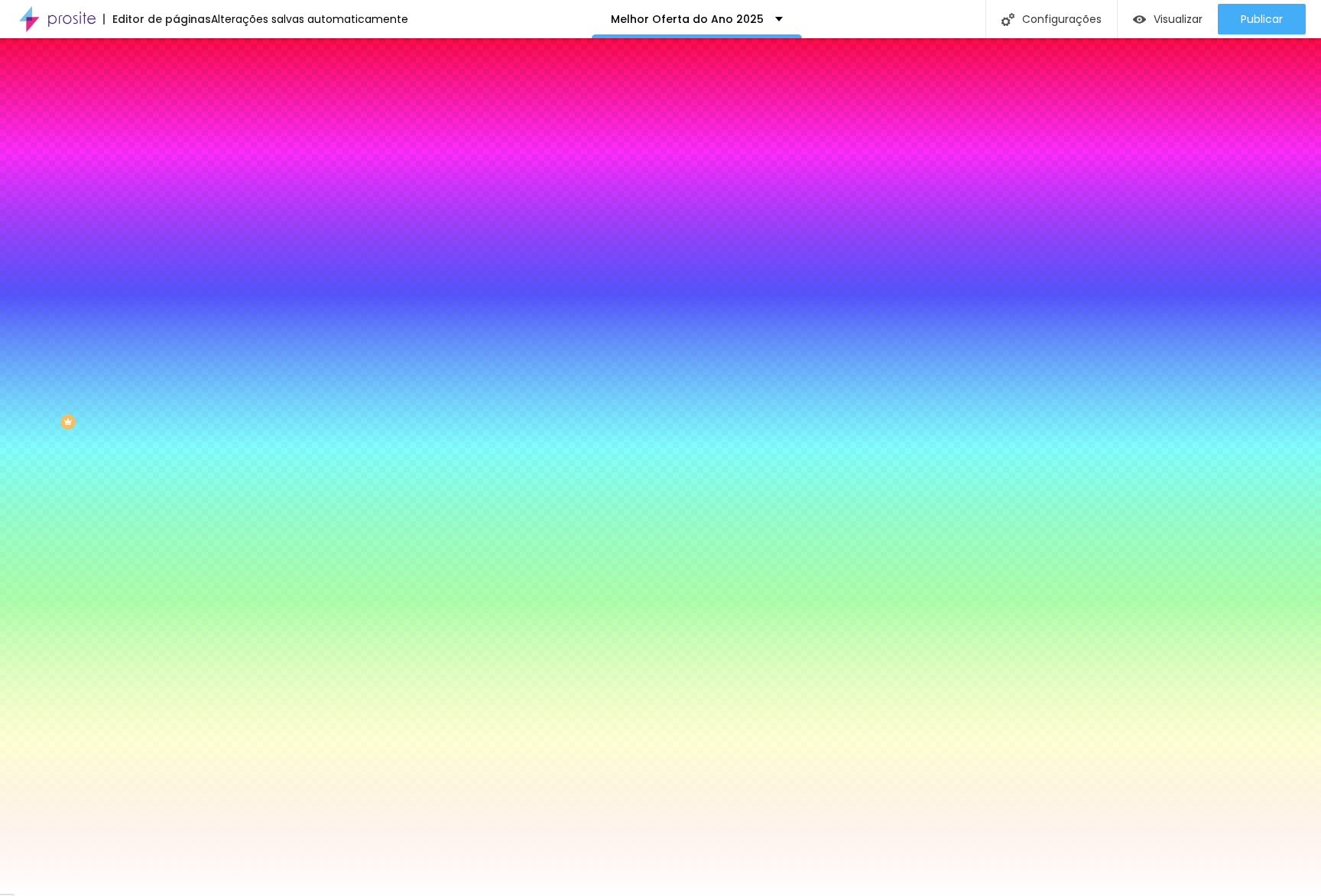
click at [176, 155] on input "#FFFFFF" at bounding box center [267, 153] width 183 height 15
paste input "EFCF9"
type input "#FEFCF9"
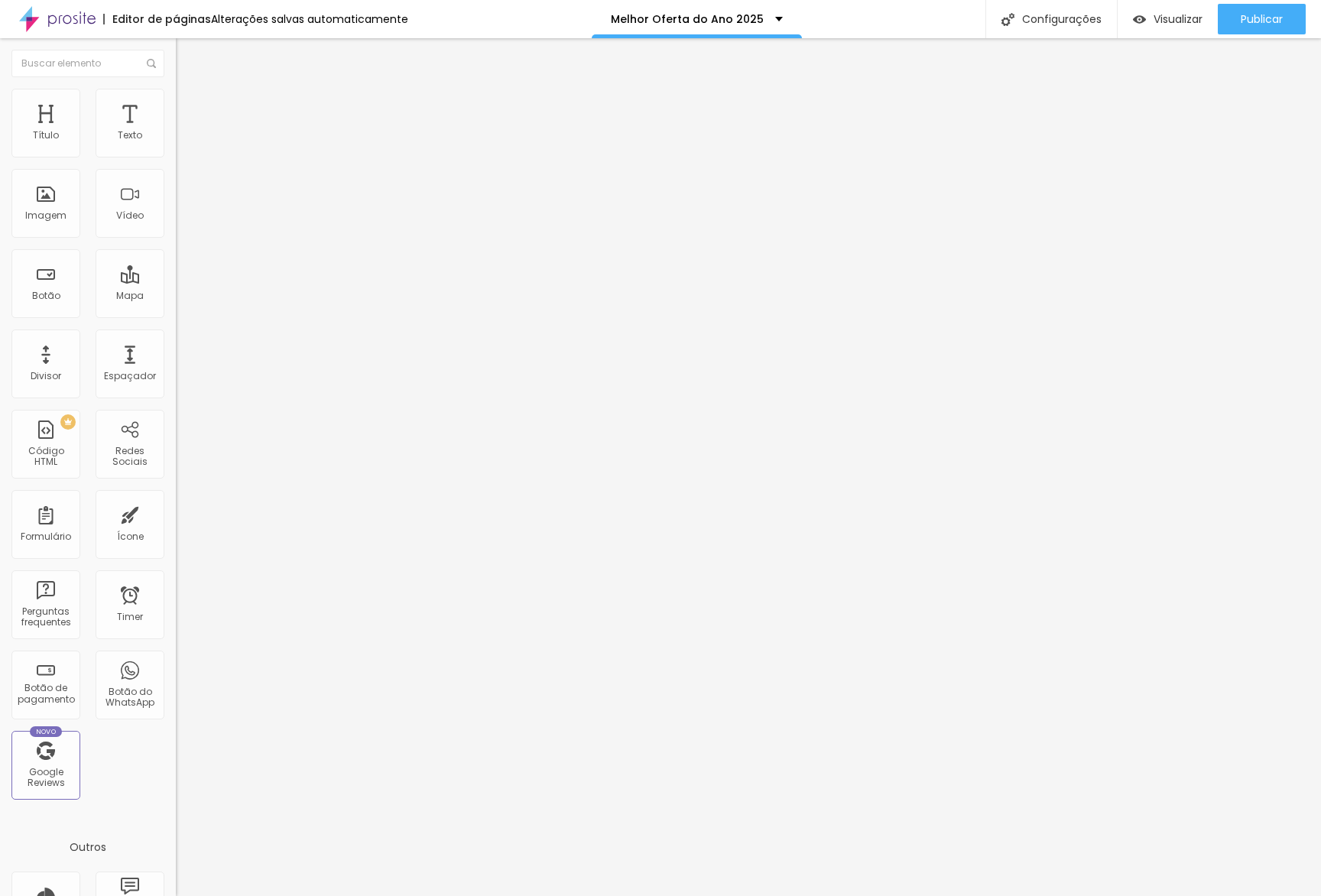
click at [176, 102] on ul "Conteúdo Estilo Avançado" at bounding box center [264, 96] width 176 height 46
click at [176, 104] on li "Estilo" at bounding box center [264, 96] width 176 height 15
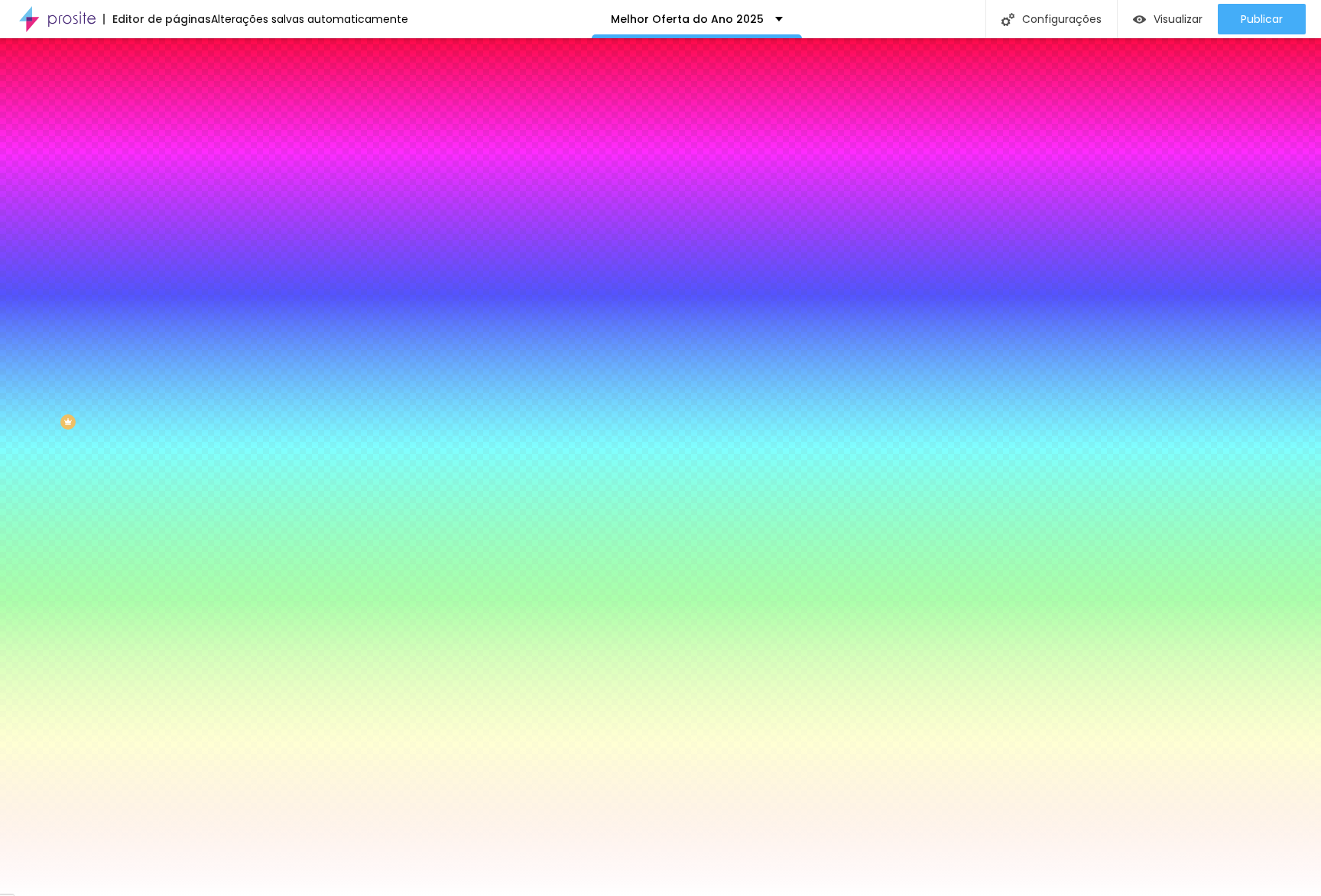
click at [176, 155] on input "#FFFFFF" at bounding box center [267, 153] width 183 height 15
paste input "EFCF9"
type input "#FEFCF9"
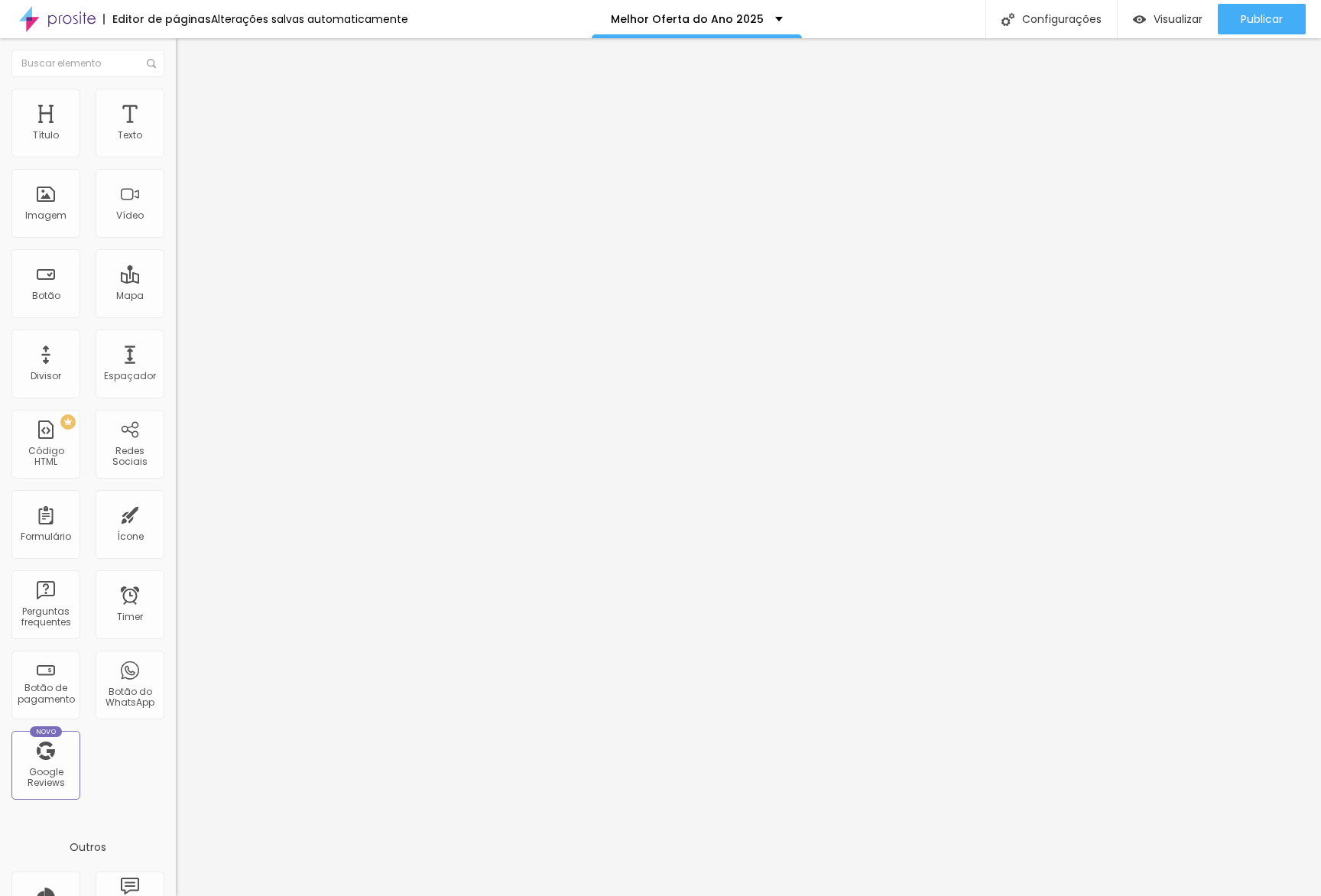
drag, startPoint x: 76, startPoint y: 91, endPoint x: 86, endPoint y: 96, distance: 11.2
click at [176, 93] on li "Estilo" at bounding box center [264, 96] width 176 height 15
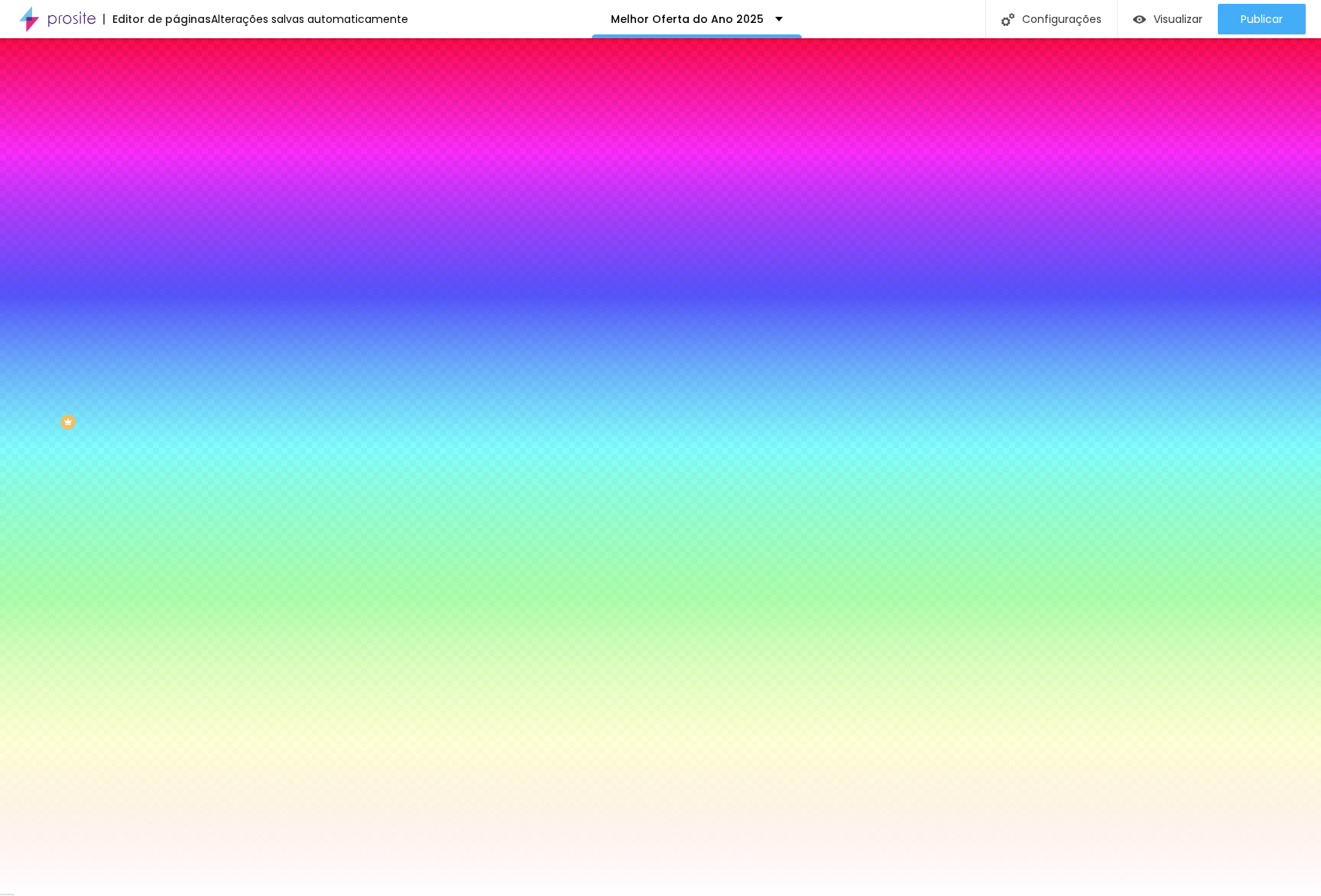
click at [176, 154] on input "#FFFFFF" at bounding box center [267, 153] width 183 height 15
paste input "EFCF9"
type input "#FEFCF9"
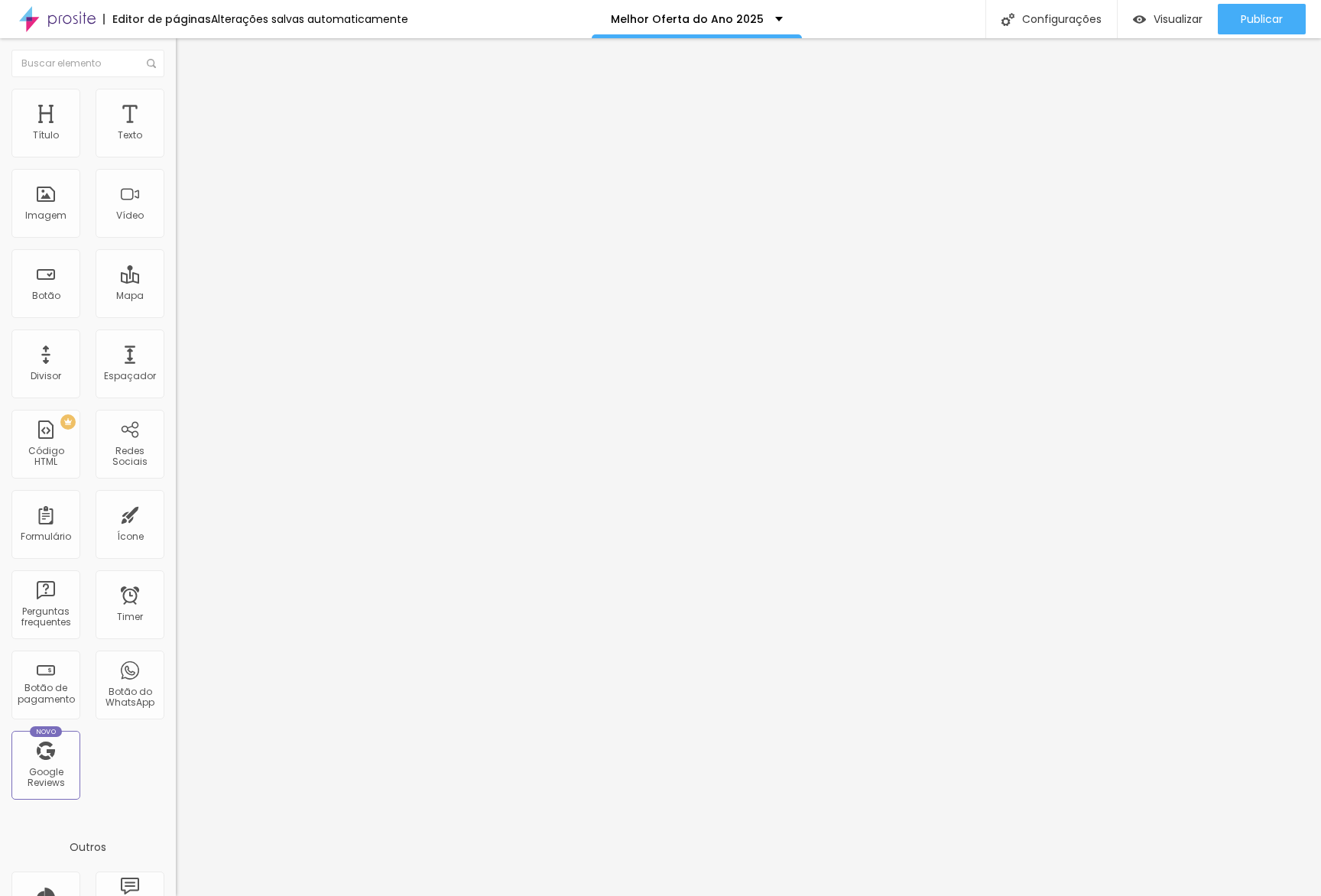
click at [190, 106] on span "Estilo" at bounding box center [202, 99] width 24 height 13
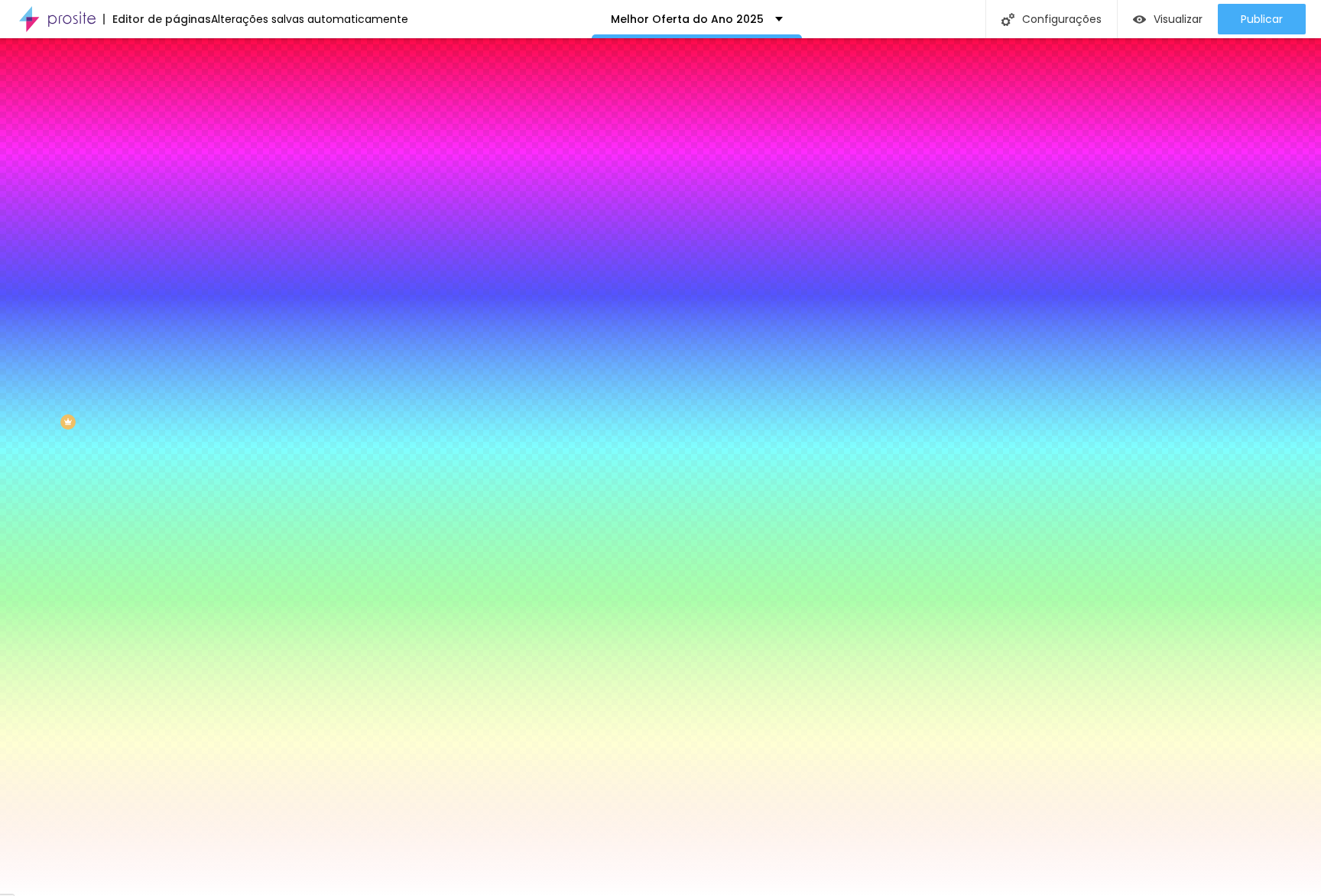
click at [176, 156] on input "#FFFFFF" at bounding box center [267, 153] width 183 height 15
paste input "EFCF9"
type input "#FEFCF9"
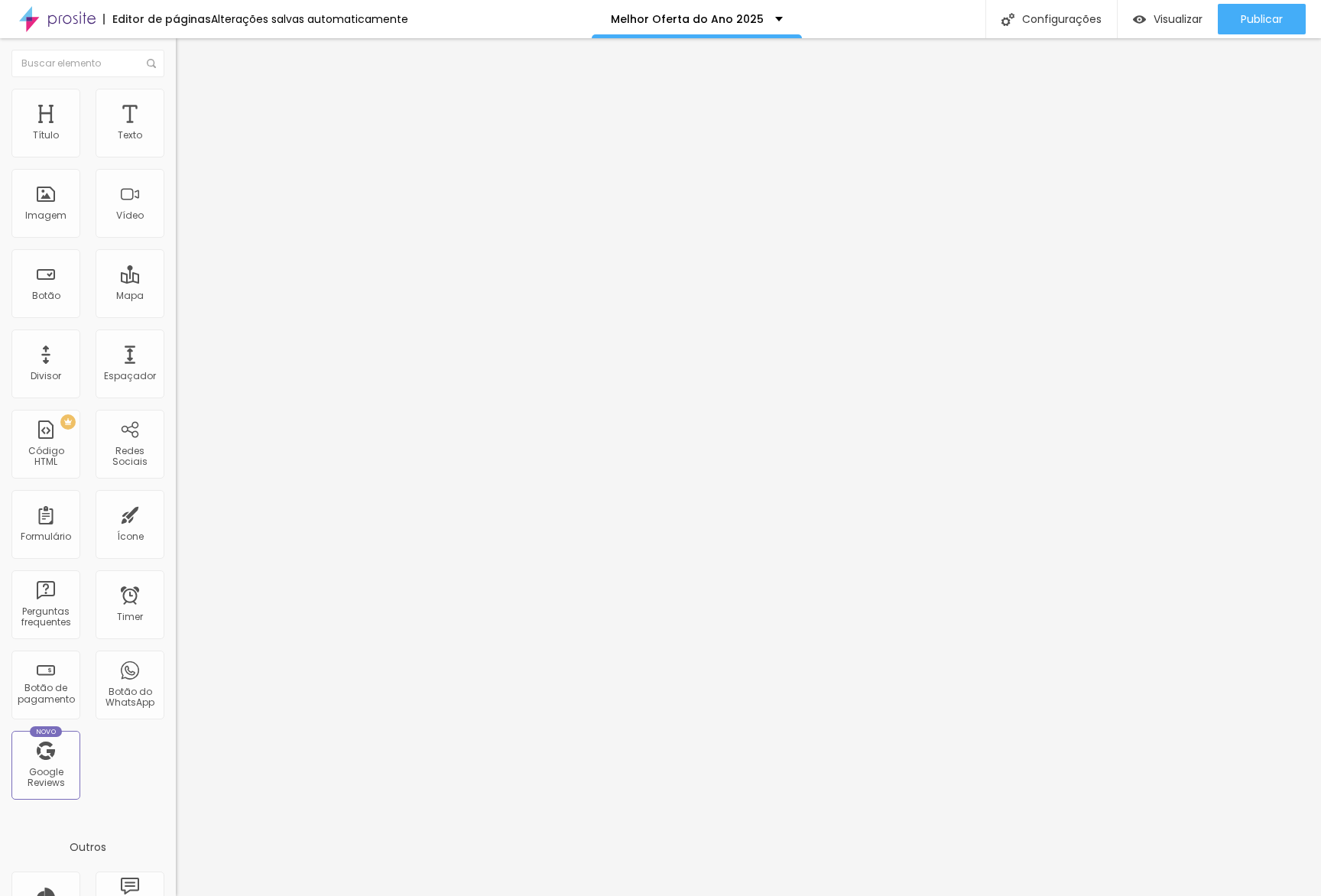
click at [190, 106] on span "Estilo" at bounding box center [202, 99] width 24 height 13
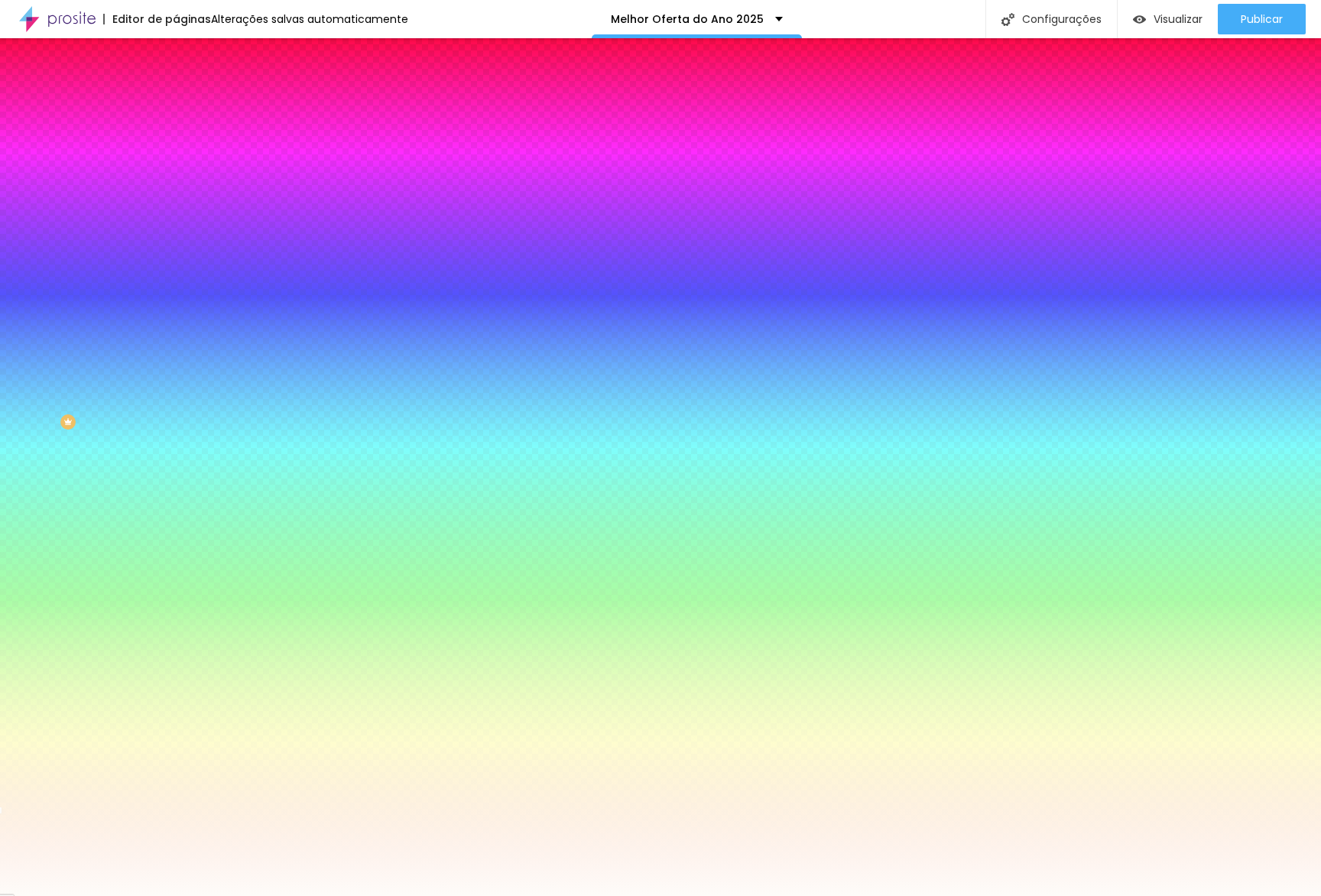
click at [176, 213] on div "Borda Voltar ao padrão" at bounding box center [264, 233] width 176 height 42
click at [176, 239] on button "button" at bounding box center [187, 247] width 22 height 16
type input "0"
drag, startPoint x: 151, startPoint y: 356, endPoint x: 93, endPoint y: 356, distance: 58.0
type input "0"
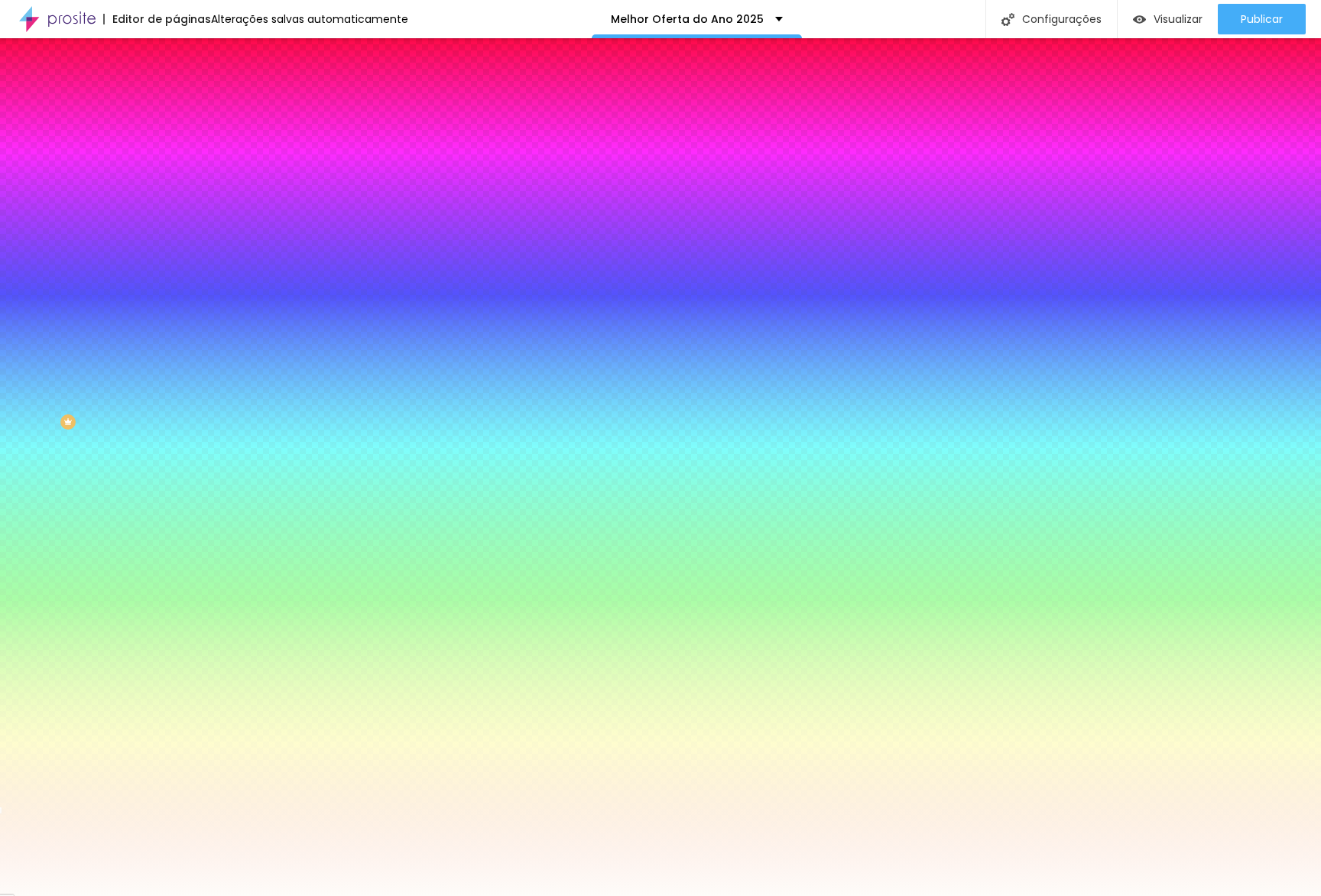
click at [327, 895] on div at bounding box center [660, 896] width 1321 height 0
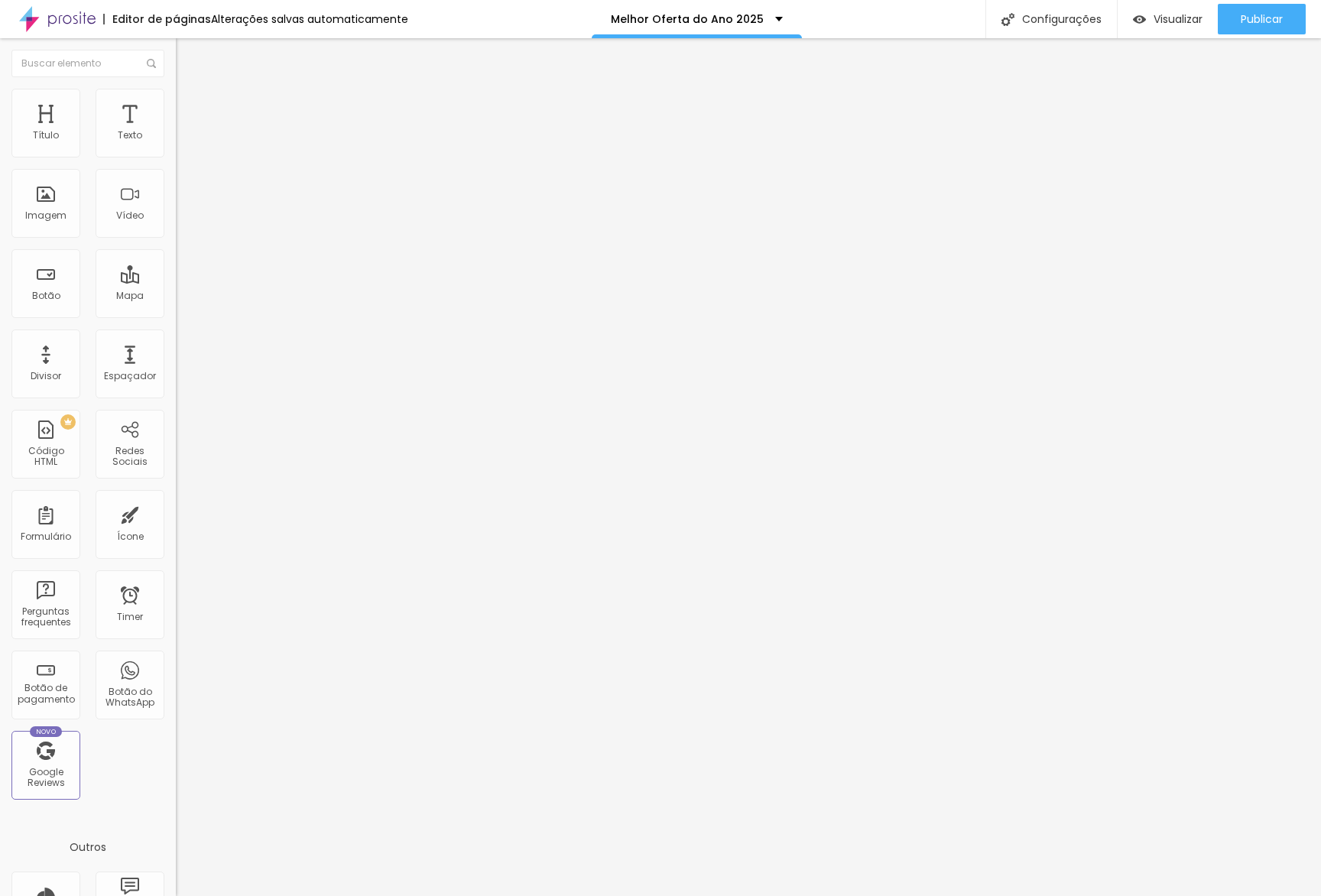
drag, startPoint x: 118, startPoint y: 115, endPoint x: 90, endPoint y: 110, distance: 28.4
click at [176, 116] on ul "Conteúdo Estilo Avançado" at bounding box center [264, 96] width 176 height 46
click at [190, 106] on span "Estilo" at bounding box center [202, 99] width 24 height 13
click at [176, 82] on li "Conteúdo" at bounding box center [264, 81] width 176 height 15
click at [176, 94] on li "Estilo" at bounding box center [264, 96] width 176 height 15
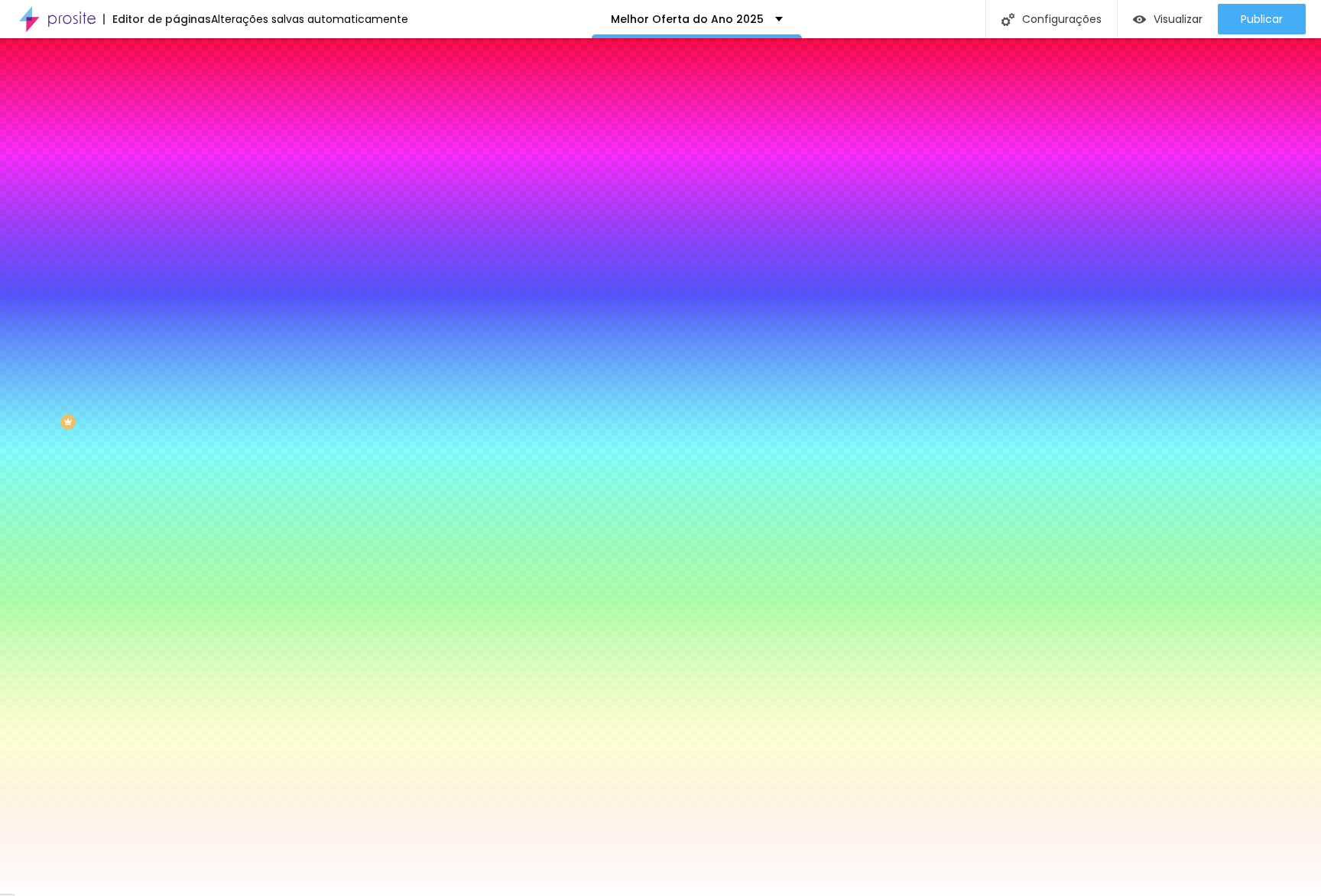
click at [176, 239] on button "button" at bounding box center [187, 247] width 22 height 16
type input "0"
drag, startPoint x: 204, startPoint y: 324, endPoint x: 55, endPoint y: 333, distance: 149.3
click at [47, 320] on body "Editor de páginas Alterações salvas automaticamente Melhor Oferta do Ano 2025 C…" at bounding box center [660, 448] width 1321 height 896
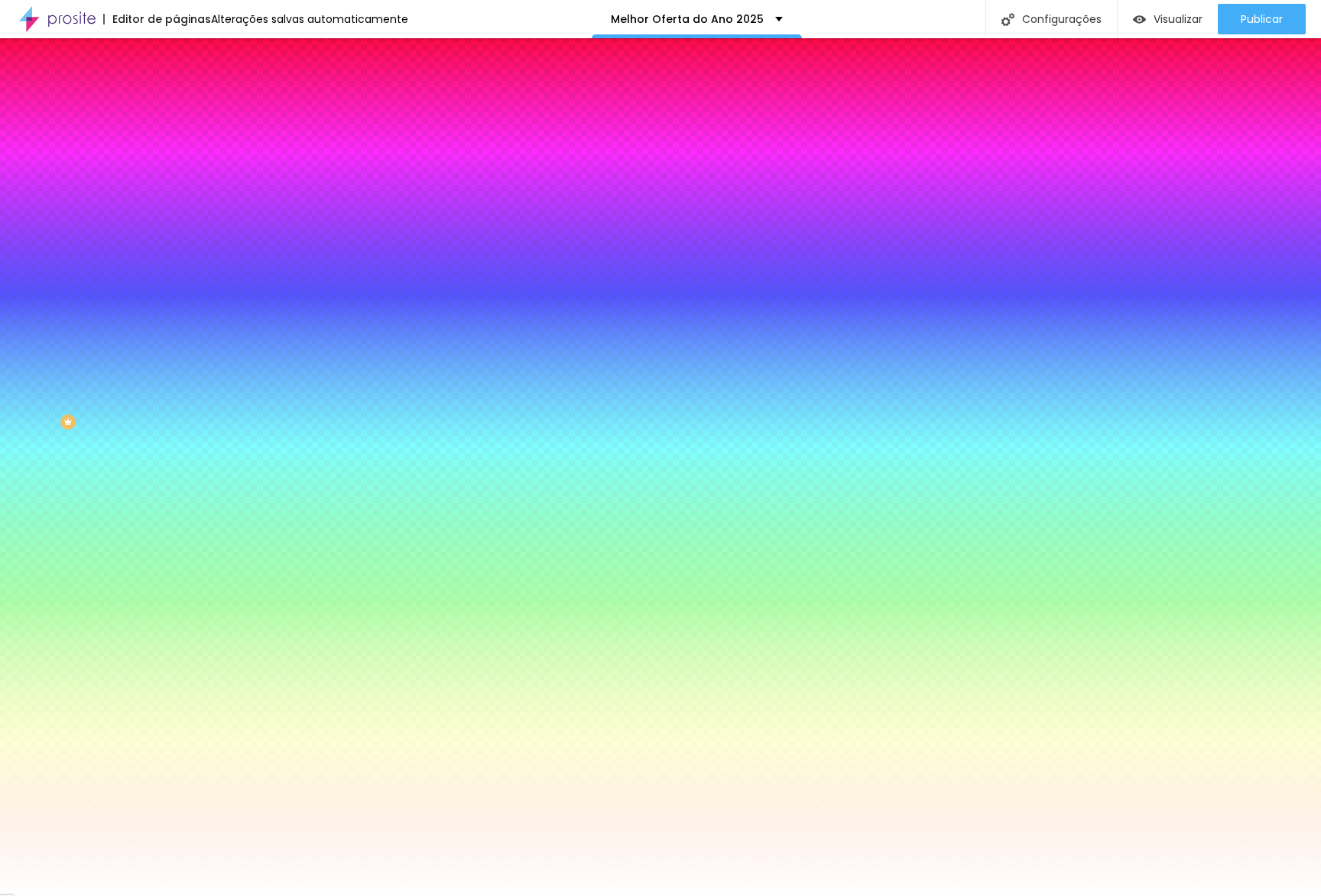
click at [187, 895] on div at bounding box center [660, 896] width 1321 height 0
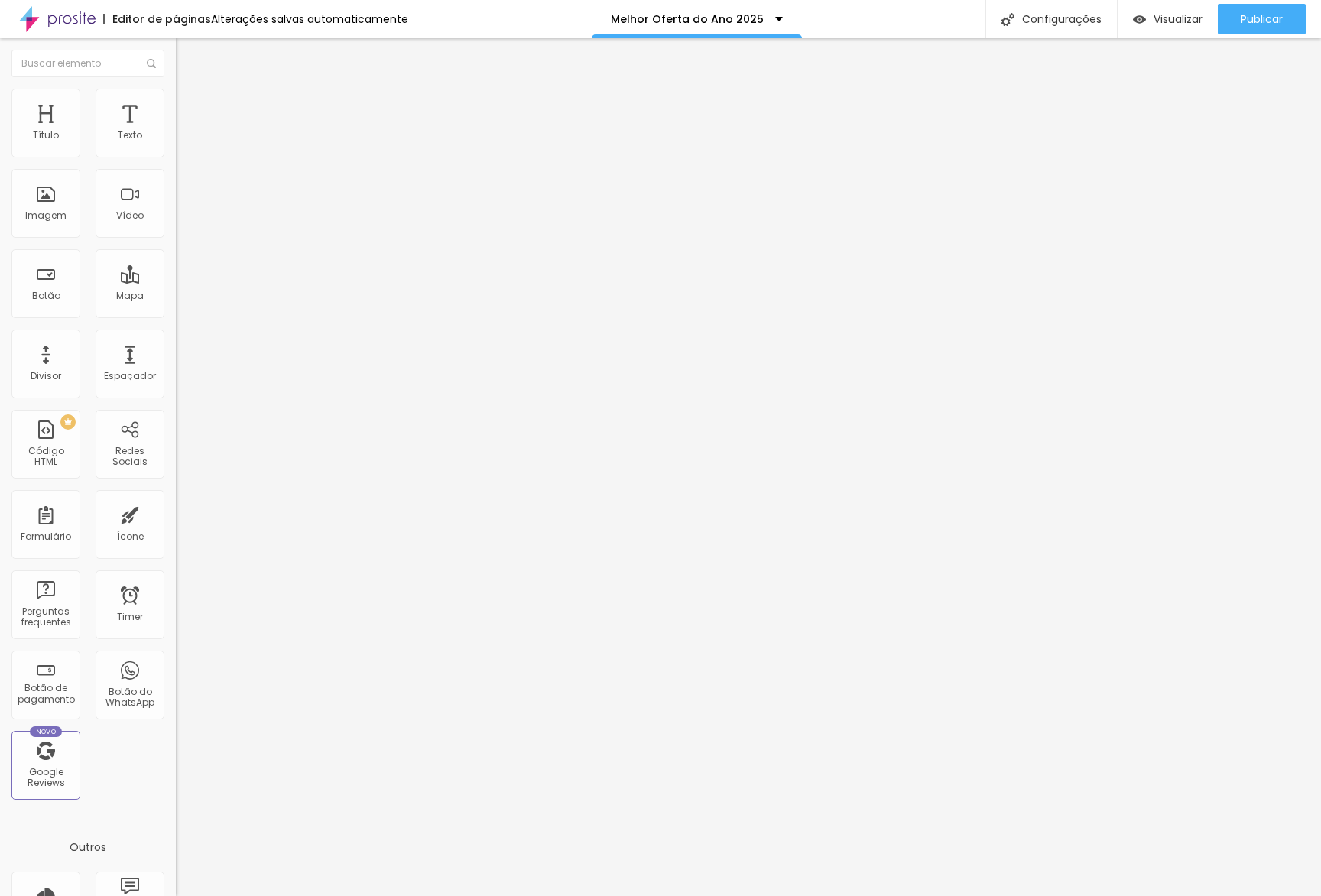
click at [176, 104] on li "Estilo" at bounding box center [264, 96] width 176 height 15
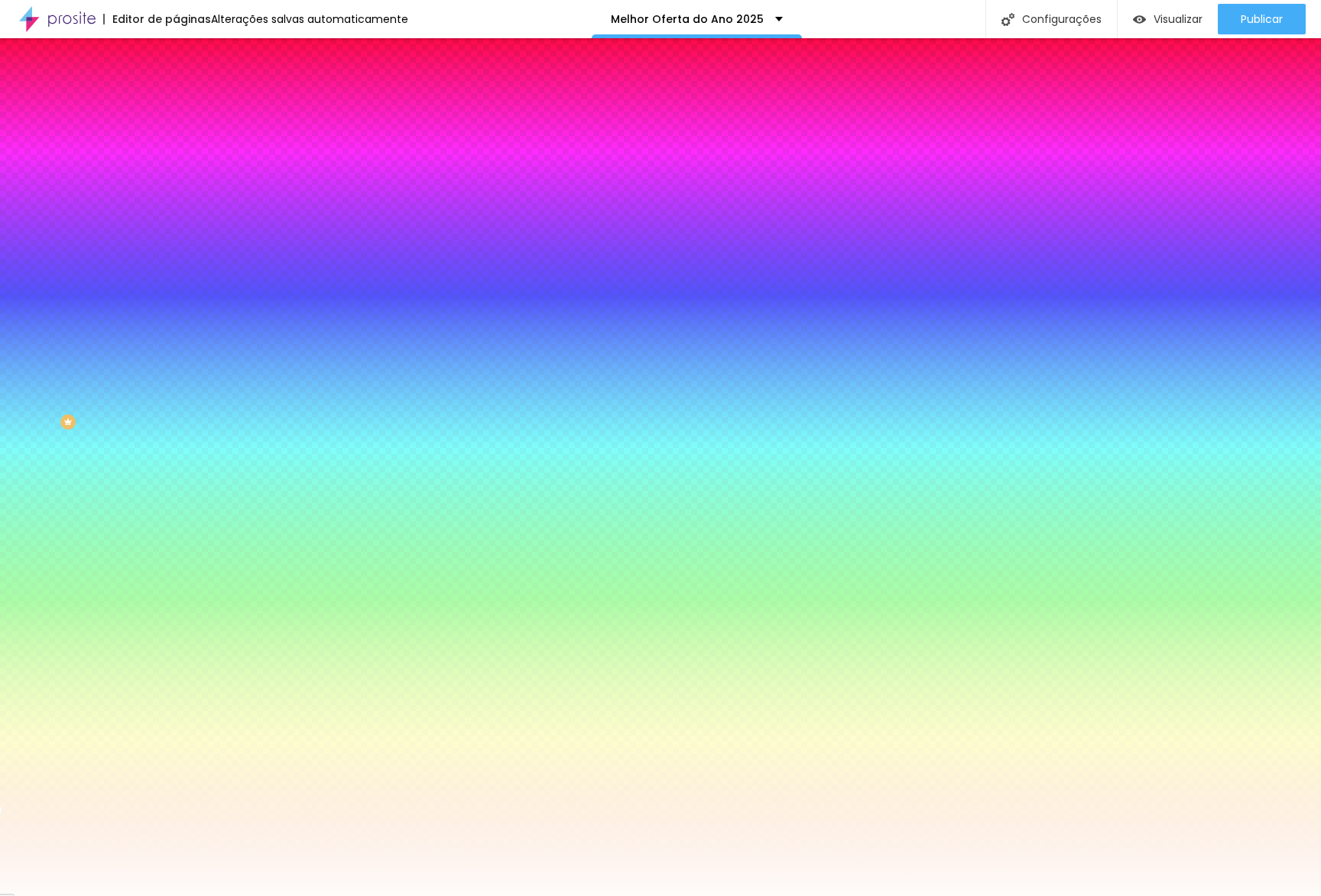
click at [182, 242] on icon "button" at bounding box center [186, 246] width 9 height 9
type input "0"
drag, startPoint x: 143, startPoint y: 352, endPoint x: 133, endPoint y: 347, distance: 11.2
click at [132, 349] on body "Editor de páginas Alterações salvas automaticamente Melhor Oferta do Ano 2025 C…" at bounding box center [660, 448] width 1321 height 896
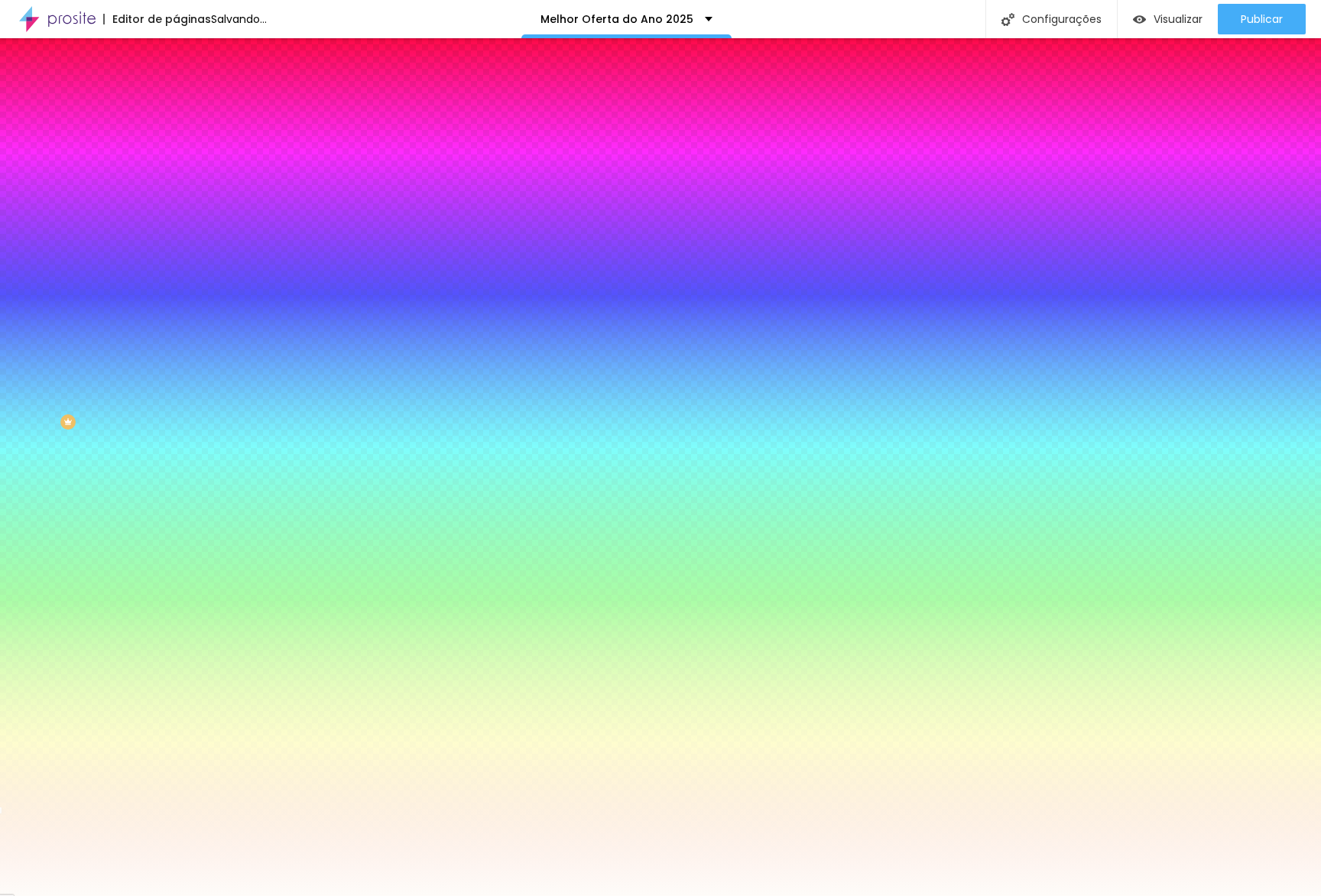
click at [285, 895] on div at bounding box center [660, 896] width 1321 height 0
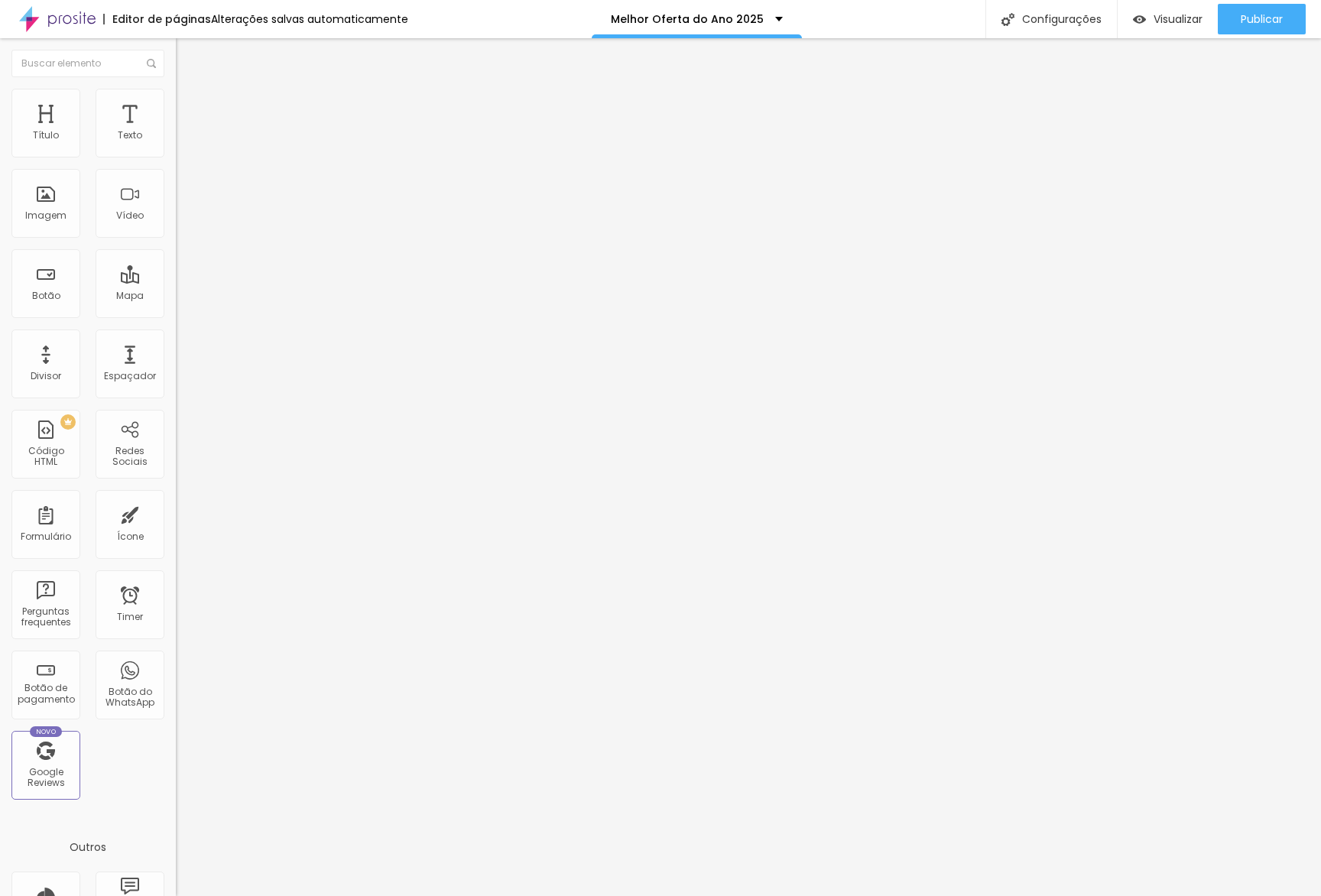
click at [176, 95] on li "Estilo" at bounding box center [264, 96] width 176 height 15
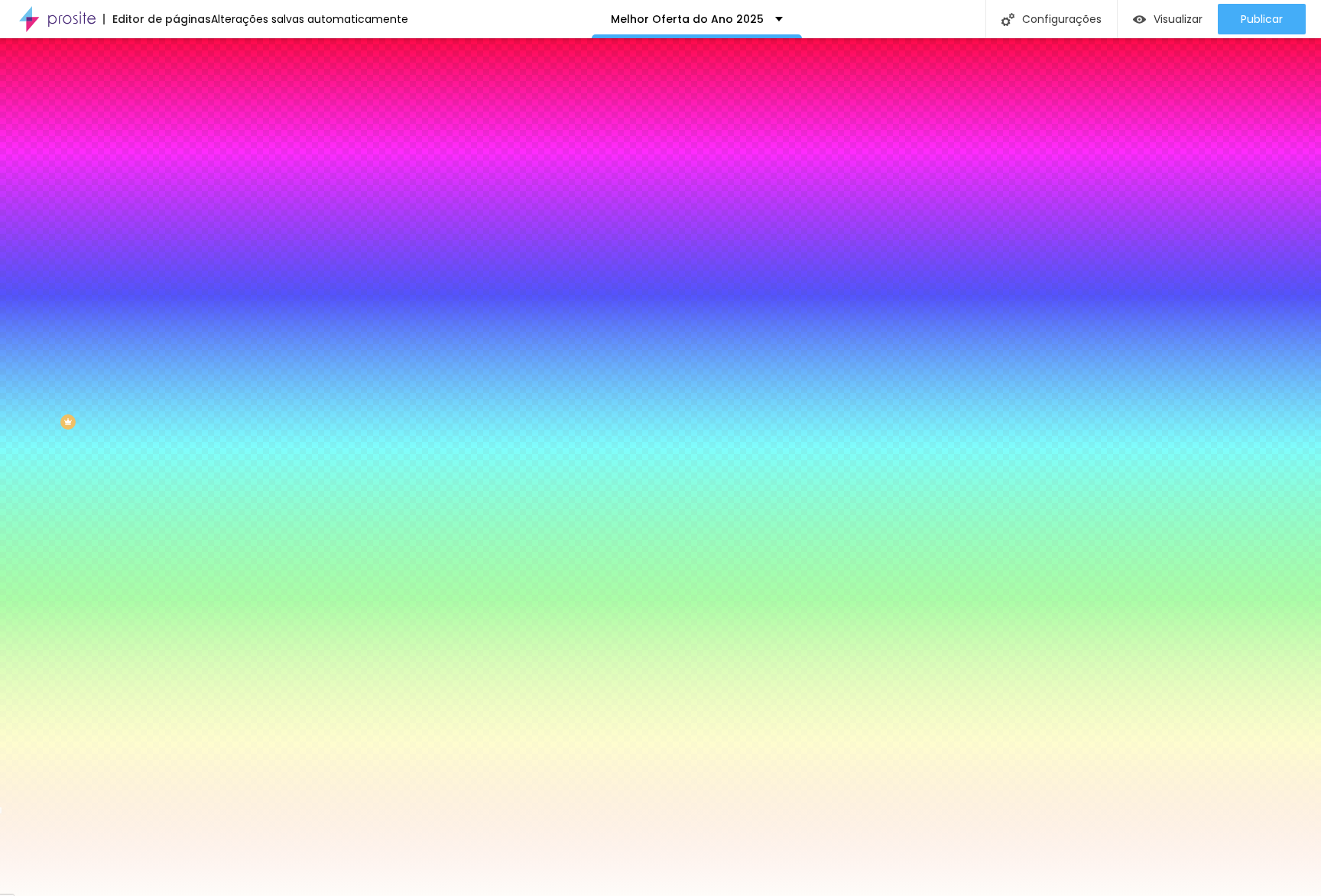
click at [176, 239] on button "button" at bounding box center [187, 247] width 22 height 16
type input "0"
drag, startPoint x: 193, startPoint y: 352, endPoint x: 99, endPoint y: 347, distance: 94.1
type input "0"
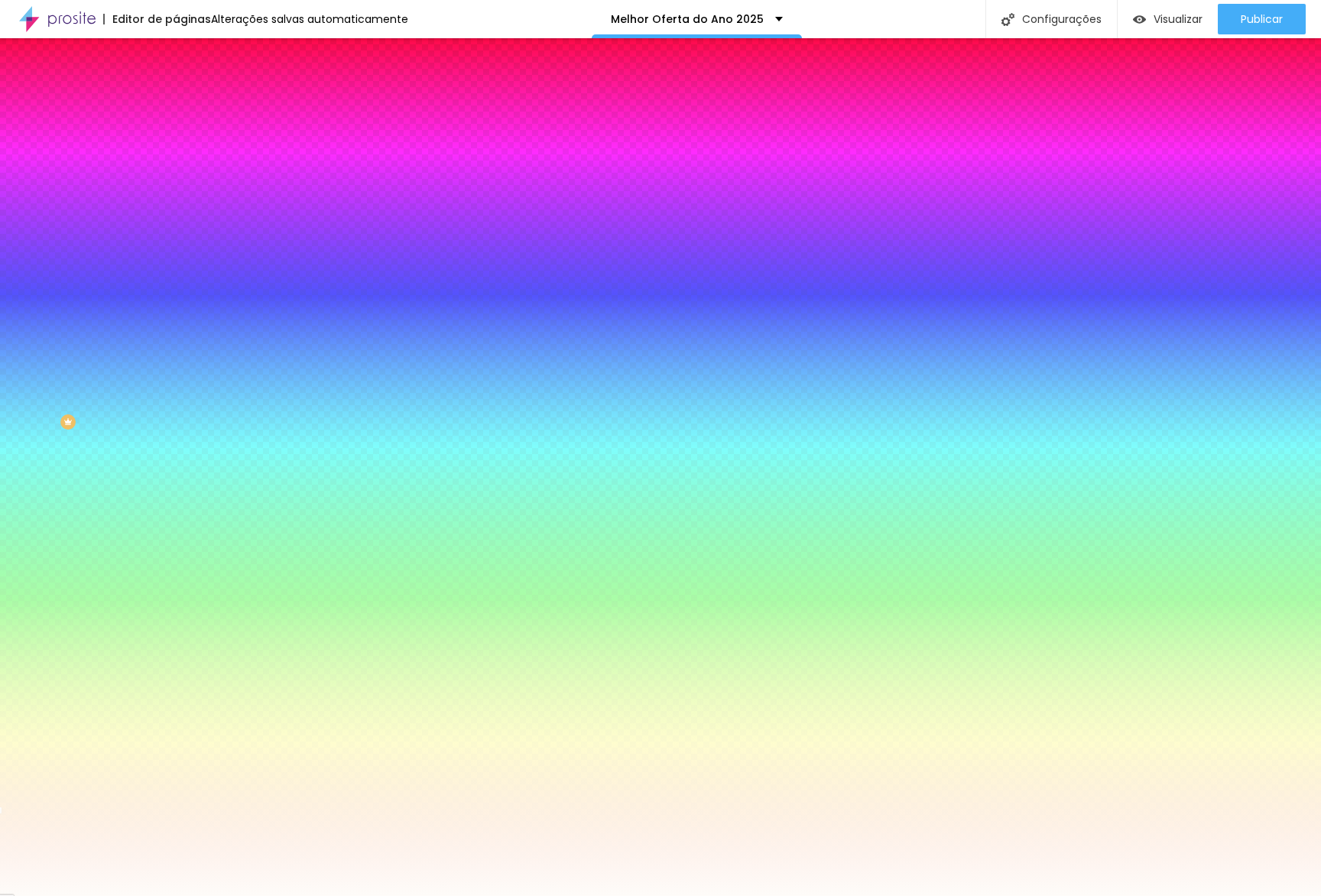
click at [332, 895] on div at bounding box center [660, 896] width 1321 height 0
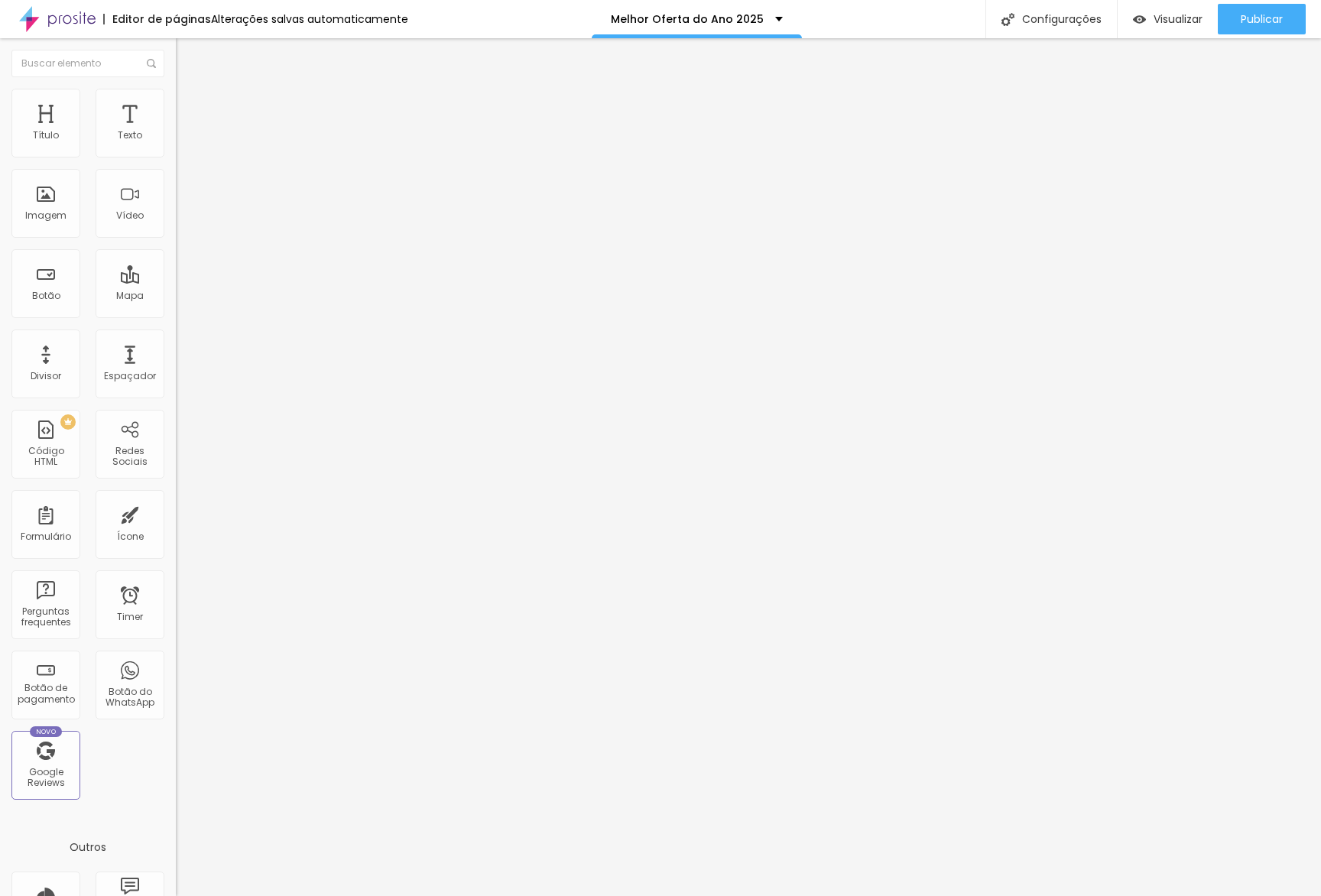
click at [176, 100] on li "Estilo" at bounding box center [264, 96] width 176 height 15
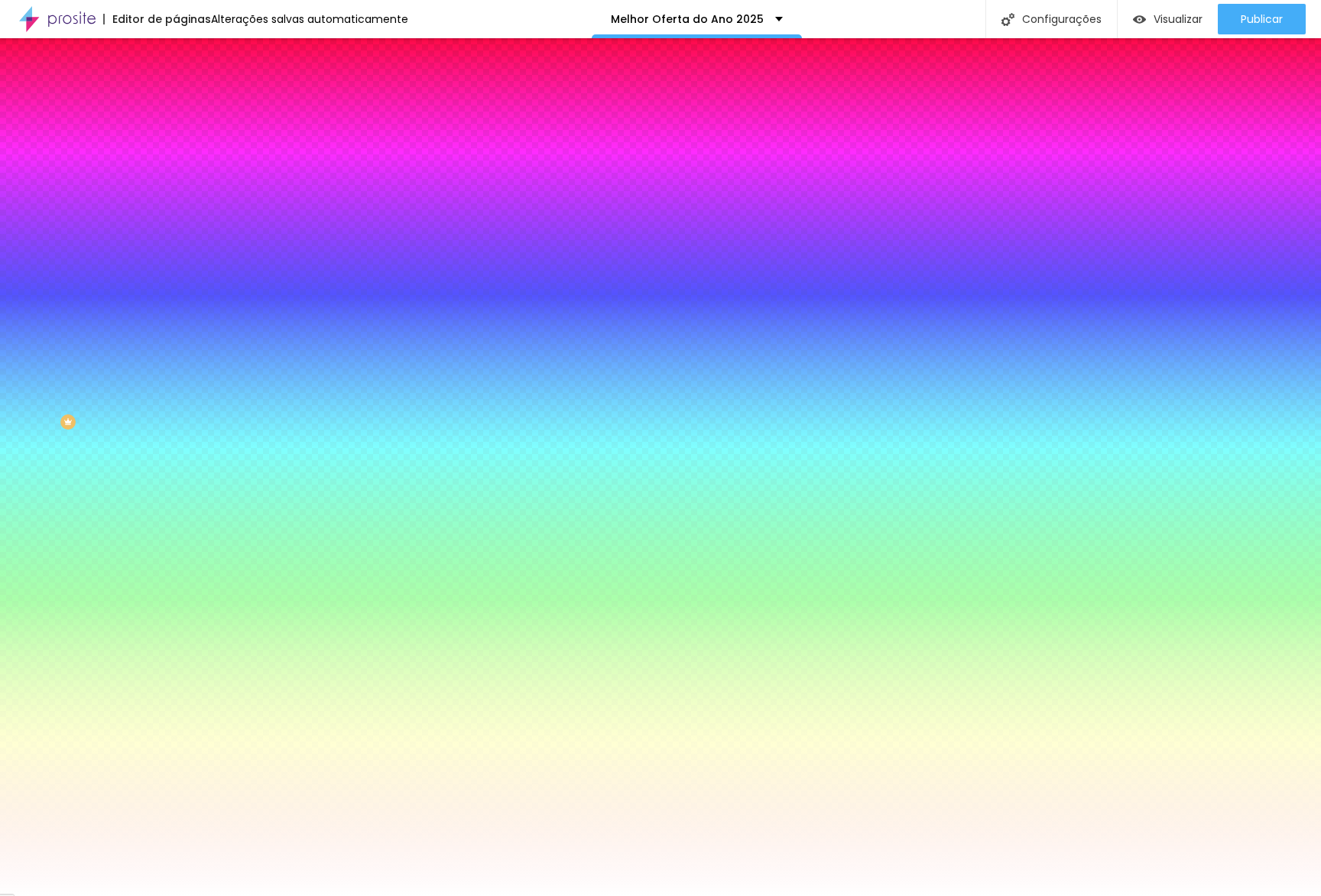
click at [182, 242] on icon "button" at bounding box center [186, 246] width 9 height 9
type input "0"
drag, startPoint x: 114, startPoint y: 326, endPoint x: 80, endPoint y: 326, distance: 34.0
type input "0"
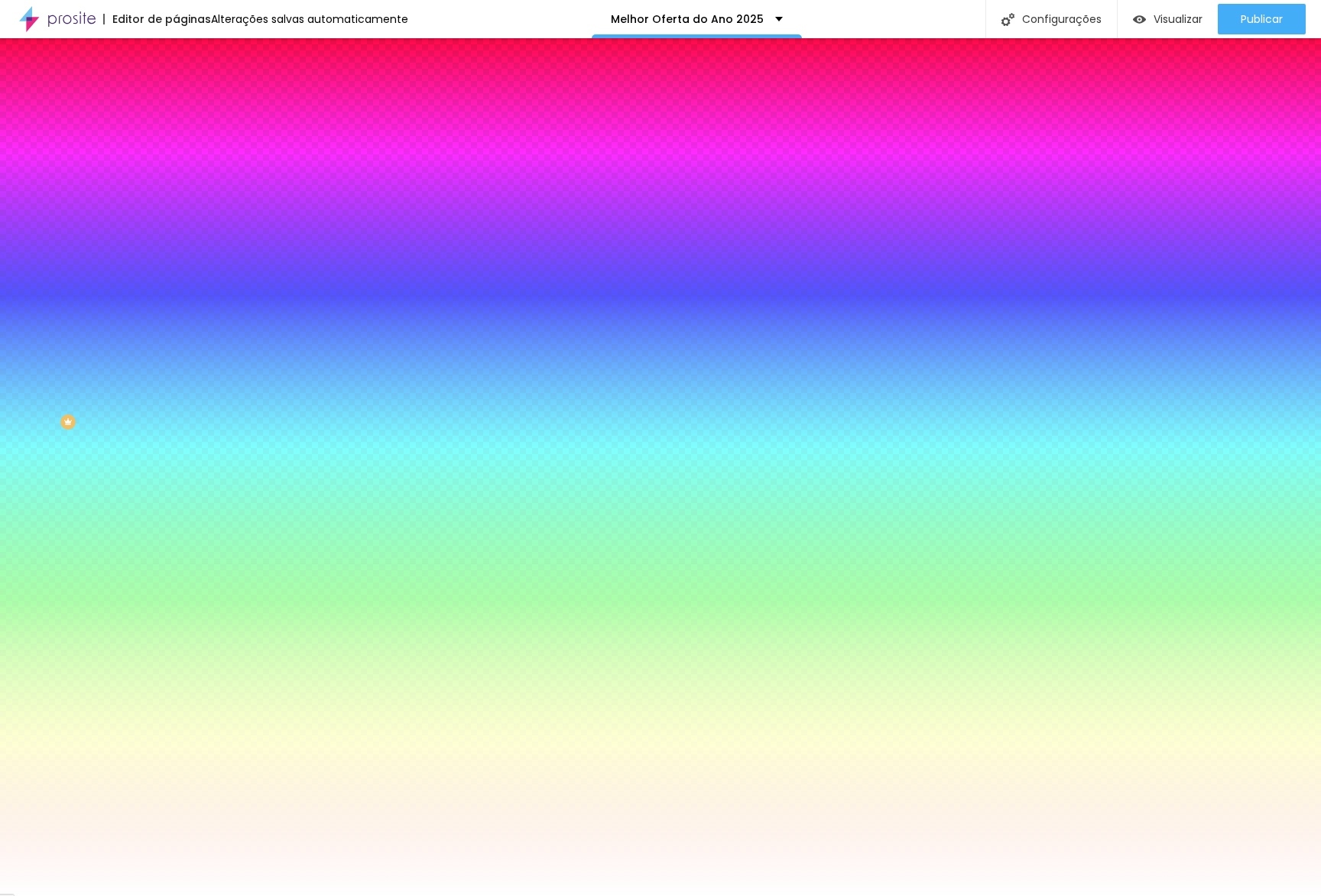
click at [779, 895] on div at bounding box center [660, 896] width 1321 height 0
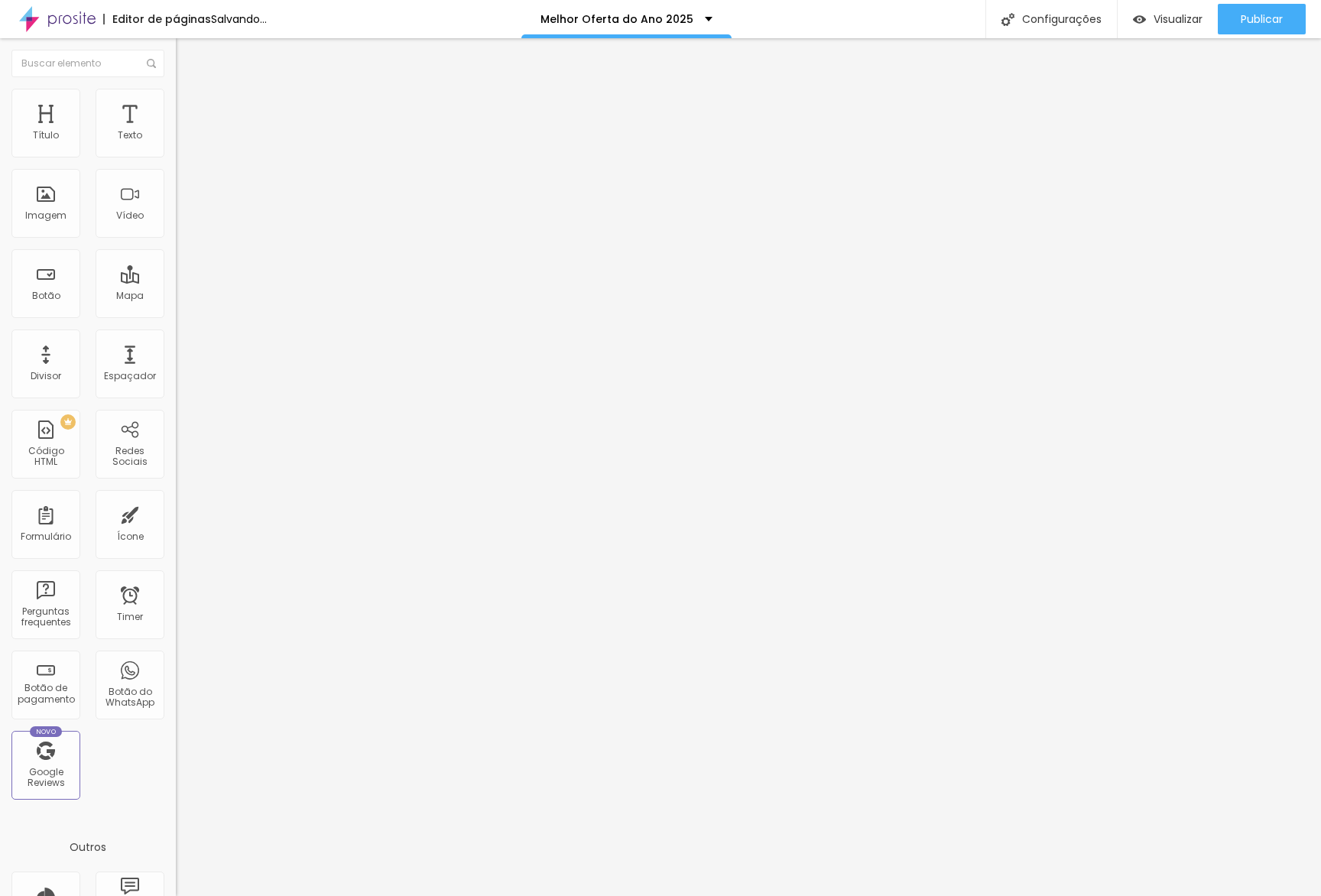
click at [176, 104] on li "Estilo" at bounding box center [264, 96] width 176 height 15
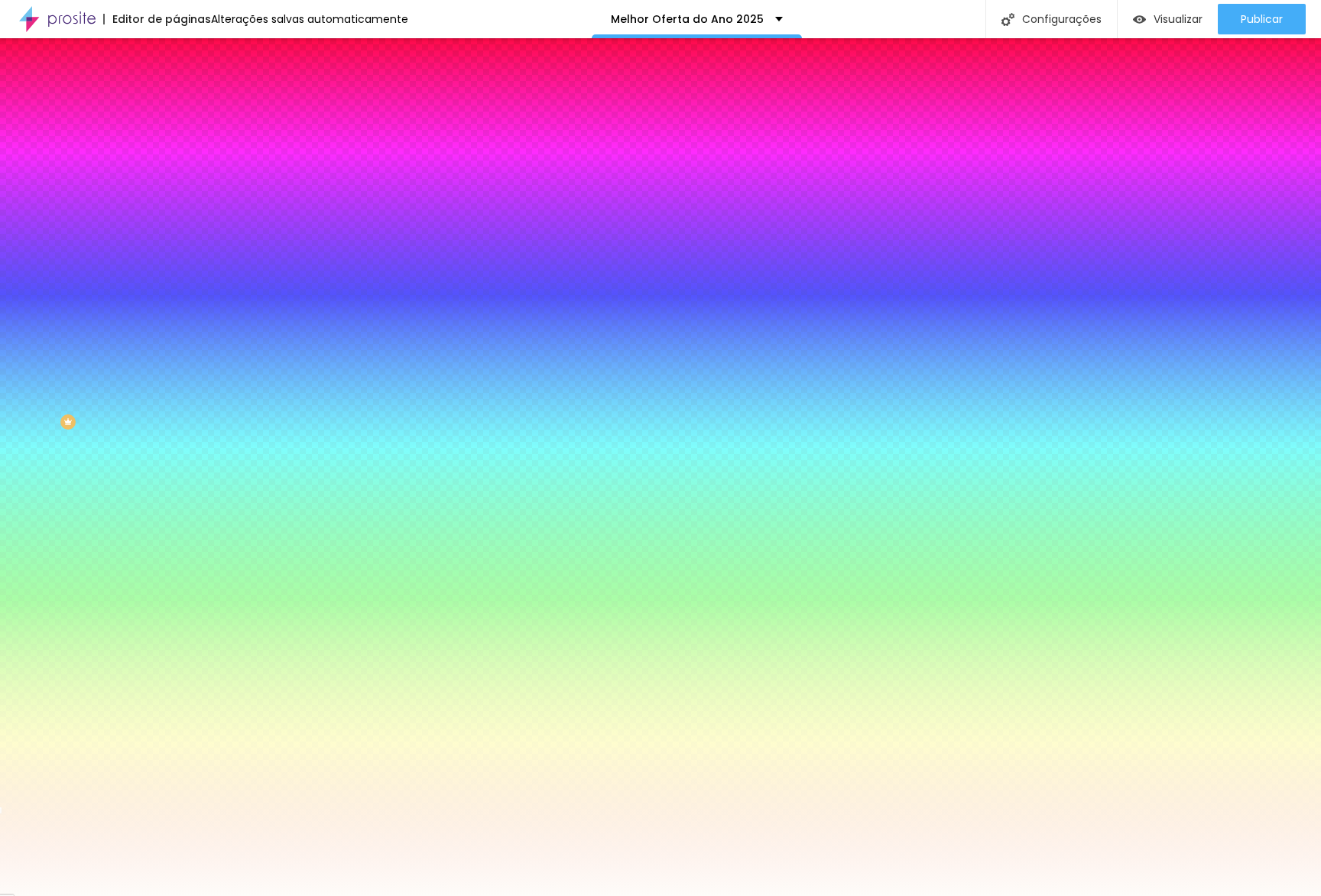
click at [182, 247] on icon "button" at bounding box center [183, 249] width 3 height 3
type input "0"
drag, startPoint x: 98, startPoint y: 347, endPoint x: 86, endPoint y: 347, distance: 12.0
type input "0"
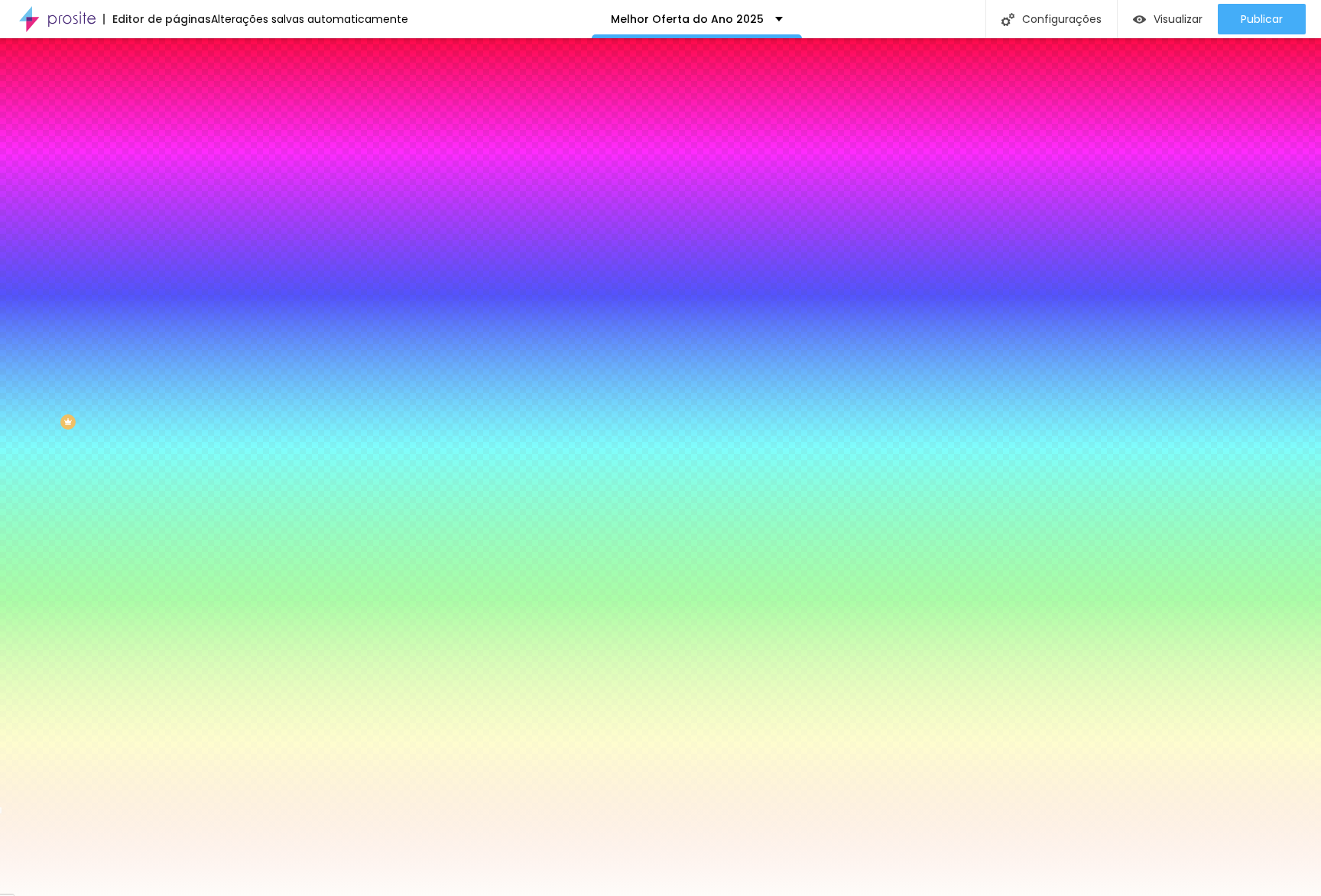
click at [790, 895] on div at bounding box center [660, 896] width 1321 height 0
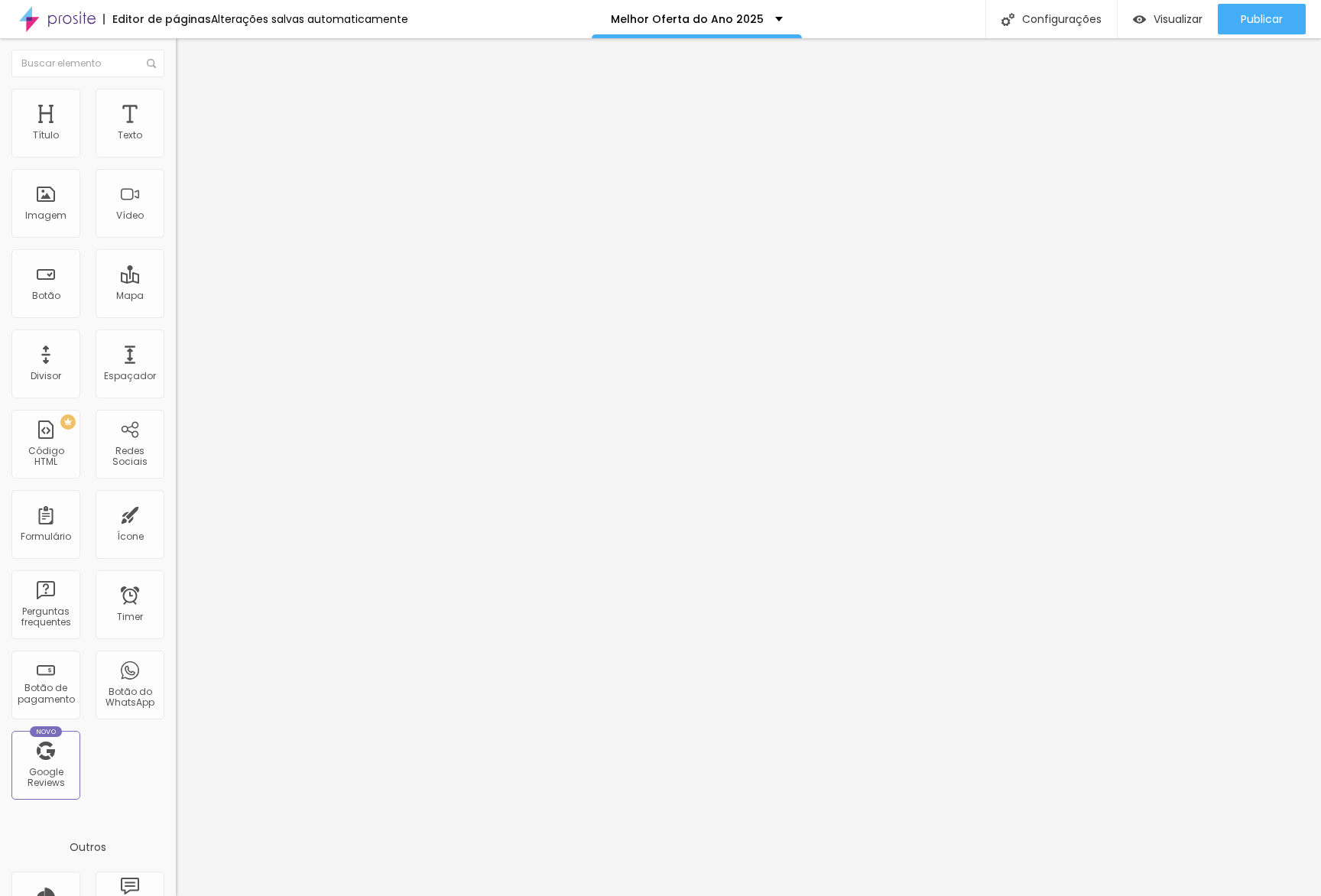
click at [190, 106] on span "Estilo" at bounding box center [202, 99] width 24 height 13
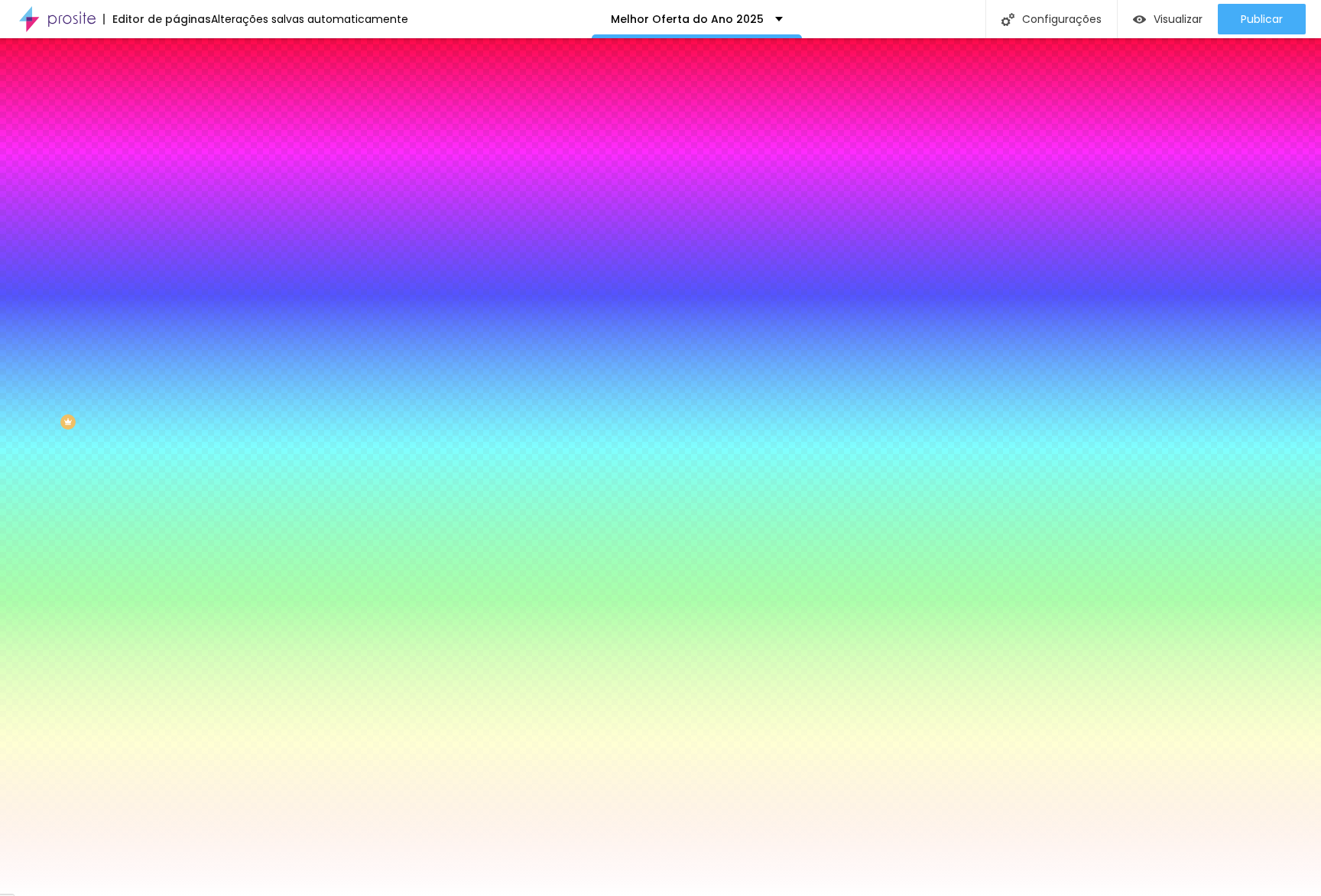
click at [188, 242] on icon "button" at bounding box center [190, 243] width 3 height 3
type input "0"
drag, startPoint x: 199, startPoint y: 323, endPoint x: 61, endPoint y: 319, distance: 138.1
type input "0"
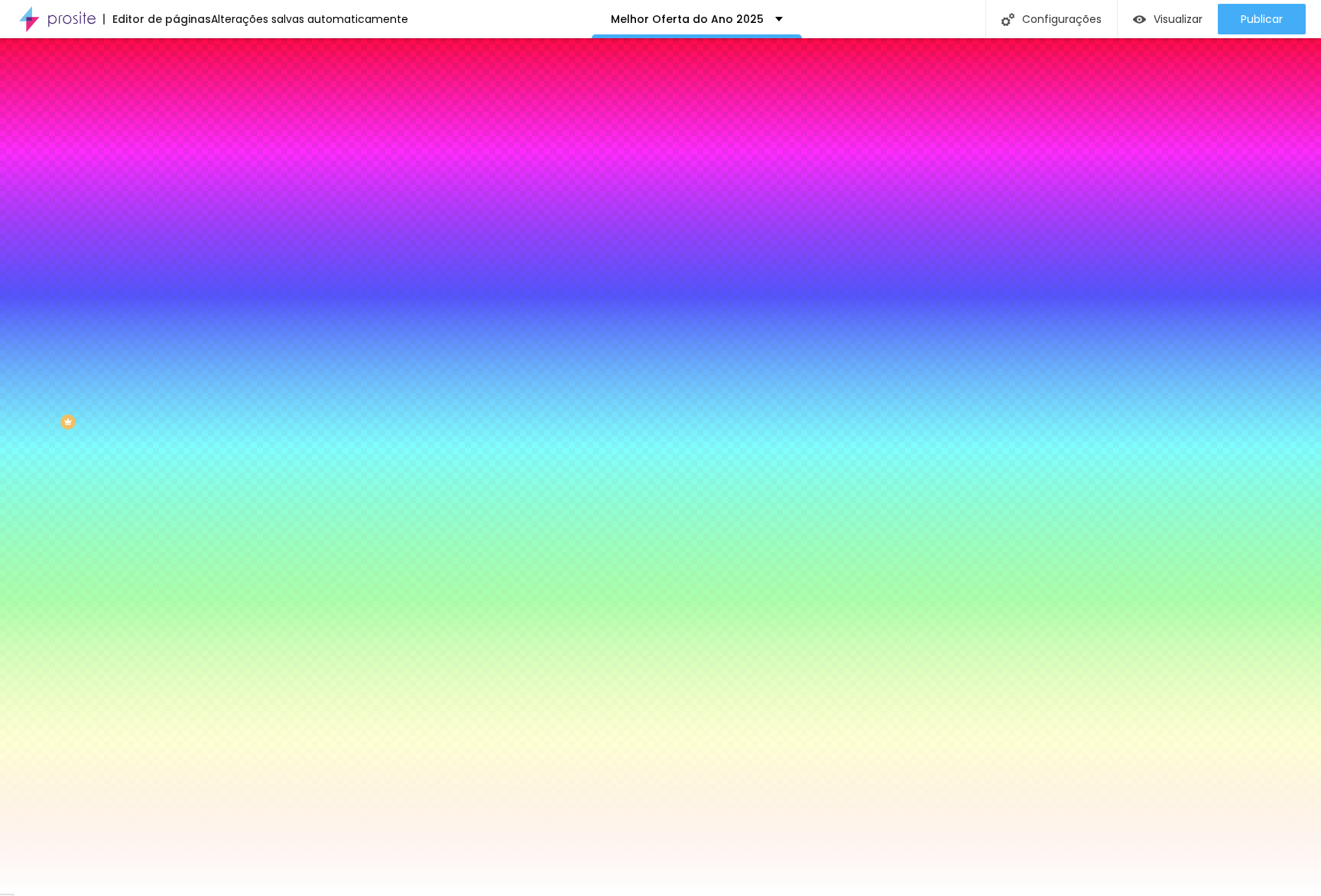
click at [992, 895] on div at bounding box center [660, 896] width 1321 height 0
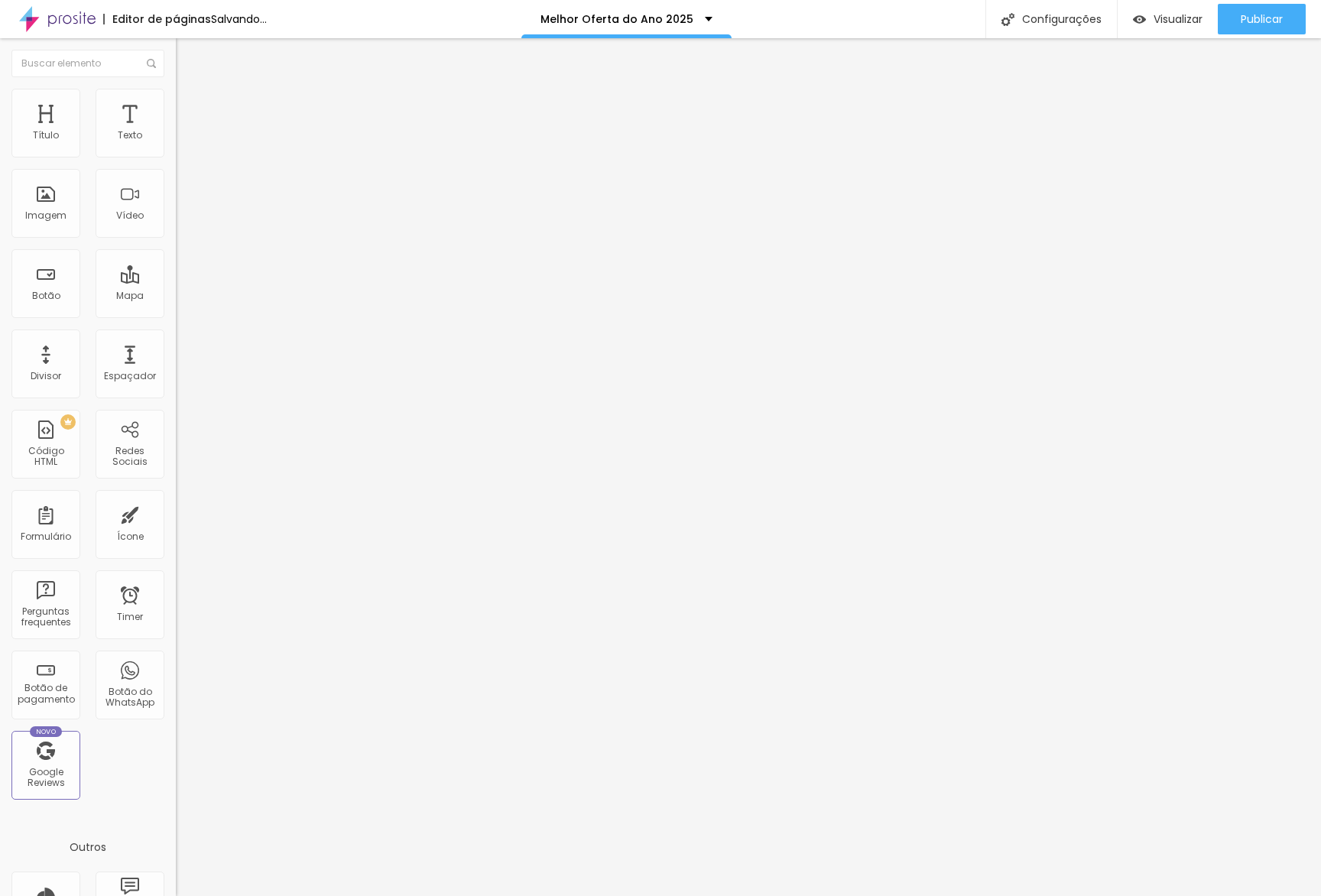
drag, startPoint x: 96, startPoint y: 118, endPoint x: 86, endPoint y: 114, distance: 10.8
click at [176, 114] on ul "Conteúdo Estilo Avançado" at bounding box center [264, 96] width 176 height 46
click at [176, 104] on li "Estilo" at bounding box center [264, 96] width 176 height 15
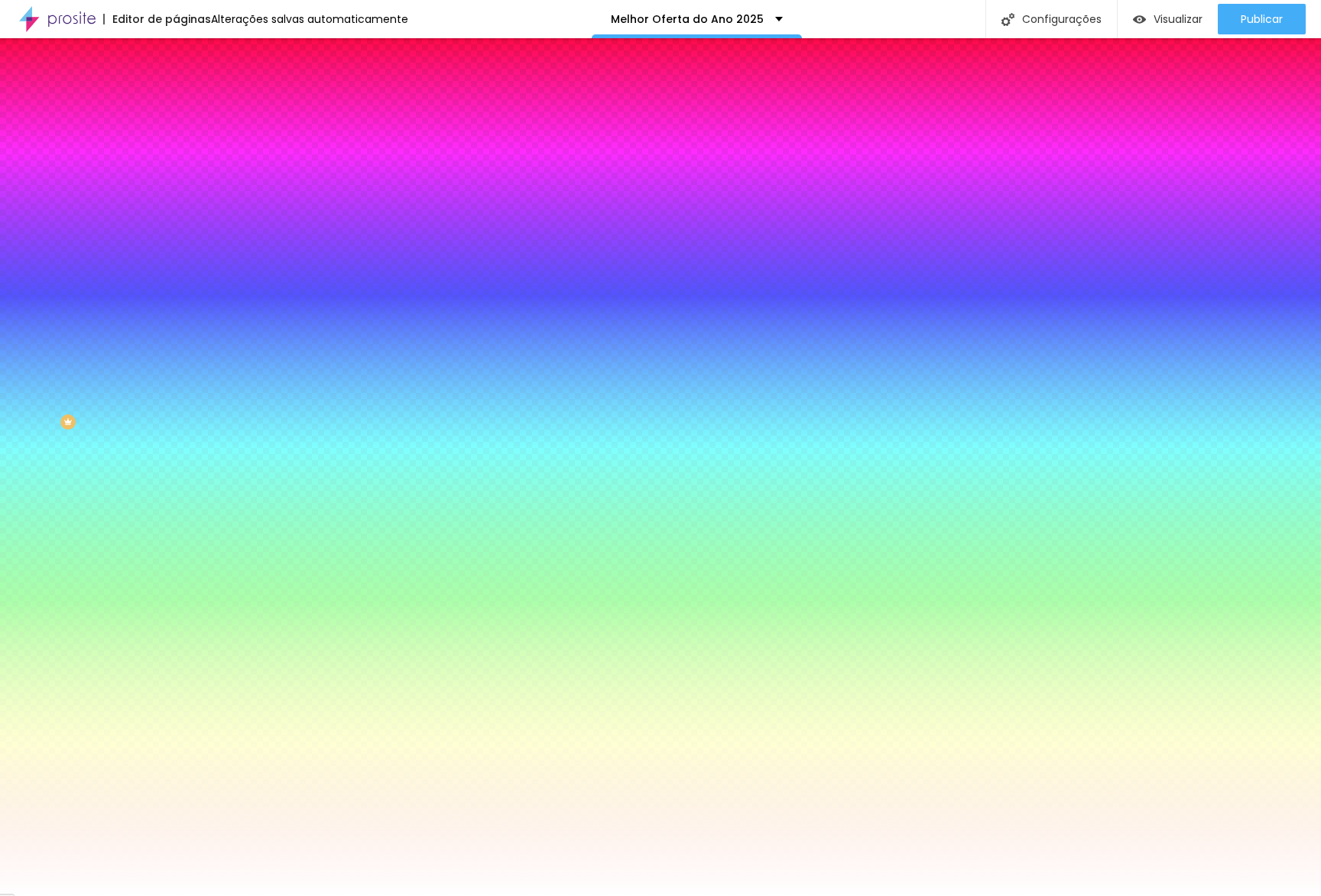
click at [182, 242] on icon "button" at bounding box center [186, 246] width 9 height 9
type input "0"
drag, startPoint x: 208, startPoint y: 352, endPoint x: 106, endPoint y: 344, distance: 102.3
type input "0"
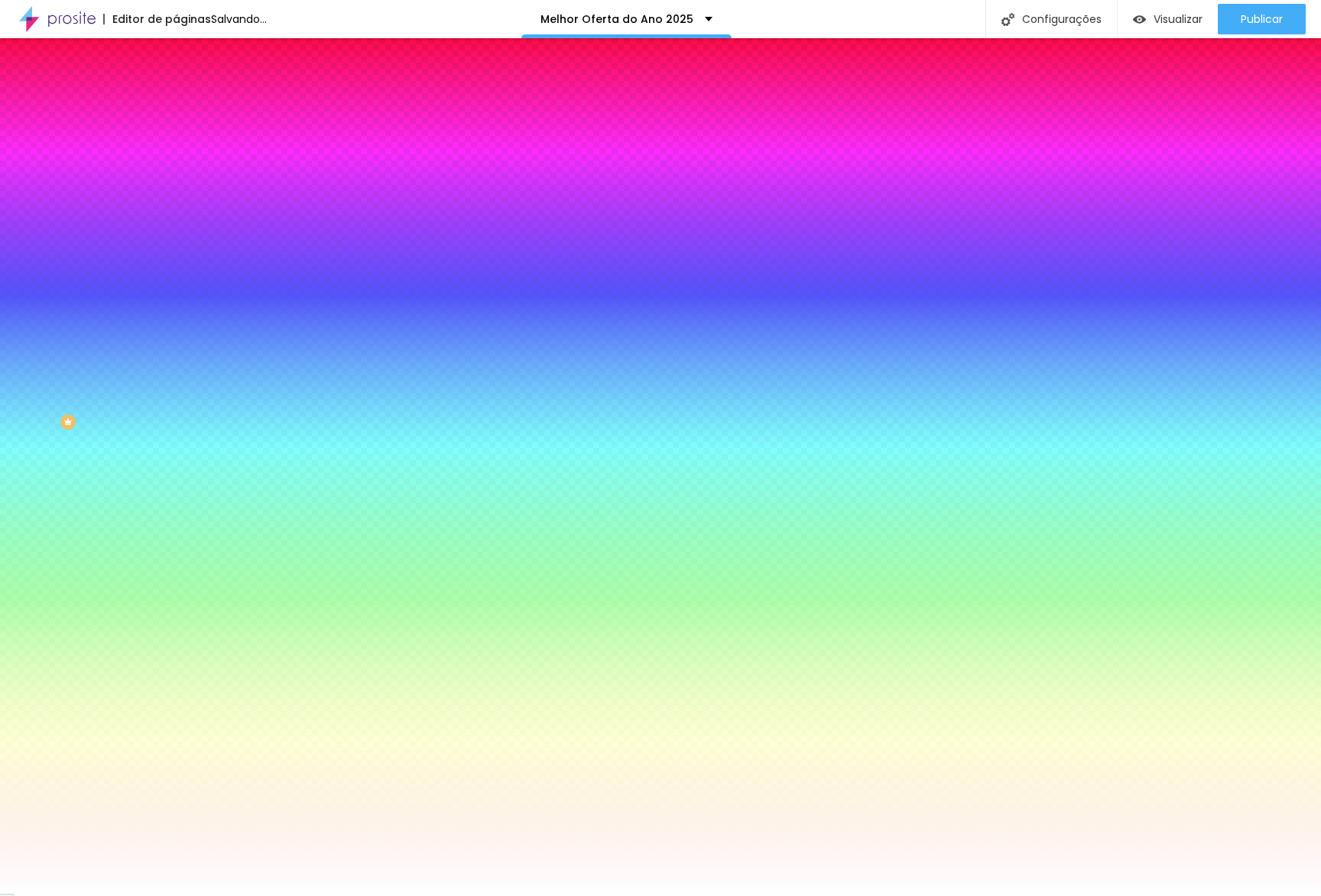
click at [880, 895] on div at bounding box center [660, 896] width 1321 height 0
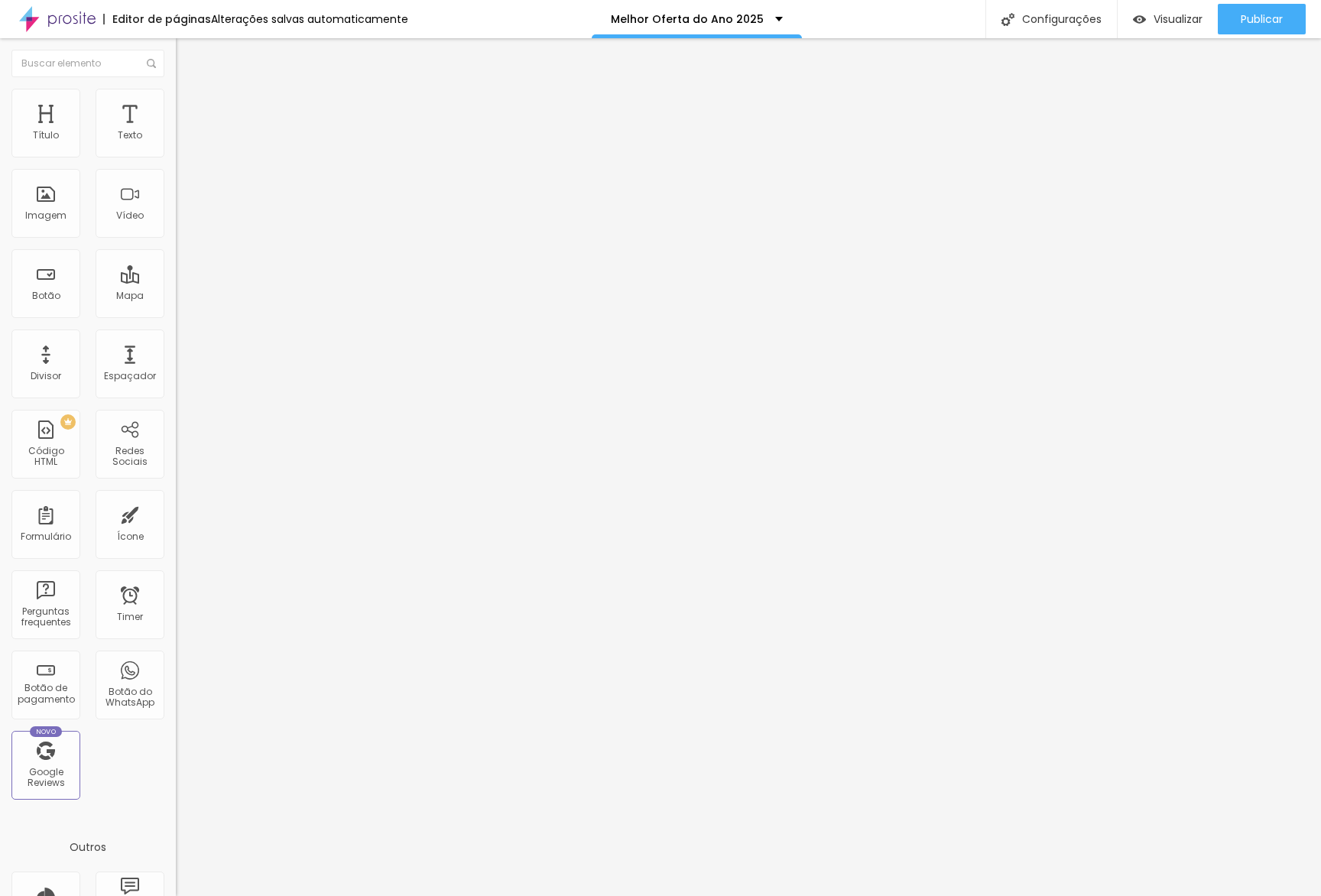
drag, startPoint x: 74, startPoint y: 106, endPoint x: 84, endPoint y: 121, distance: 18.0
click at [190, 106] on span "Estilo" at bounding box center [202, 99] width 24 height 13
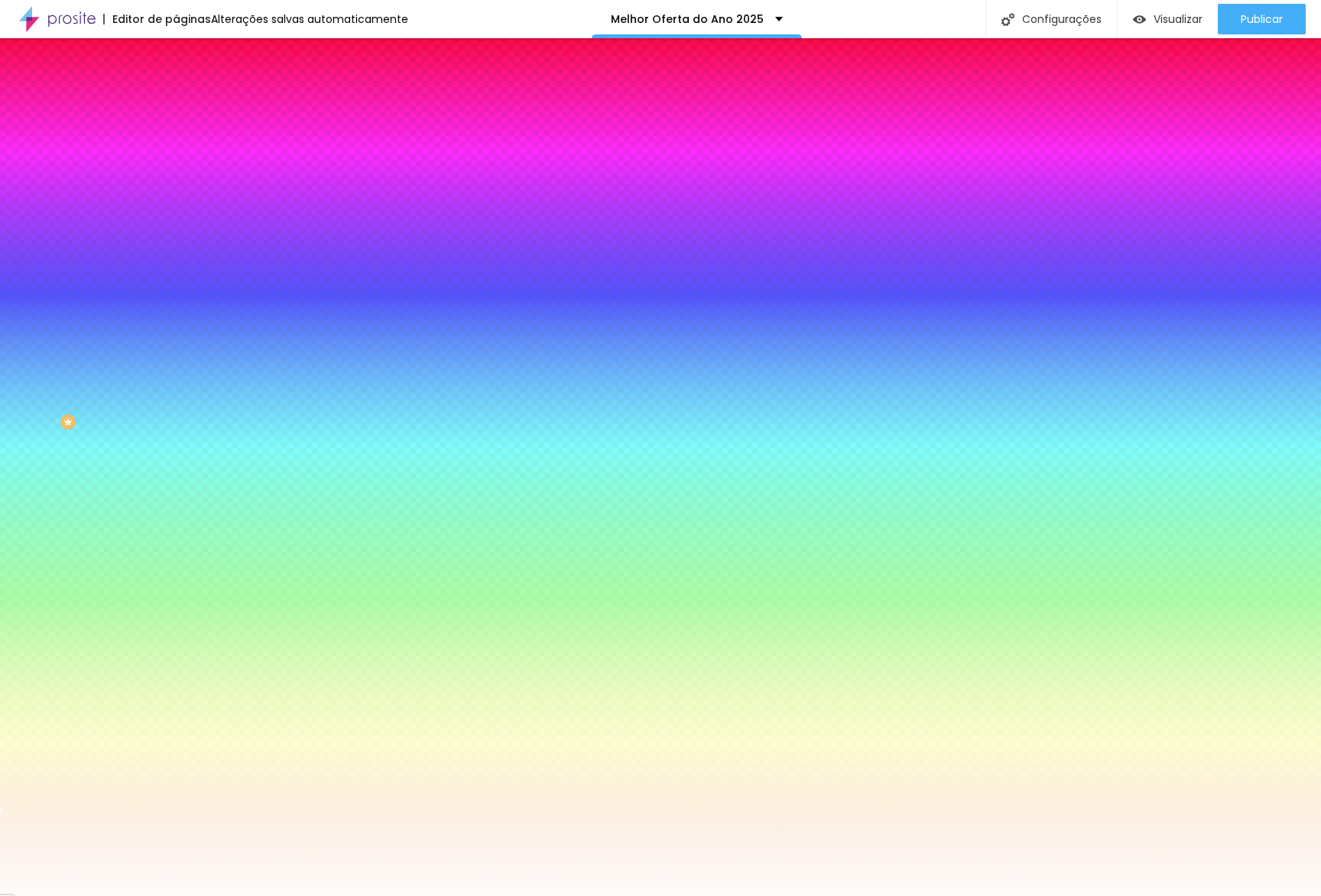
click at [176, 155] on input "#FEFCF9" at bounding box center [267, 153] width 183 height 15
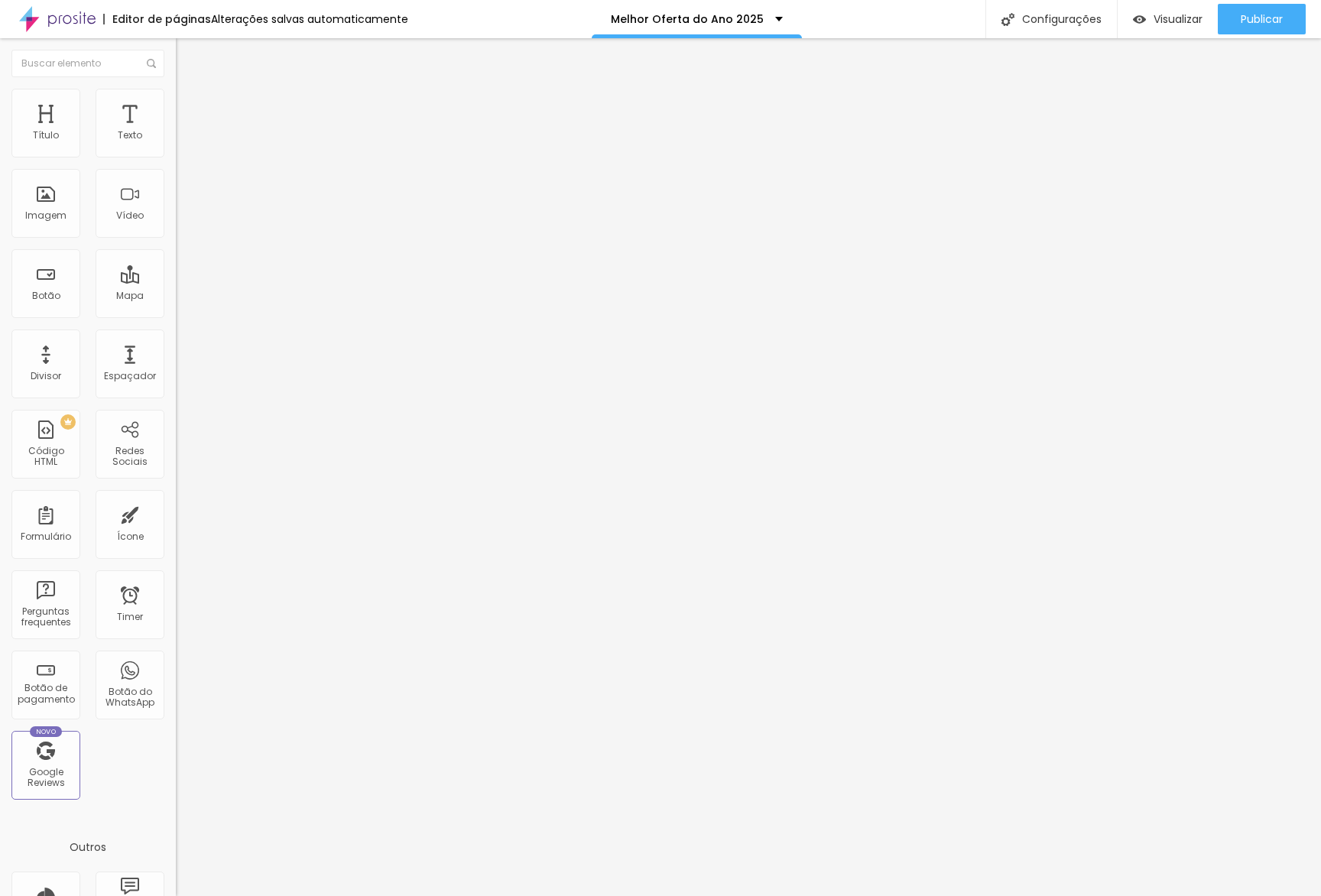
click at [190, 106] on span "Estilo" at bounding box center [202, 99] width 24 height 13
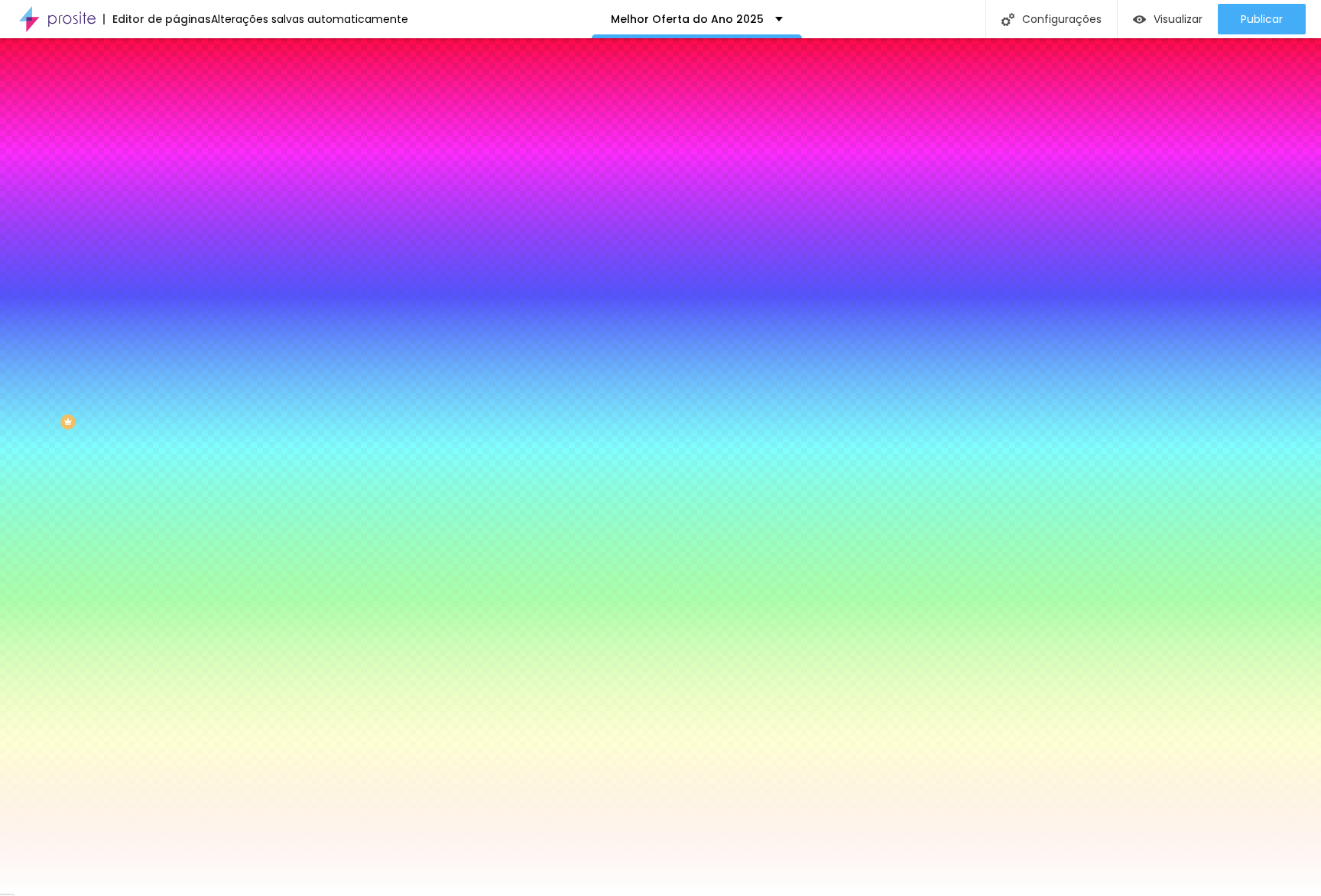
click at [176, 159] on input "#FFFFFF" at bounding box center [267, 153] width 183 height 15
paste input "EFCF9"
type input "#FEFCF9"
click at [176, 239] on button "button" at bounding box center [187, 247] width 22 height 16
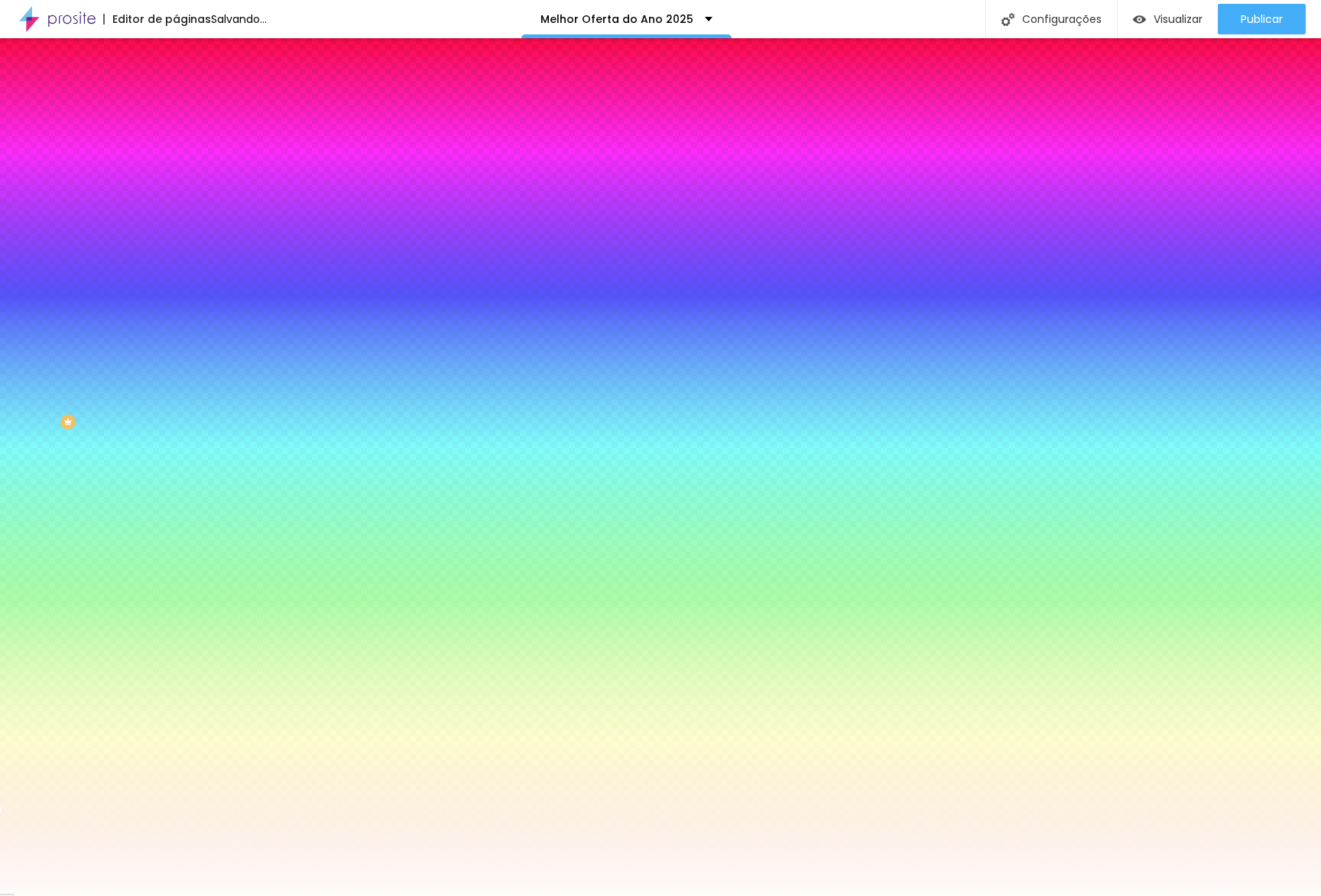
click at [999, 895] on div at bounding box center [660, 896] width 1321 height 0
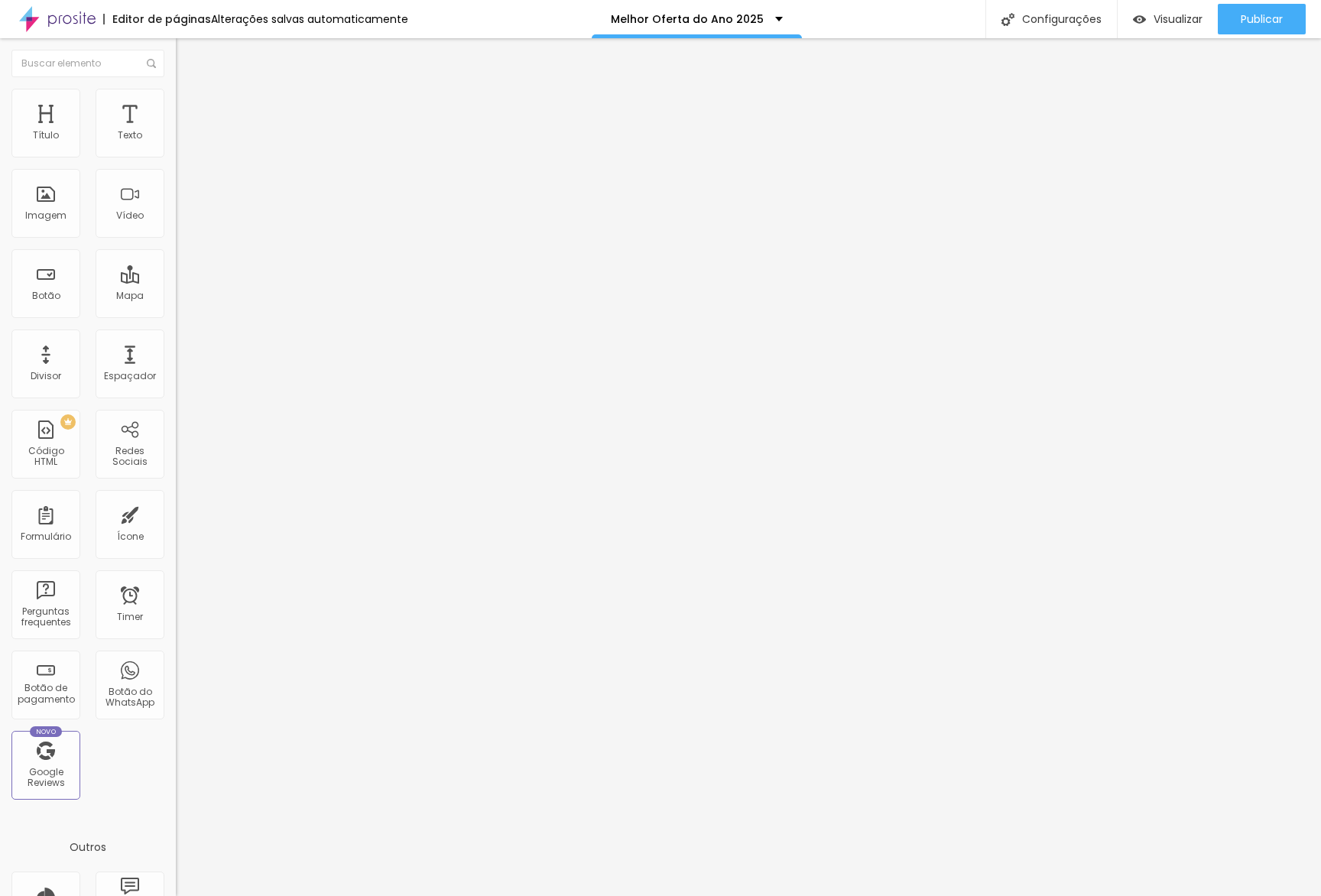
click at [176, 102] on li "Estilo" at bounding box center [264, 96] width 176 height 15
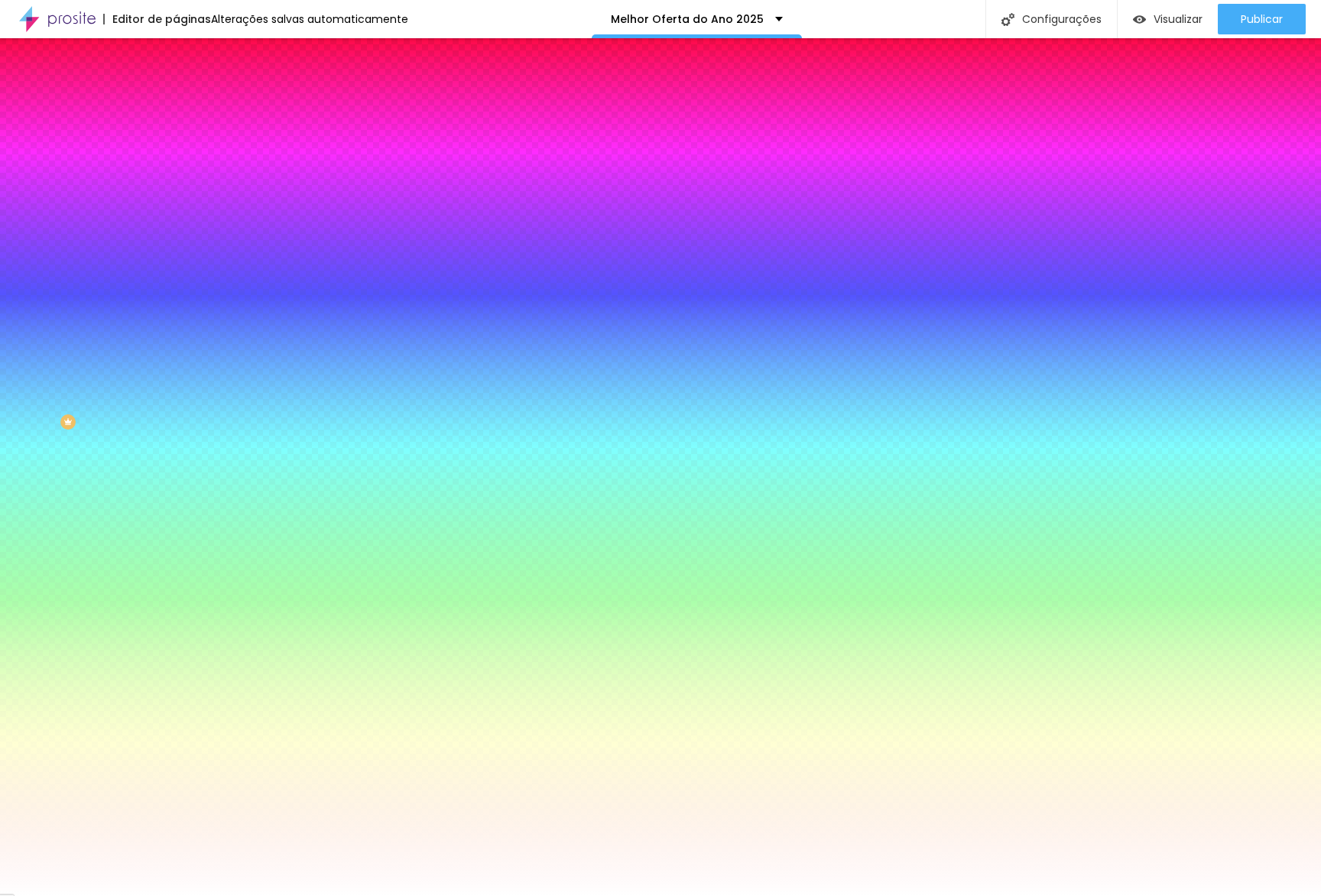
click at [182, 242] on icon "button" at bounding box center [186, 246] width 9 height 9
type input "0"
drag, startPoint x: 198, startPoint y: 323, endPoint x: 104, endPoint y: 327, distance: 94.1
type input "0"
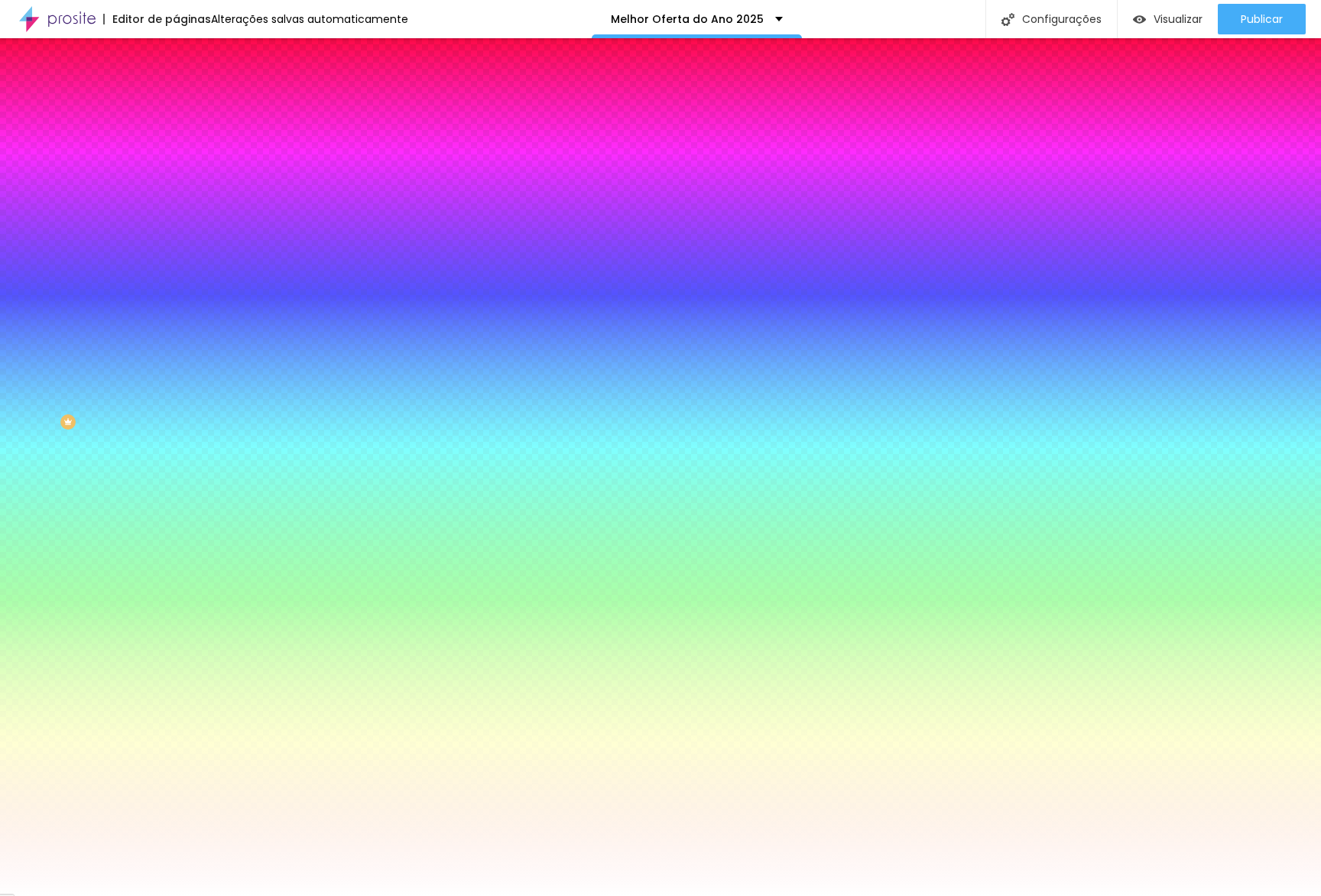
click at [794, 895] on div at bounding box center [660, 896] width 1321 height 0
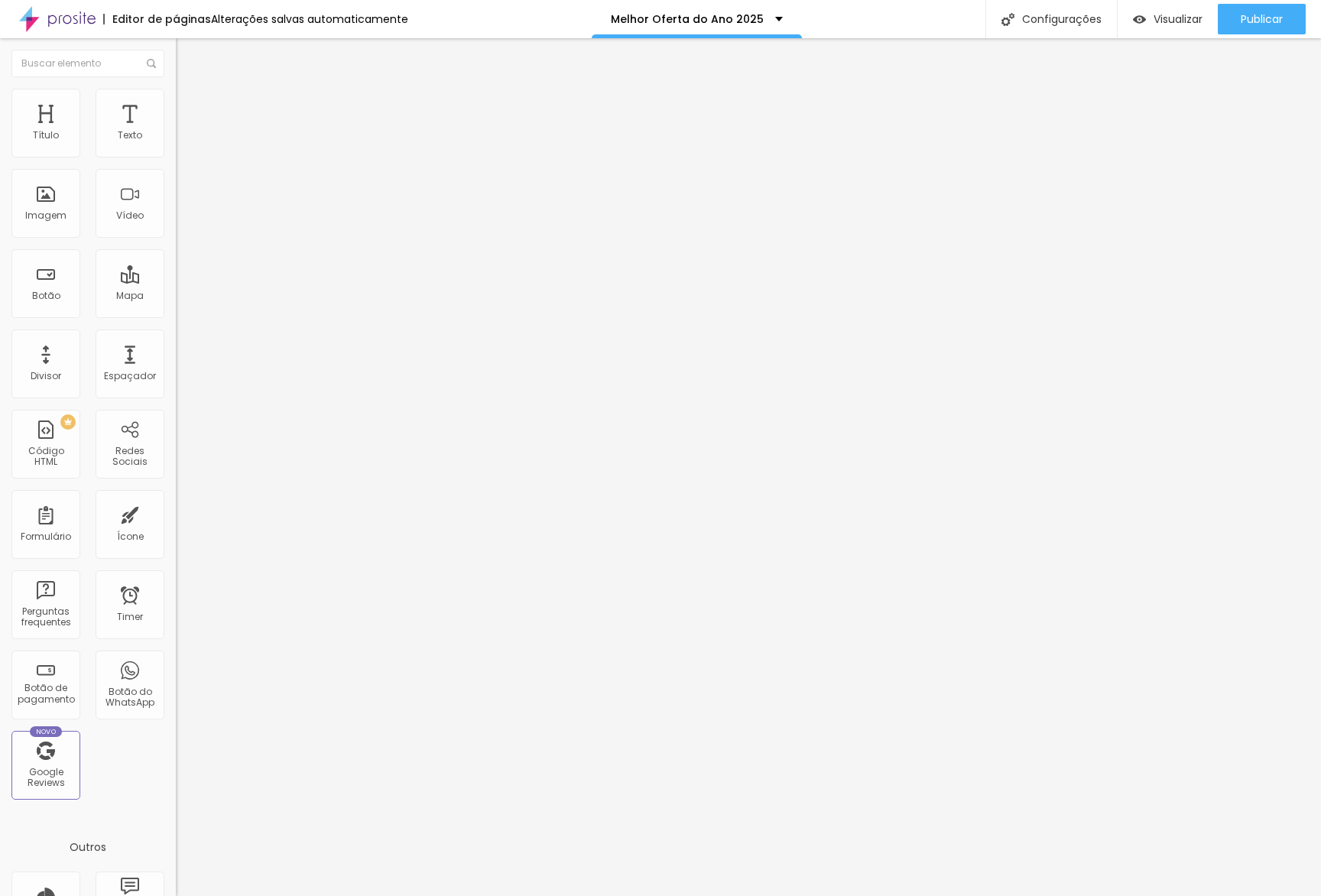
click at [176, 227] on div "Tipografia Voltar ao padrão" at bounding box center [264, 204] width 176 height 42
click at [176, 227] on button "button" at bounding box center [187, 219] width 22 height 16
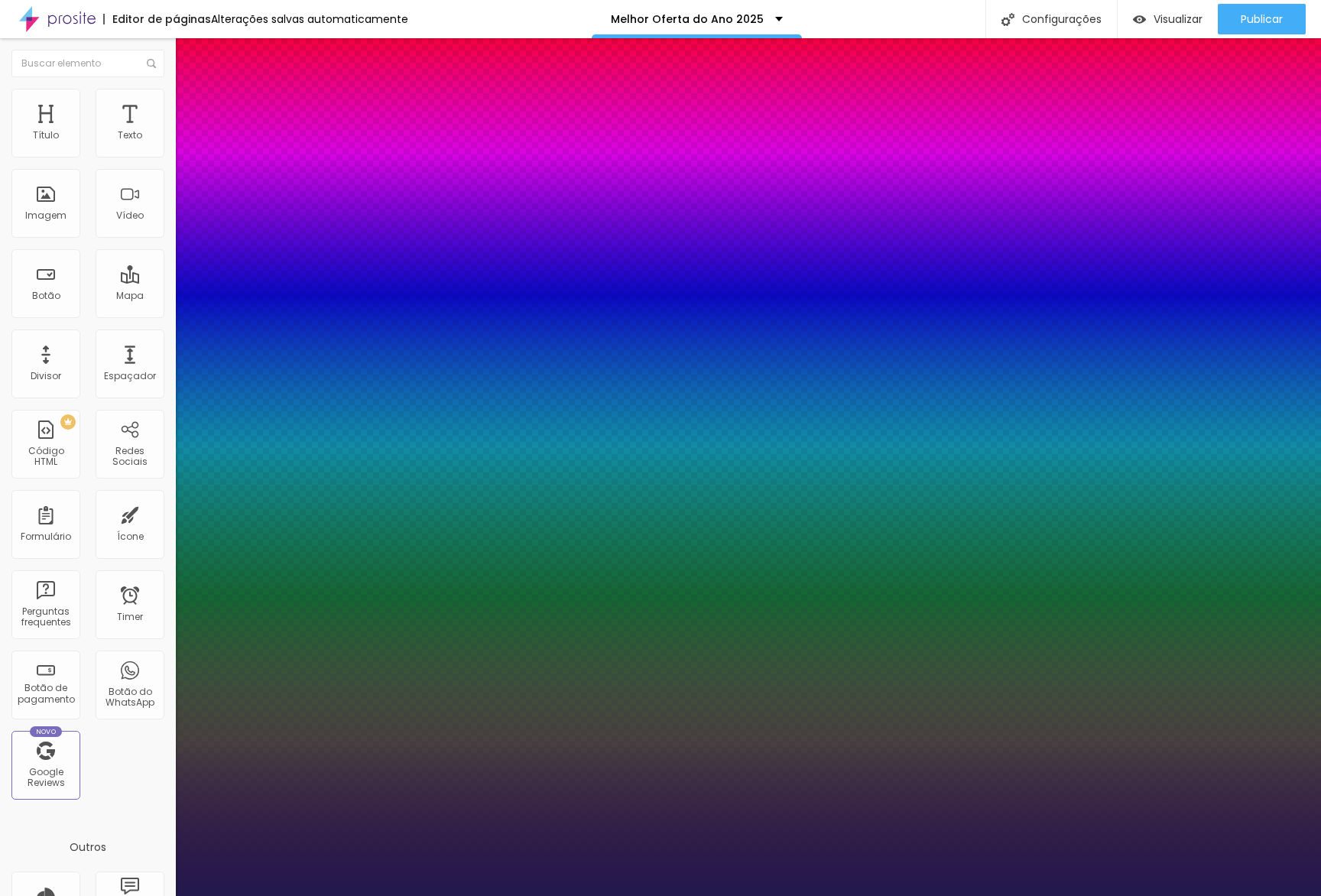
type input "1"
type input "8"
type input "1"
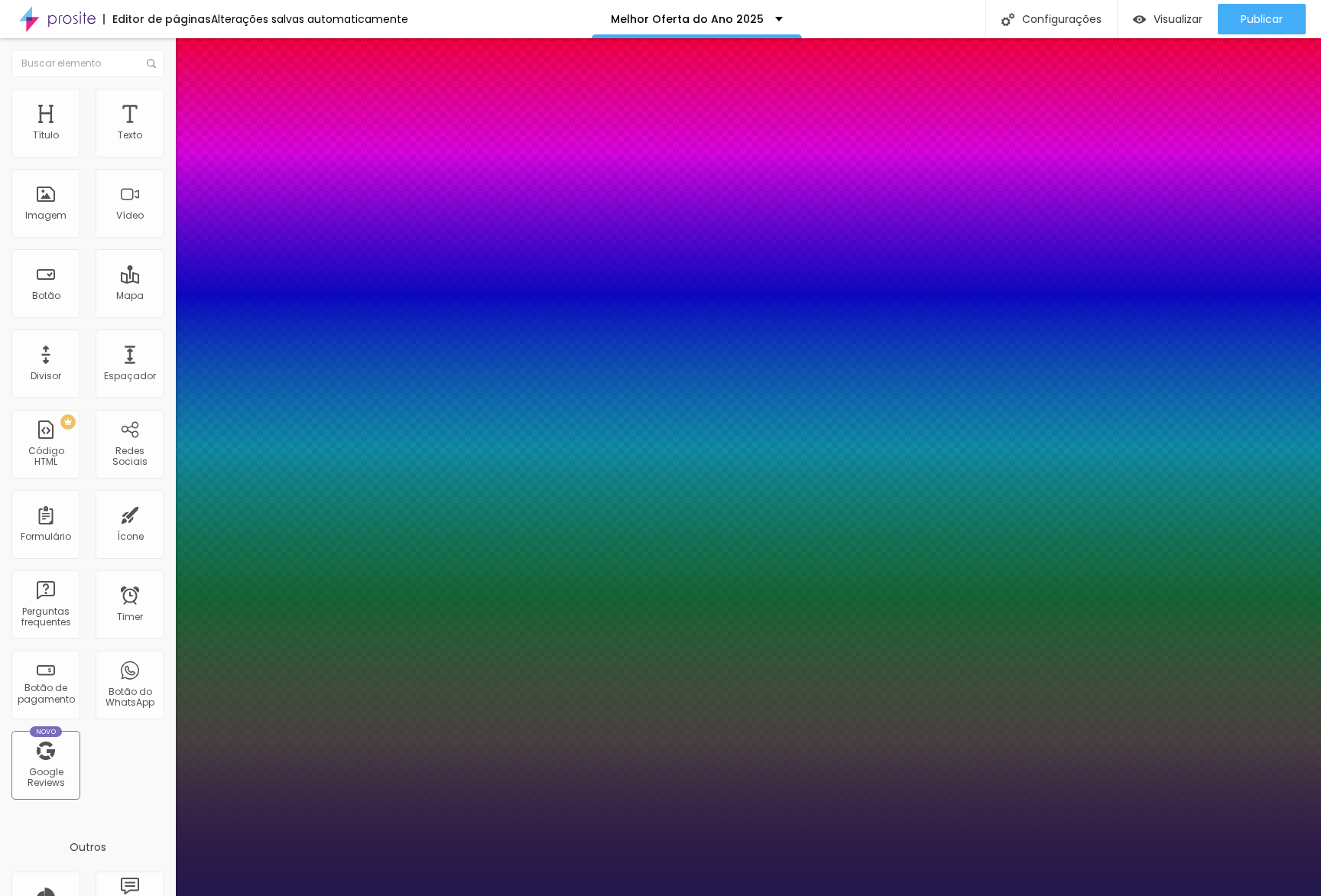
type input "1"
type input "14"
type input "1"
type input "14"
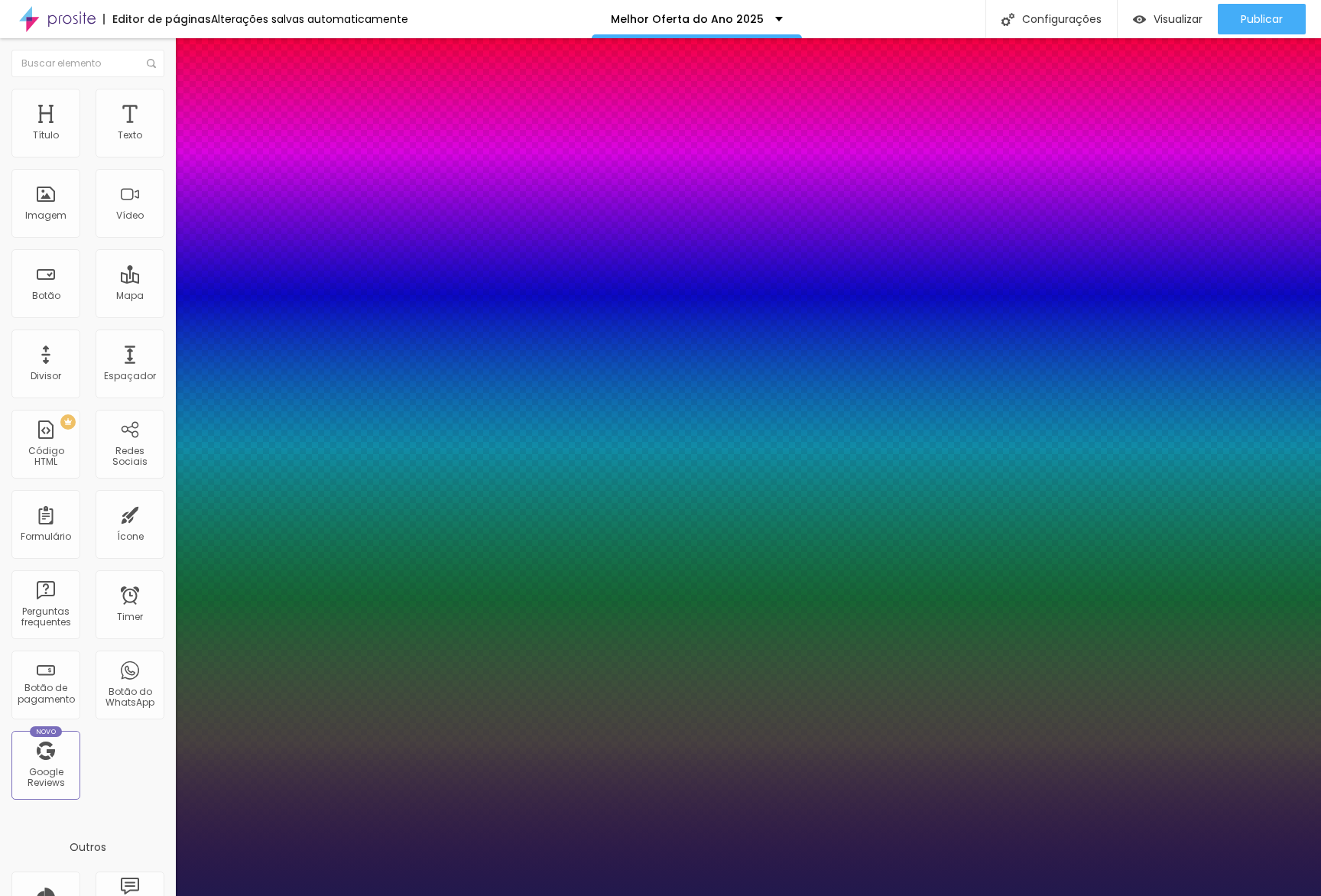
click at [253, 895] on div at bounding box center [660, 896] width 1321 height 0
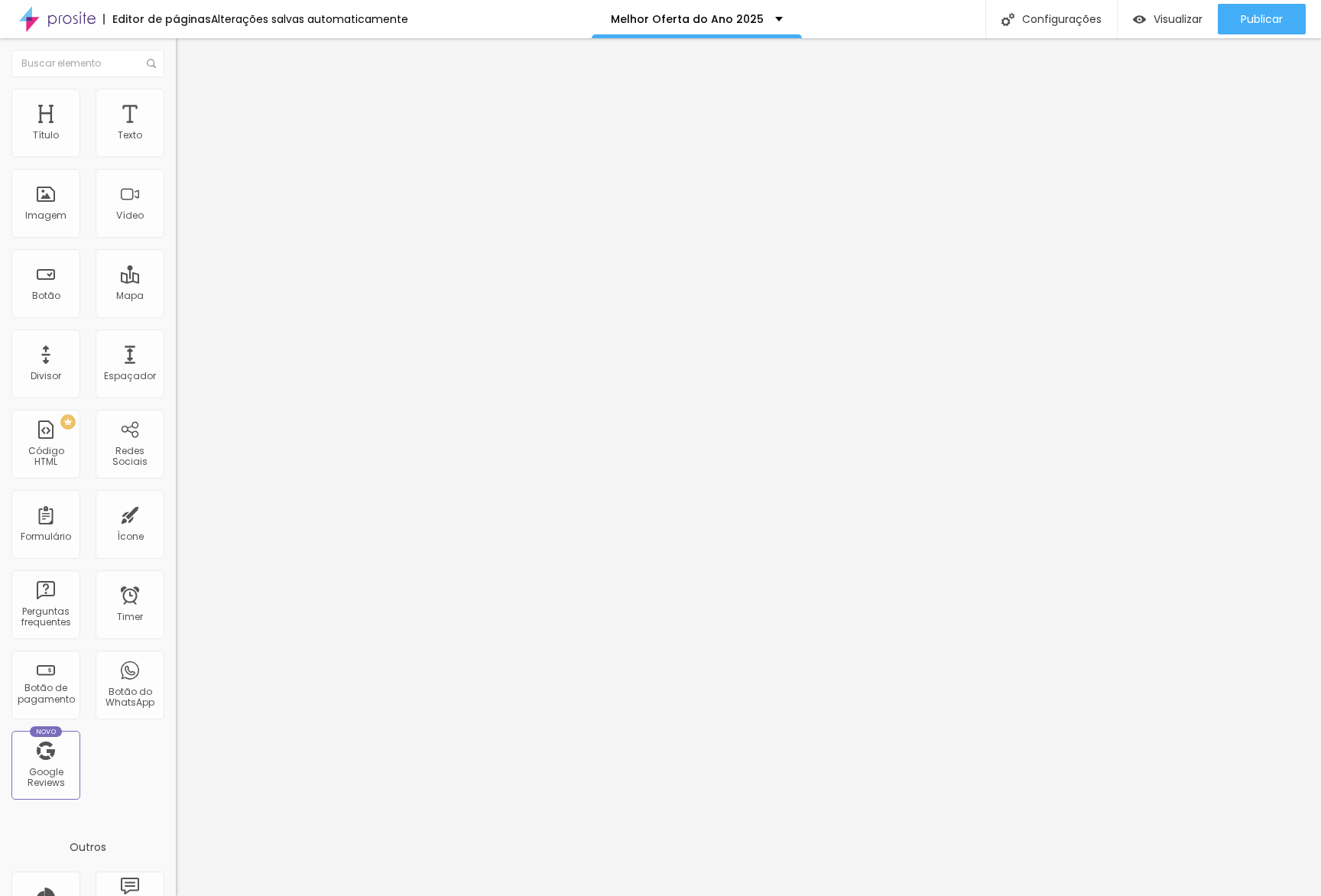
click at [176, 227] on button "button" at bounding box center [187, 219] width 22 height 16
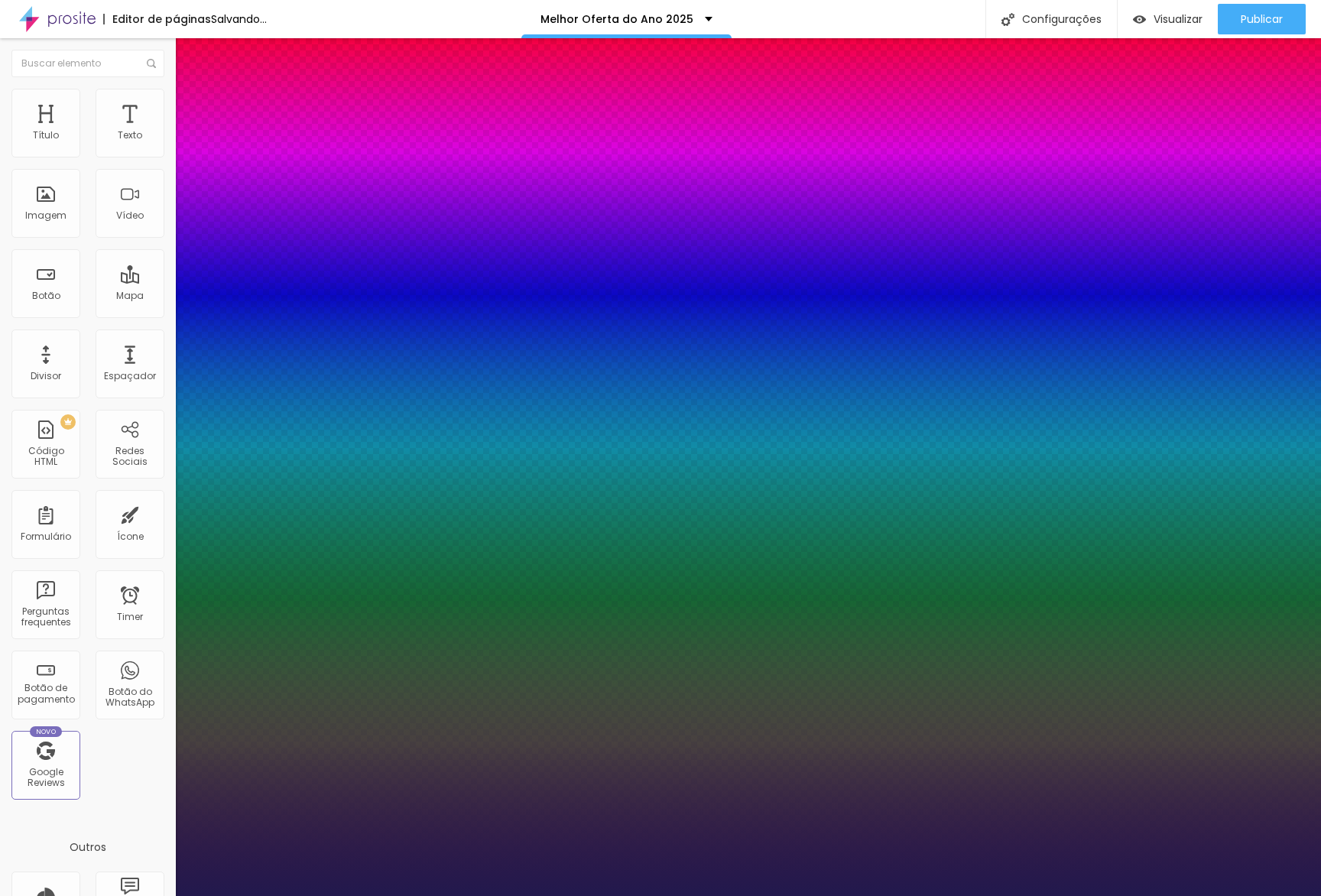
type input "1"
type input "8"
type input "1"
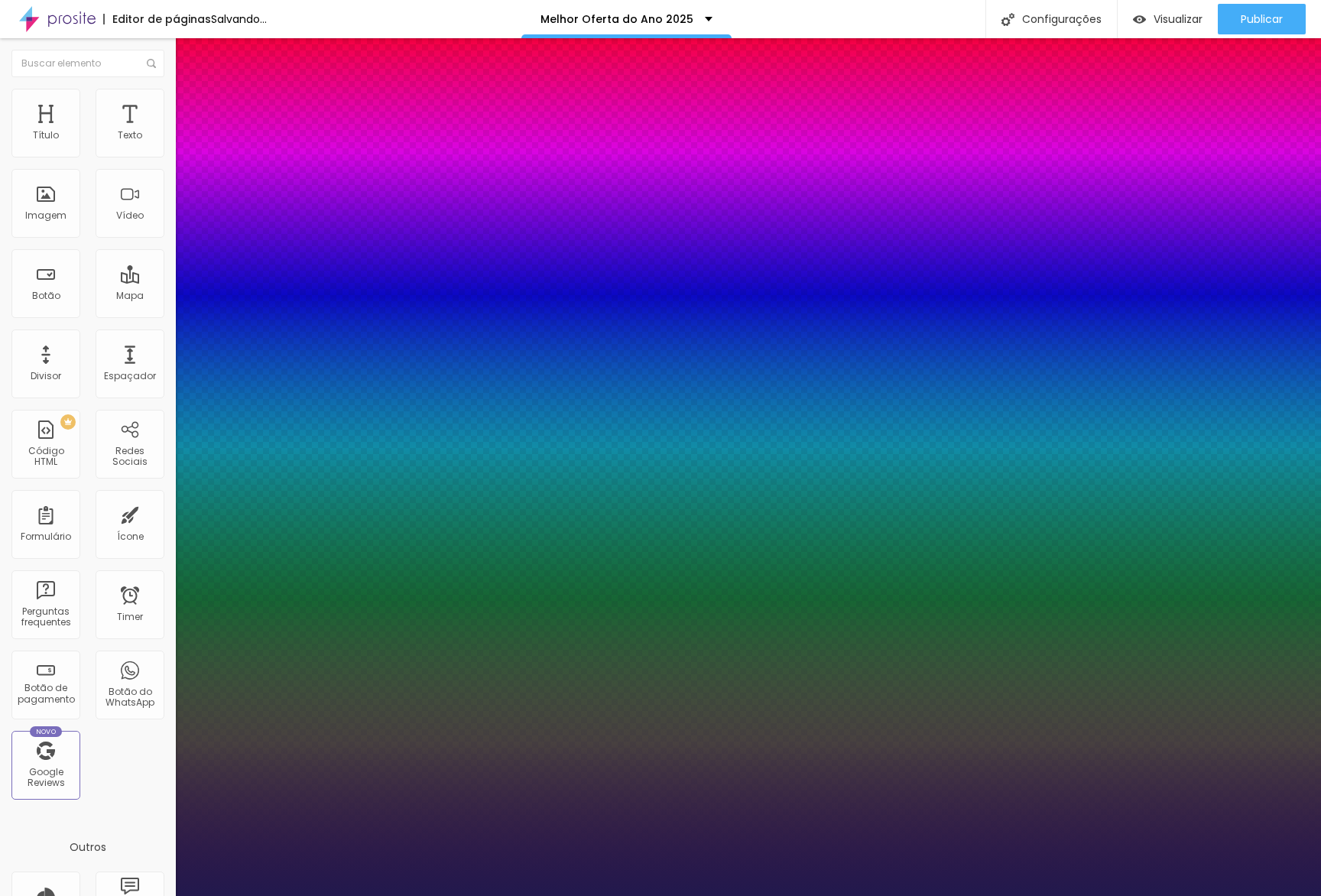
type input "1"
type input "14"
type input "1"
type input "14"
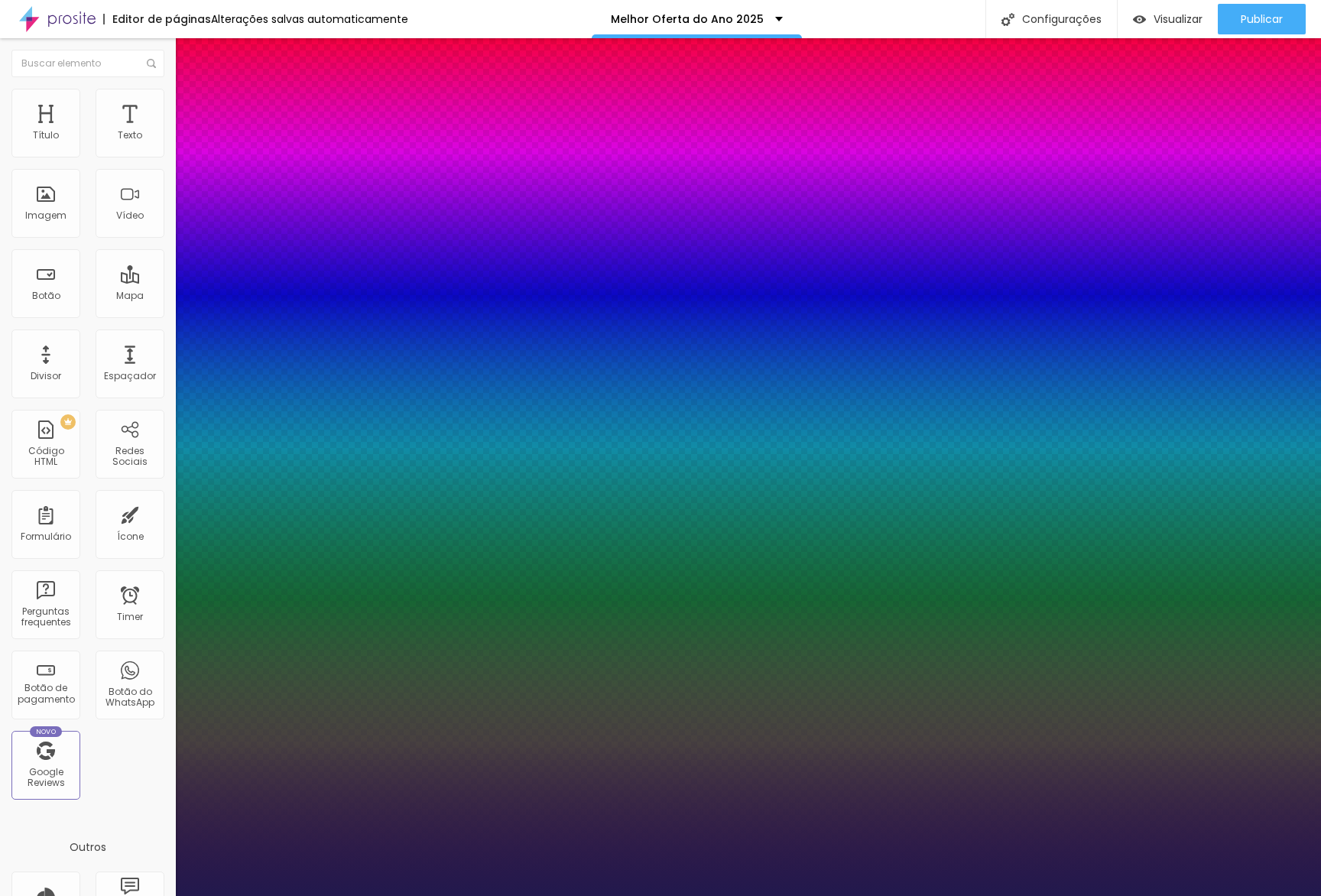
click at [423, 895] on div at bounding box center [660, 896] width 1321 height 0
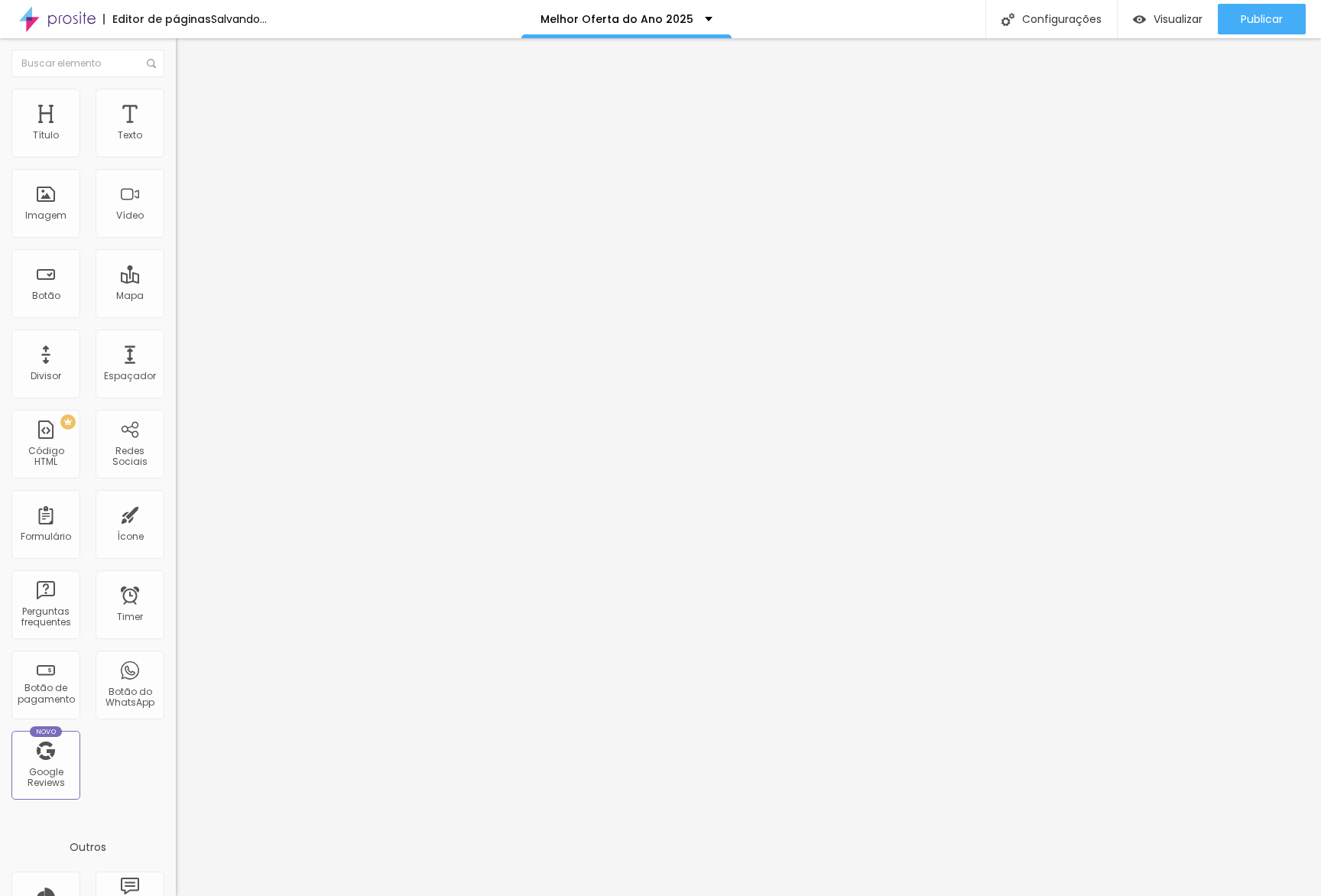
click at [176, 227] on button "button" at bounding box center [187, 219] width 22 height 16
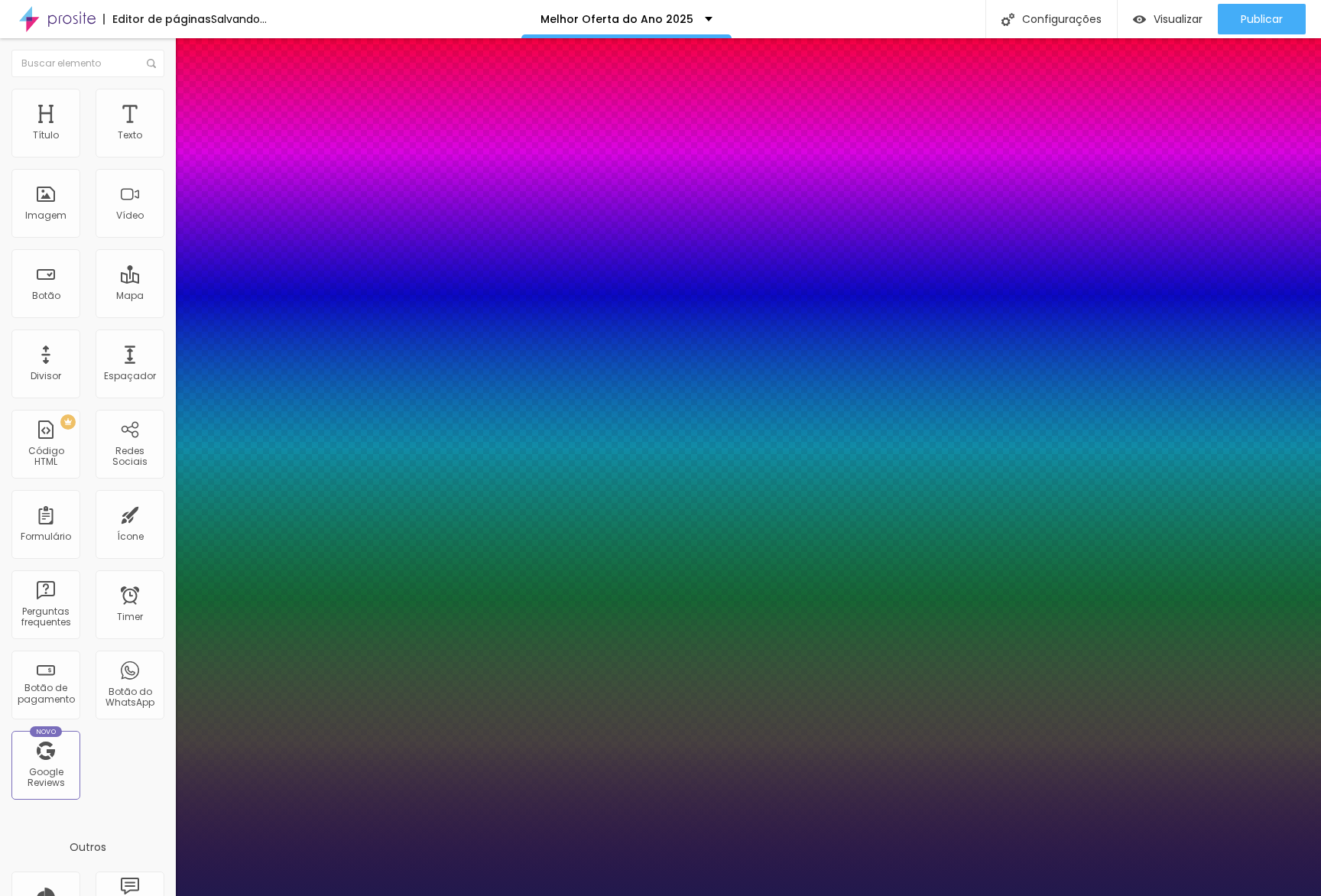
drag, startPoint x: 311, startPoint y: 431, endPoint x: 323, endPoint y: 431, distance: 12.0
type input "1"
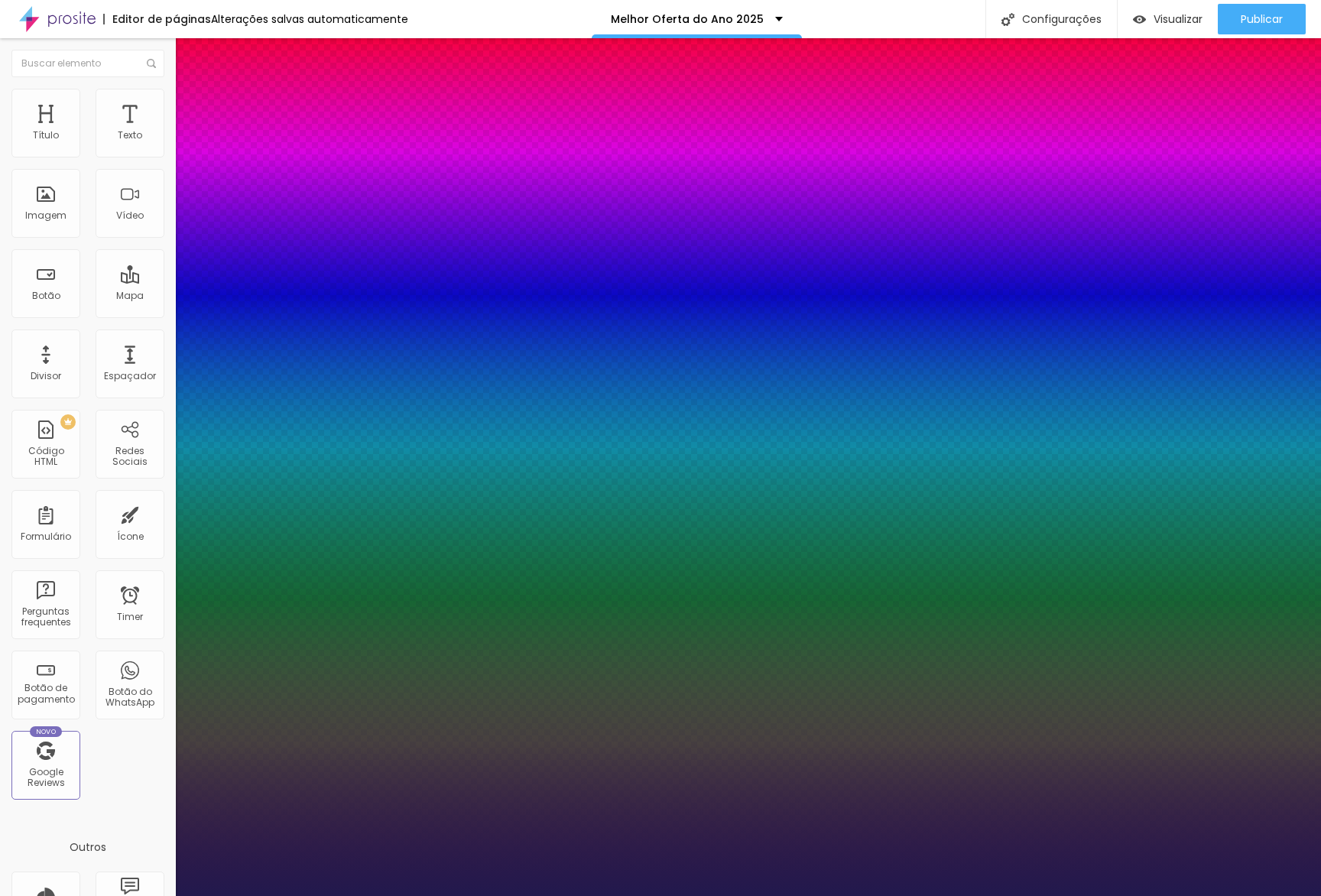
type input "8"
type input "1"
type input "14"
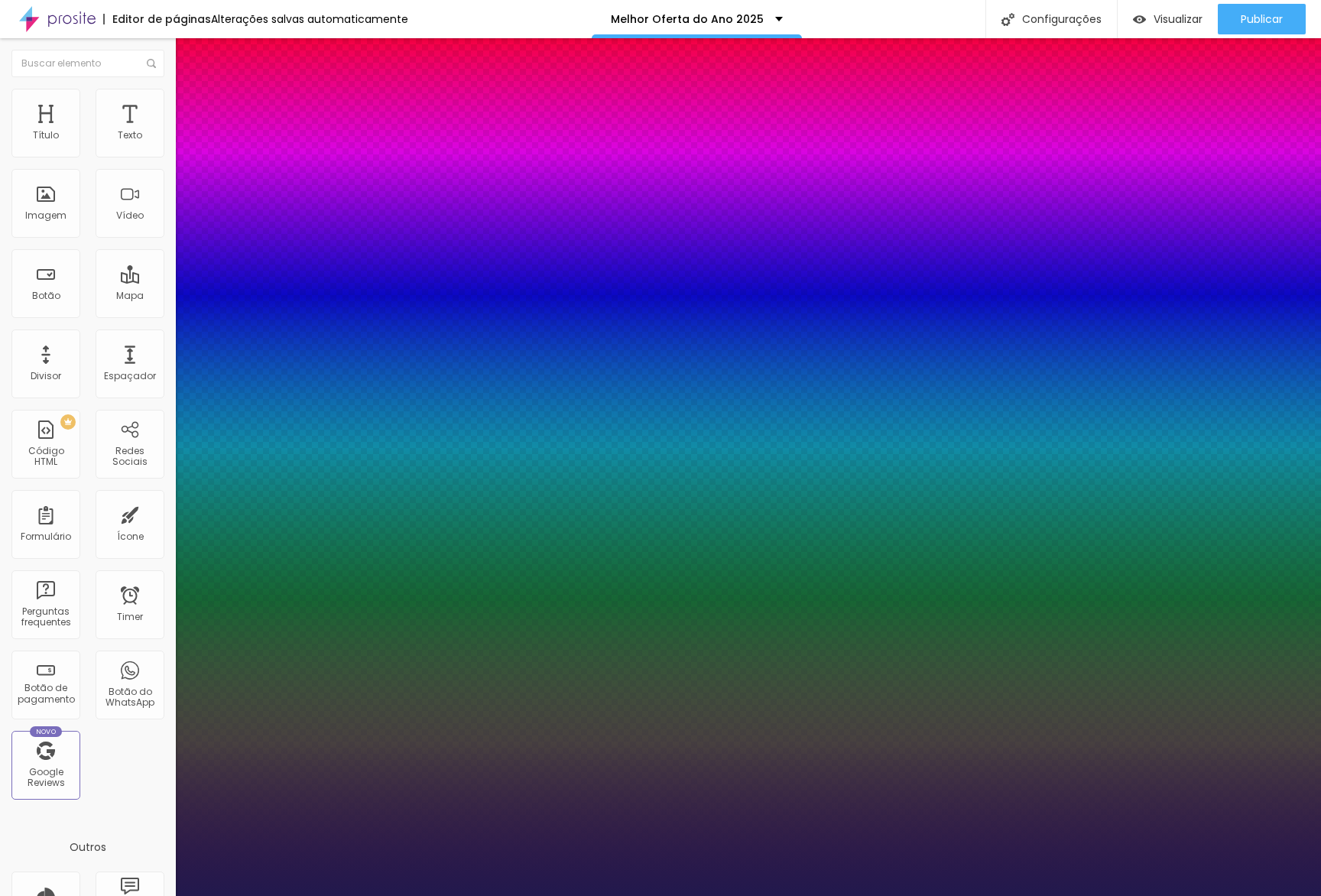
type input "1"
type input "14"
click at [381, 895] on div at bounding box center [660, 896] width 1321 height 0
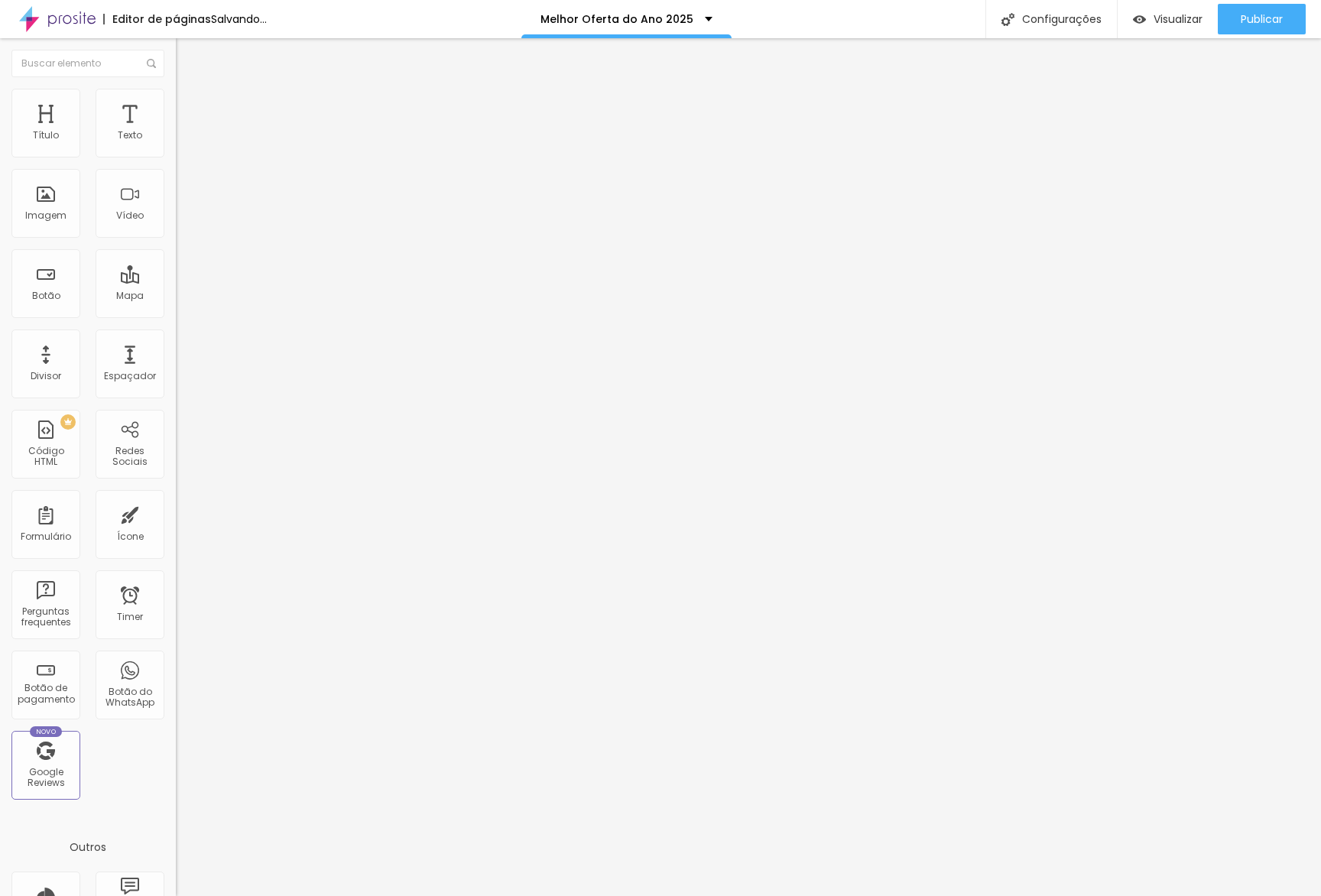
click at [176, 227] on button "button" at bounding box center [187, 219] width 22 height 16
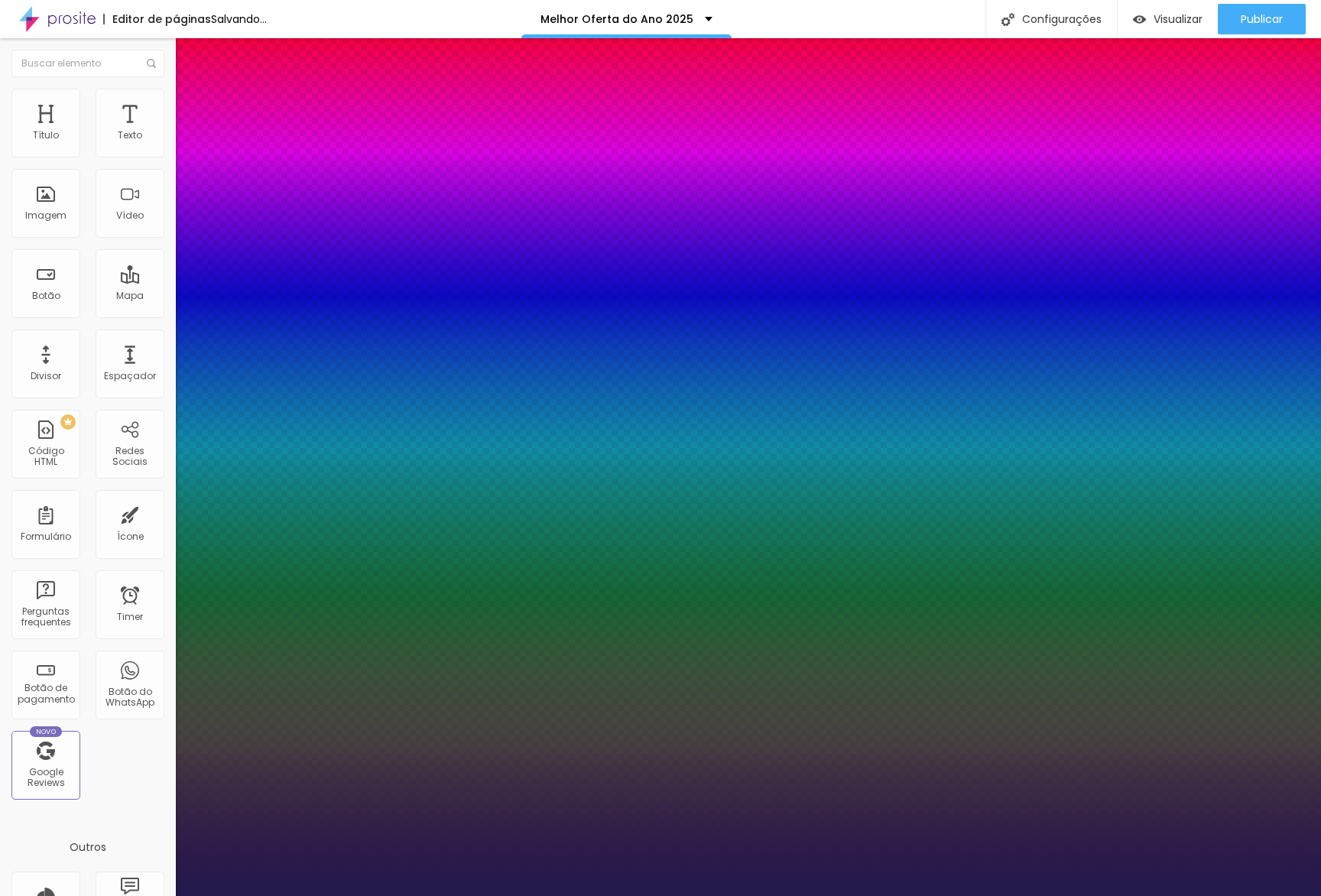
type input "1"
type input "8"
type input "1"
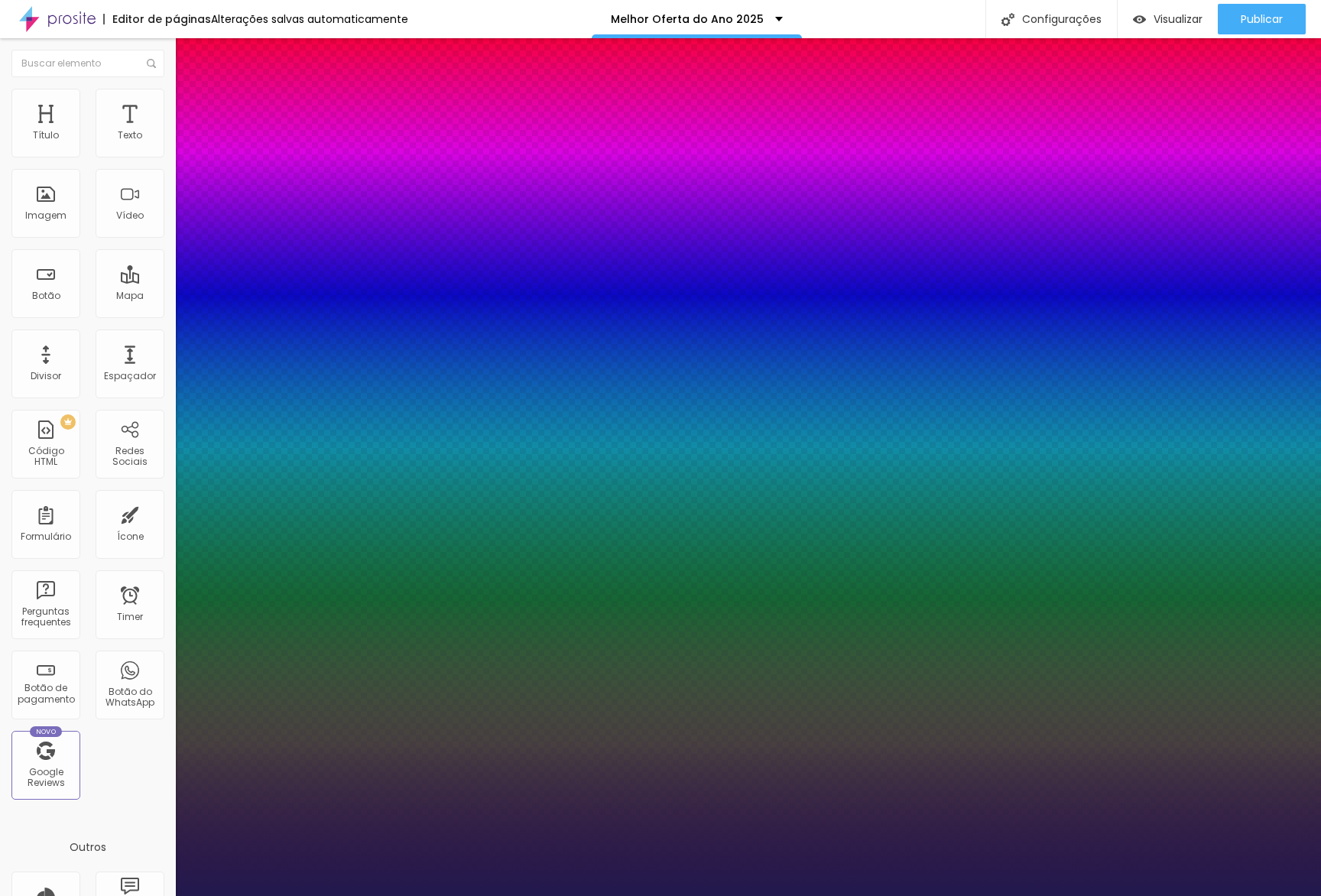
type input "1"
type input "14"
type input "1"
type input "14"
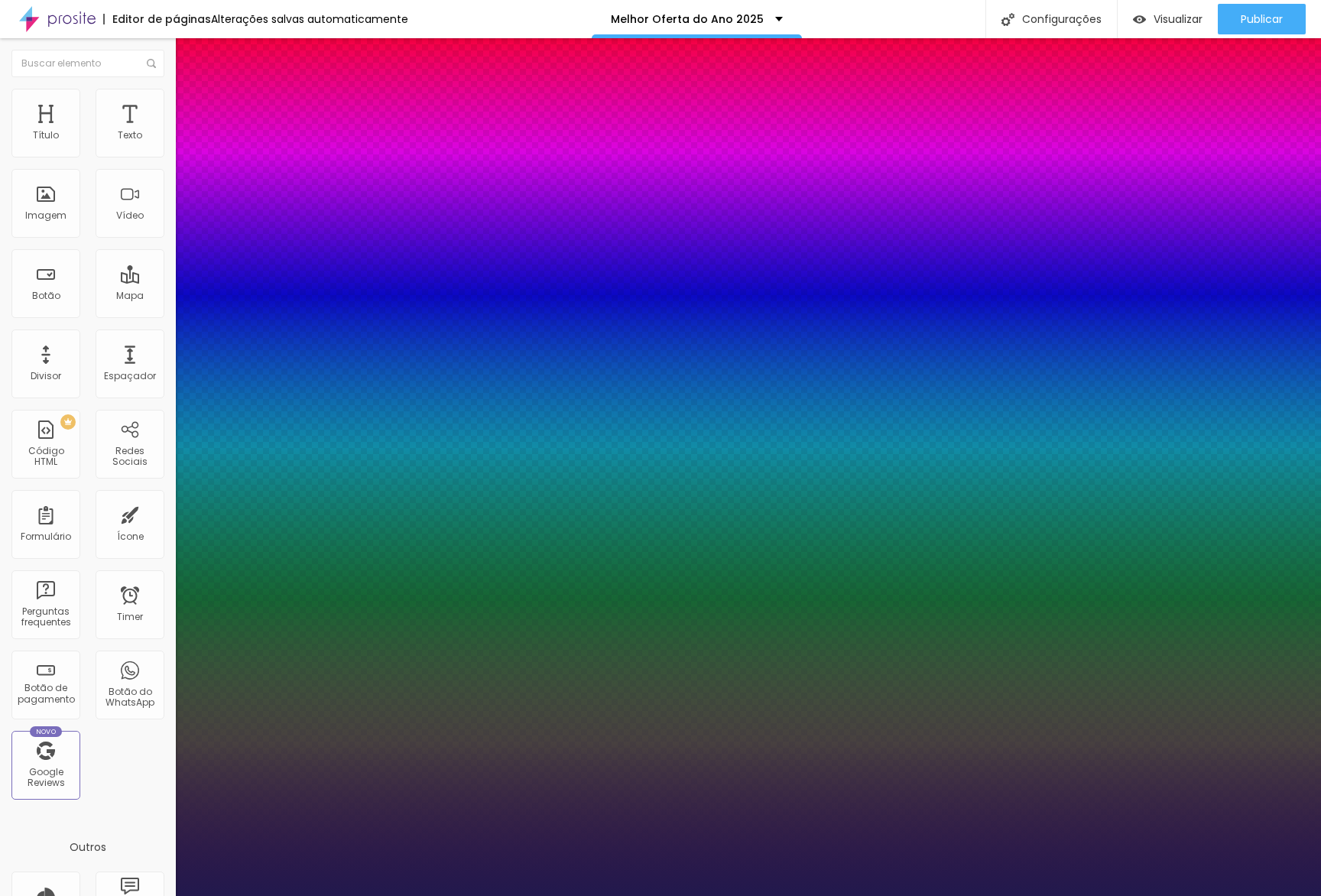
drag, startPoint x: 228, startPoint y: 634, endPoint x: 220, endPoint y: 630, distance: 8.9
click at [220, 630] on body "Editor de páginas Alterações salvas automaticamente Melhor Oferta do Ano 2025 C…" at bounding box center [660, 448] width 1321 height 896
click at [235, 895] on div at bounding box center [660, 896] width 1321 height 0
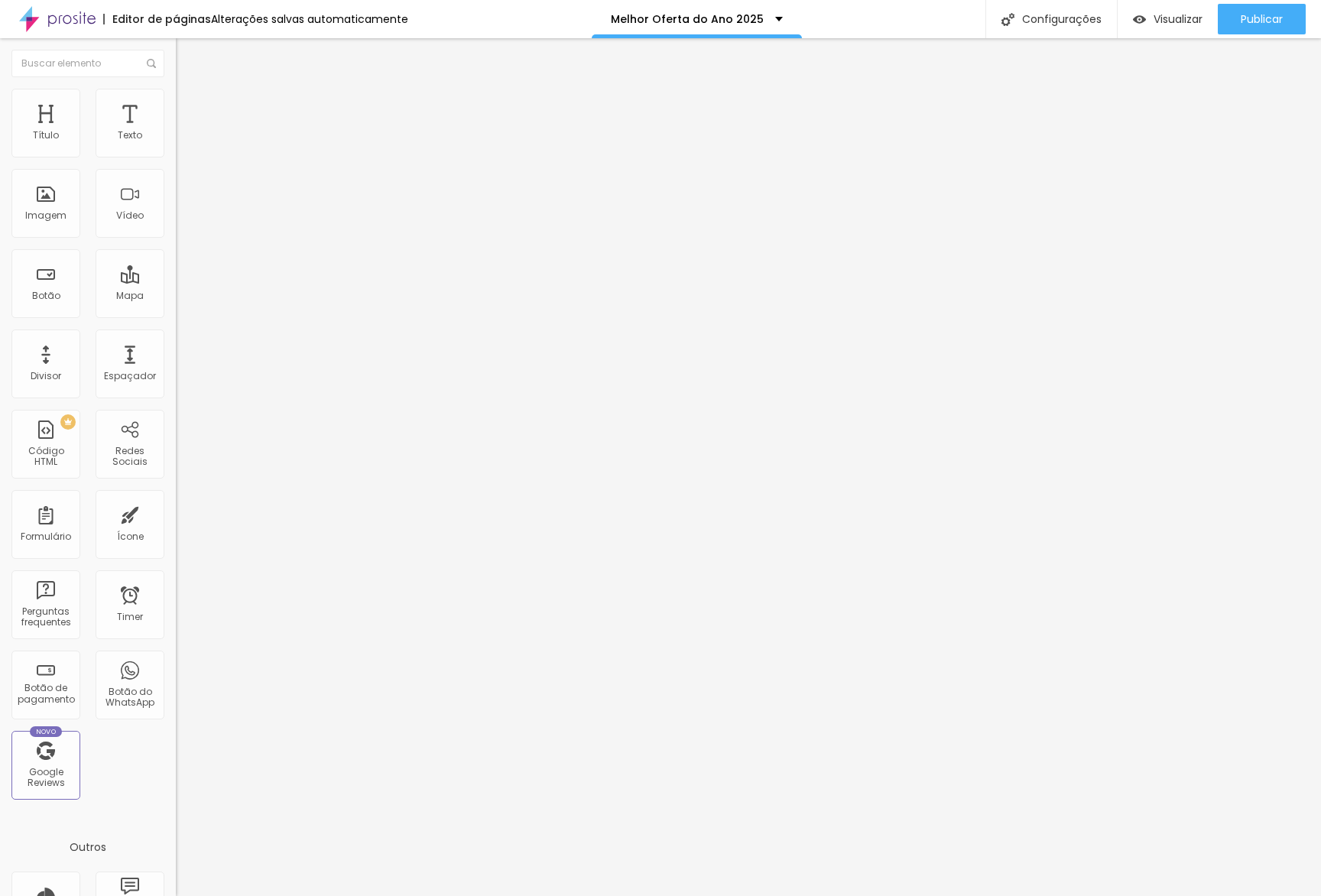
click at [176, 115] on li "Avançado" at bounding box center [264, 111] width 176 height 15
type input "25"
type input "20"
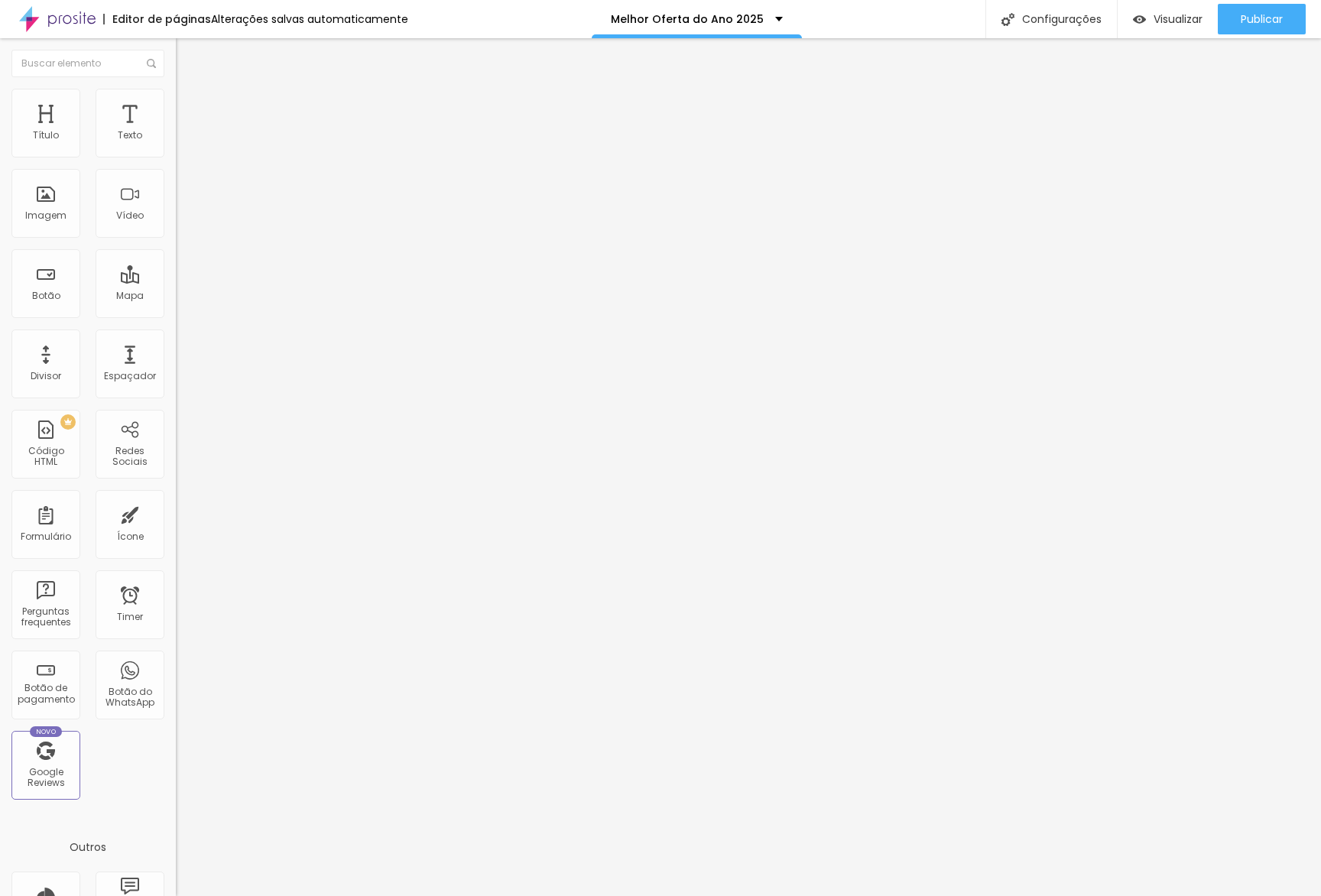
type input "25"
click at [176, 296] on input "range" at bounding box center [225, 302] width 98 height 12
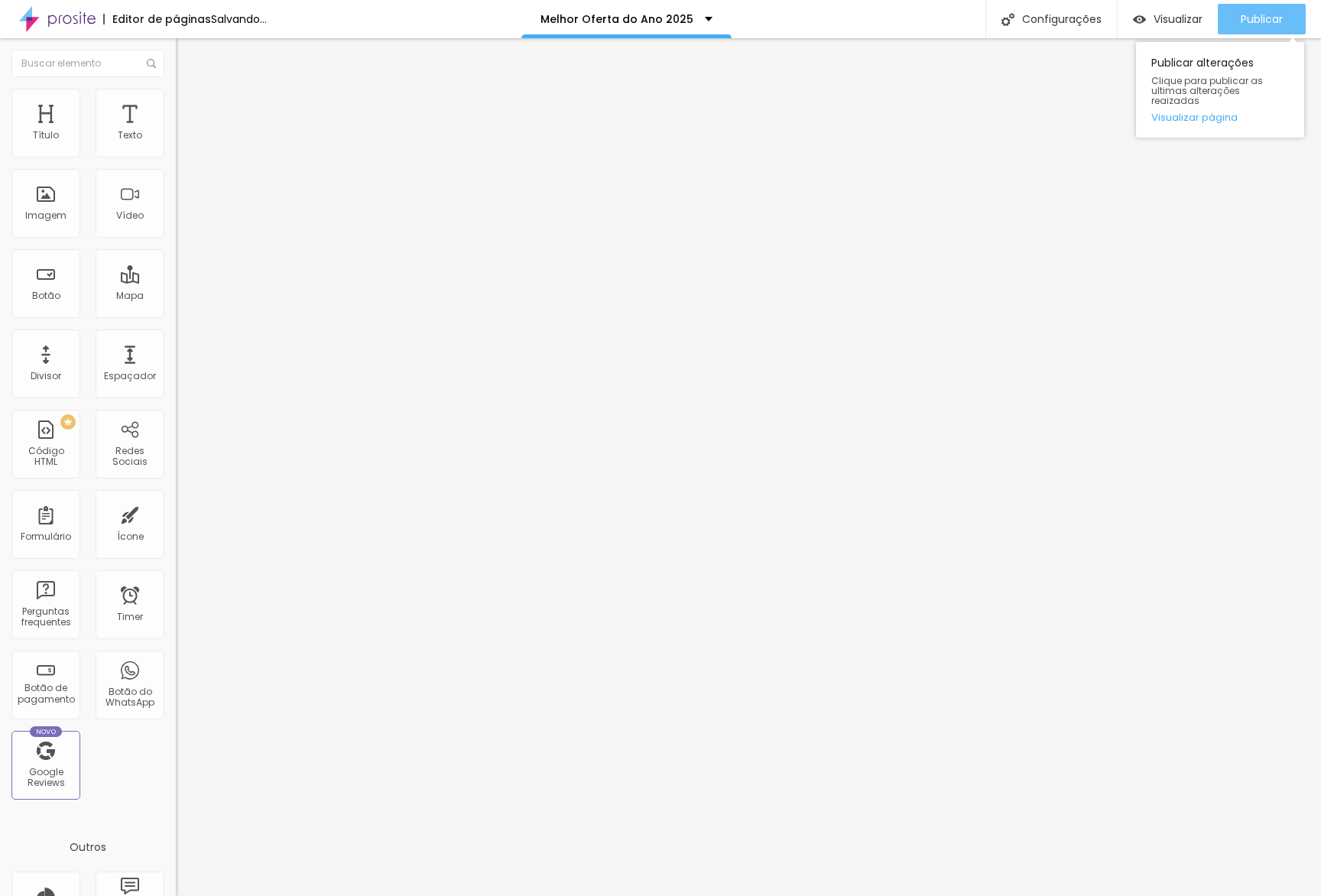
click at [1259, 26] on span "Publicar" at bounding box center [1262, 18] width 42 height 12
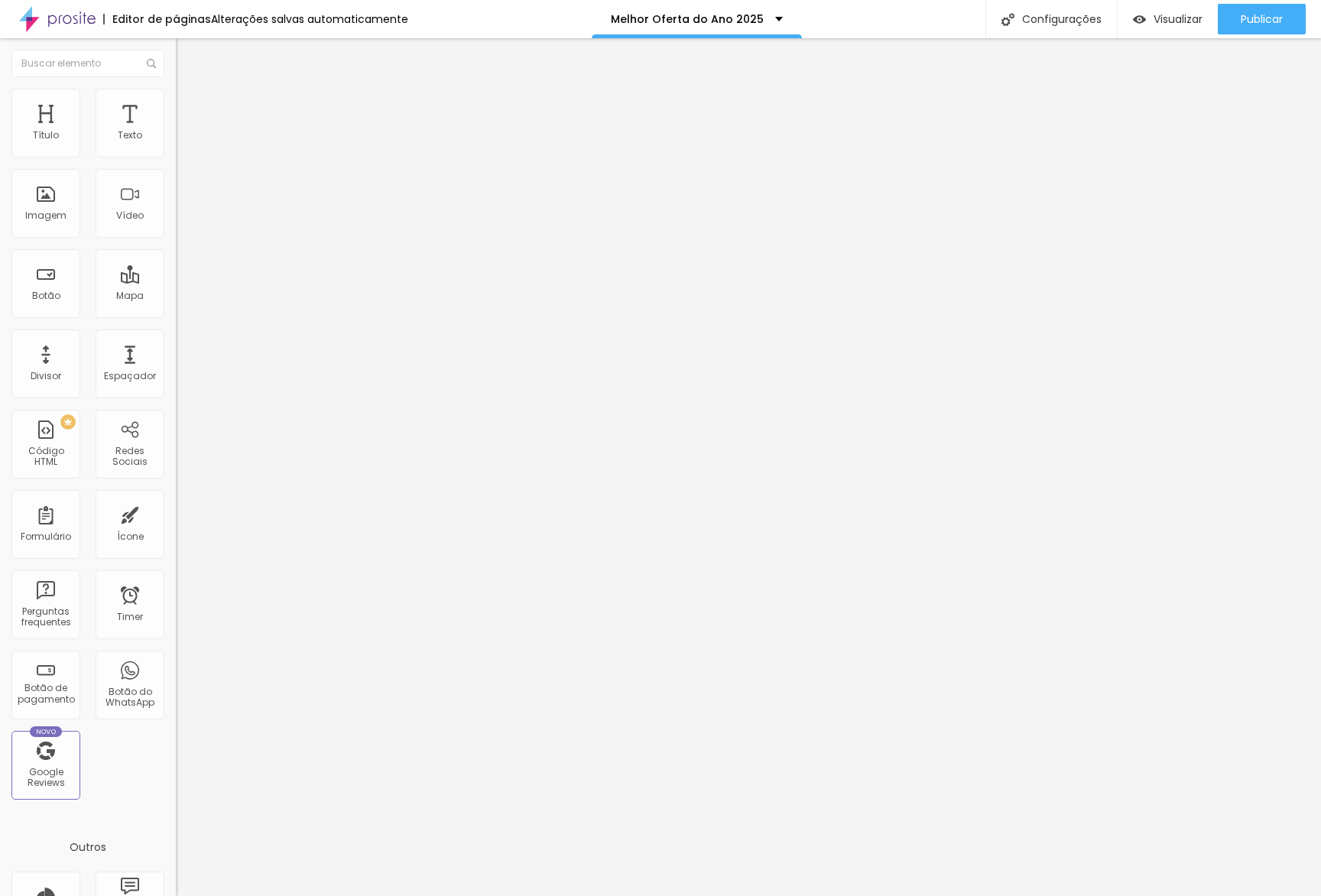
click at [176, 104] on li "Avançado" at bounding box center [264, 111] width 176 height 15
type input "20"
type input "15"
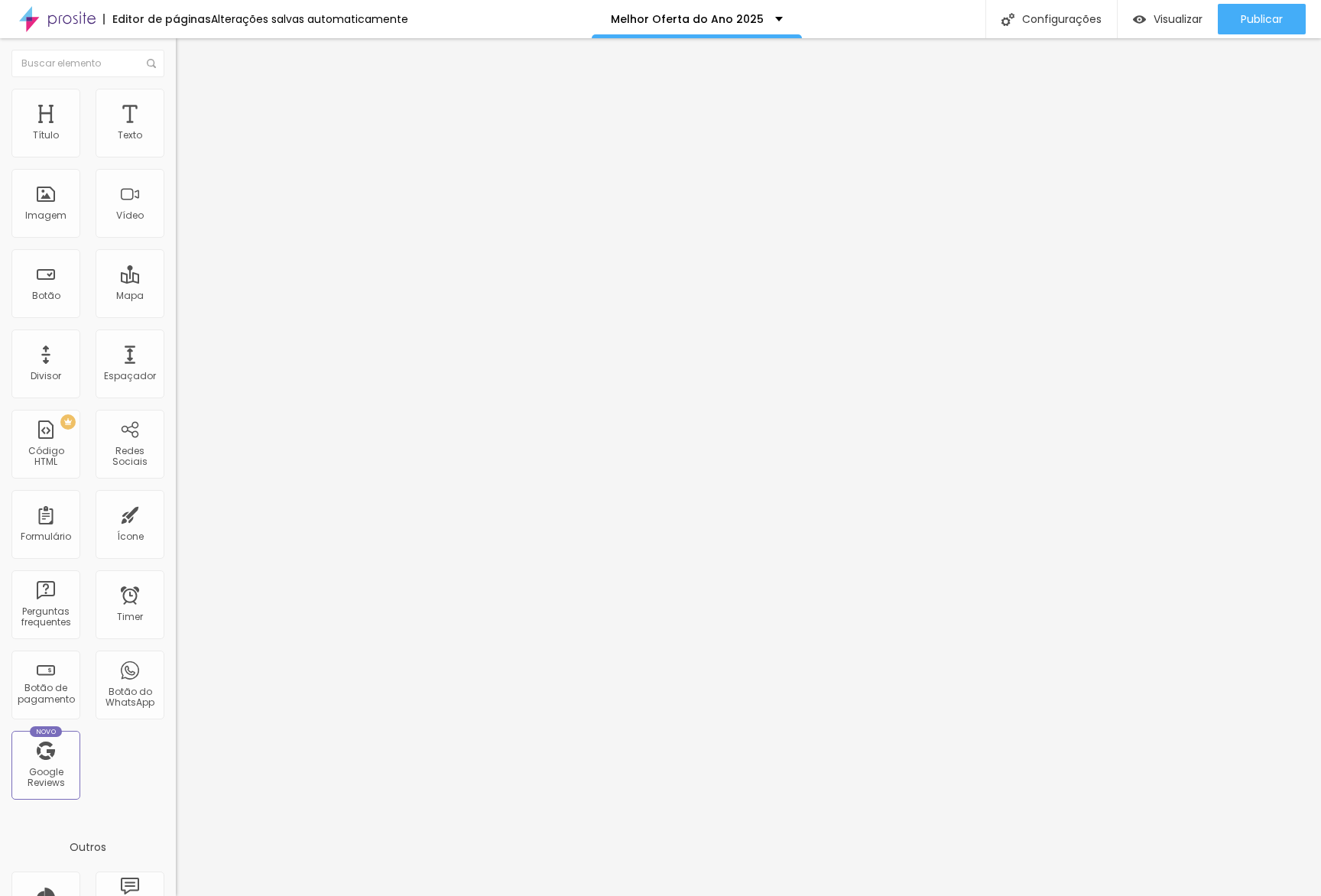
type input "20"
type input "15"
type input "20"
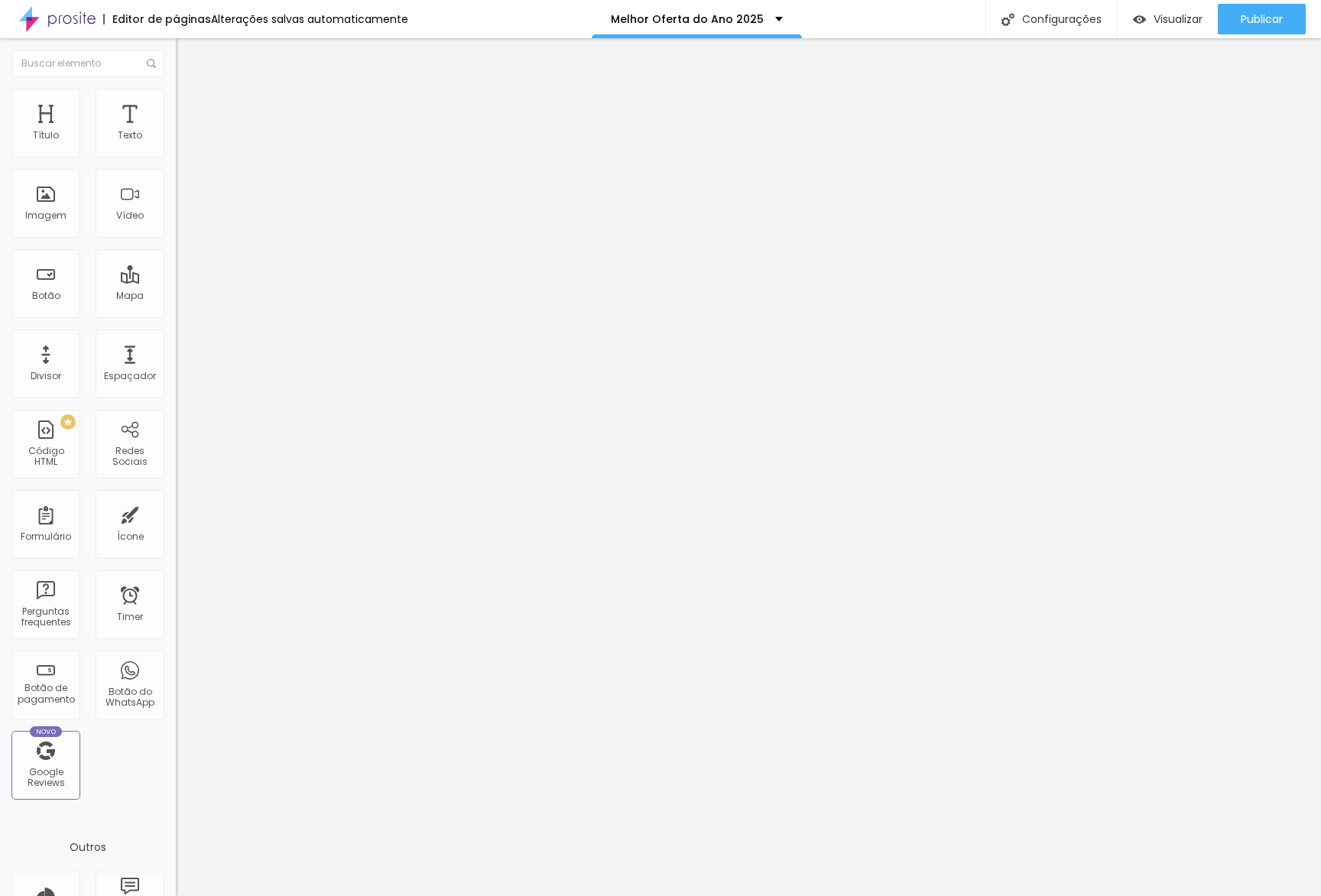
type input "20"
type input "15"
type input "20"
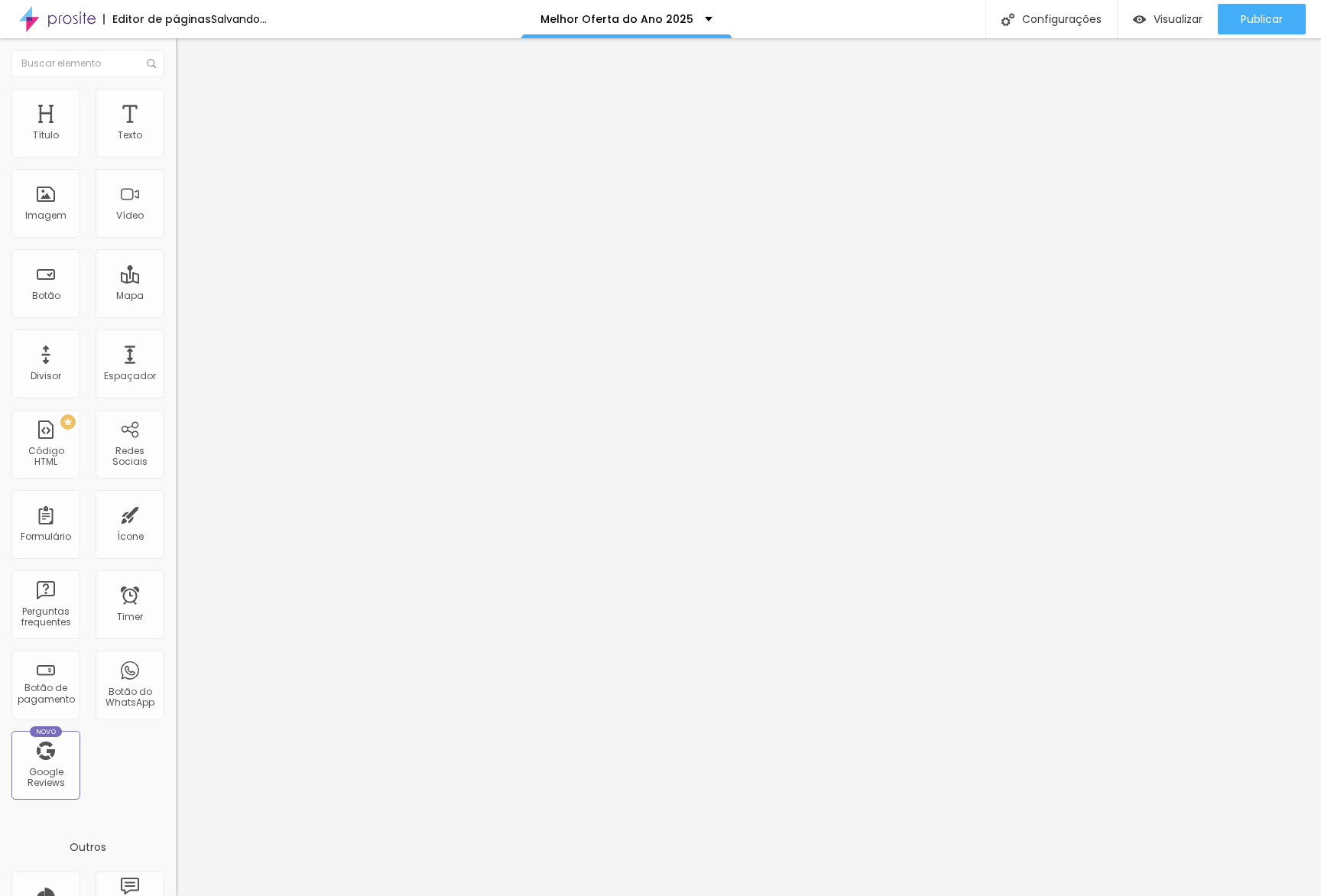
type input "25"
type input "30"
type input "25"
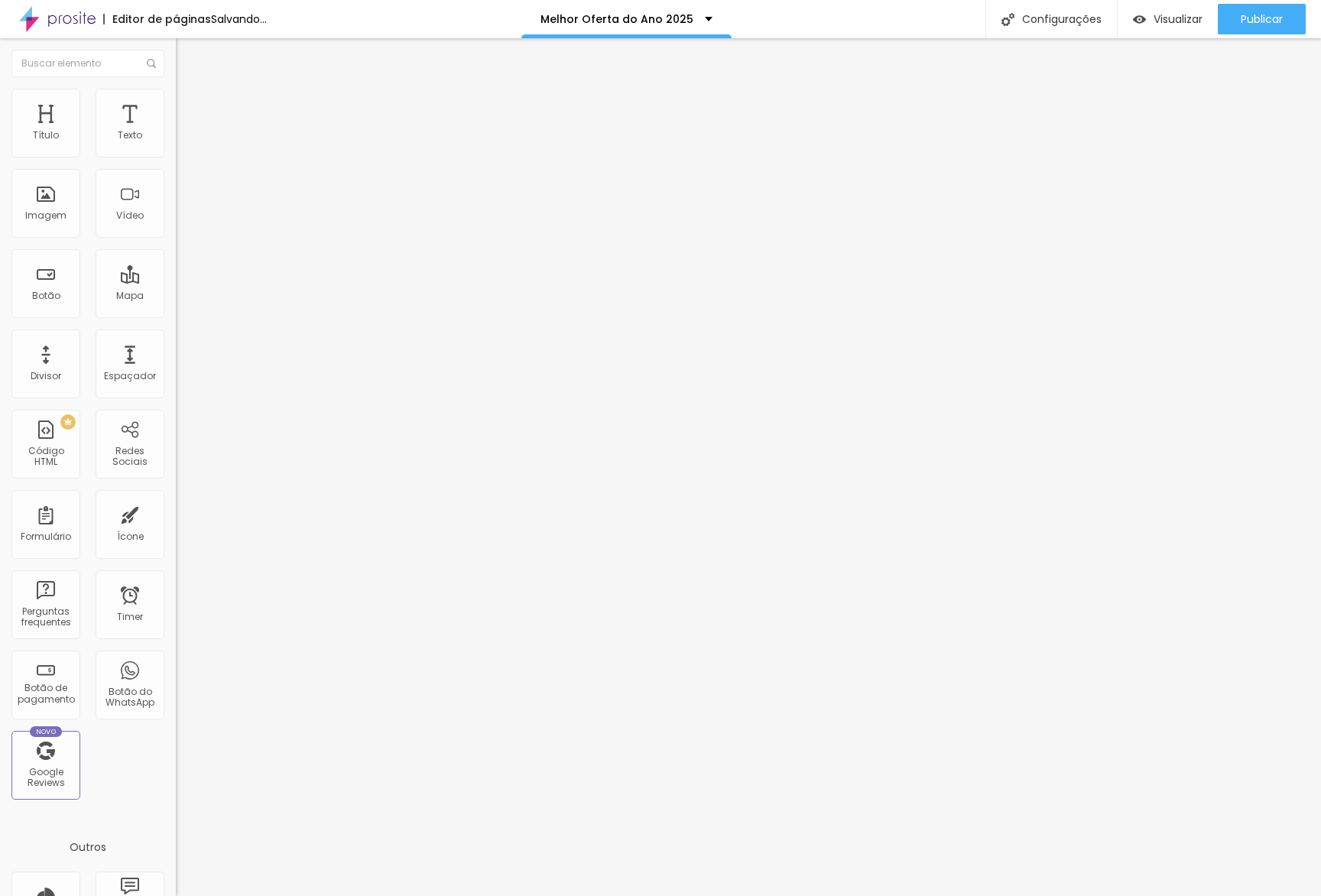
type input "25"
click at [176, 296] on input "range" at bounding box center [225, 302] width 98 height 12
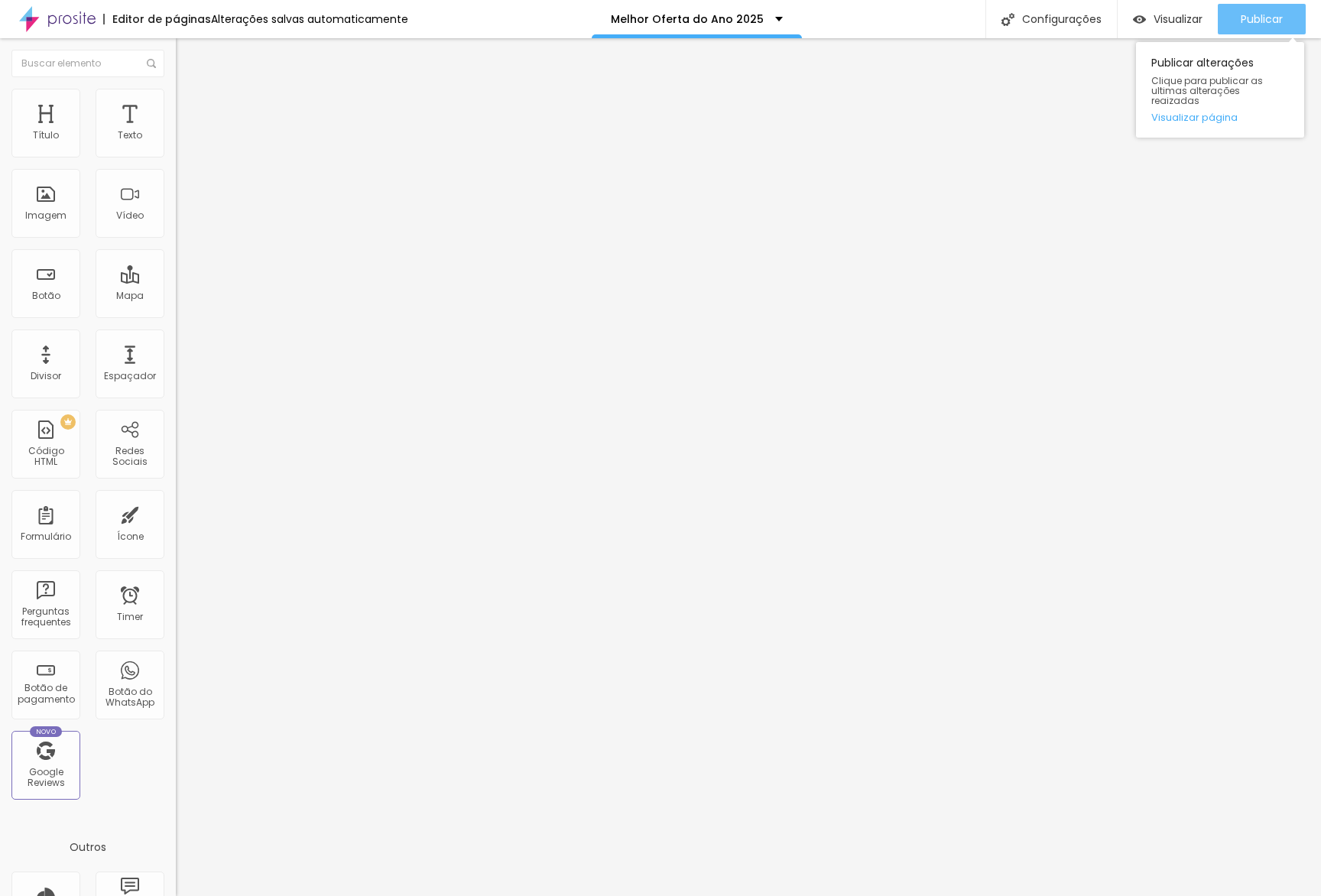
click at [1279, 20] on span "Publicar" at bounding box center [1262, 18] width 42 height 12
drag, startPoint x: 1269, startPoint y: 12, endPoint x: 1211, endPoint y: 70, distance: 82.0
click at [1269, 13] on span "Publicar" at bounding box center [1262, 18] width 42 height 12
click at [1184, 112] on link "Visualizar página" at bounding box center [1220, 117] width 138 height 10
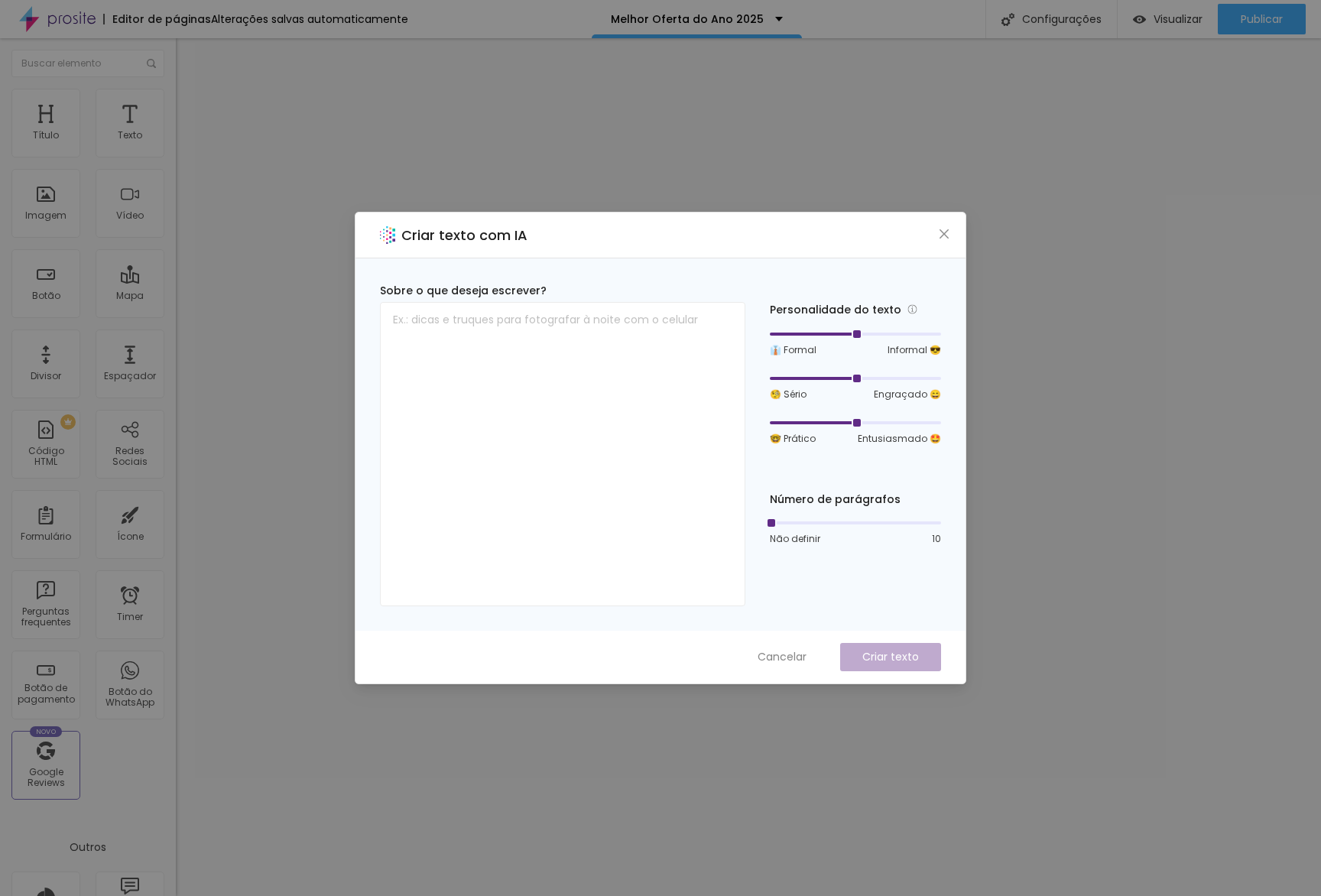
click at [745, 646] on button "Cancelar" at bounding box center [781, 657] width 79 height 28
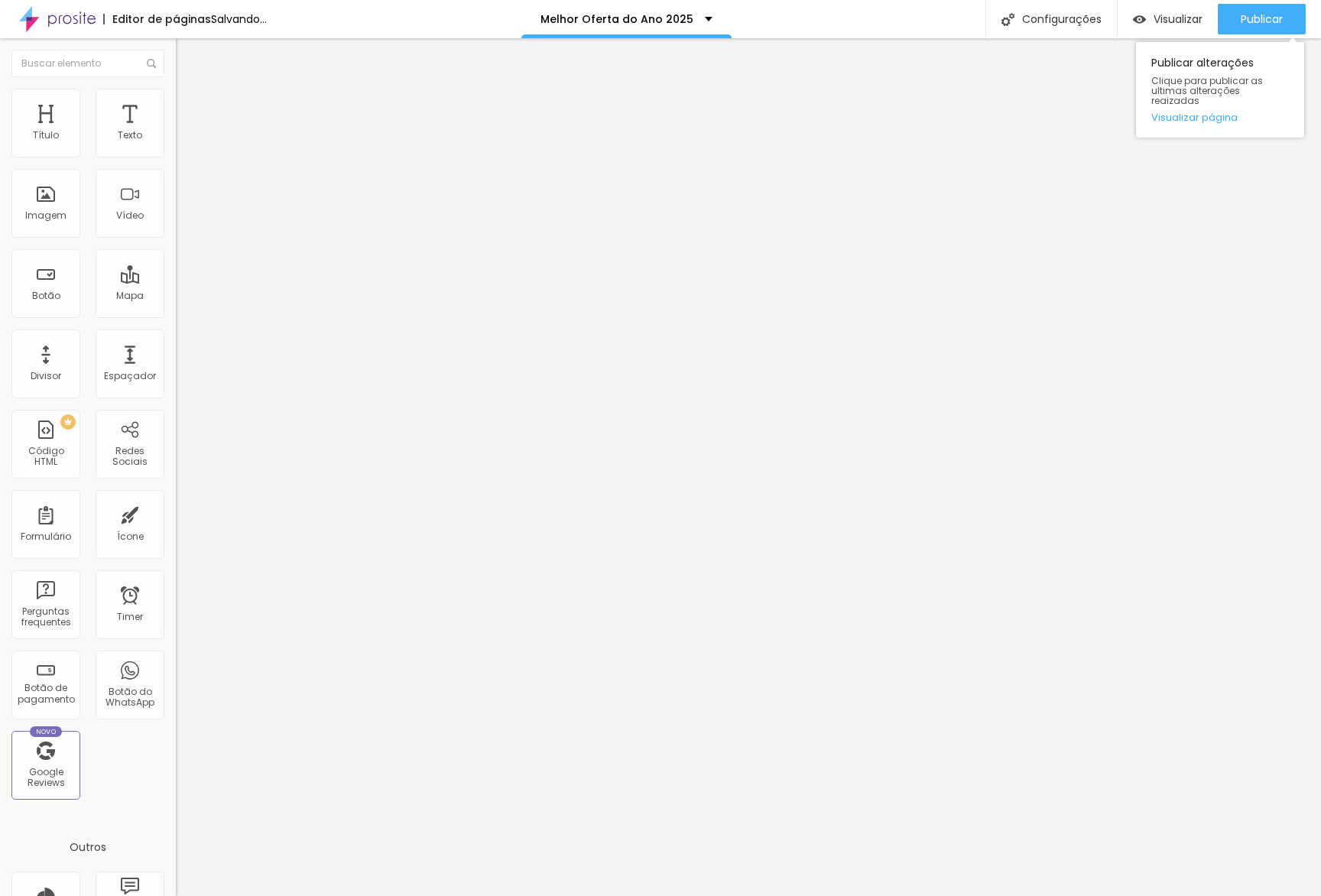
click at [1236, 2] on div "Publicar Publicar alterações Clique para publicar as ultimas alterações reaizad…" at bounding box center [1262, 19] width 88 height 38
click at [1235, 9] on button "Publicar" at bounding box center [1262, 19] width 88 height 30
click at [1261, 25] on span "Publicar" at bounding box center [1262, 18] width 42 height 12
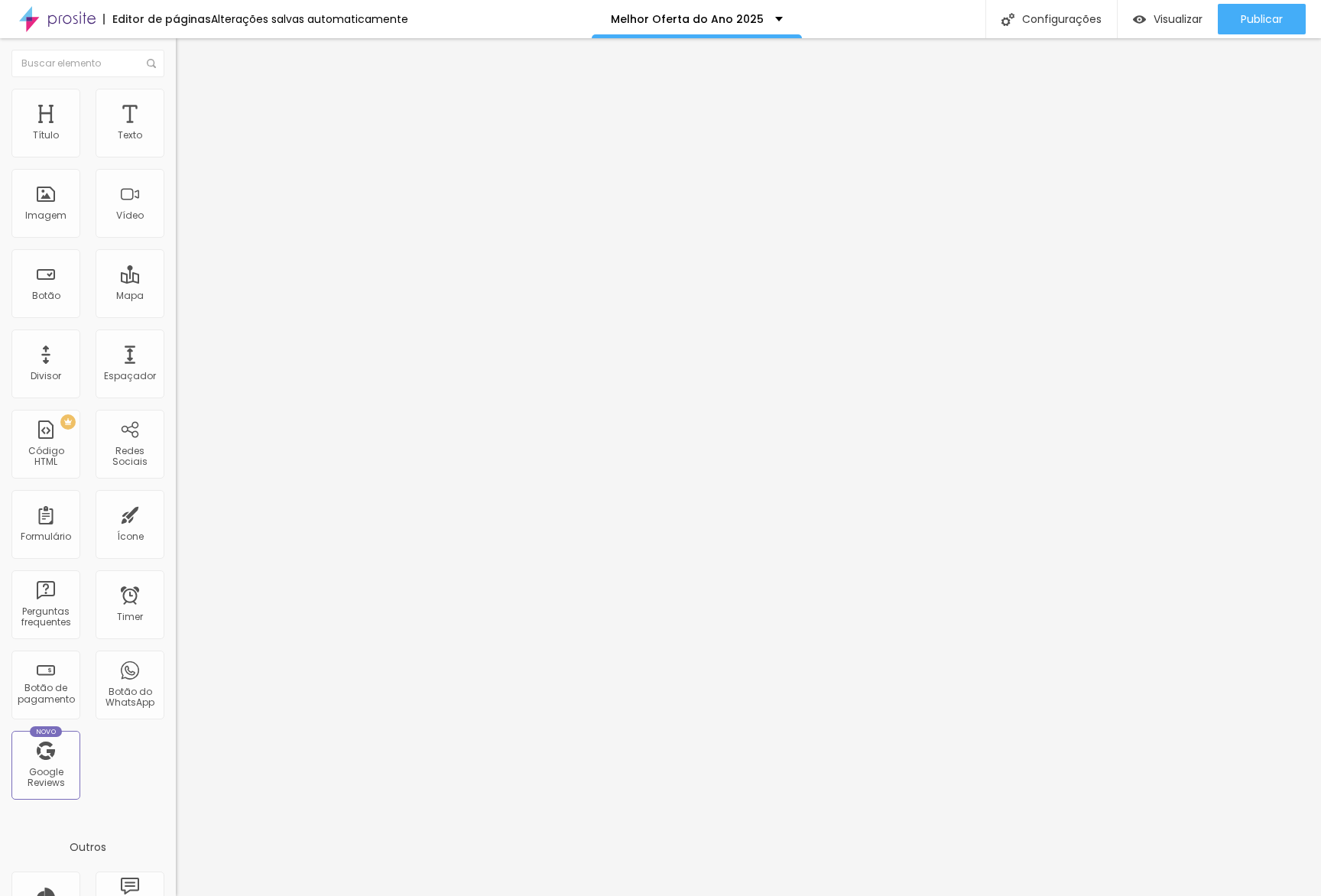
drag, startPoint x: 85, startPoint y: 104, endPoint x: 86, endPoint y: 119, distance: 15.0
click at [190, 104] on span "Estilo" at bounding box center [202, 99] width 24 height 13
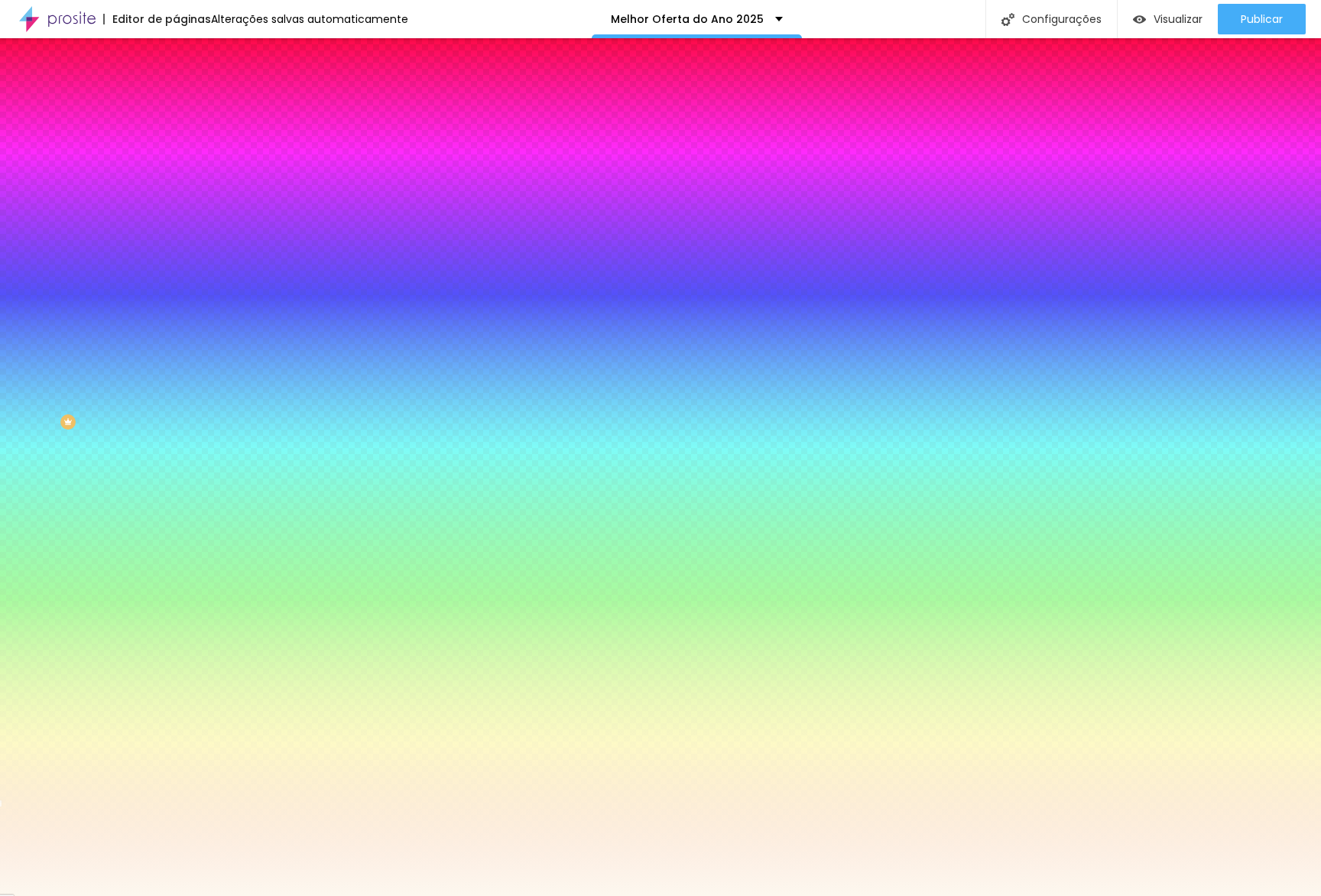
click at [176, 223] on input "#FDF8EF" at bounding box center [267, 215] width 183 height 15
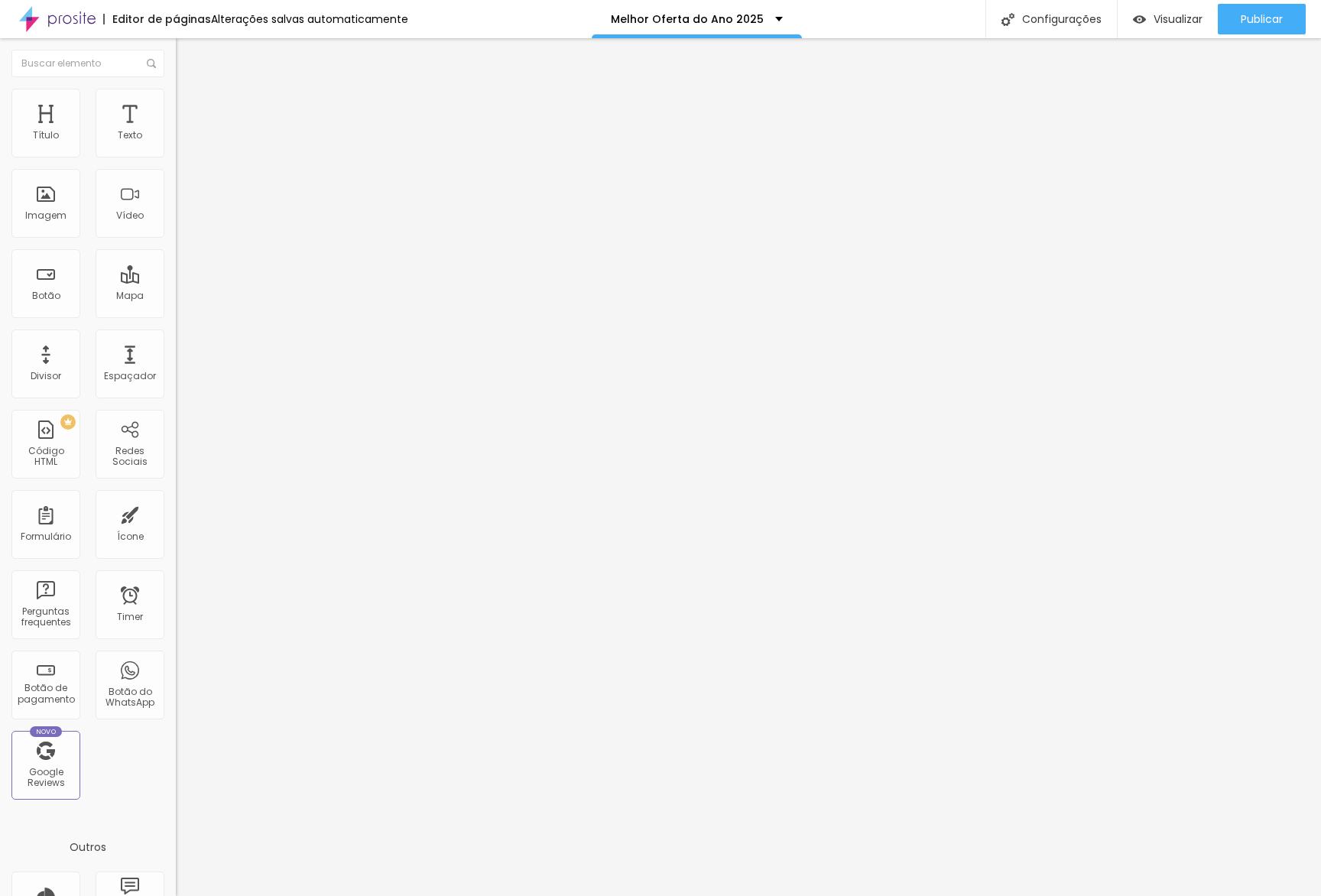
drag, startPoint x: 99, startPoint y: 93, endPoint x: 93, endPoint y: 98, distance: 7.8
click at [176, 97] on li "Estilo" at bounding box center [264, 96] width 176 height 15
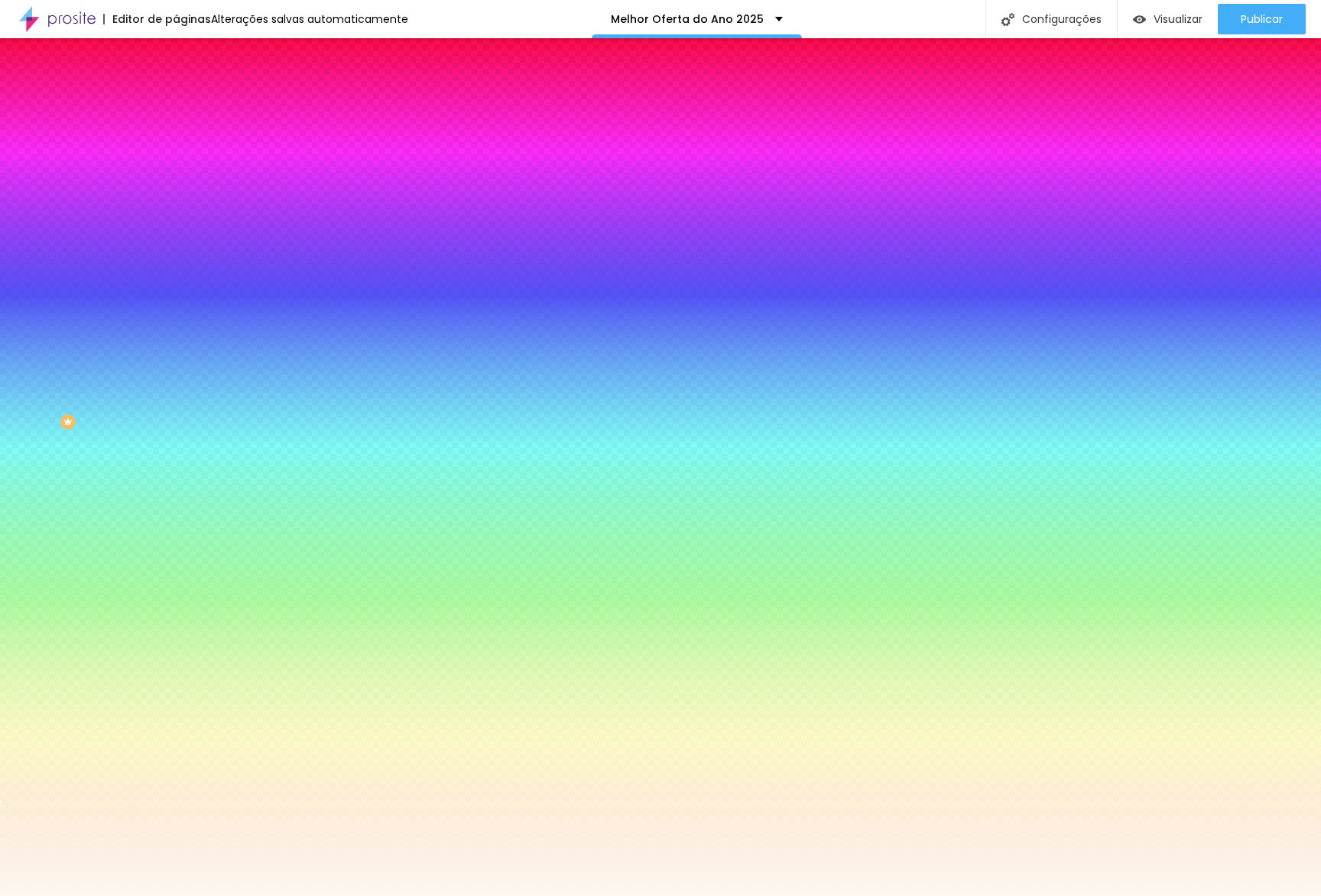
click at [176, 223] on input "#FDF8EF" at bounding box center [267, 215] width 183 height 15
click at [259, 138] on img at bounding box center [263, 132] width 9 height 9
click at [176, 208] on div at bounding box center [264, 208] width 176 height 0
drag, startPoint x: 147, startPoint y: 408, endPoint x: 154, endPoint y: 592, distance: 184.1
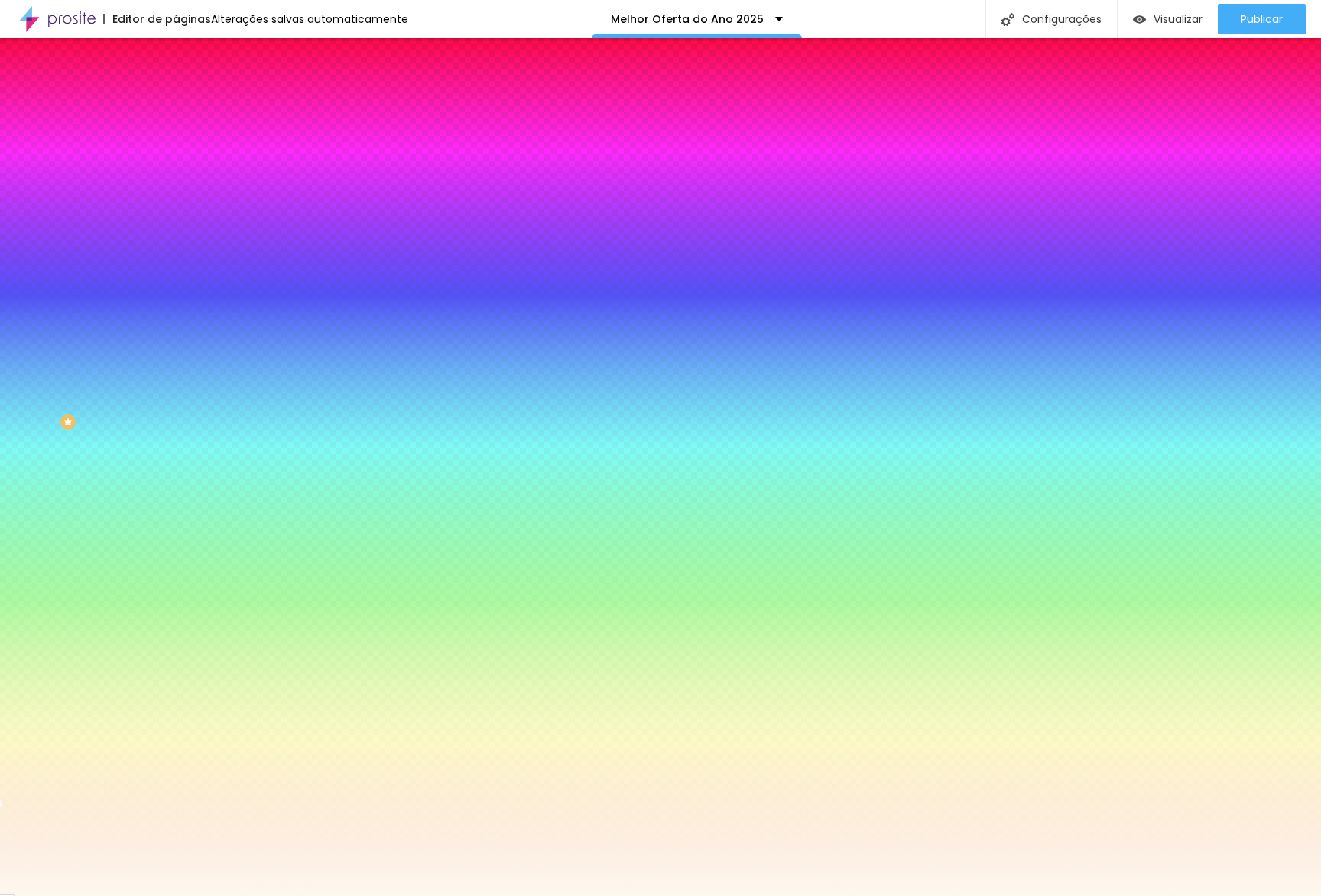
click at [176, 592] on div "Editar Seção Conteúdo Estilo Avançado Imagem de fundo Adicionar imagem Efeito d…" at bounding box center [264, 467] width 176 height 858
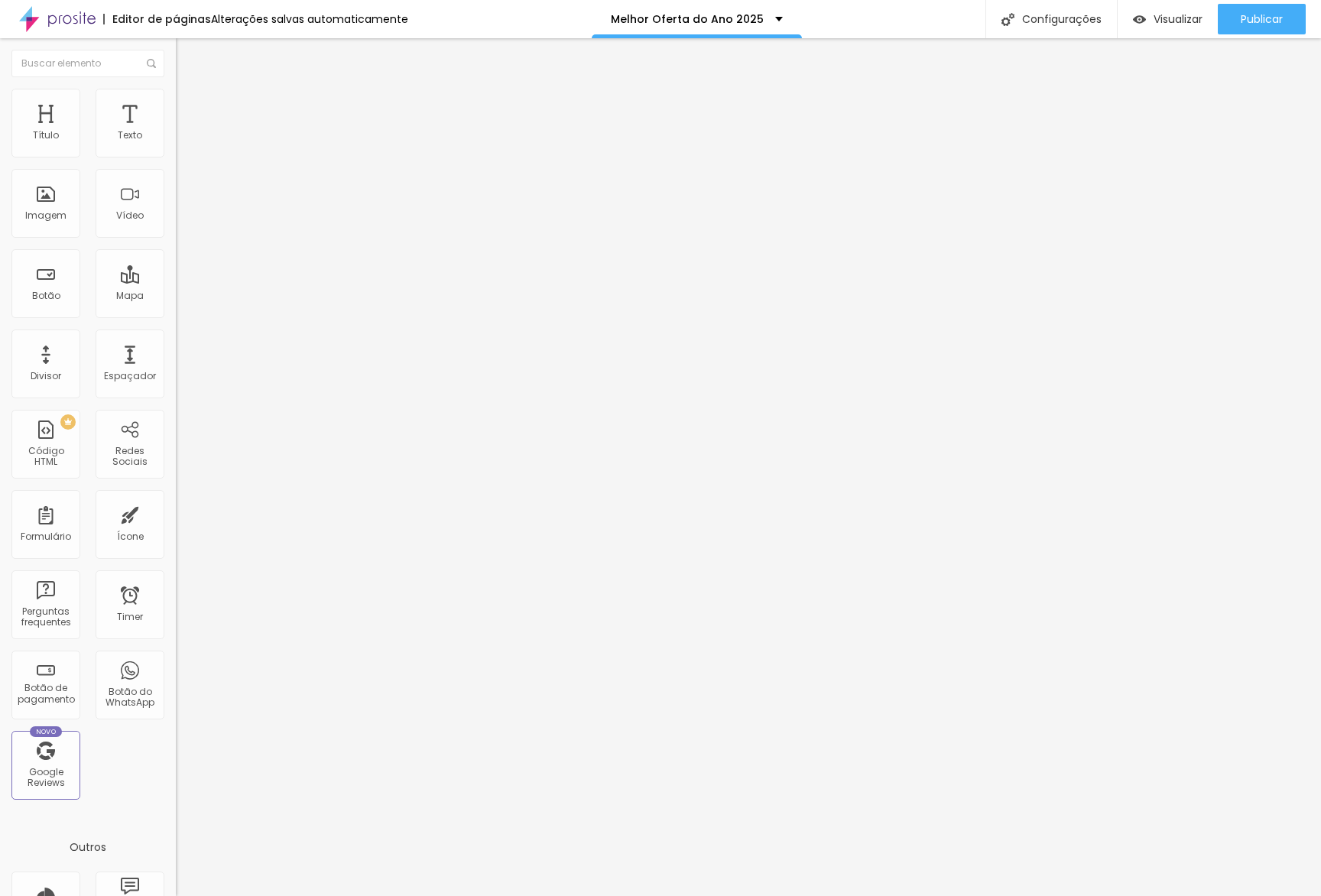
click at [176, 100] on li "Estilo" at bounding box center [264, 96] width 176 height 15
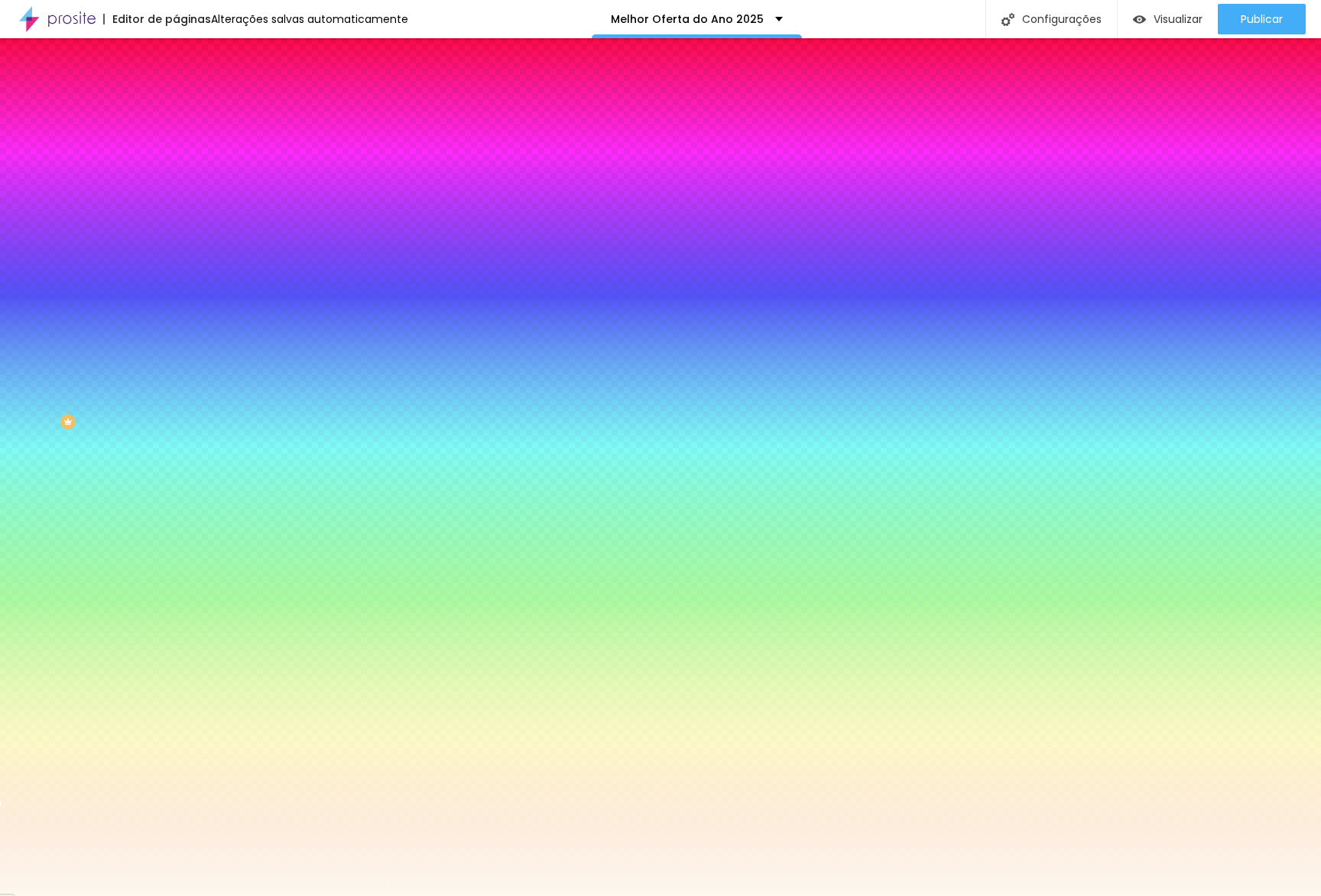
click at [176, 208] on div at bounding box center [264, 208] width 176 height 0
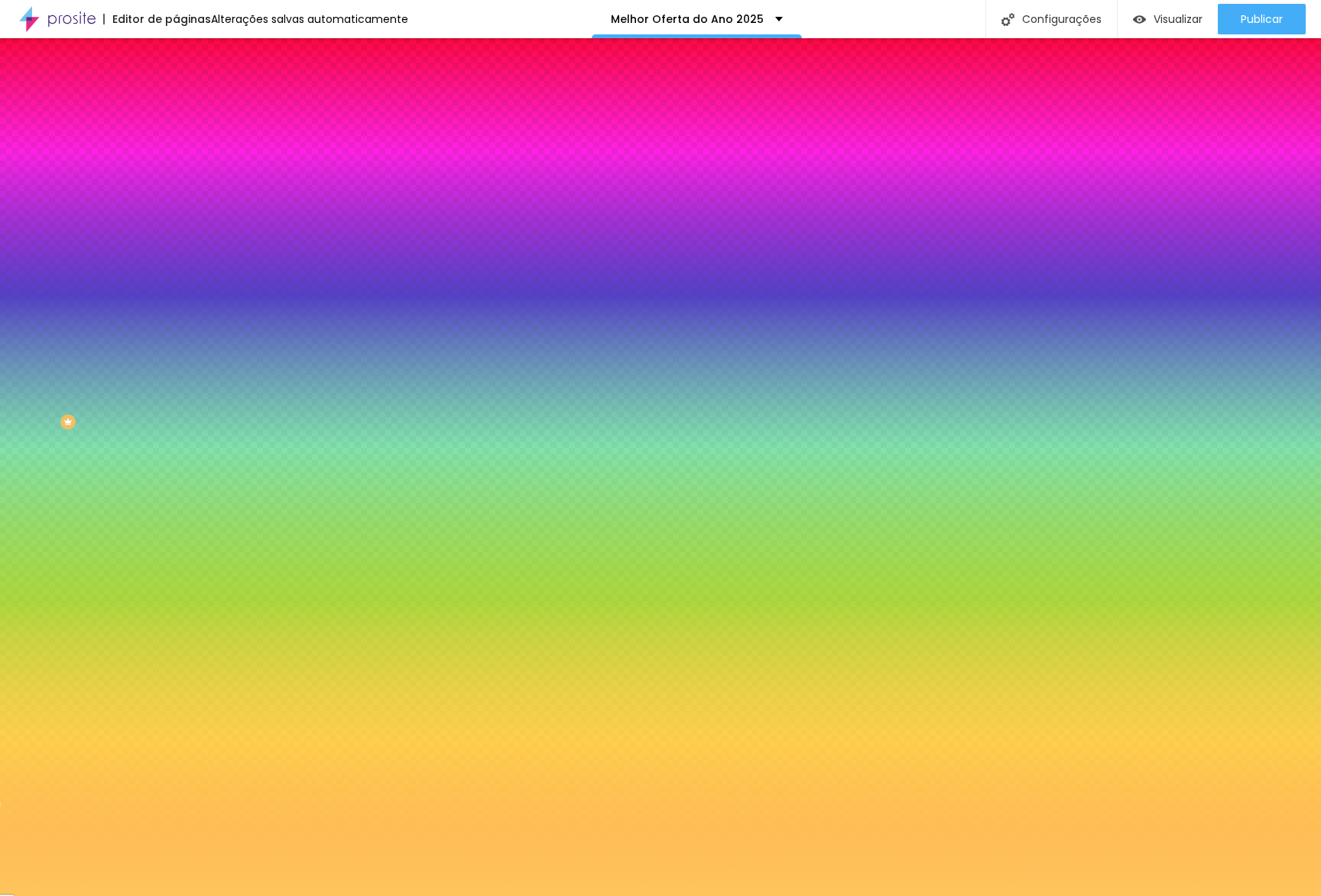
drag, startPoint x: 84, startPoint y: 339, endPoint x: 108, endPoint y: 295, distance: 50.1
click at [176, 223] on div at bounding box center [264, 223] width 176 height 0
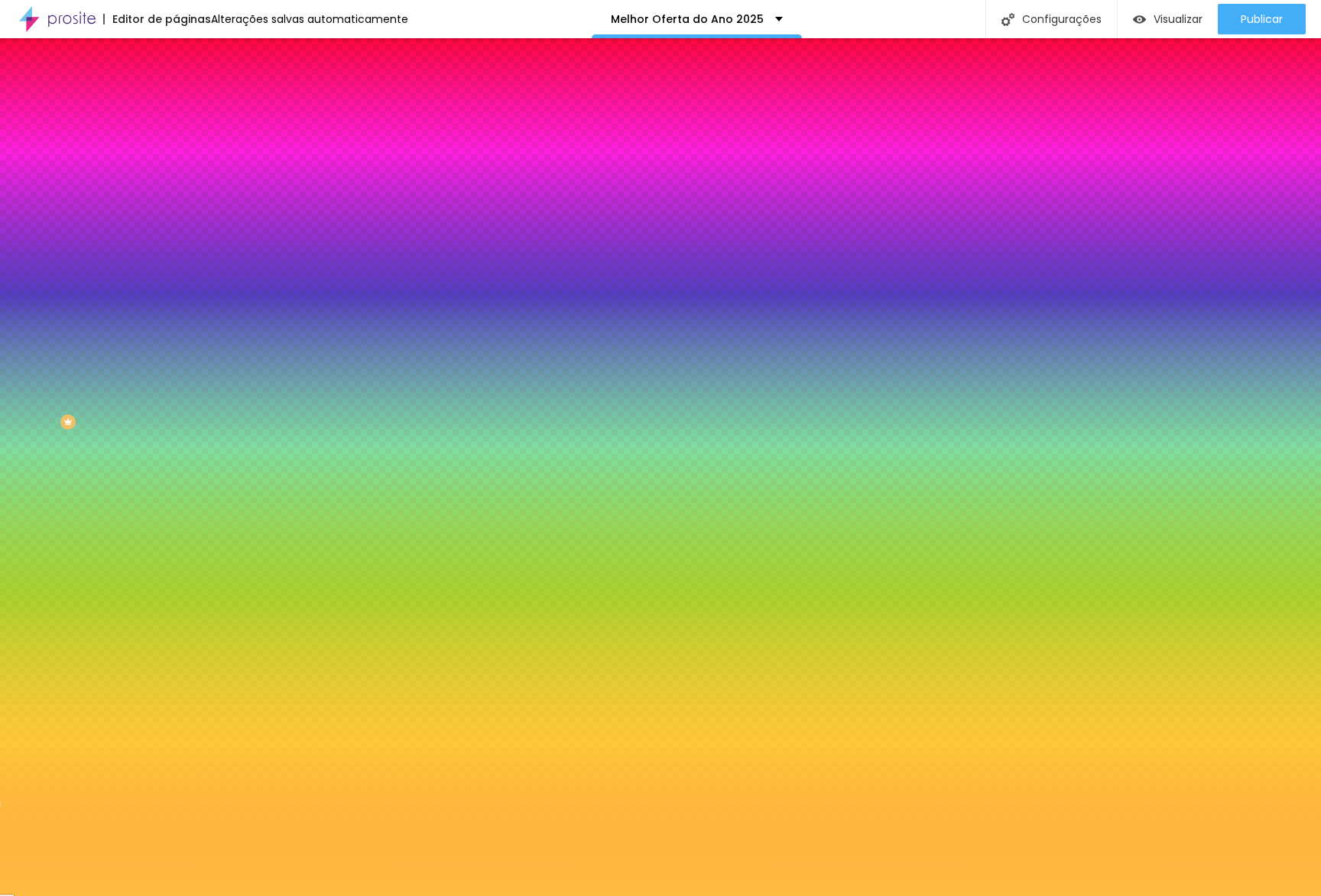
click at [176, 223] on input "#FFBD46" at bounding box center [267, 215] width 183 height 15
paste input "DF8EF"
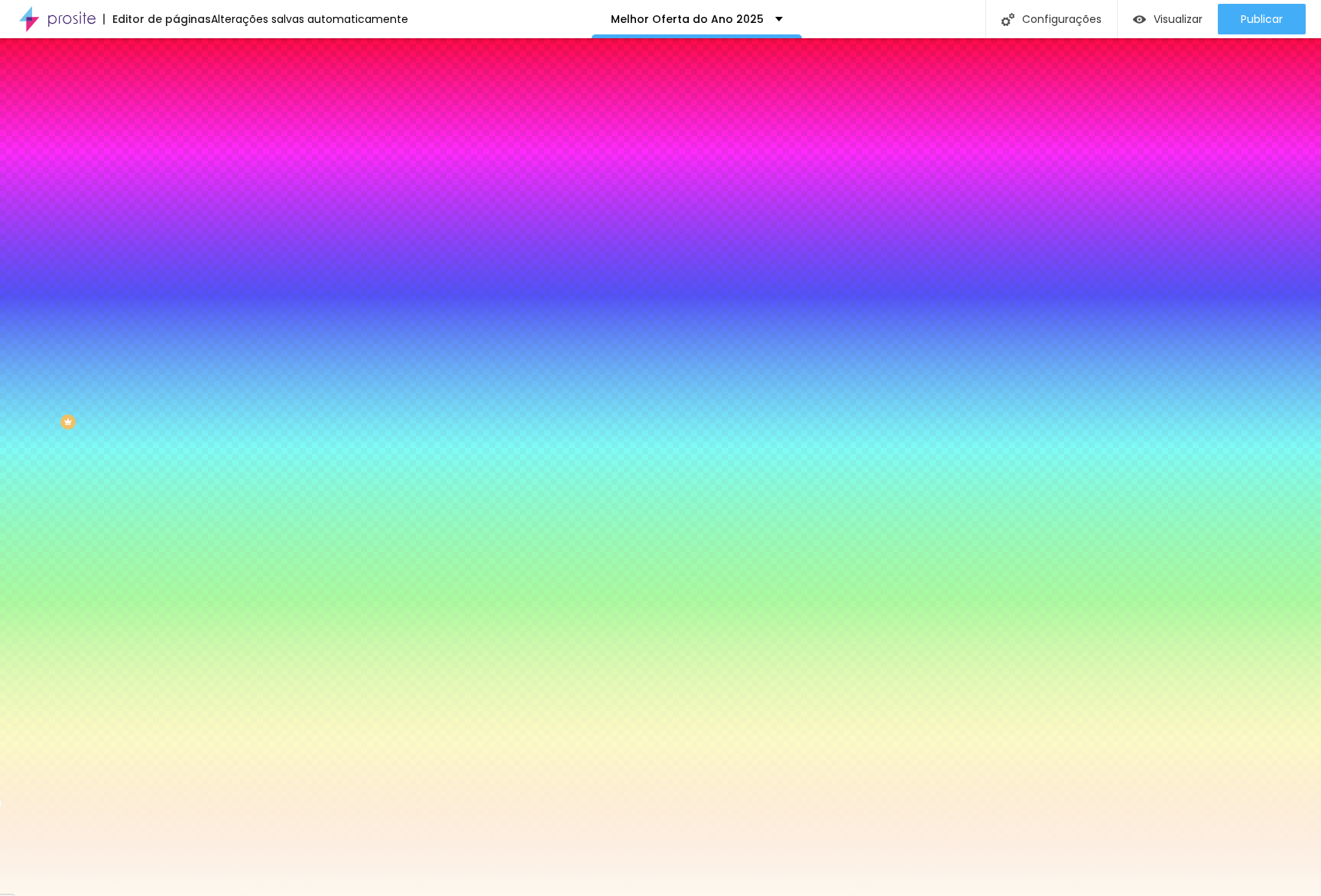
type input "#FDF8EF"
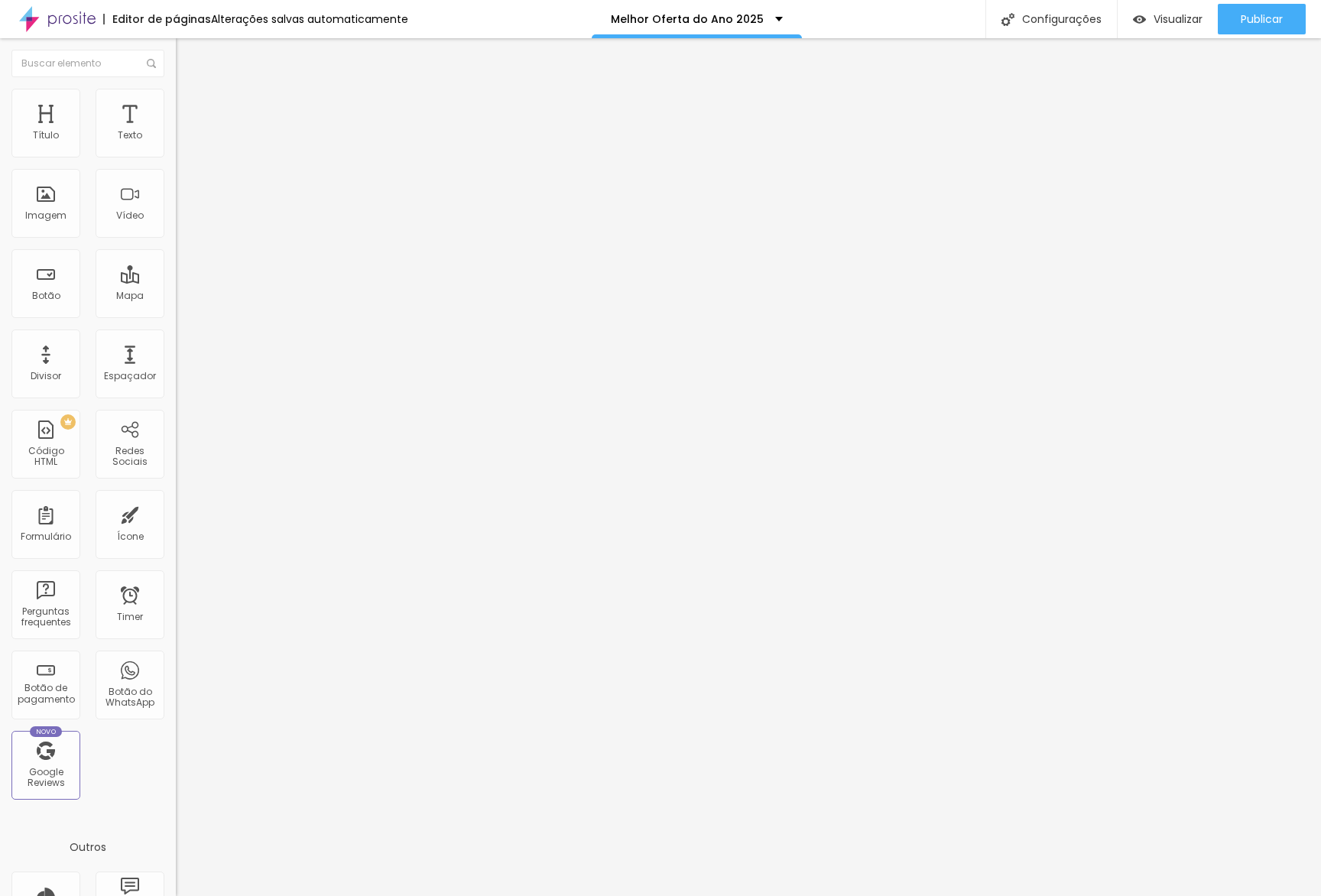
click at [176, 104] on li "Estilo" at bounding box center [264, 96] width 176 height 15
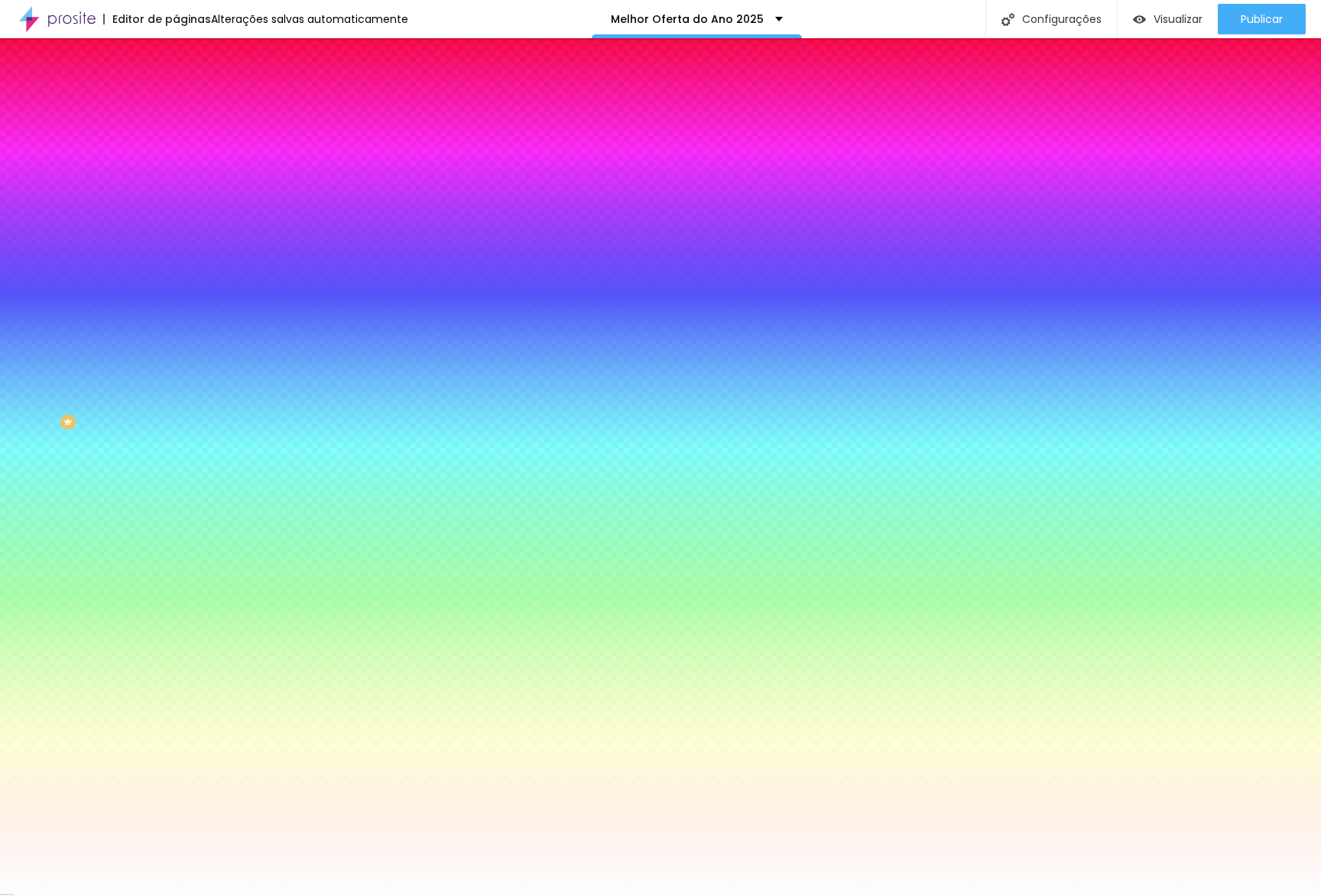
click at [176, 146] on div at bounding box center [264, 146] width 176 height 0
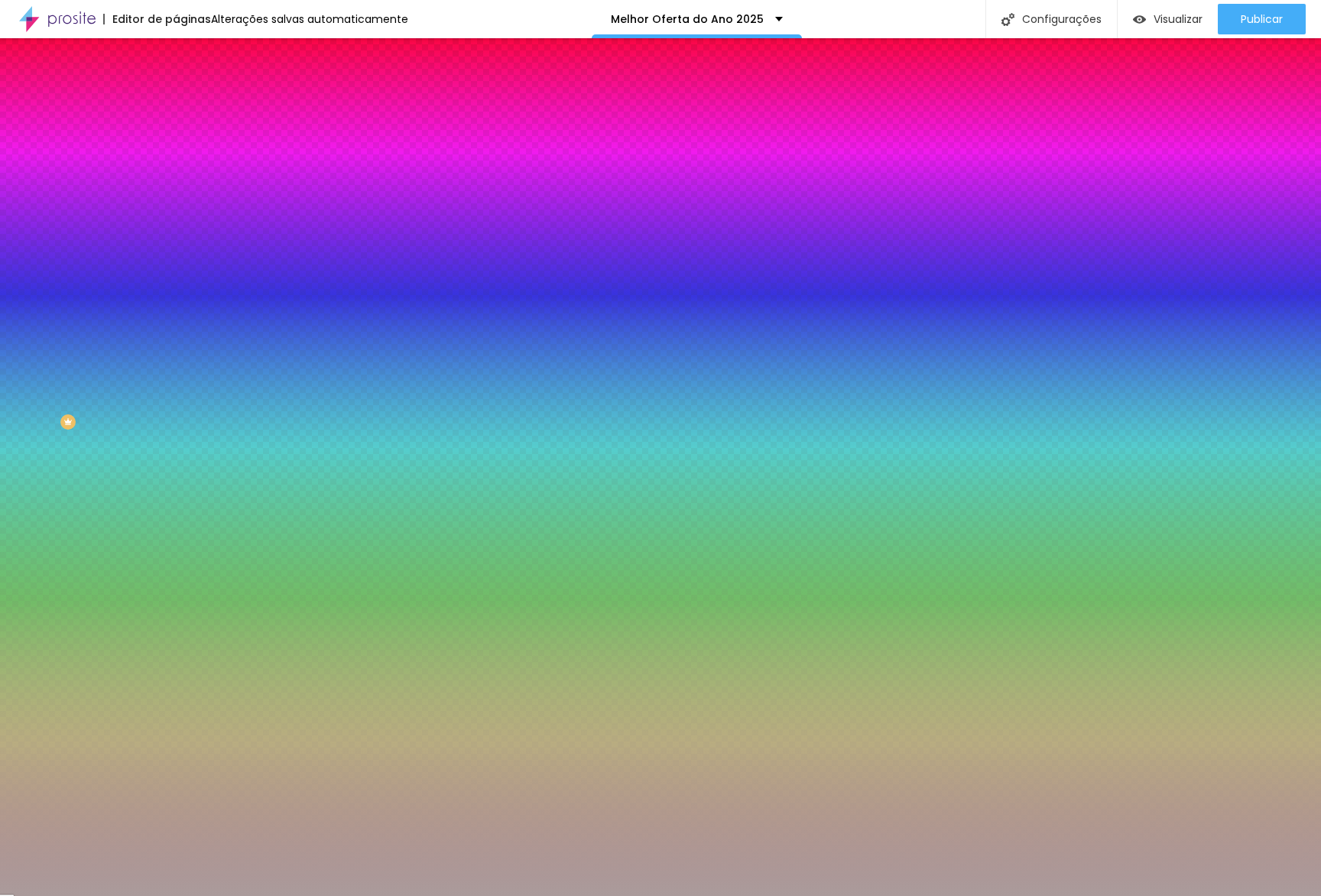
type input "#FFFFFF"
drag, startPoint x: 42, startPoint y: 229, endPoint x: 46, endPoint y: 101, distance: 128.1
click at [176, 108] on div "Conteúdo Estilo Avançado Cor de fundo Voltar ao padrão #FFFFFF Sombra DESATIVAD…" at bounding box center [264, 164] width 176 height 182
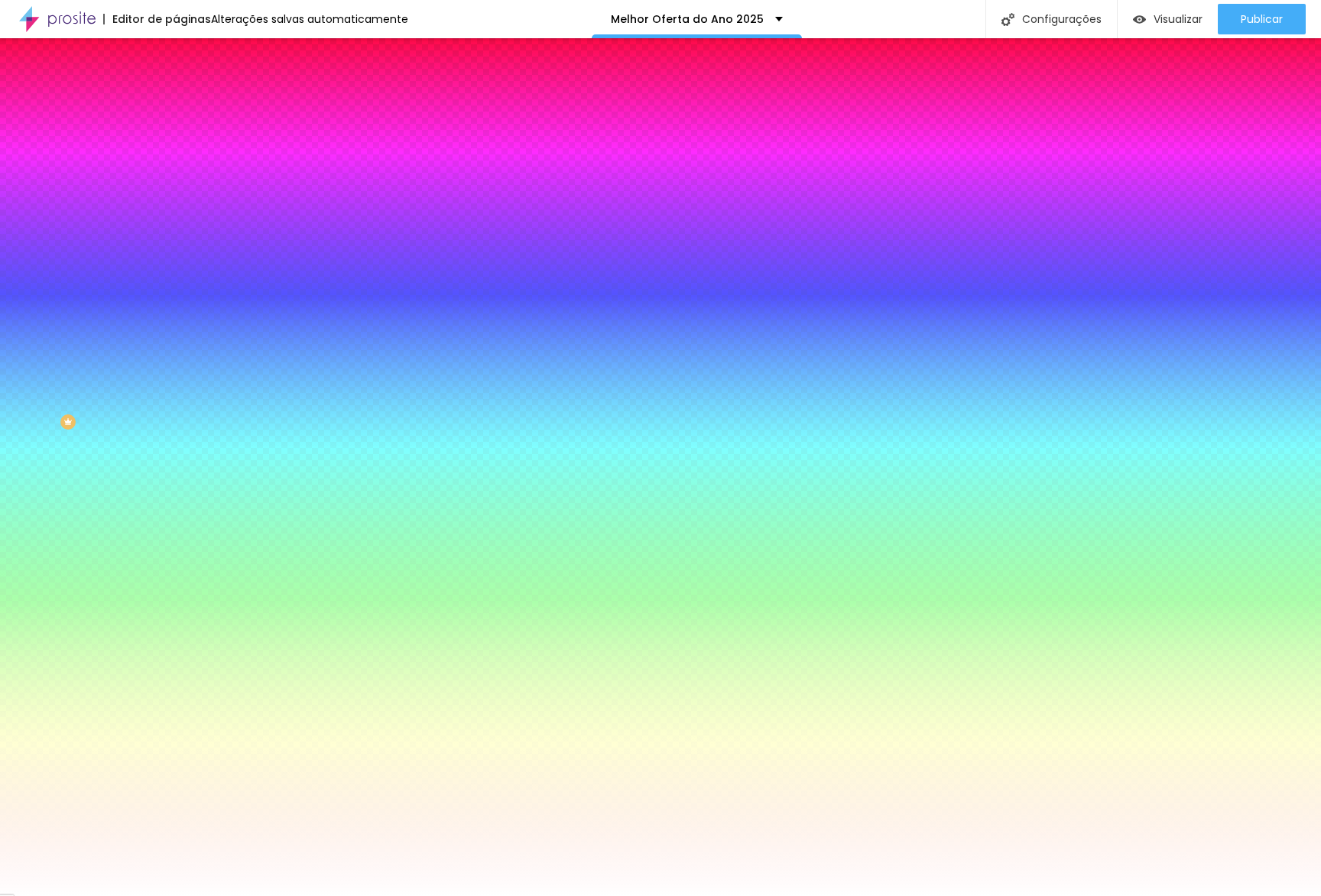
click at [190, 110] on span "Avançado" at bounding box center [215, 115] width 50 height 13
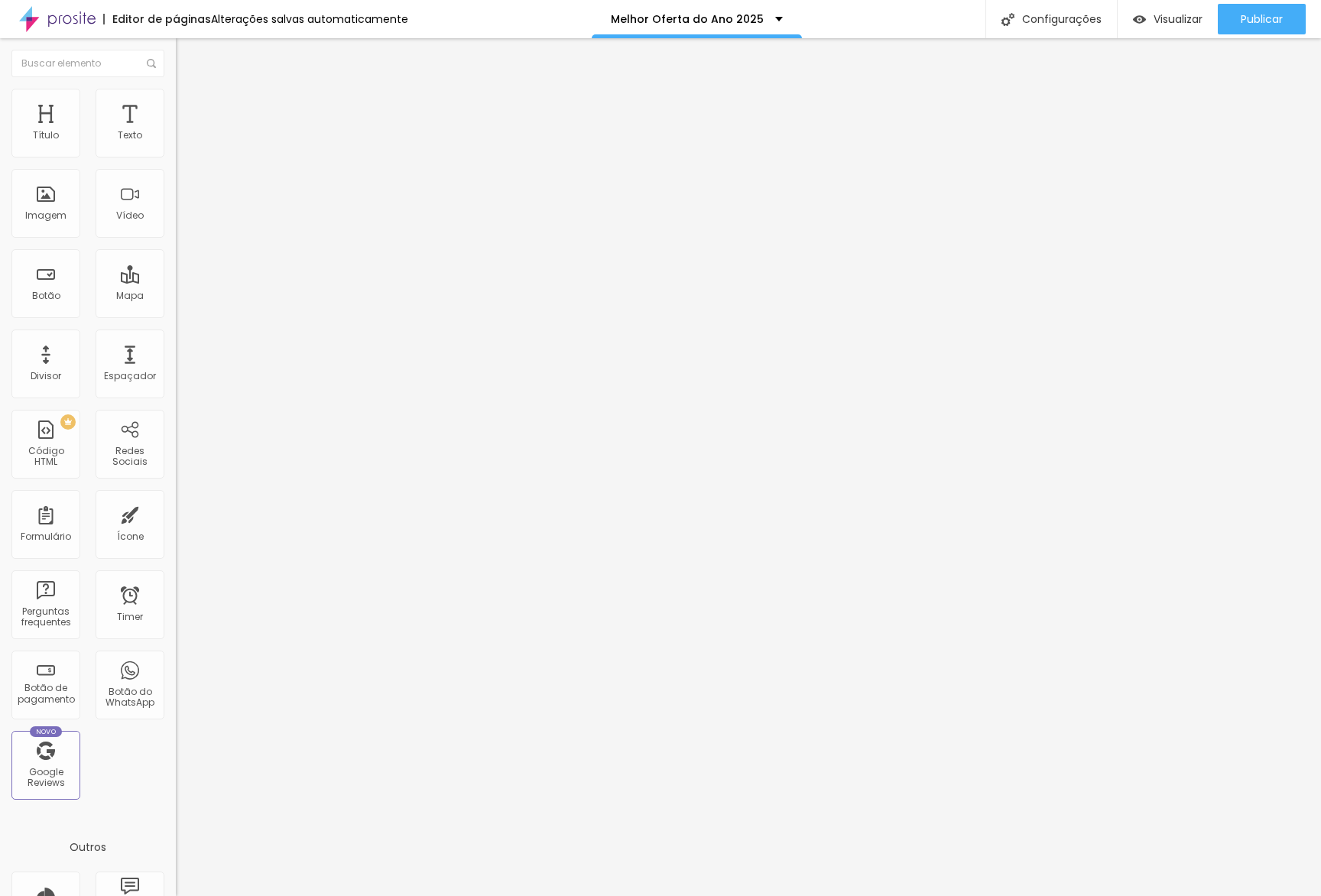
click at [176, 143] on div "10 px Espaçamento Interno" at bounding box center [264, 227] width 176 height 216
type input "20"
type input "30"
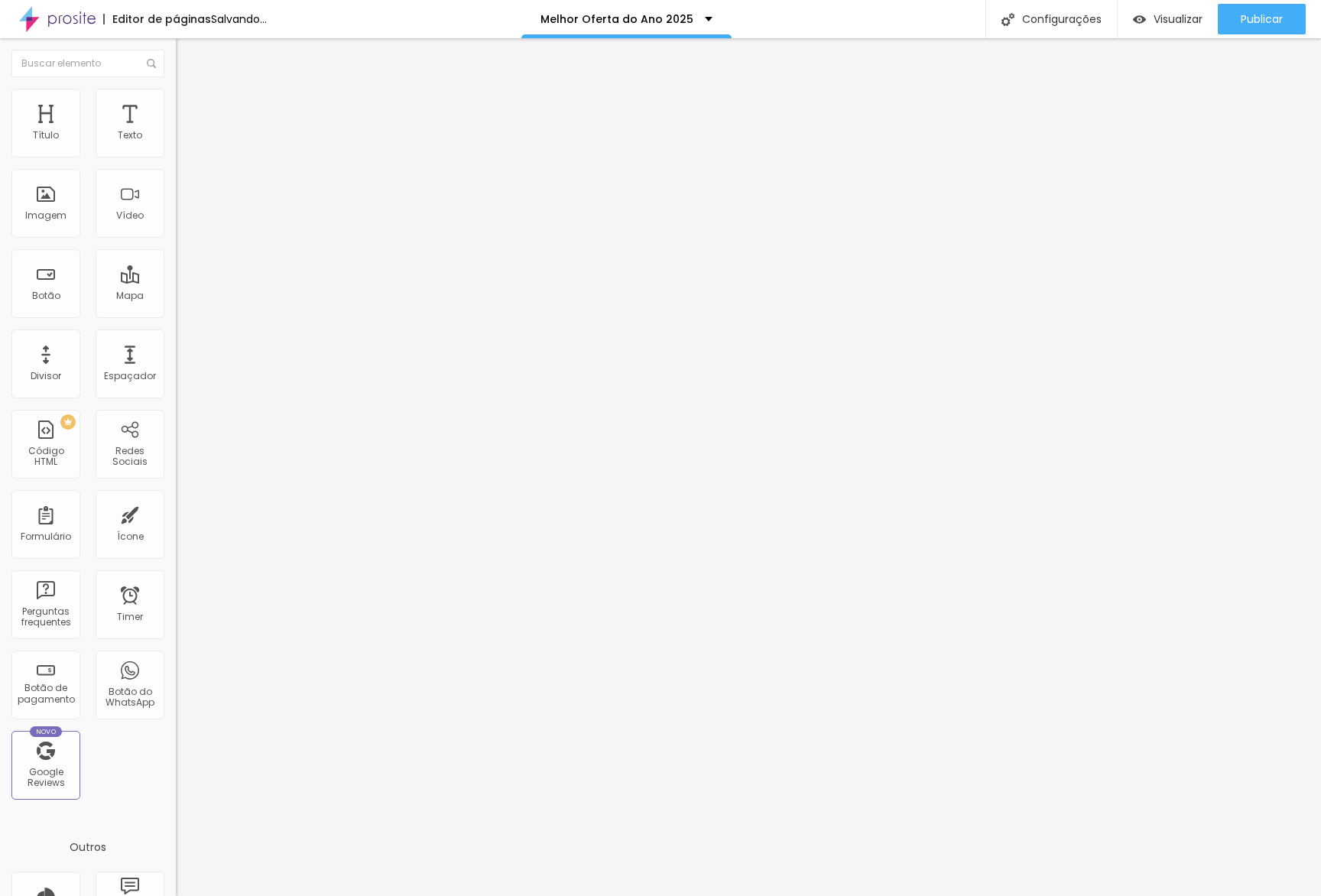
type input "35"
type input "30"
type input "25"
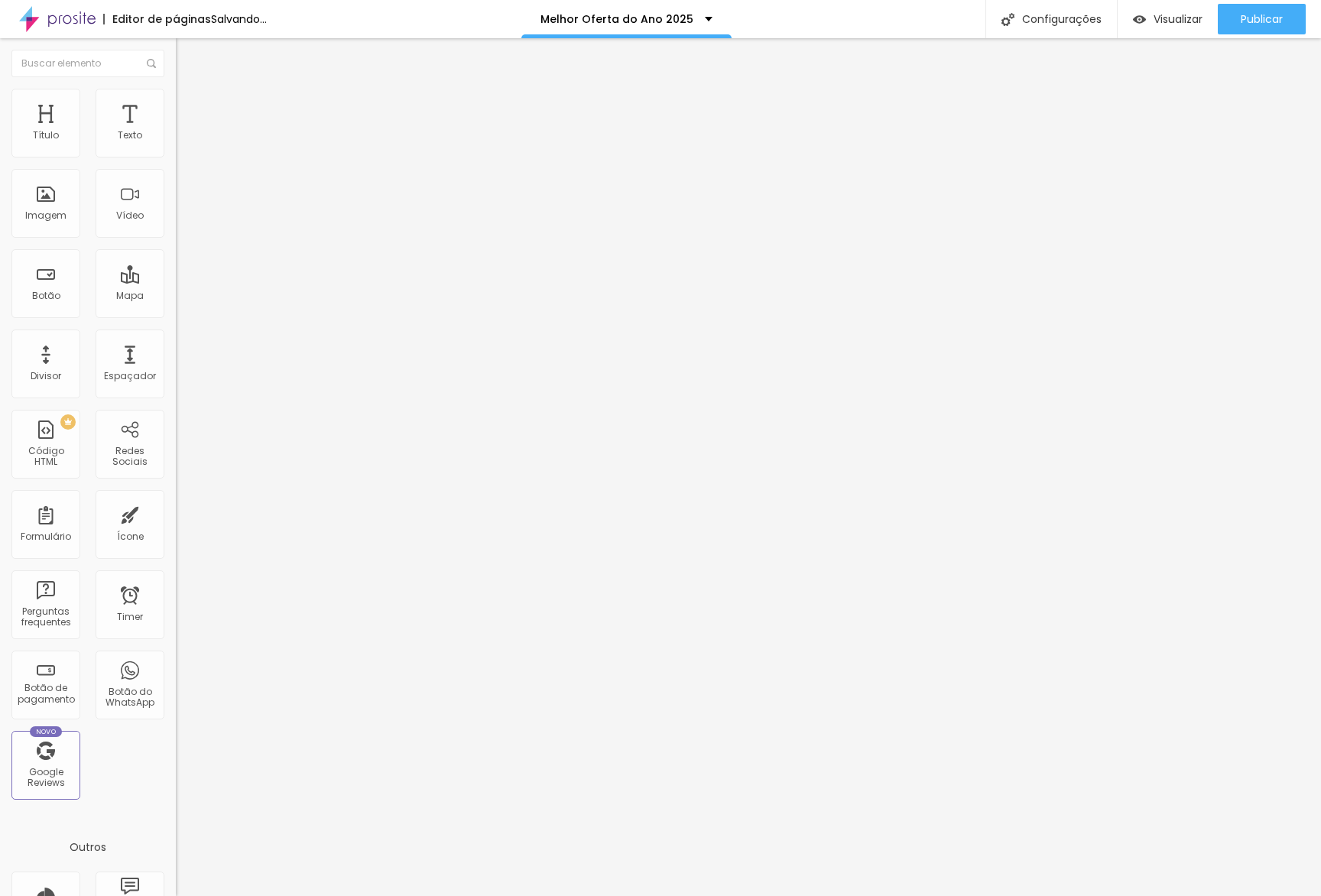
type input "25"
type input "20"
click at [176, 296] on input "range" at bounding box center [225, 302] width 98 height 12
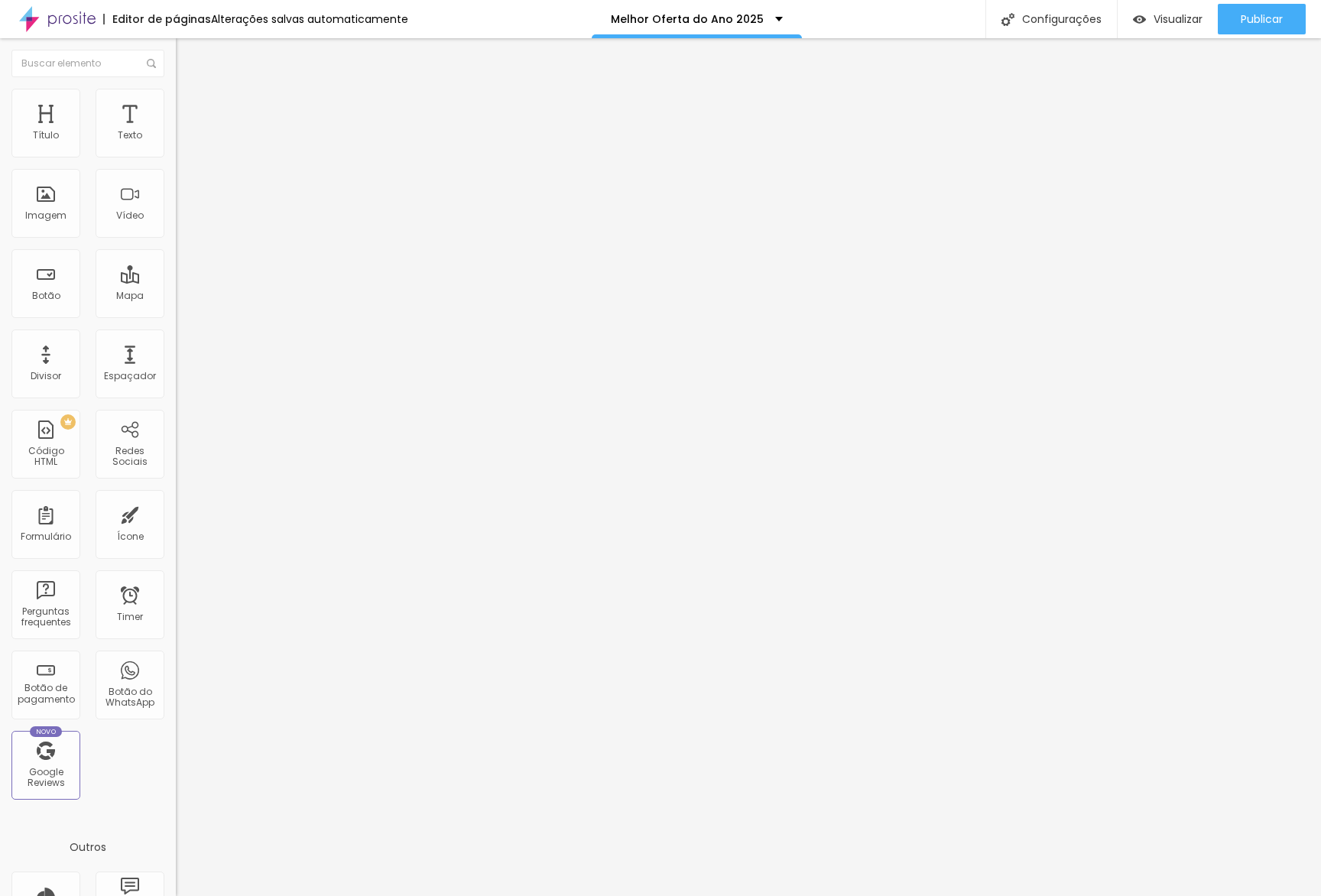
click at [190, 106] on span "Estilo" at bounding box center [202, 99] width 24 height 13
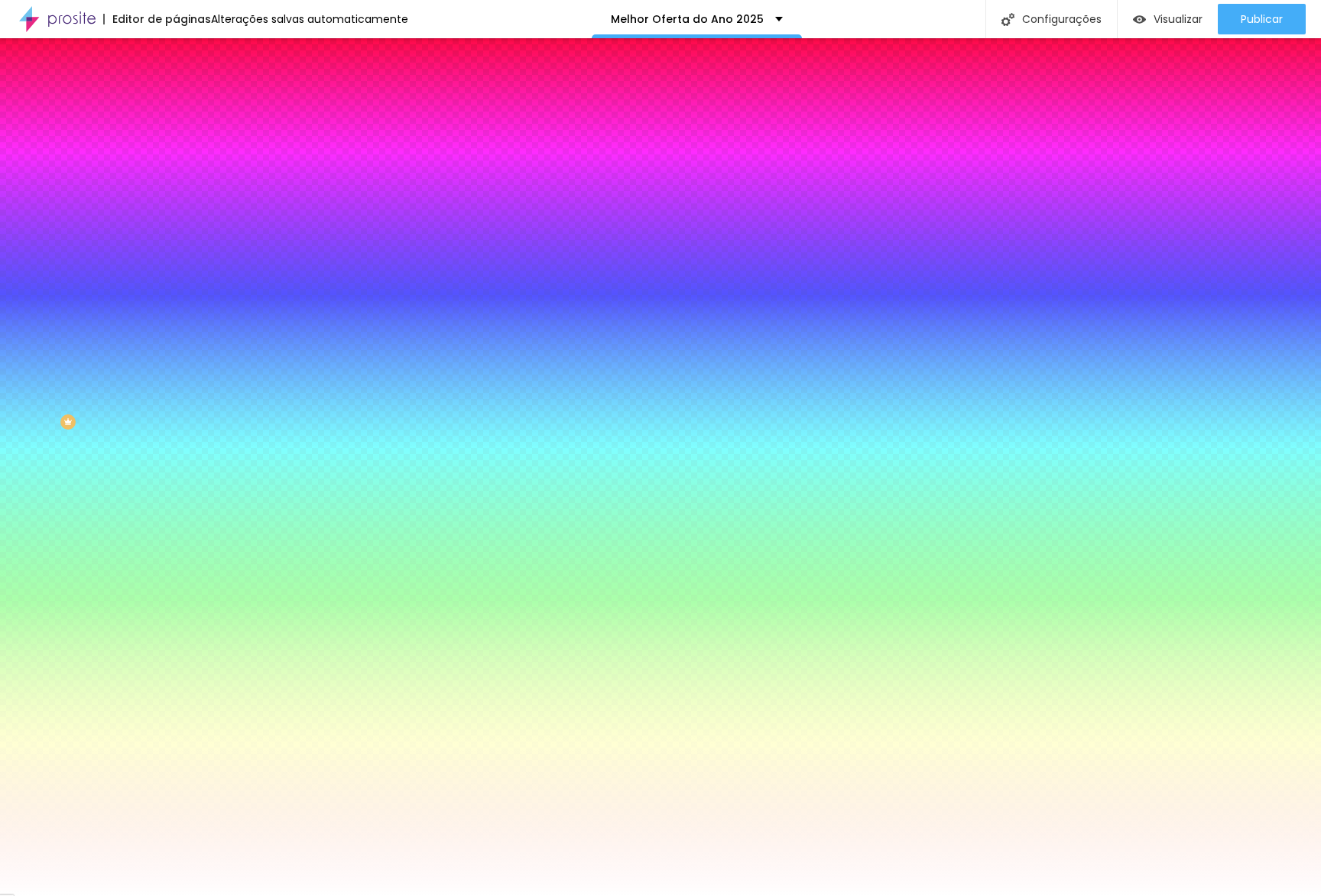
click at [176, 239] on button "button" at bounding box center [187, 247] width 22 height 16
drag, startPoint x: 167, startPoint y: 279, endPoint x: 195, endPoint y: 283, distance: 28.3
type input "9"
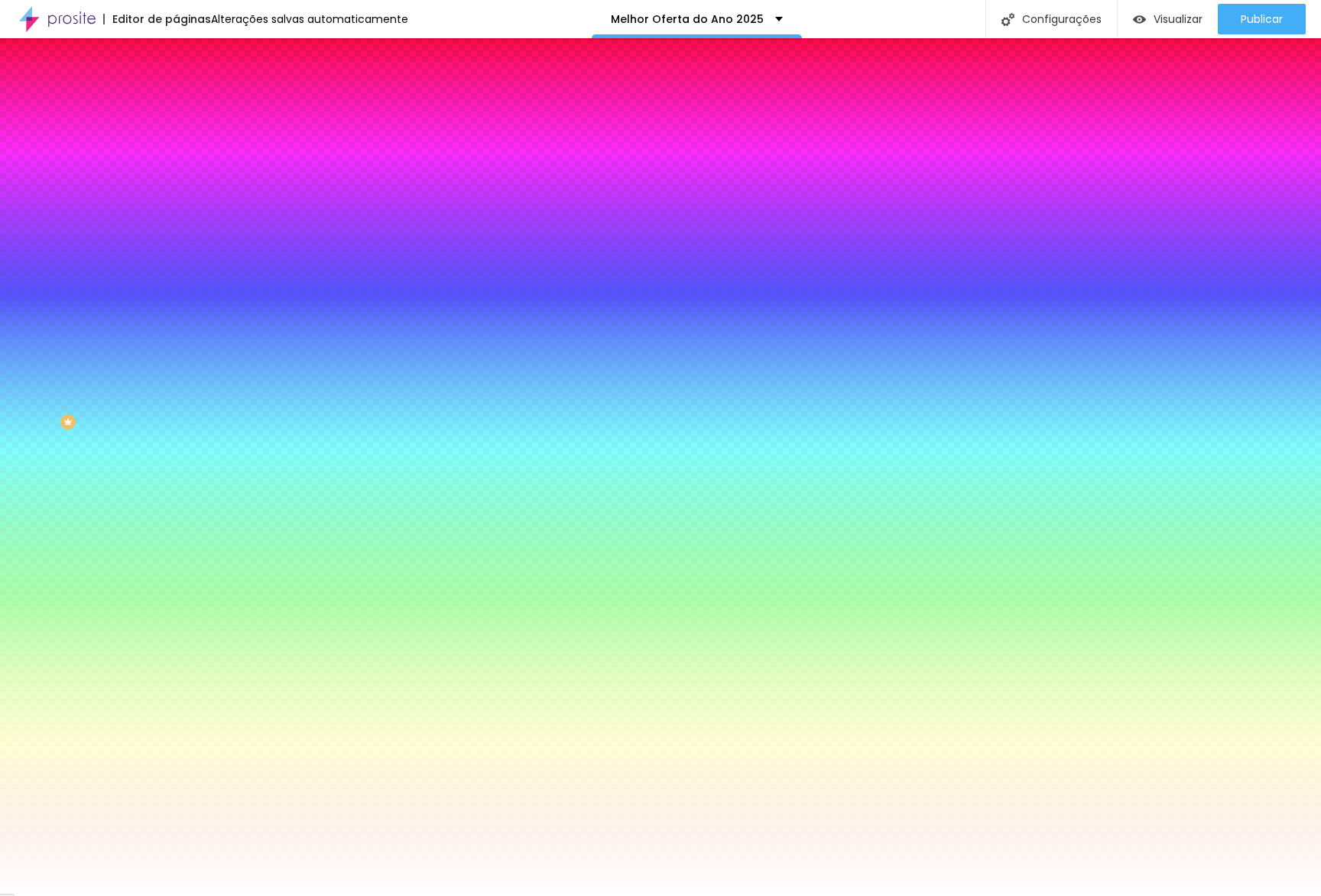
type input "9"
type input "10"
type input "11"
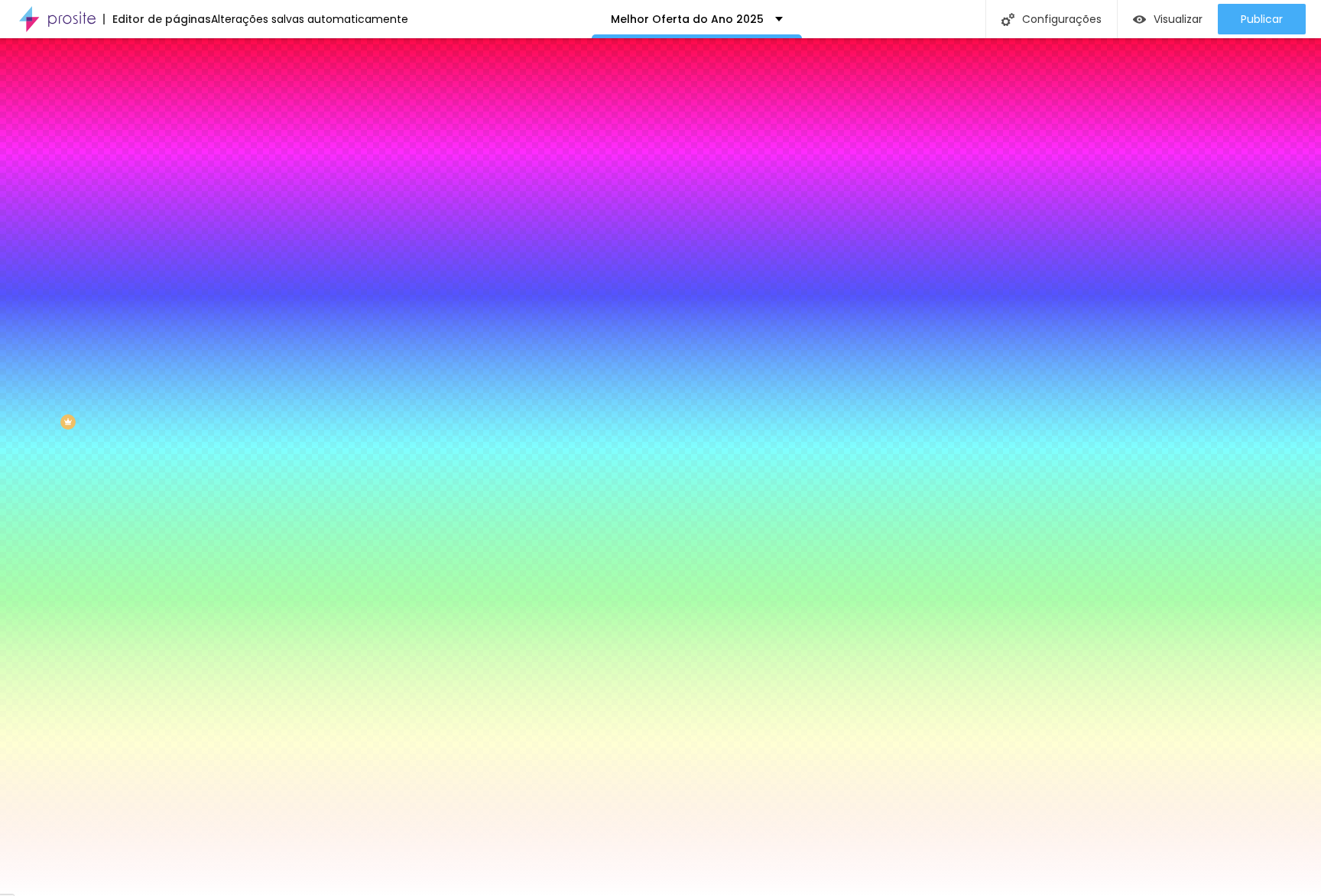
type input "12"
type input "13"
type input "14"
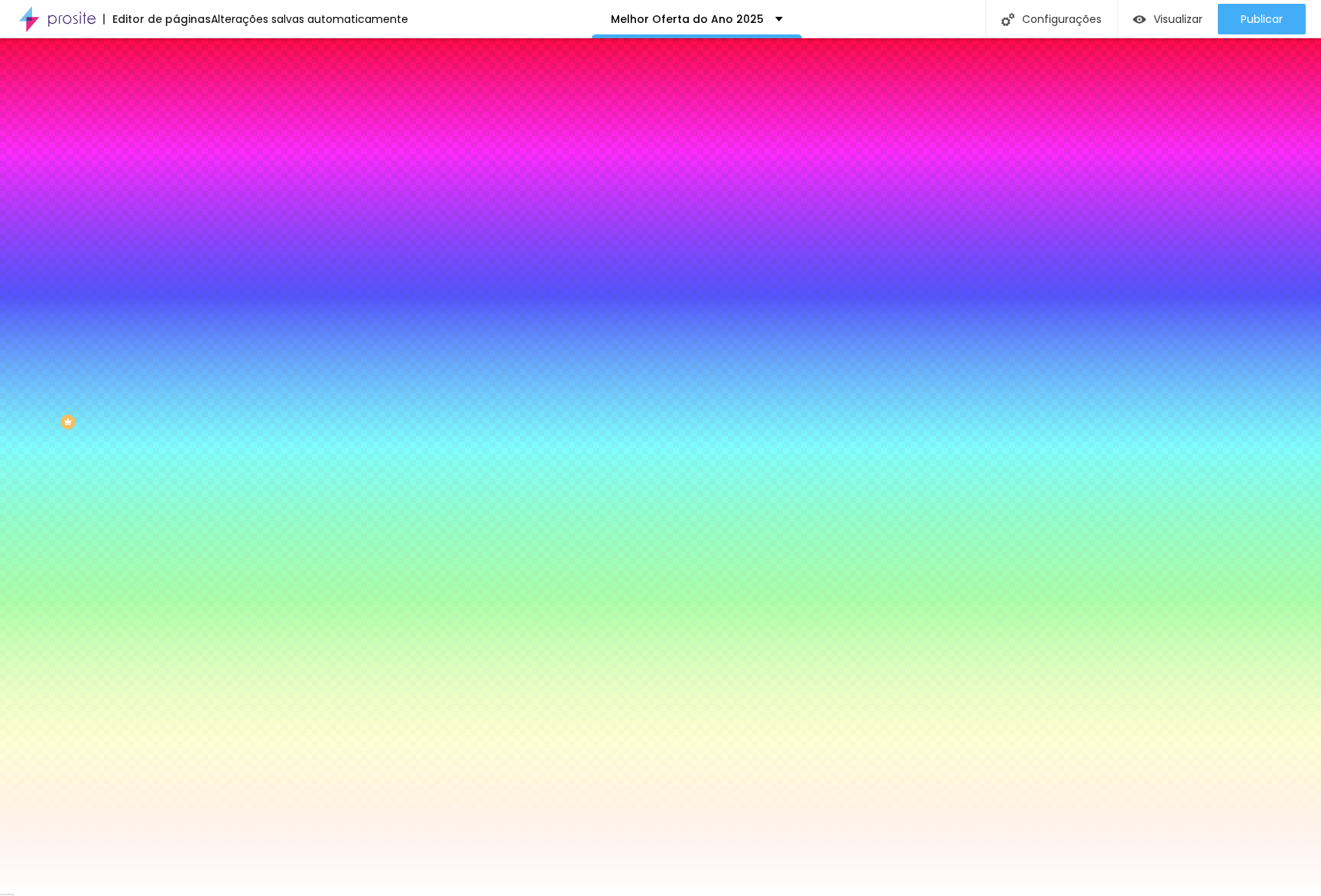
type input "14"
type input "15"
type input "16"
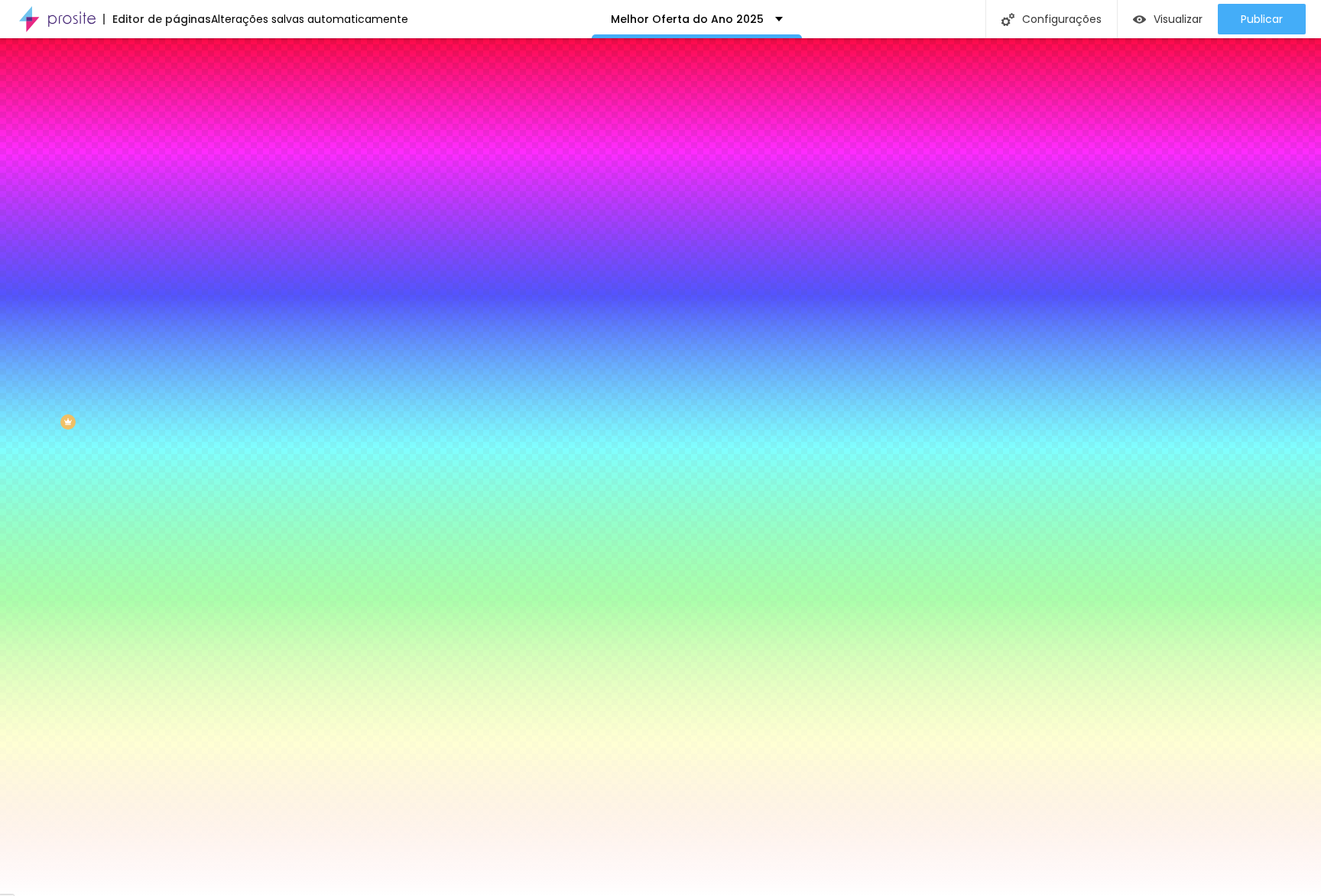
type input "17"
type input "18"
type input "28"
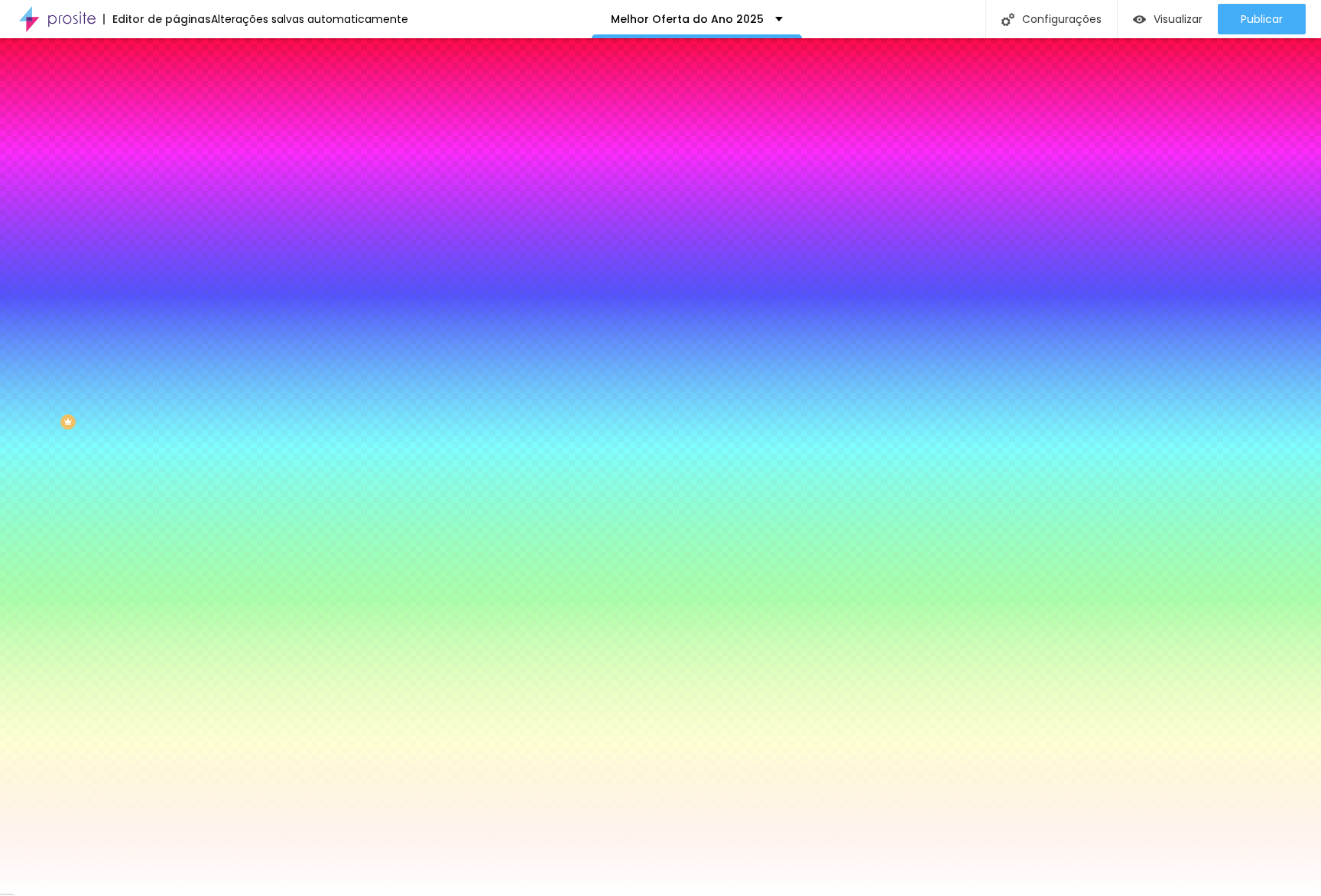
type input "28"
type input "29"
type input "31"
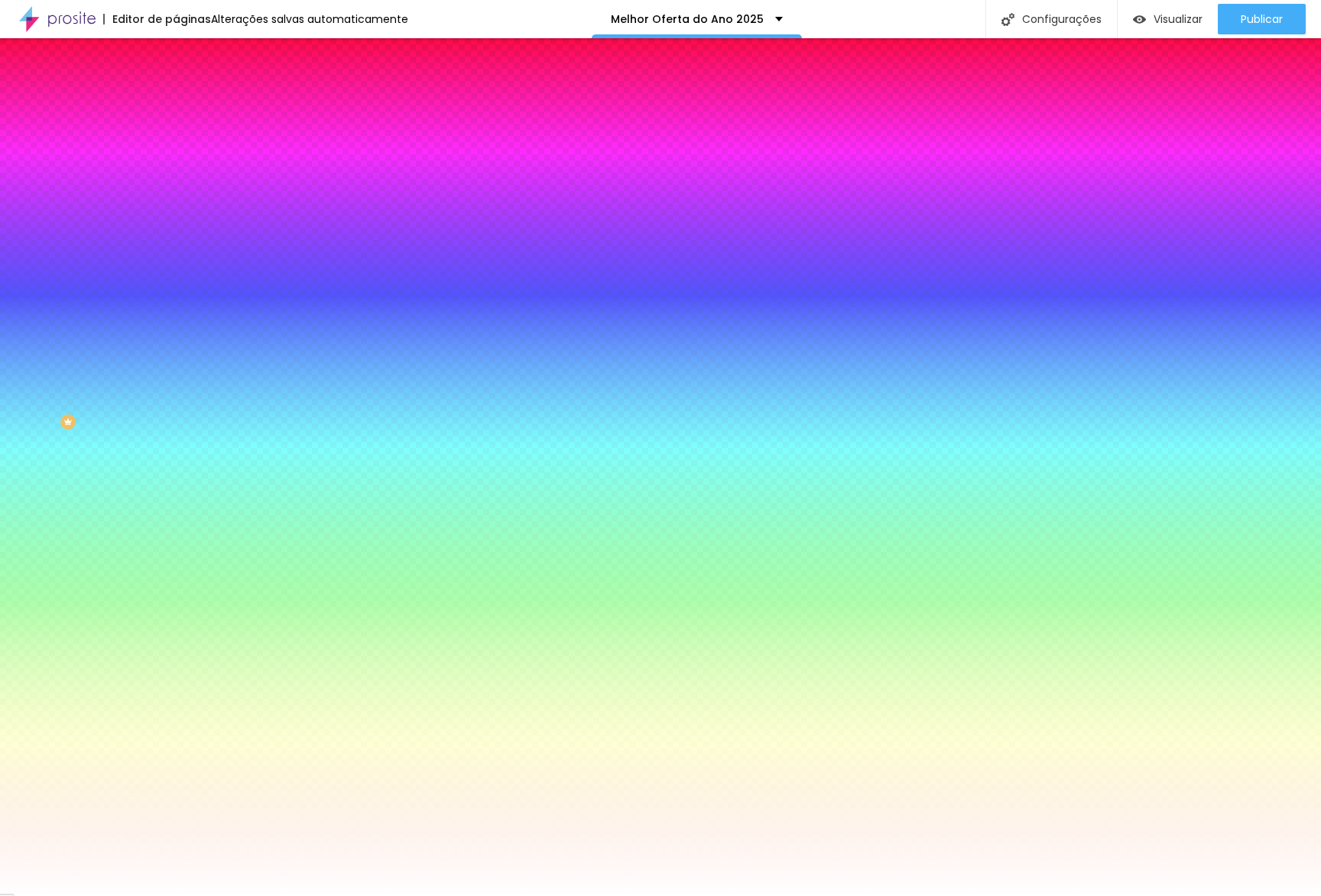
type input "30"
drag, startPoint x: 195, startPoint y: 283, endPoint x: 271, endPoint y: 281, distance: 76.0
type input "30"
click at [228, 895] on div at bounding box center [660, 896] width 1321 height 0
